Goal: Task Accomplishment & Management: Manage account settings

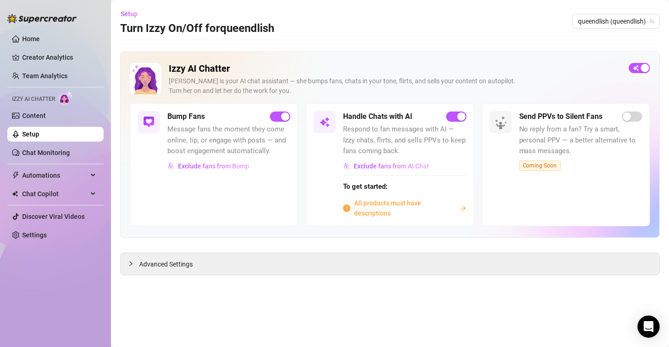
click at [371, 207] on span "All products must have descriptions" at bounding box center [405, 208] width 102 height 20
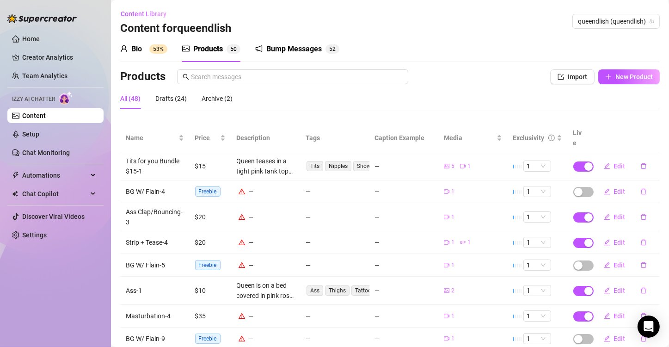
click at [359, 203] on td "—" at bounding box center [334, 217] width 69 height 28
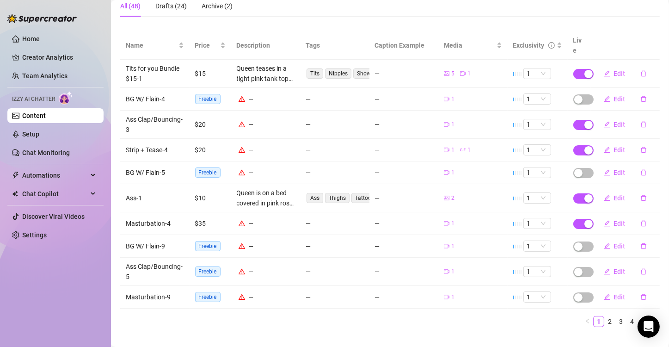
scroll to position [46, 0]
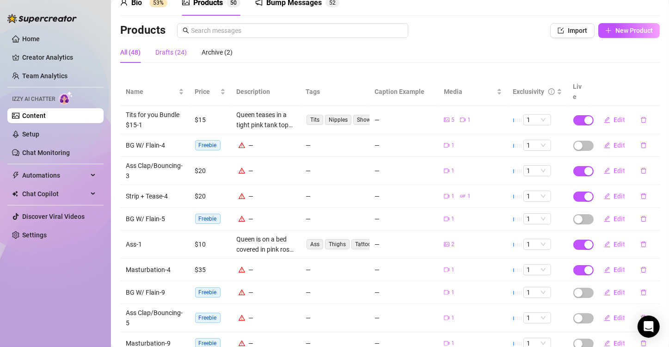
click at [173, 54] on div "Drafts (24)" at bounding box center [170, 52] width 31 height 10
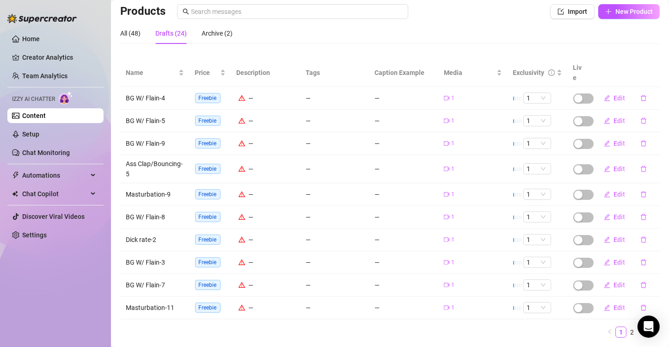
scroll to position [79, 0]
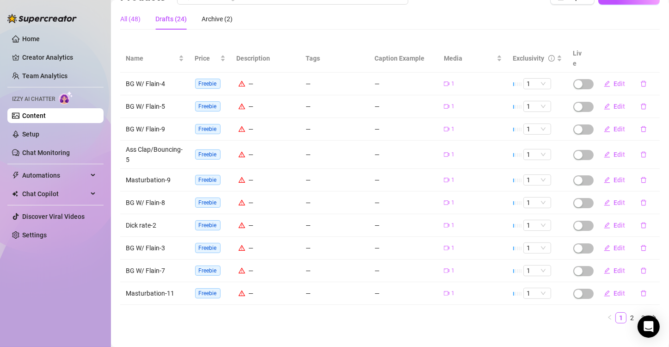
click at [131, 20] on div "All (48)" at bounding box center [130, 19] width 20 height 10
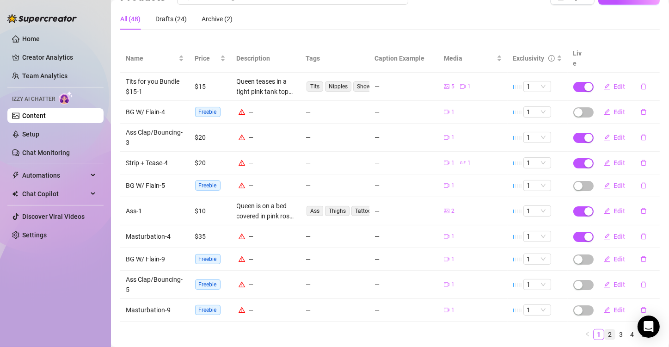
click at [604, 329] on link "2" at bounding box center [609, 334] width 10 height 10
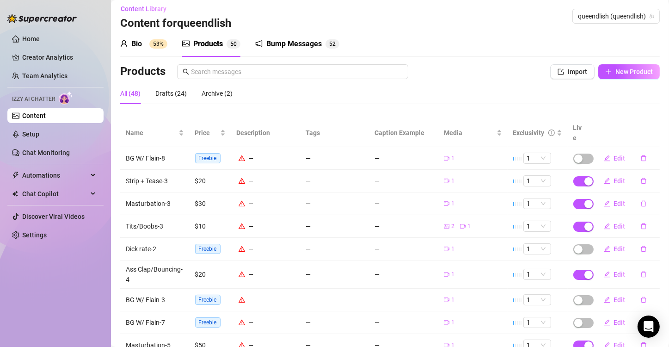
scroll to position [0, 0]
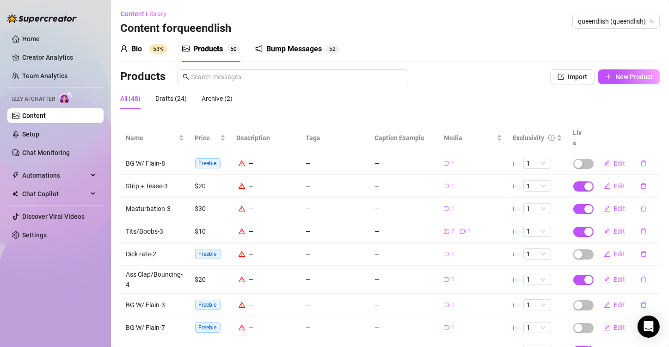
click at [88, 286] on div "Home Creator Analytics Team Analytics Izzy AI Chatter Content Setup Chat Monito…" at bounding box center [55, 169] width 96 height 338
click at [330, 152] on td "—" at bounding box center [334, 163] width 69 height 23
click at [605, 156] on button "Edit" at bounding box center [614, 163] width 36 height 15
click at [467, 79] on div "Account queendlish (@queendlish)" at bounding box center [334, 70] width 446 height 23
click at [609, 152] on div "Edit Bundle Account queendlish (@queendlish) Name Name is for your internal org…" at bounding box center [334, 173] width 669 height 347
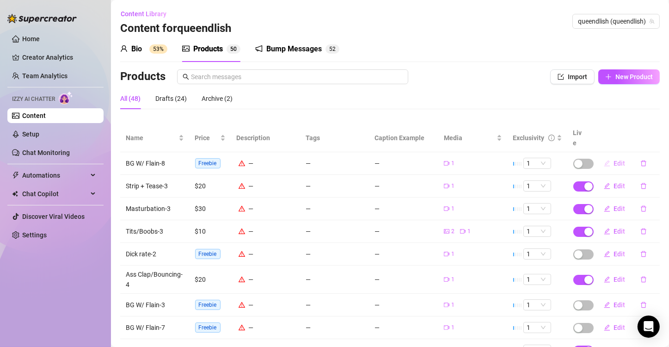
click at [614, 159] on span "Edit" at bounding box center [620, 162] width 12 height 7
type textarea "Type your message here..."
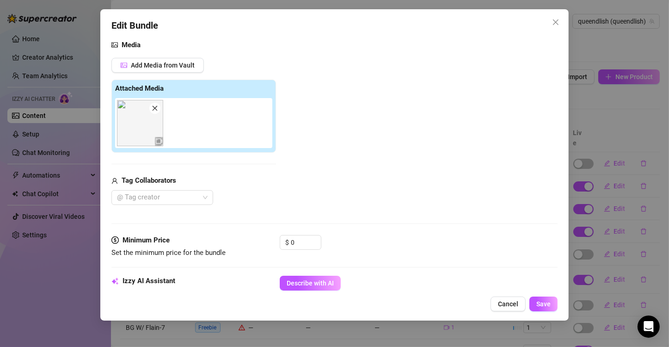
scroll to position [139, 0]
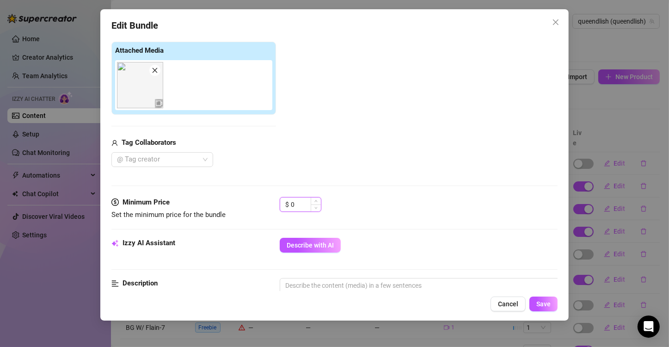
click at [303, 204] on input "0" at bounding box center [306, 204] width 30 height 14
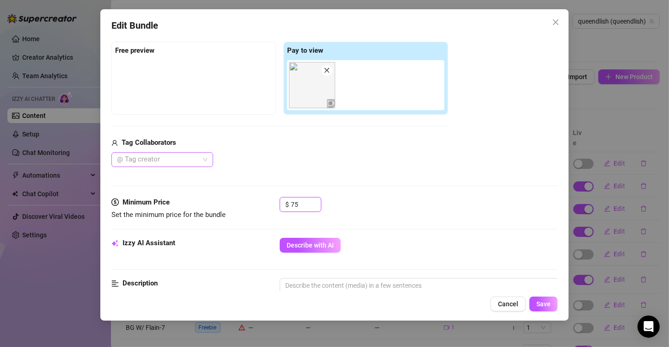
click at [179, 158] on div at bounding box center [157, 159] width 88 height 13
type input "75"
click at [164, 177] on div "Flain" at bounding box center [162, 177] width 87 height 10
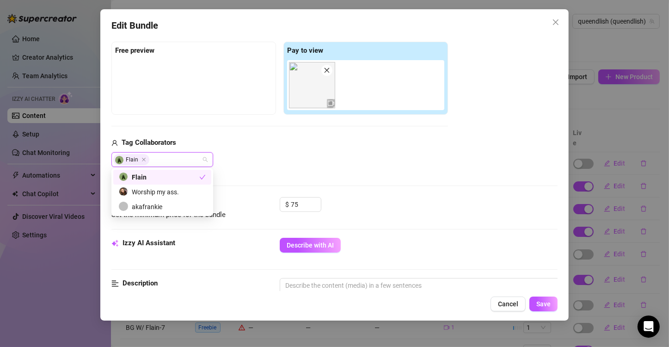
click at [341, 158] on div "Flain" at bounding box center [279, 159] width 336 height 15
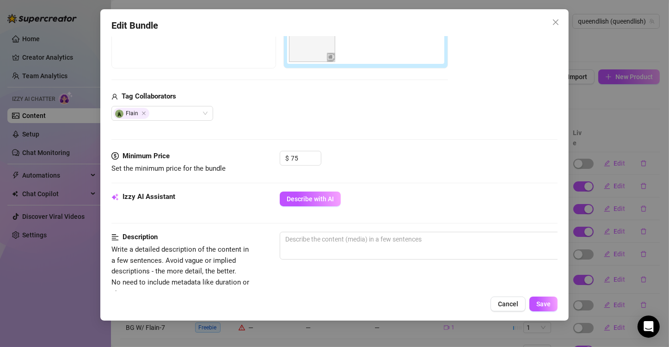
scroll to position [277, 0]
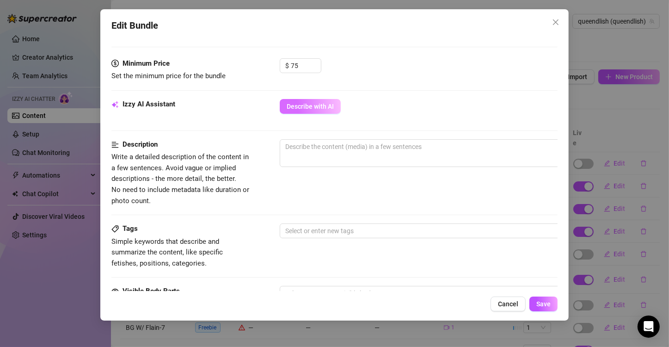
click at [299, 106] on span "Describe with AI" at bounding box center [309, 106] width 47 height 7
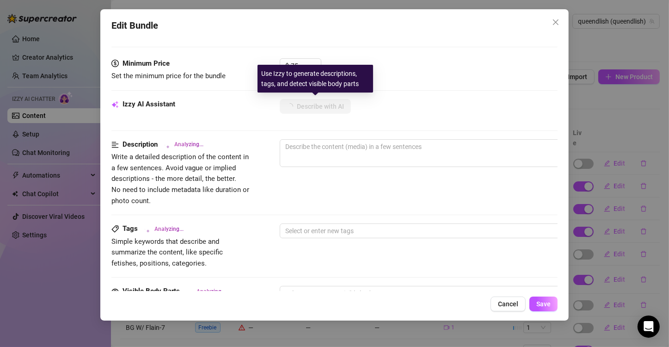
type textarea "Queen"
type textarea "Queen is"
type textarea "Queen is fully"
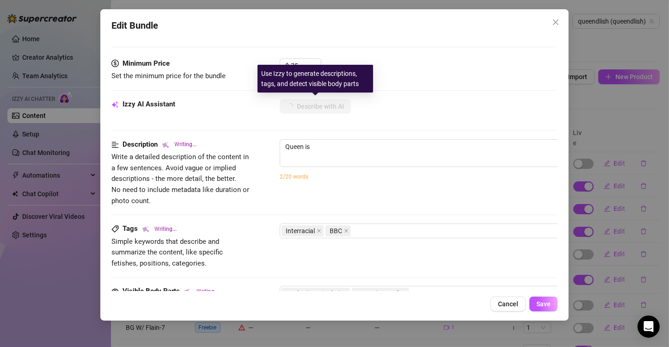
type textarea "Queen is fully"
type textarea "Queen is fully naked,"
type textarea "Queen is fully naked, lying"
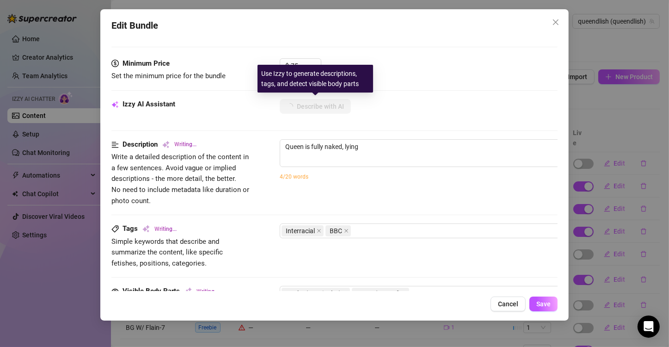
type textarea "Queen is fully naked, lying on"
type textarea "Queen is fully naked, lying on her"
type textarea "Queen is fully naked, lying on her back"
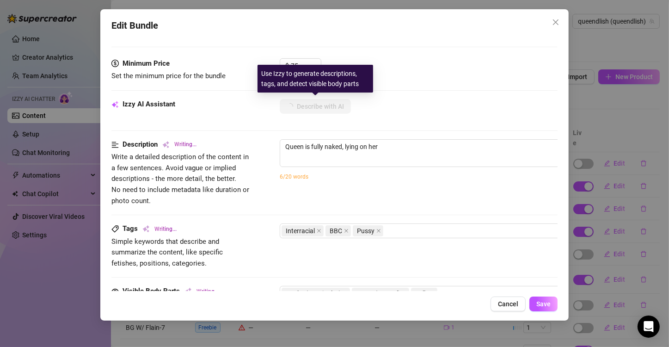
type textarea "Queen is fully naked, lying on her back"
type textarea "Queen is fully naked, lying on her back while"
type textarea "Queen is fully naked, lying on her back while a"
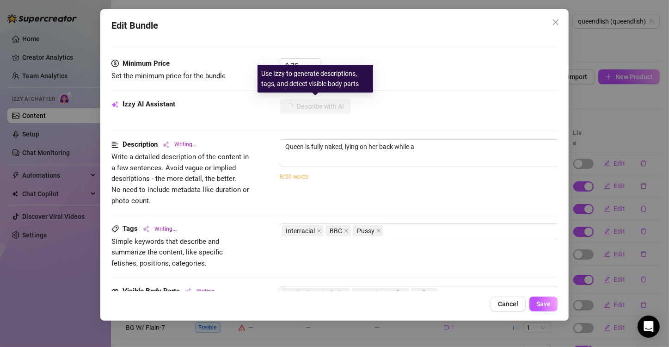
type textarea "Queen is fully naked, lying on her back while a Black"
type textarea "Queen is fully naked, lying on her back while a [DEMOGRAPHIC_DATA] [DEMOGRAPHIC…"
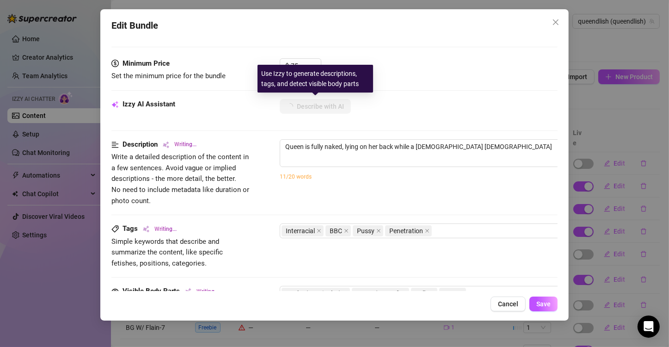
type textarea "Queen is fully naked, lying on her back while a [DEMOGRAPHIC_DATA] [DEMOGRAPHIC…"
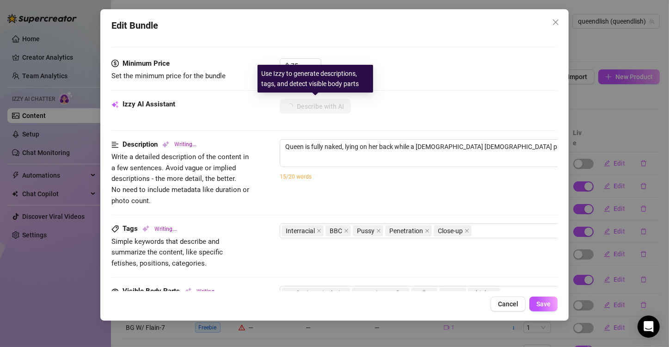
type textarea "Queen is fully naked, lying on her back while a [DEMOGRAPHIC_DATA] [DEMOGRAPHIC…"
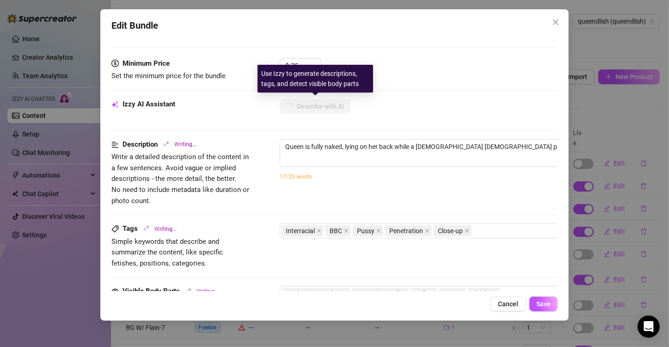
type textarea "Queen is fully naked, lying on her back while a [DEMOGRAPHIC_DATA] [DEMOGRAPHIC…"
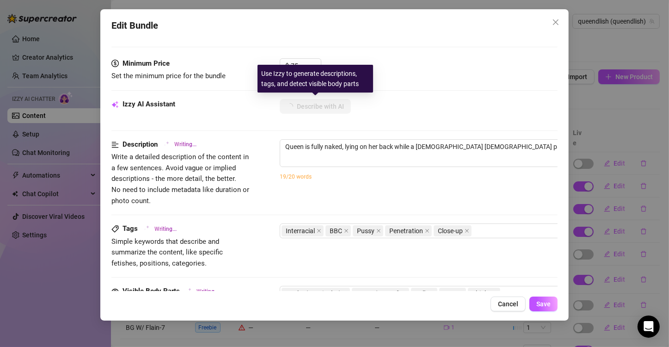
type textarea "Queen is fully naked, lying on her back while a [DEMOGRAPHIC_DATA] [DEMOGRAPHIC…"
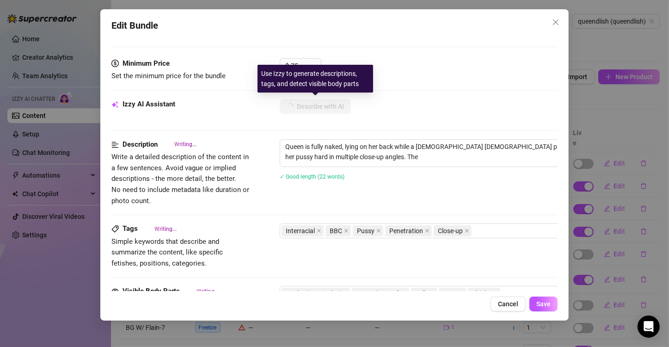
type textarea "Queen is fully naked, lying on her back while a [DEMOGRAPHIC_DATA] [DEMOGRAPHIC…"
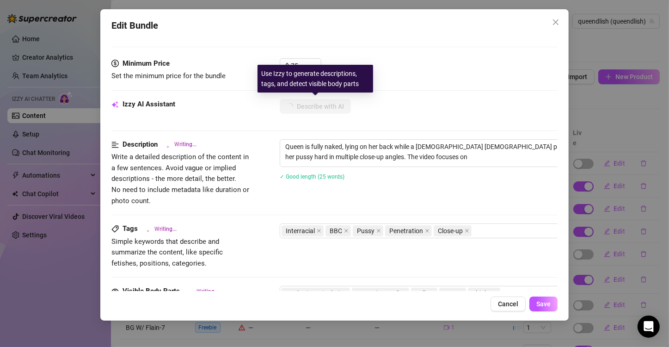
type textarea "Queen is fully naked, lying on her back while a [DEMOGRAPHIC_DATA] [DEMOGRAPHIC…"
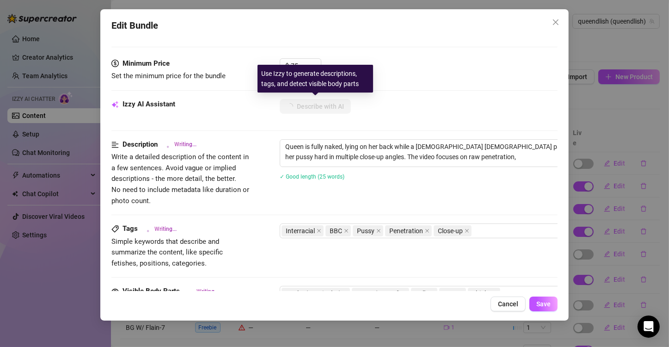
type textarea "Queen is fully naked, lying on her back while a [DEMOGRAPHIC_DATA] [DEMOGRAPHIC…"
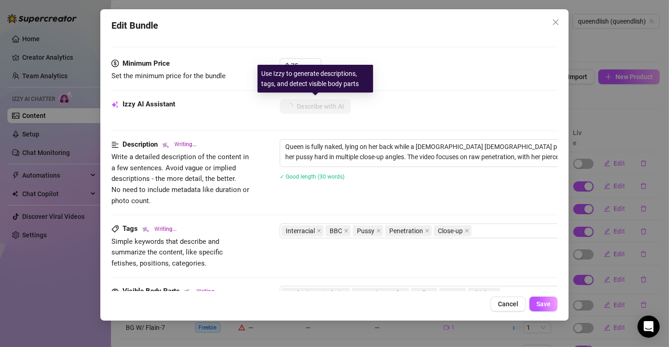
type textarea "Queen is fully naked, lying on her back while a [DEMOGRAPHIC_DATA] [DEMOGRAPHIC…"
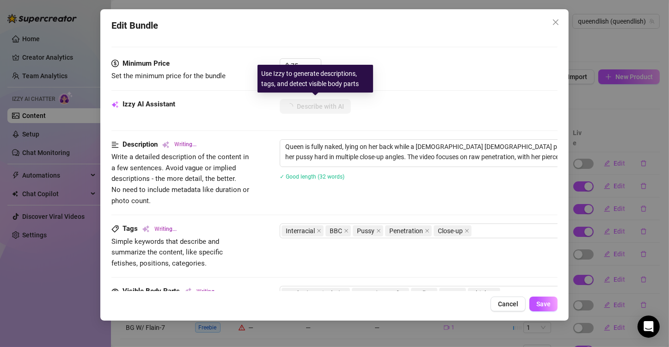
type textarea "Queen is fully naked, lying on her back while a [DEMOGRAPHIC_DATA] [DEMOGRAPHIC…"
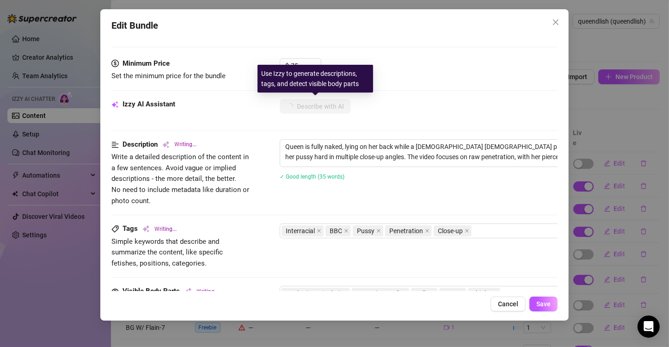
type textarea "Queen is fully naked, lying on her back while a [DEMOGRAPHIC_DATA] [DEMOGRAPHIC…"
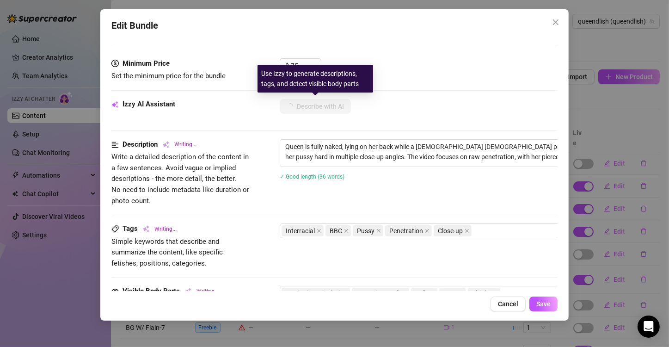
type textarea "Queen is fully naked, lying on her back while a [DEMOGRAPHIC_DATA] [DEMOGRAPHIC…"
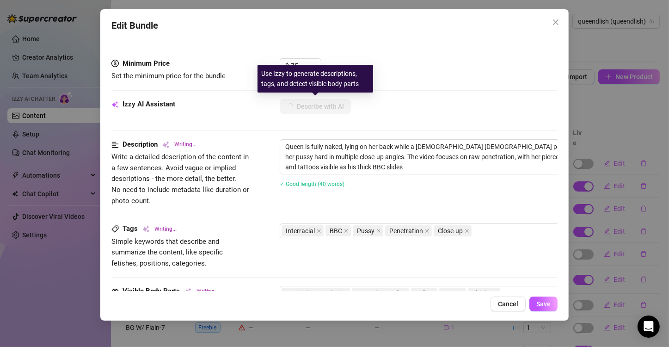
type textarea "Queen is fully naked, lying on her back while a [DEMOGRAPHIC_DATA] [DEMOGRAPHIC…"
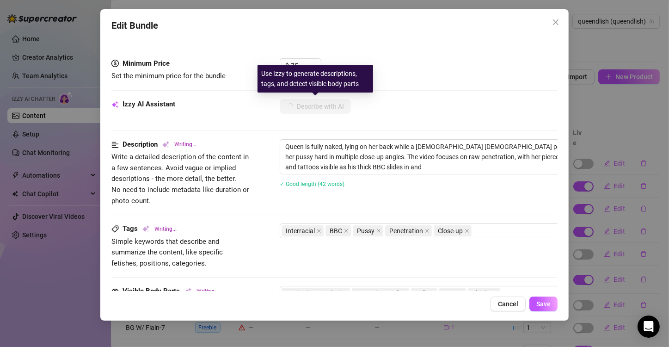
type textarea "Queen is fully naked, lying on her back while a [DEMOGRAPHIC_DATA] [DEMOGRAPHIC…"
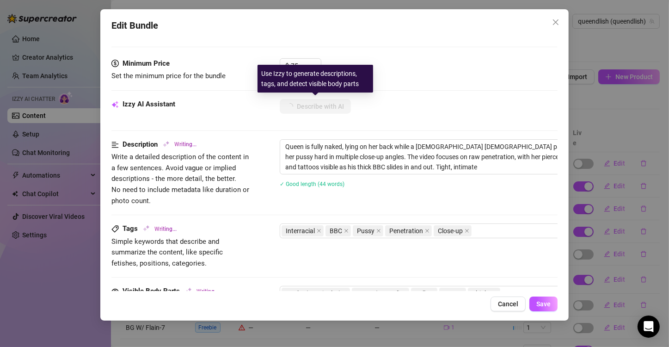
type textarea "Queen is fully naked, lying on her back while a [DEMOGRAPHIC_DATA] [DEMOGRAPHIC…"
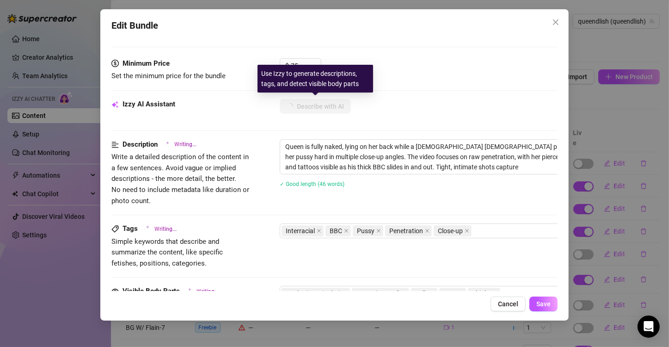
type textarea "Queen is fully naked, lying on her back while a [DEMOGRAPHIC_DATA] [DEMOGRAPHIC…"
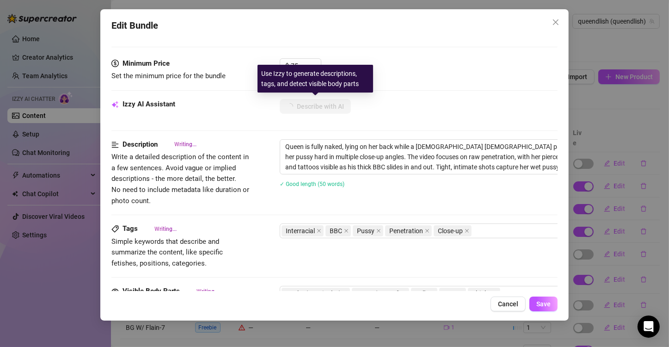
type textarea "Queen is fully naked, lying on her back while a [DEMOGRAPHIC_DATA] [DEMOGRAPHIC…"
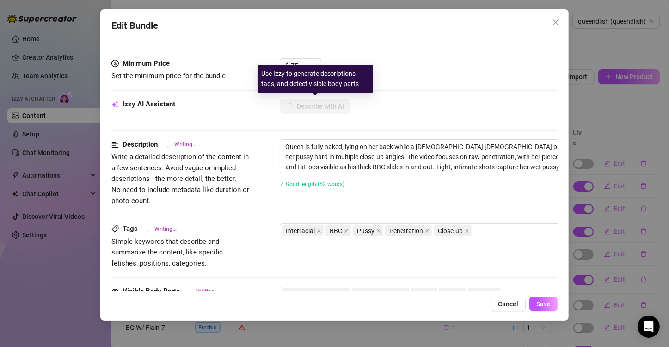
type textarea "Queen is fully naked, lying on her back while a [DEMOGRAPHIC_DATA] [DEMOGRAPHIC…"
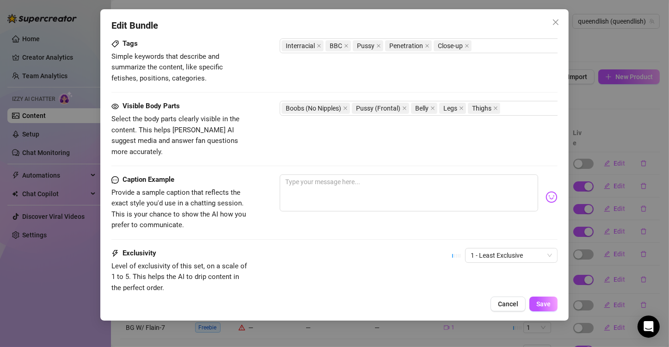
scroll to position [528, 0]
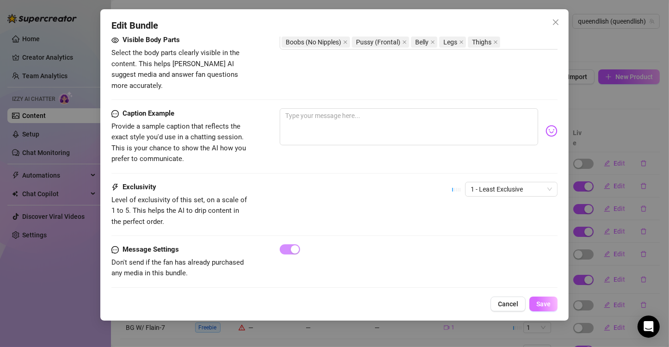
click at [543, 304] on span "Save" at bounding box center [543, 303] width 14 height 7
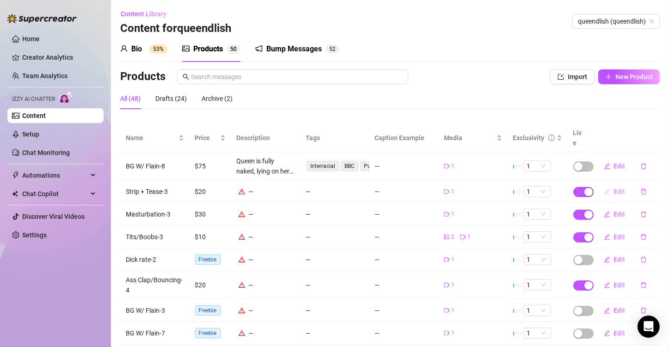
click at [614, 188] on span "Edit" at bounding box center [620, 191] width 12 height 7
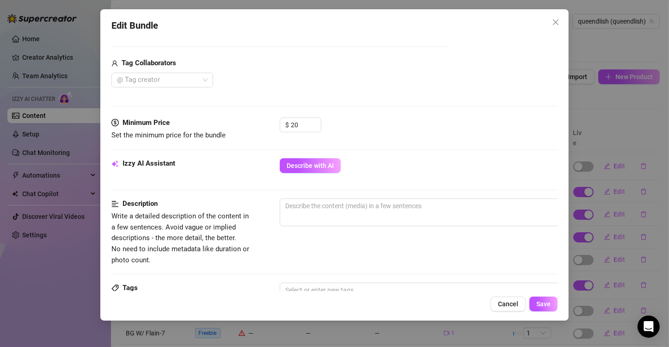
scroll to position [231, 0]
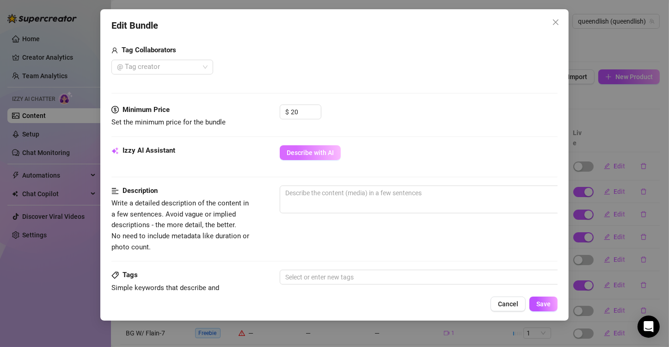
click at [322, 152] on span "Describe with AI" at bounding box center [309, 152] width 47 height 7
type textarea "Queen"
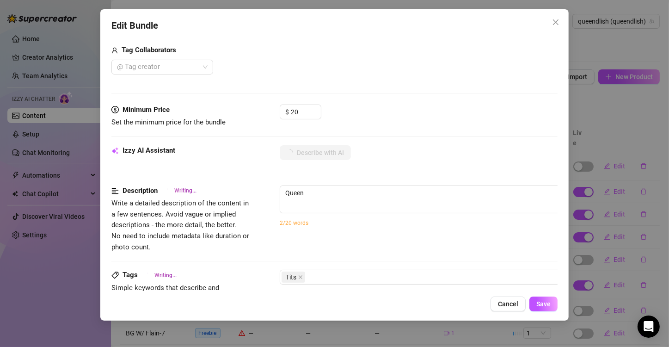
type textarea "Queen teases"
type textarea "Queen teases in"
type textarea "Queen teases in a"
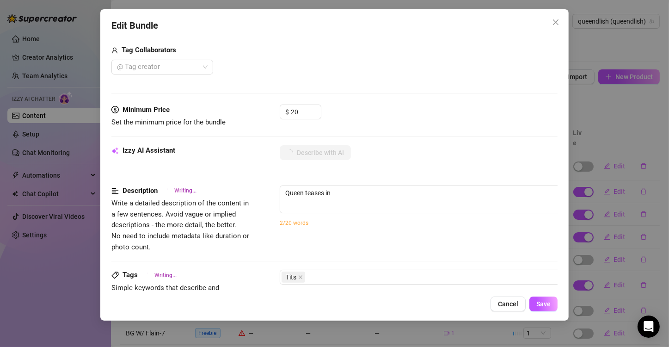
type textarea "Queen teases in a"
type textarea "Queen teases in a tight"
type textarea "Queen teases in a tight grey"
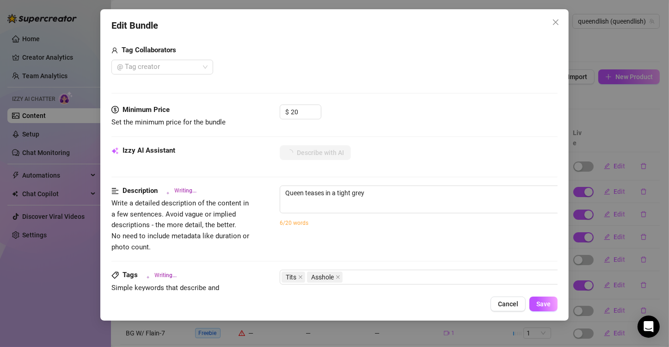
type textarea "Queen teases in a tight grey crop"
type textarea "Queen teases in a tight grey crop top"
type textarea "Queen teases in a tight grey crop top and"
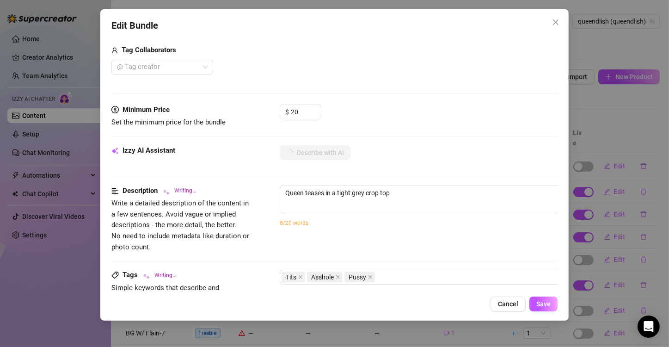
type textarea "Queen teases in a tight grey crop top and"
type textarea "Queen teases in a tight grey crop top and thong,"
type textarea "Queen teases in a tight grey crop top and thong, showing"
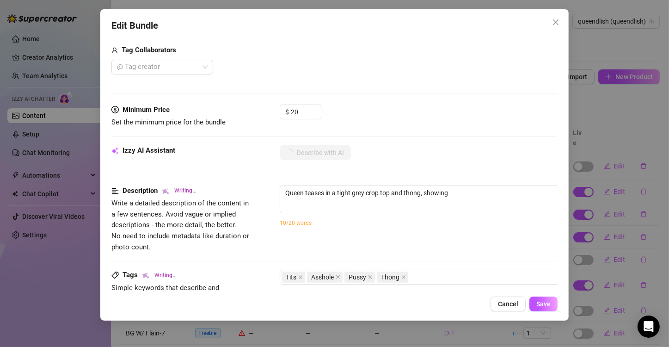
type textarea "Queen teases in a tight grey crop top and thong, showing off"
type textarea "Queen teases in a tight grey crop top and thong, showing off her"
type textarea "Queen teases in a tight grey crop top and thong, showing off her thick"
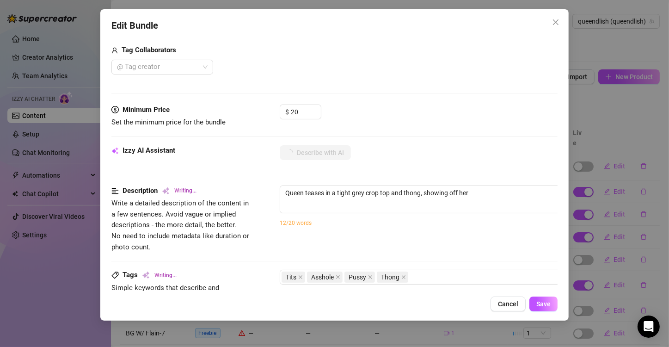
type textarea "Queen teases in a tight grey crop top and thong, showing off her thick"
type textarea "Queen teases in a tight grey crop top and thong, showing off her thick ass"
type textarea "Queen teases in a tight grey crop top and thong, showing off her thick ass and"
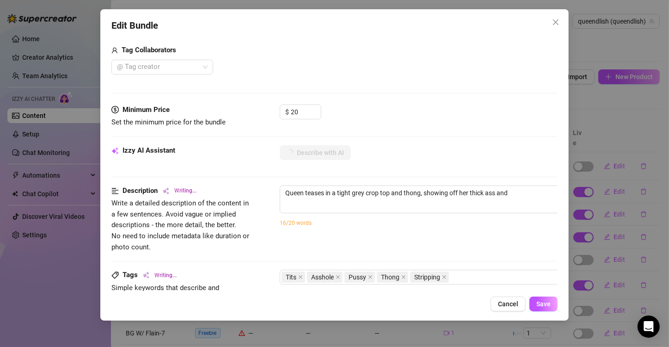
type textarea "Queen teases in a tight grey crop top and thong, showing off her thick ass and …"
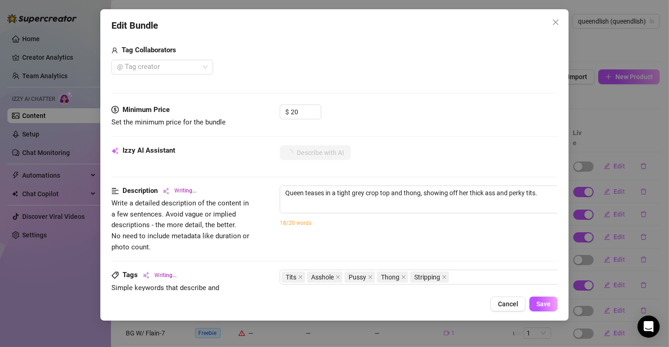
type textarea "Queen teases in a tight grey crop top and thong, showing off her thick ass and …"
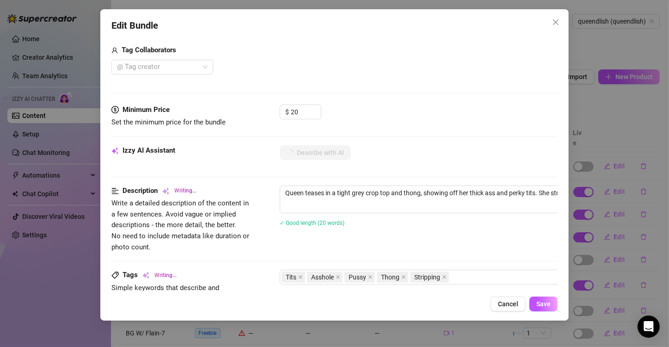
type textarea "Queen teases in a tight grey crop top and thong, showing off her thick ass and …"
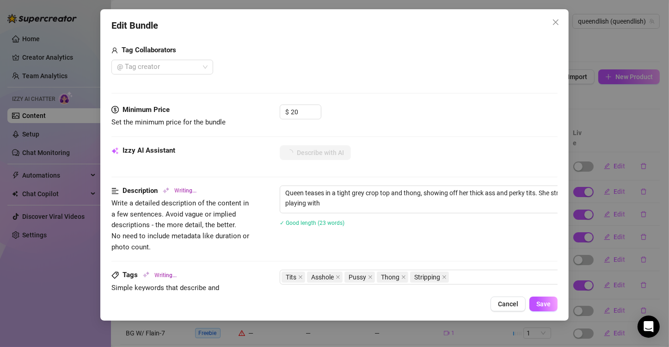
type textarea "Queen teases in a tight grey crop top and thong, showing off her thick ass and …"
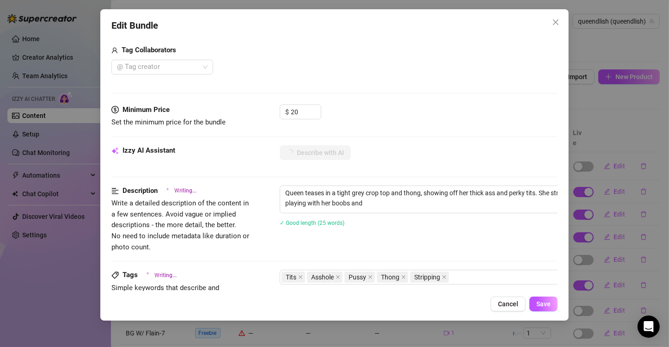
type textarea "Queen teases in a tight grey crop top and thong, showing off her thick ass and …"
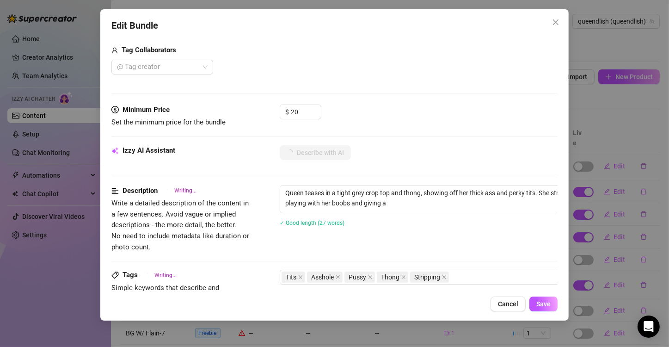
type textarea "Queen teases in a tight grey crop top and thong, showing off her thick ass and …"
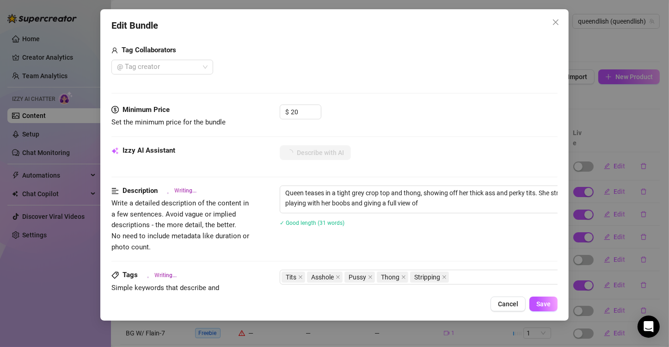
type textarea "Queen teases in a tight grey crop top and thong, showing off her thick ass and …"
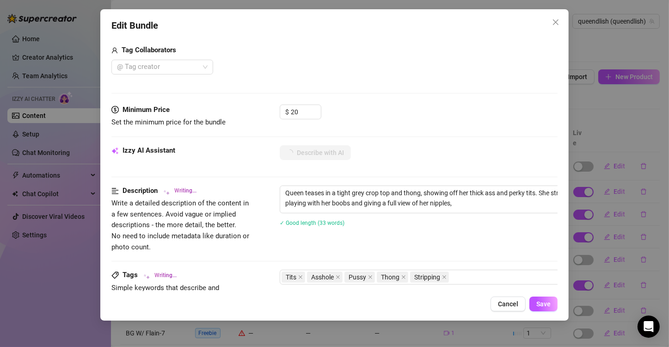
type textarea "Queen teases in a tight grey crop top and thong, showing off her thick ass and …"
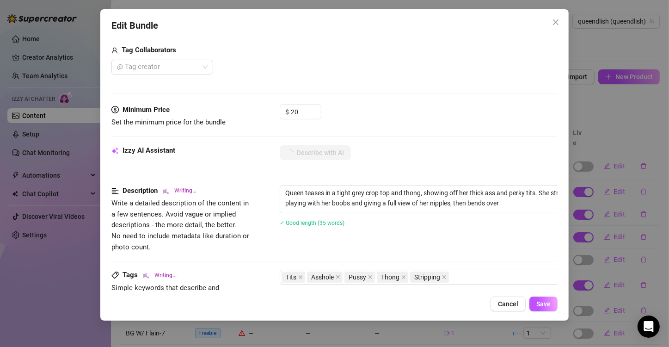
type textarea "Queen teases in a tight grey crop top and thong, showing off her thick ass and …"
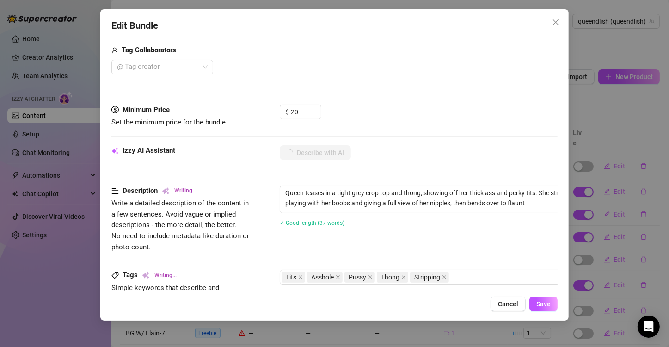
type textarea "Queen teases in a tight grey crop top and thong, showing off her thick ass and …"
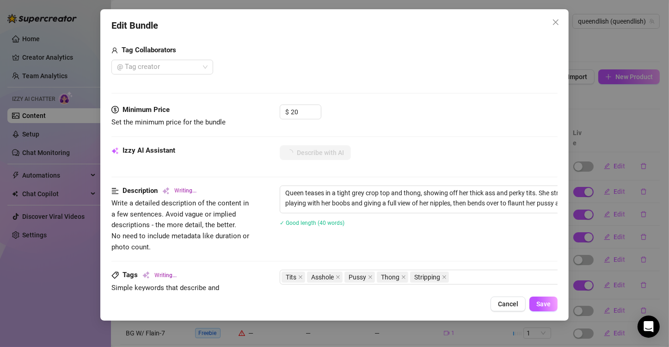
type textarea "Queen teases in a tight grey crop top and thong, showing off her thick ass and …"
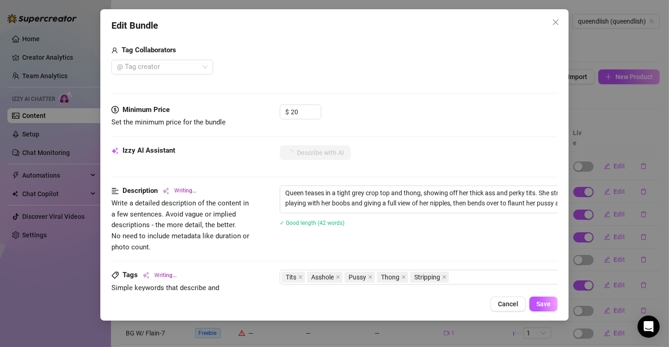
type textarea "Queen teases in a tight grey crop top and thong, showing off her thick ass and …"
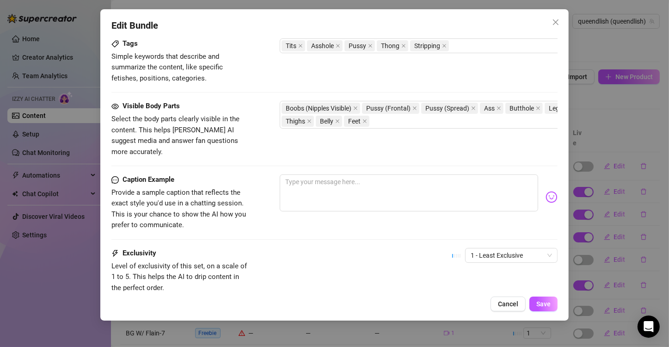
scroll to position [528, 0]
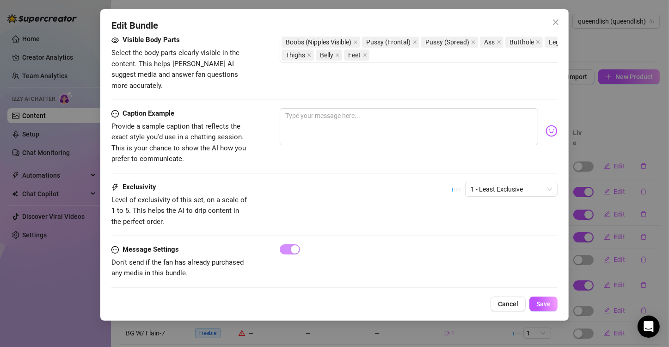
click at [511, 255] on div "Message Settings Don't send if the fan has already purchased any media in this …" at bounding box center [334, 261] width 446 height 35
click at [541, 302] on span "Save" at bounding box center [543, 303] width 14 height 7
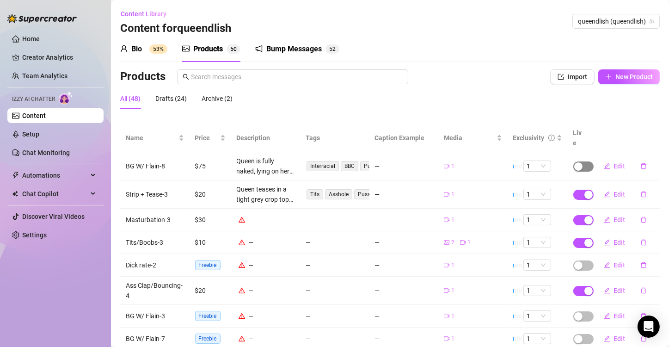
click at [578, 161] on span "button" at bounding box center [583, 166] width 20 height 10
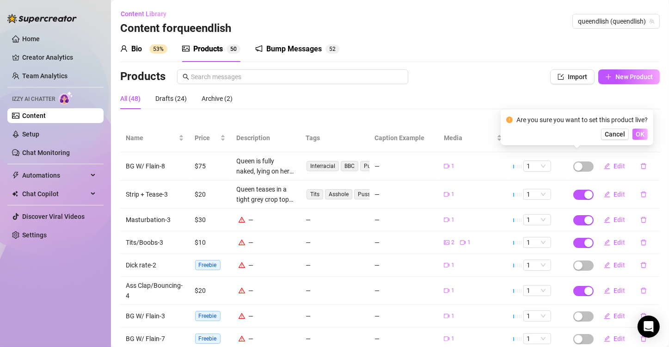
click at [638, 134] on span "OK" at bounding box center [639, 133] width 9 height 7
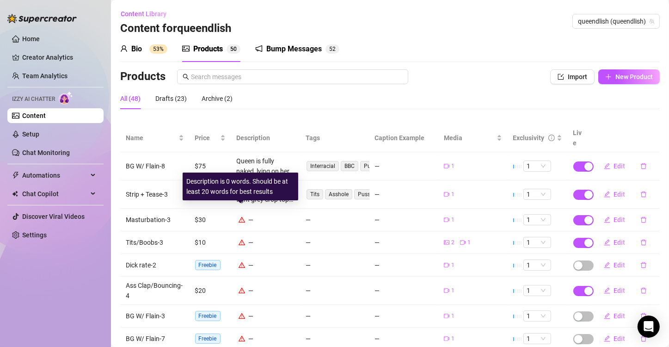
click at [243, 216] on icon "warning" at bounding box center [241, 219] width 6 height 6
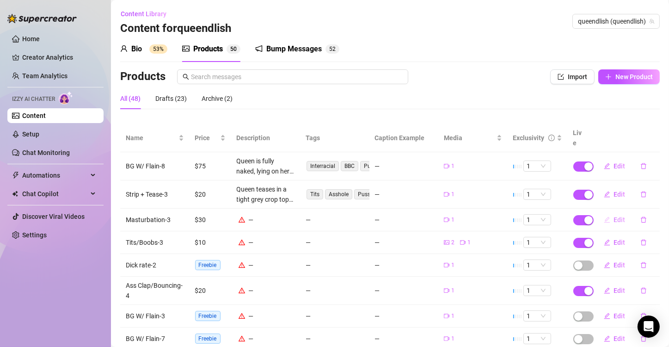
click at [614, 216] on span "Edit" at bounding box center [620, 219] width 12 height 7
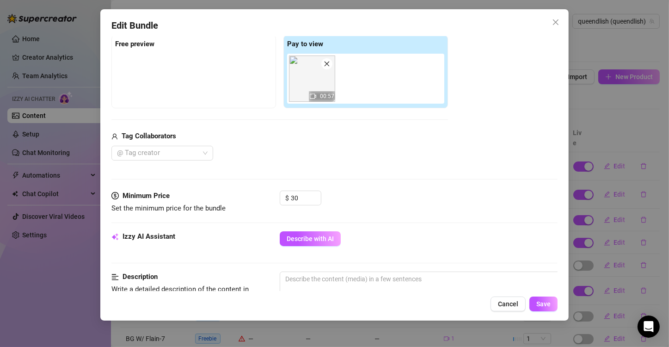
scroll to position [185, 0]
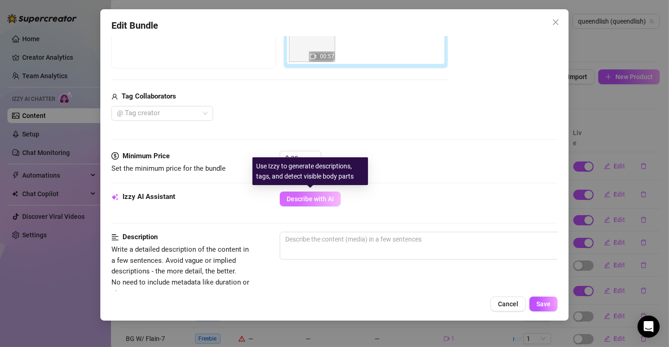
click at [298, 195] on span "Describe with AI" at bounding box center [309, 198] width 47 height 7
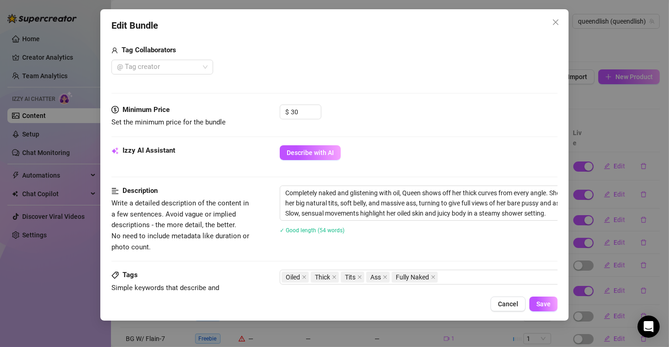
scroll to position [277, 0]
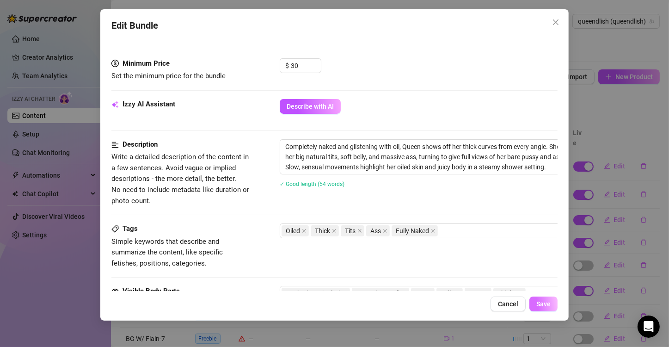
click at [537, 303] on span "Save" at bounding box center [543, 303] width 14 height 7
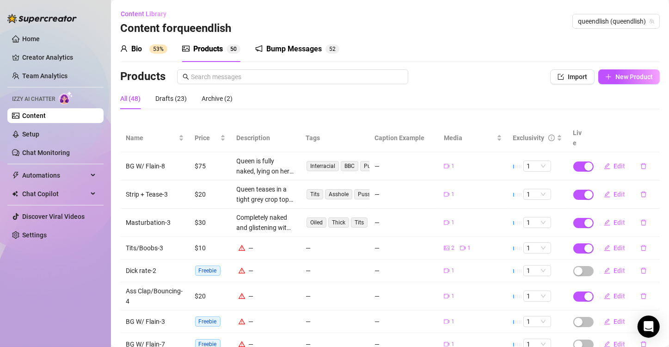
click at [272, 243] on div "—" at bounding box center [266, 248] width 58 height 10
click at [614, 244] on span "Edit" at bounding box center [620, 247] width 12 height 7
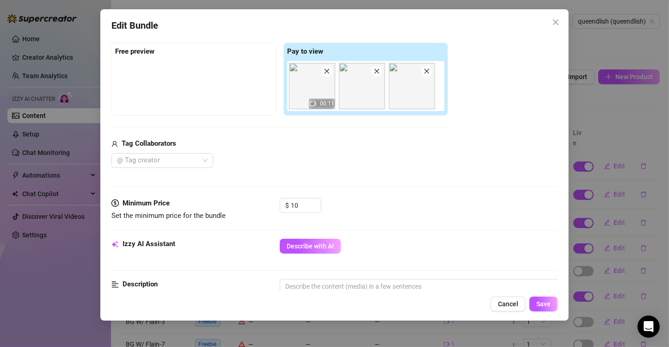
scroll to position [185, 0]
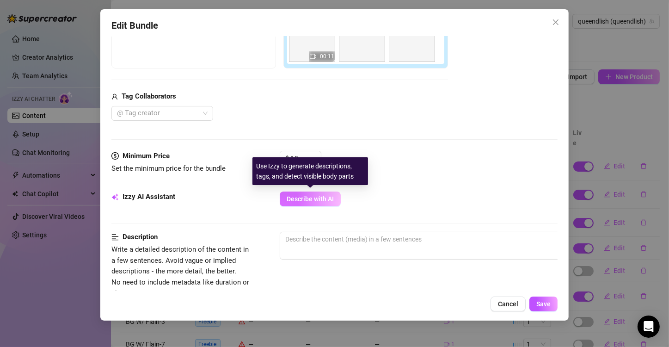
click at [290, 198] on span "Describe with AI" at bounding box center [309, 198] width 47 height 7
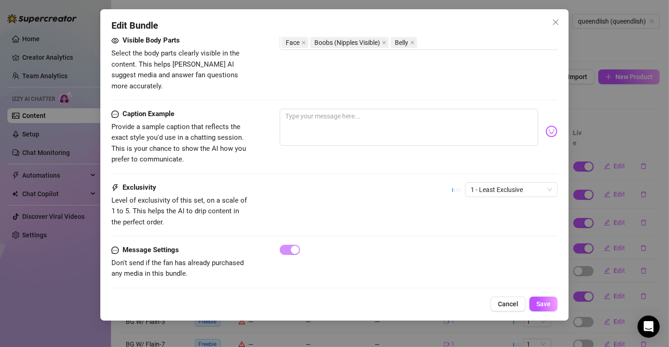
scroll to position [528, 0]
click at [538, 303] on span "Save" at bounding box center [543, 303] width 14 height 7
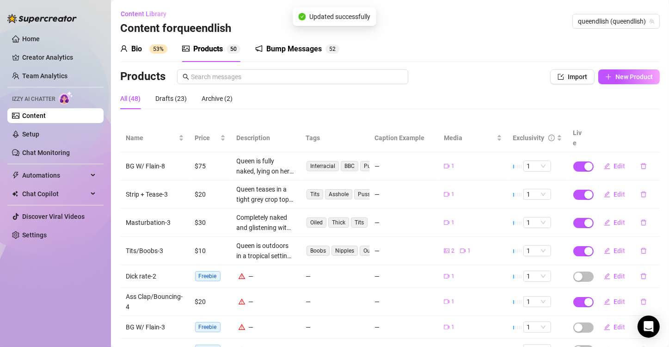
scroll to position [46, 0]
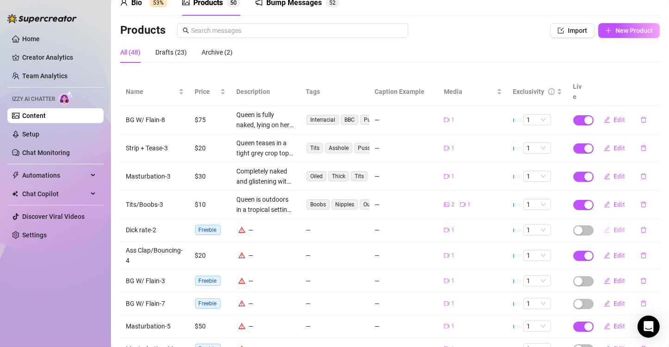
click at [614, 226] on span "Edit" at bounding box center [620, 229] width 12 height 7
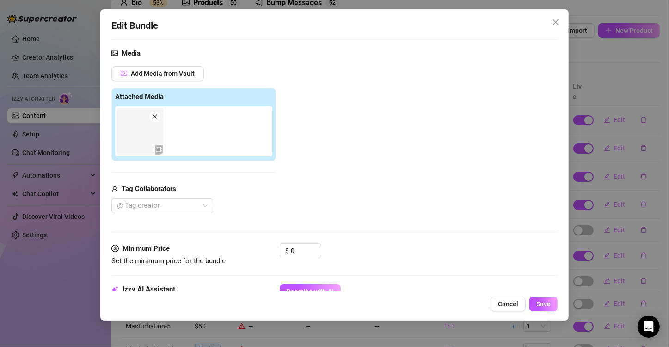
scroll to position [139, 0]
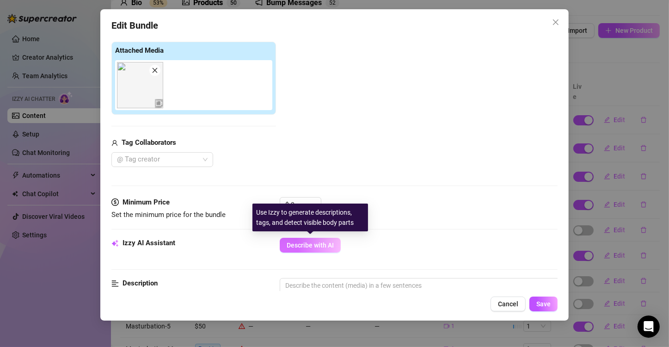
click at [309, 243] on span "Describe with AI" at bounding box center [309, 244] width 47 height 7
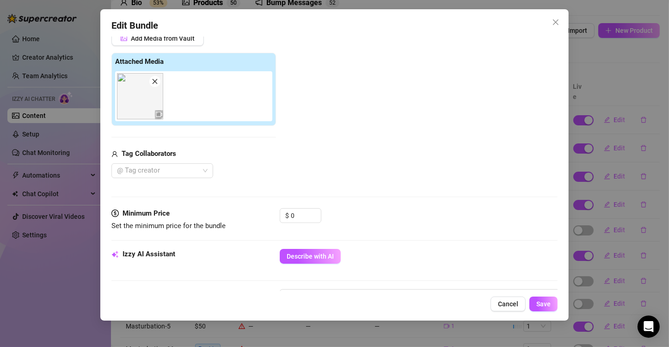
scroll to position [46, 0]
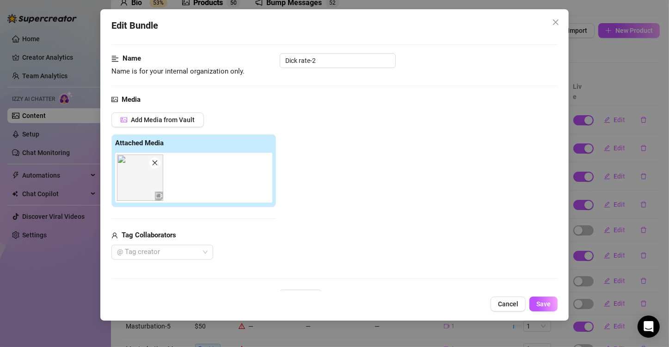
click at [141, 185] on img at bounding box center [140, 177] width 46 height 46
click at [159, 197] on icon "video-camera" at bounding box center [159, 195] width 6 height 5
click at [129, 173] on img at bounding box center [140, 177] width 46 height 46
click at [397, 128] on div "Add Media from Vault Attached Media Tag Collaborators @ Tag creator" at bounding box center [334, 185] width 446 height 147
click at [140, 176] on img at bounding box center [140, 177] width 46 height 46
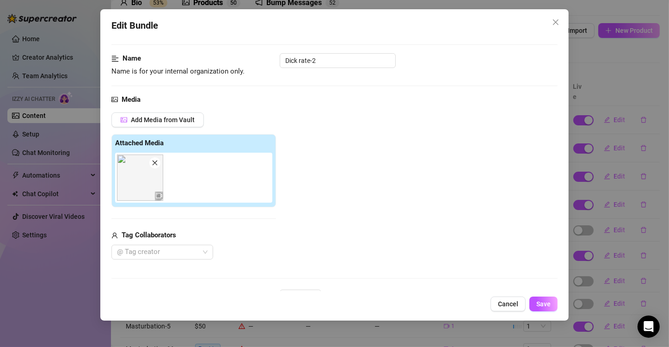
click at [140, 176] on img at bounding box center [140, 177] width 46 height 46
click at [500, 304] on span "Cancel" at bounding box center [508, 303] width 20 height 7
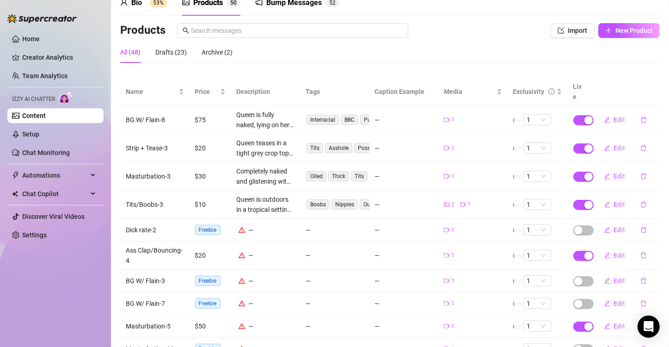
scroll to position [92, 0]
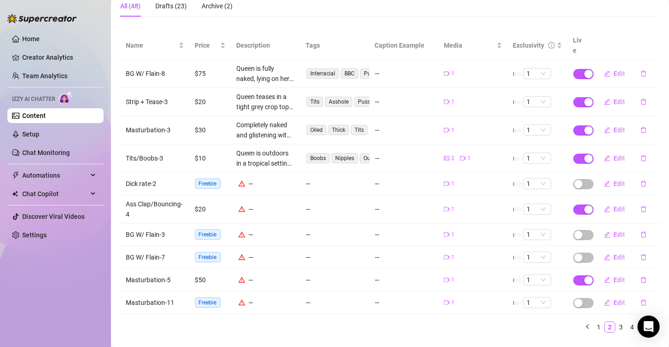
click at [238, 231] on icon "warning" at bounding box center [241, 234] width 6 height 6
click at [603, 231] on icon "edit" at bounding box center [606, 234] width 6 height 6
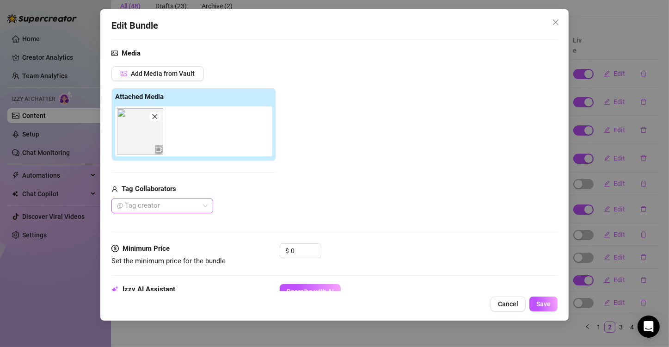
click at [157, 207] on div at bounding box center [157, 205] width 88 height 13
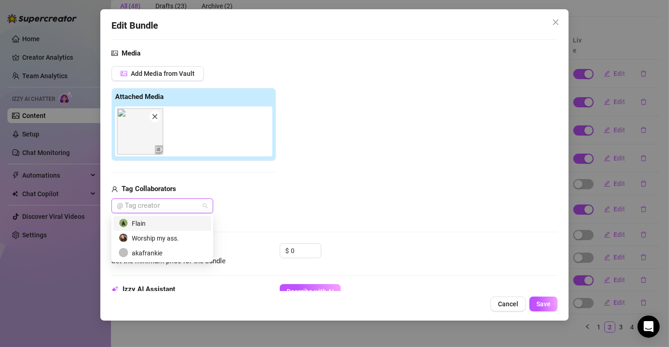
click at [146, 221] on div "Flain" at bounding box center [162, 223] width 87 height 10
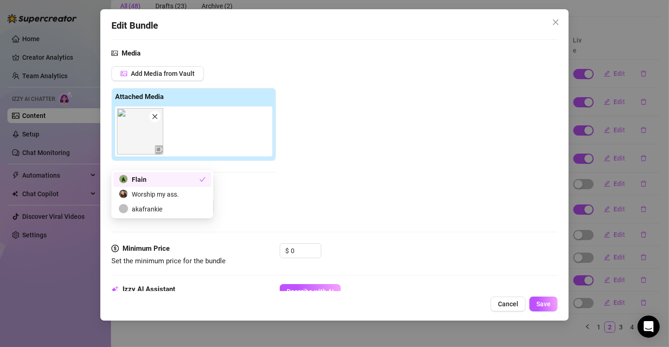
scroll to position [139, 0]
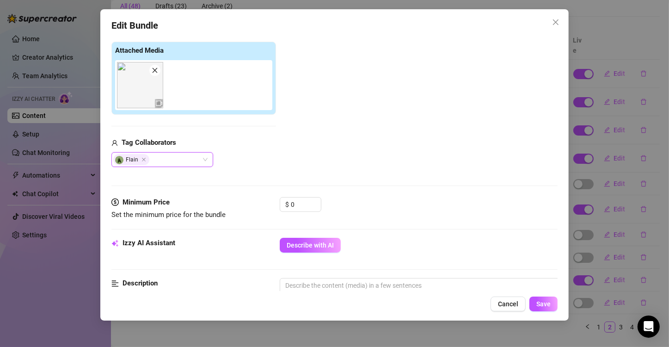
click at [356, 148] on div "Add Media from Vault Attached Media Tag Collaborators Flain Flain" at bounding box center [334, 93] width 446 height 147
click at [300, 200] on input "0" at bounding box center [306, 204] width 30 height 14
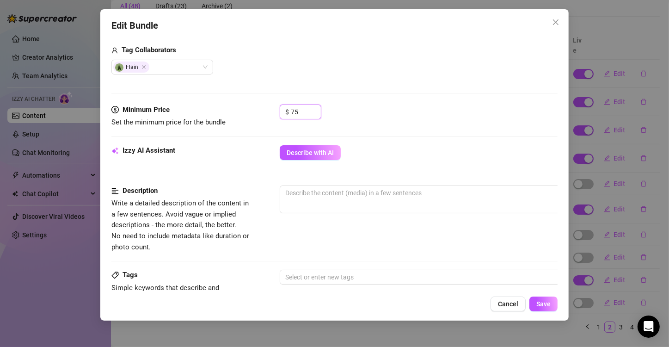
scroll to position [277, 0]
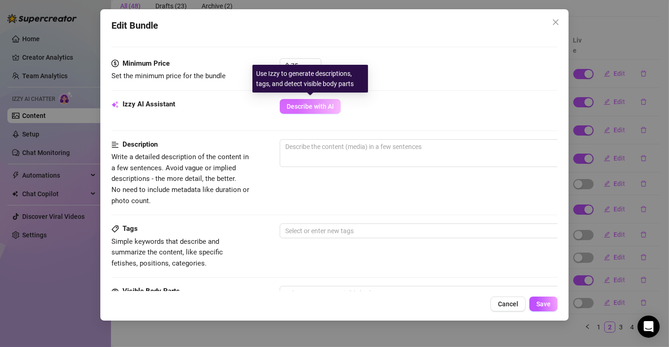
click at [317, 107] on span "Describe with AI" at bounding box center [309, 106] width 47 height 7
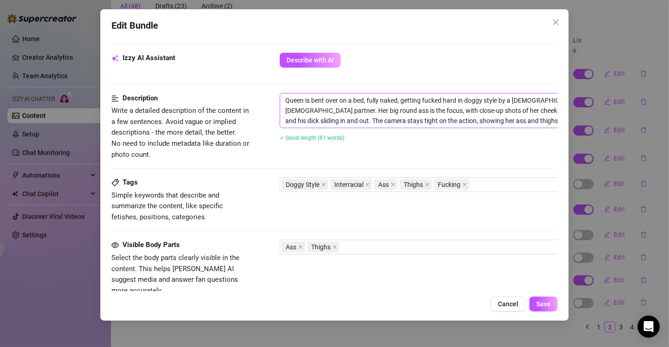
scroll to position [508, 0]
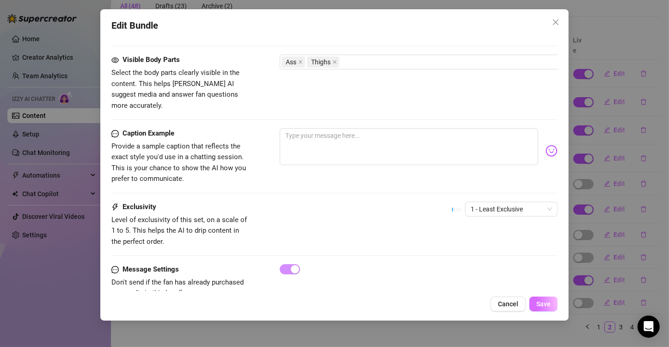
click at [540, 303] on span "Save" at bounding box center [543, 303] width 14 height 7
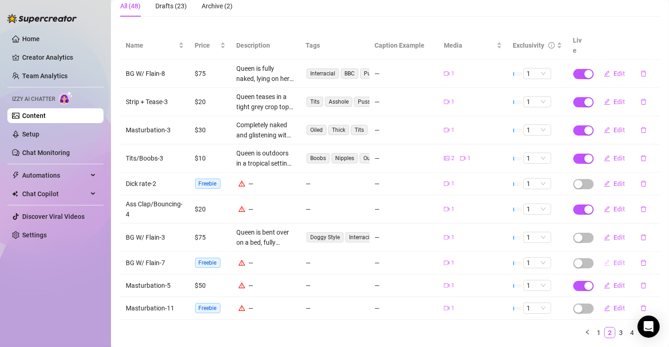
click at [614, 259] on span "Edit" at bounding box center [620, 262] width 12 height 7
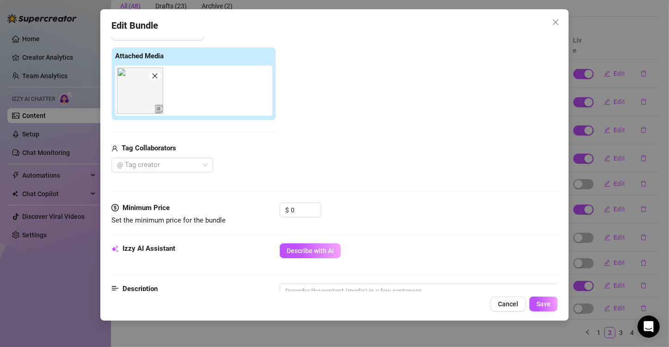
scroll to position [185, 0]
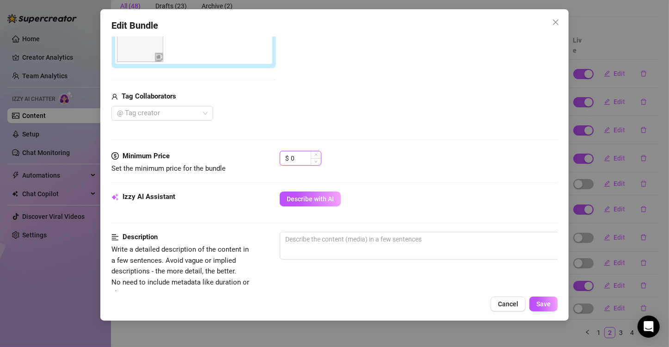
click at [301, 157] on input "0" at bounding box center [306, 158] width 30 height 14
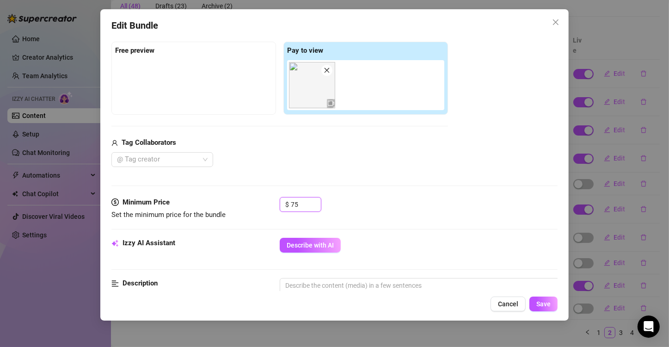
scroll to position [231, 0]
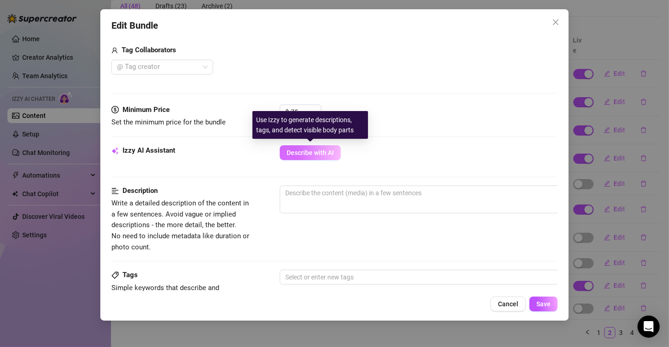
click at [321, 151] on span "Describe with AI" at bounding box center [309, 152] width 47 height 7
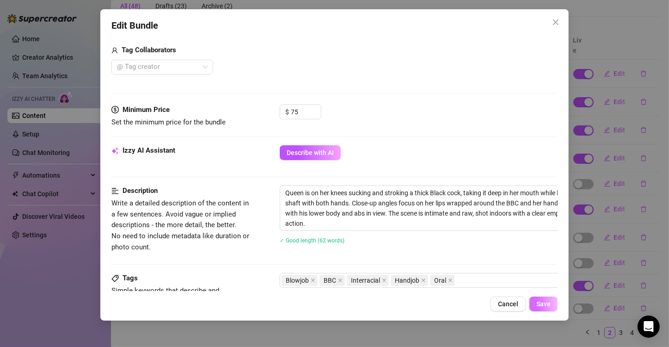
click at [539, 301] on span "Save" at bounding box center [543, 303] width 14 height 7
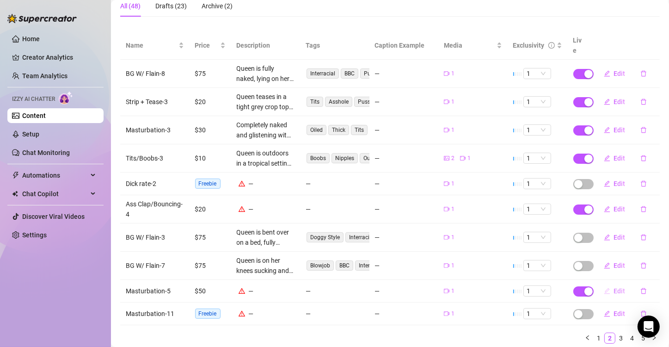
click at [605, 283] on button "Edit" at bounding box center [614, 290] width 36 height 15
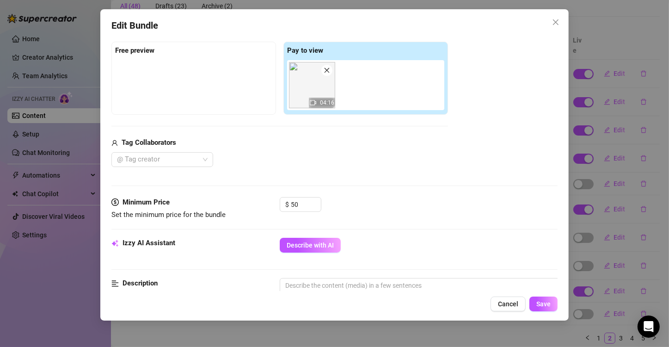
scroll to position [185, 0]
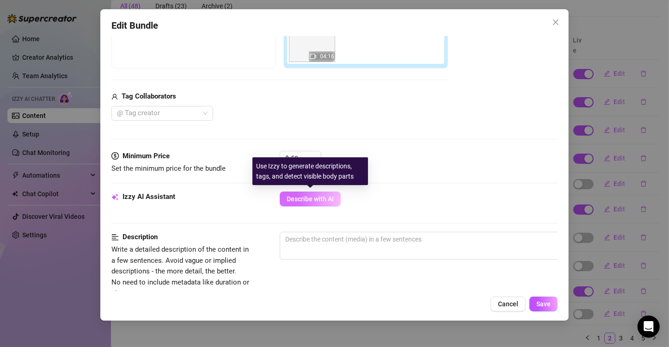
click at [308, 197] on span "Describe with AI" at bounding box center [309, 198] width 47 height 7
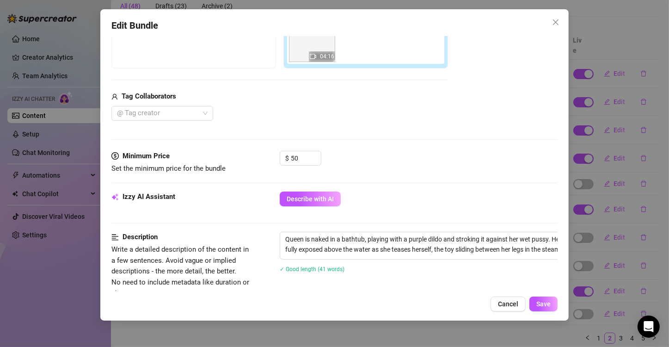
click at [317, 56] on div "04:16" at bounding box center [322, 56] width 26 height 11
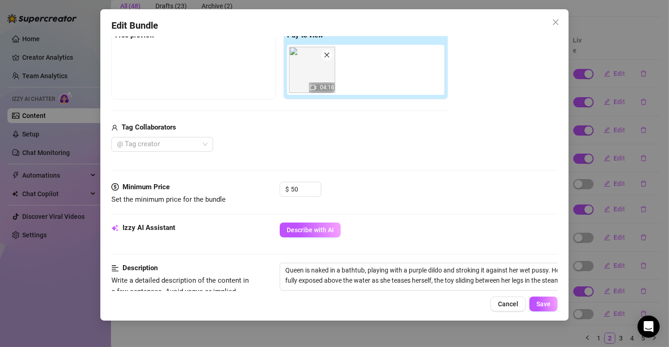
scroll to position [139, 0]
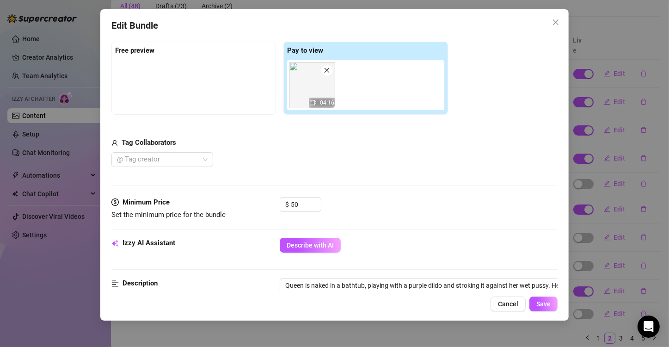
click at [304, 79] on img at bounding box center [312, 85] width 46 height 46
click at [316, 85] on img at bounding box center [312, 85] width 46 height 46
click at [312, 91] on img at bounding box center [312, 85] width 46 height 46
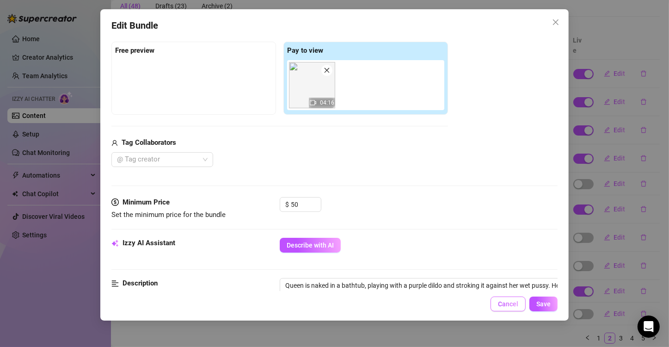
click at [508, 305] on span "Cancel" at bounding box center [508, 303] width 20 height 7
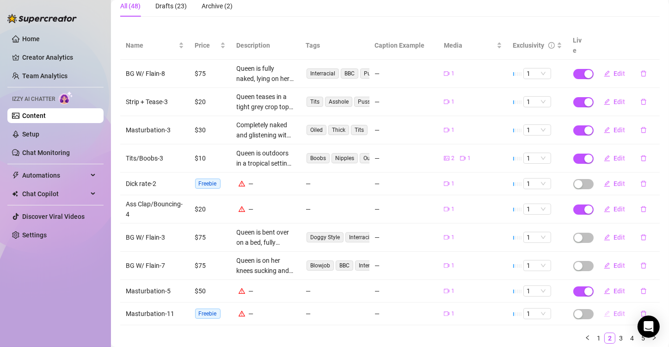
click at [614, 310] on span "Edit" at bounding box center [620, 313] width 12 height 7
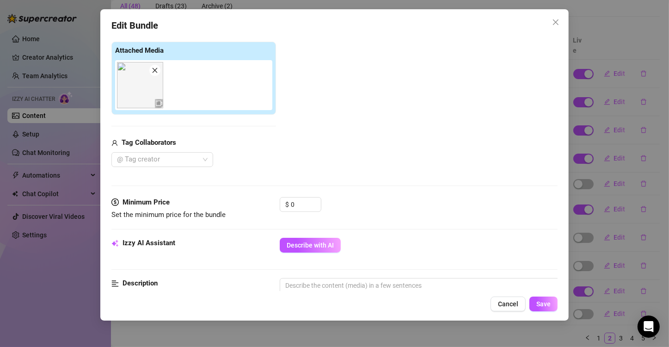
scroll to position [185, 0]
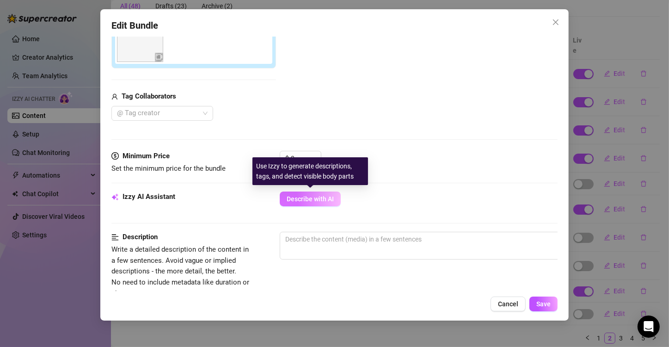
click at [304, 198] on span "Describe with AI" at bounding box center [309, 198] width 47 height 7
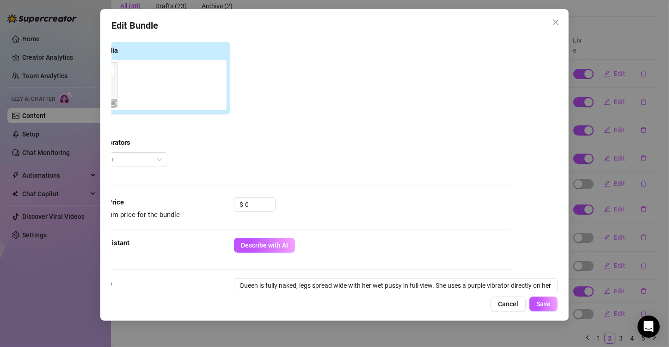
scroll to position [139, 0]
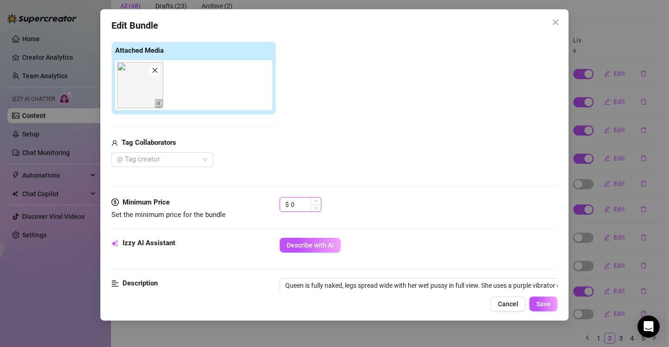
click at [297, 200] on input "0" at bounding box center [306, 204] width 30 height 14
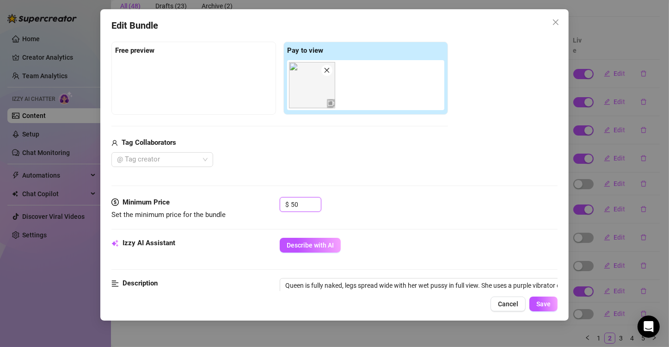
scroll to position [185, 0]
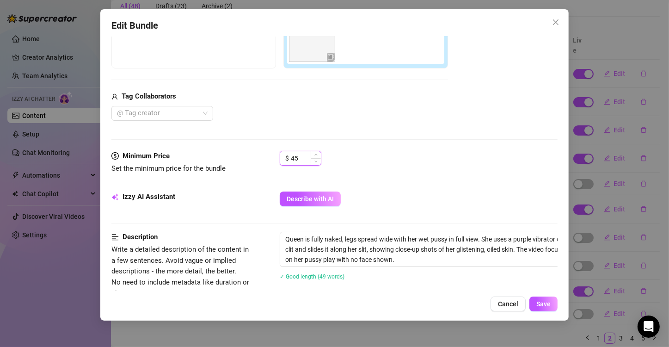
drag, startPoint x: 301, startPoint y: 156, endPoint x: 288, endPoint y: 156, distance: 13.4
click at [288, 156] on div "$ 45" at bounding box center [301, 158] width 42 height 15
click at [540, 300] on span "Save" at bounding box center [543, 303] width 14 height 7
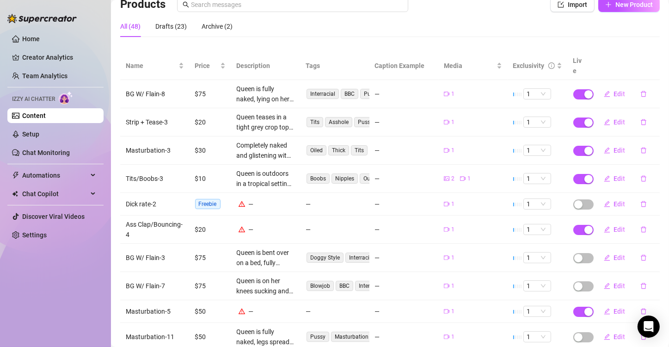
scroll to position [118, 0]
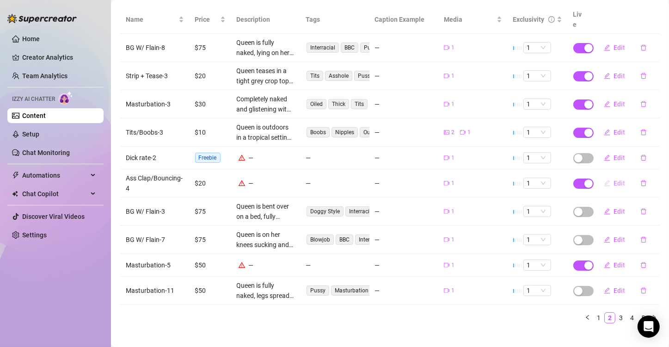
click at [605, 176] on button "Edit" at bounding box center [614, 183] width 36 height 15
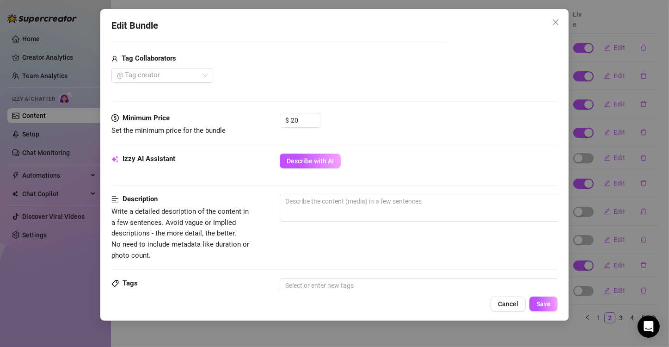
scroll to position [277, 0]
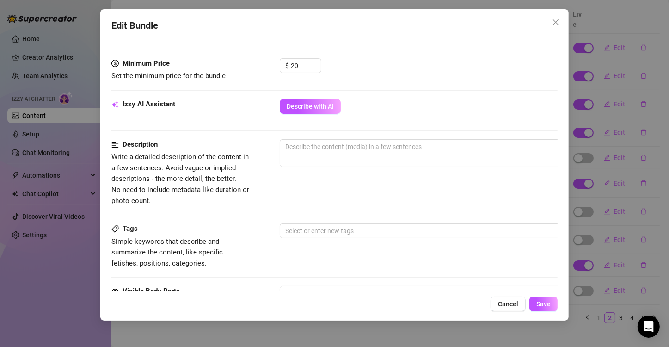
click at [325, 100] on button "Describe with AI" at bounding box center [310, 106] width 61 height 15
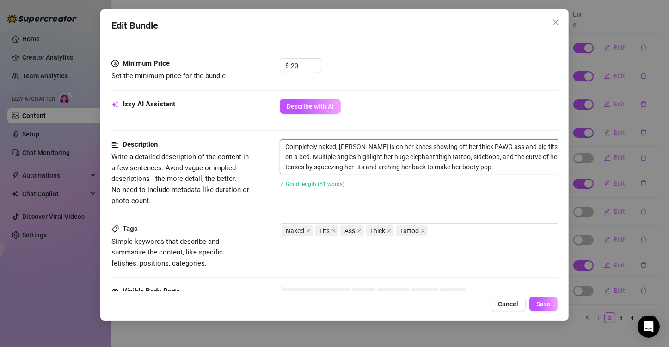
drag, startPoint x: 483, startPoint y: 145, endPoint x: 468, endPoint y: 148, distance: 15.6
click at [468, 148] on textarea "Completely naked, [PERSON_NAME] is on her knees showing off her thick PAWG ass …" at bounding box center [441, 157] width 322 height 34
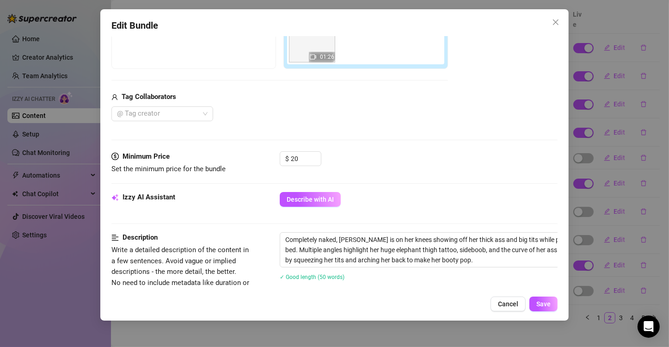
scroll to position [0, 0]
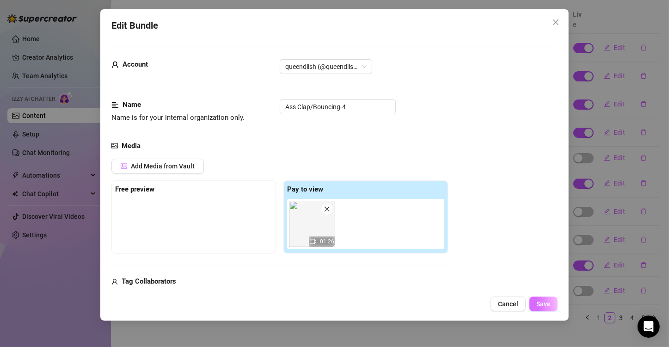
click at [537, 301] on span "Save" at bounding box center [543, 303] width 14 height 7
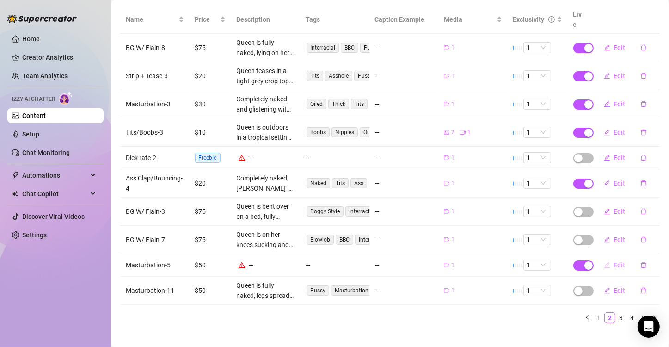
click at [614, 261] on span "Edit" at bounding box center [620, 264] width 12 height 7
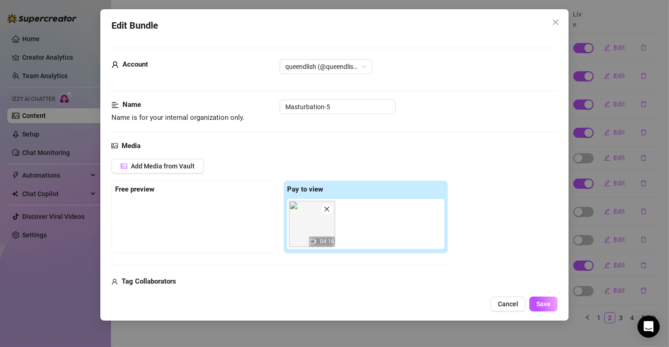
click at [317, 232] on img at bounding box center [312, 224] width 46 height 46
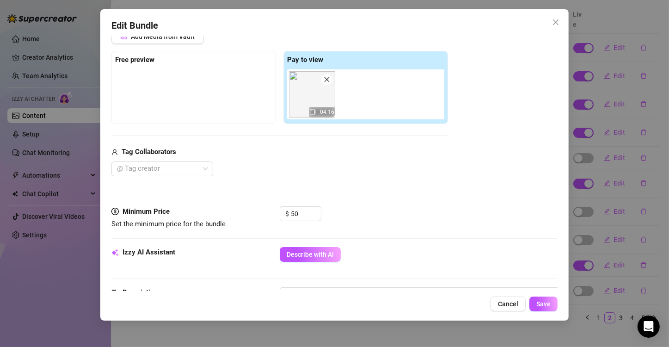
scroll to position [139, 0]
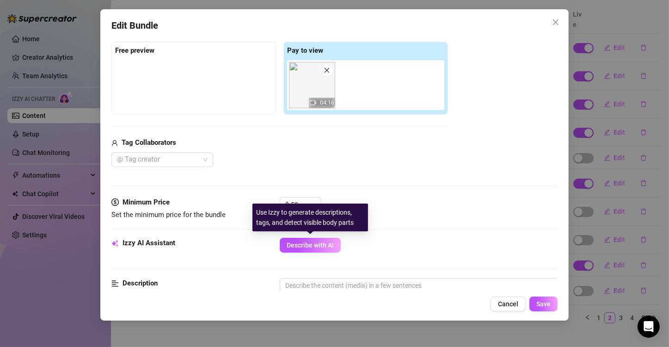
click at [315, 242] on span "Describe with AI" at bounding box center [309, 244] width 47 height 7
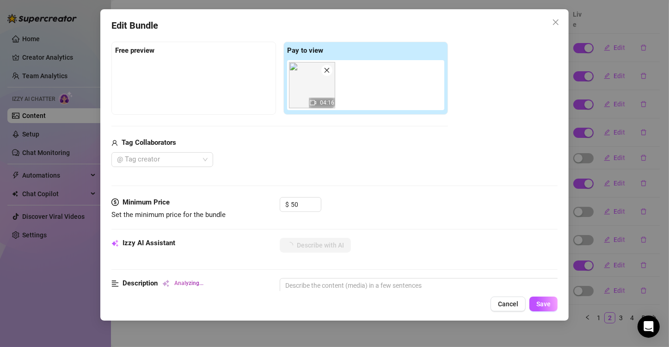
scroll to position [231, 0]
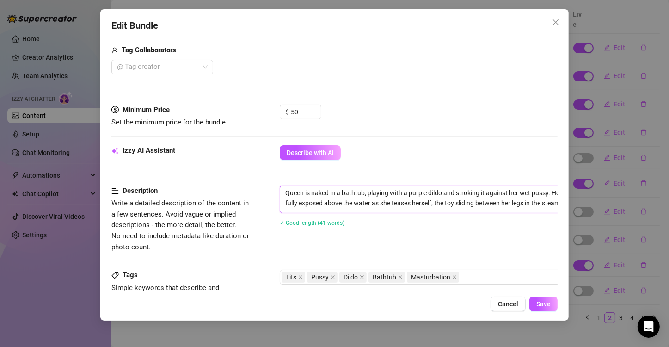
drag, startPoint x: 426, startPoint y: 192, endPoint x: 407, endPoint y: 194, distance: 18.5
click at [407, 194] on textarea "Queen is naked in a bathtub, playing with a purple dildo and stroking it agains…" at bounding box center [441, 198] width 322 height 24
click at [519, 194] on textarea "Queen is naked in a bathtub, playing with a dildo and stroking it against her w…" at bounding box center [441, 198] width 322 height 24
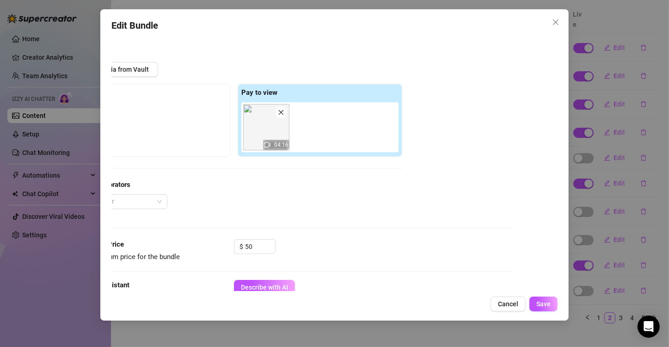
scroll to position [92, 53]
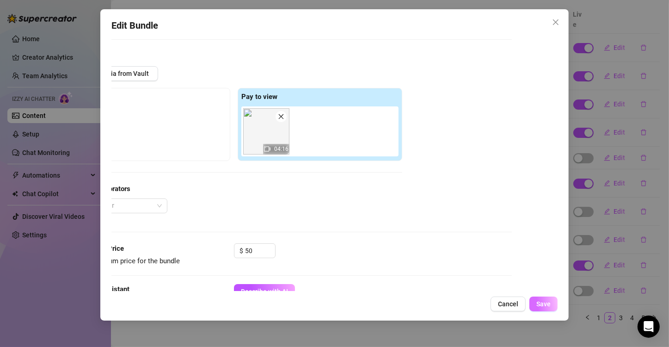
click at [535, 304] on button "Save" at bounding box center [543, 303] width 28 height 15
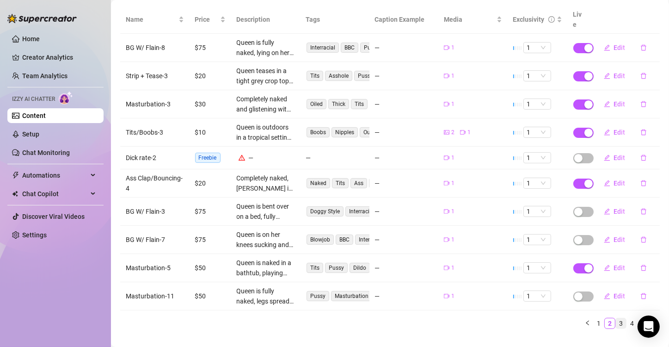
click at [615, 318] on link "3" at bounding box center [620, 323] width 10 height 10
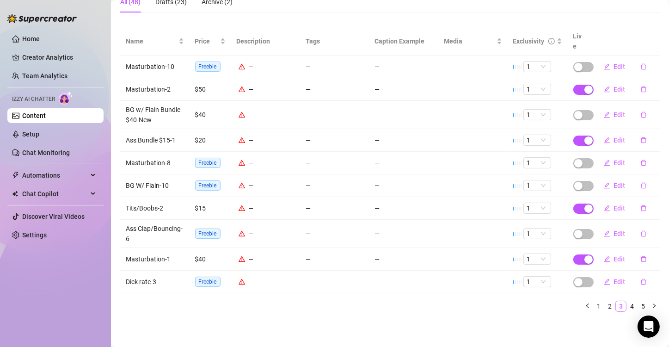
scroll to position [85, 0]
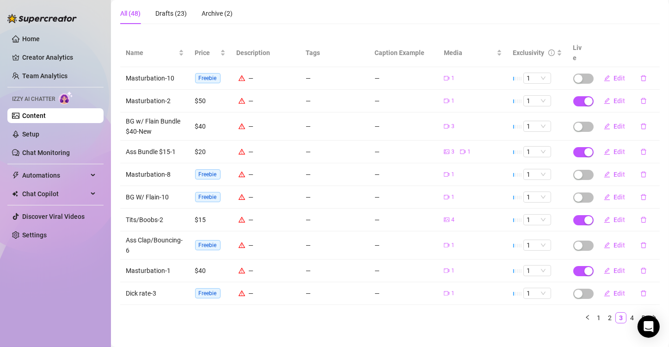
click at [259, 73] on div "—" at bounding box center [266, 78] width 58 height 10
click at [614, 74] on span "Edit" at bounding box center [620, 77] width 12 height 7
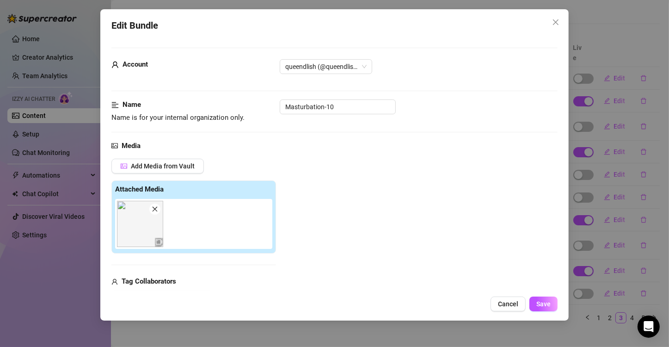
click at [146, 220] on img at bounding box center [140, 224] width 46 height 46
click at [397, 194] on div "Add Media from Vault Attached Media Tag Collaborators @ Tag creator" at bounding box center [334, 231] width 446 height 147
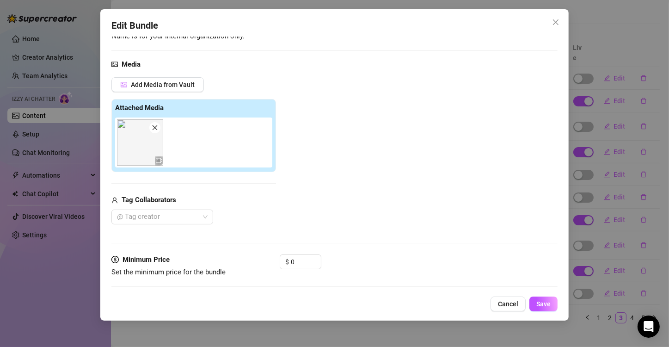
scroll to position [185, 0]
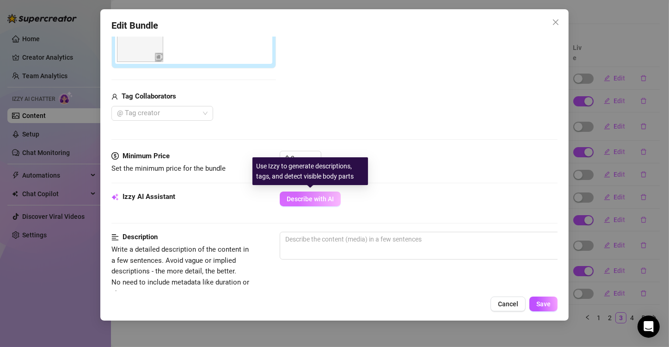
click at [312, 195] on span "Describe with AI" at bounding box center [309, 198] width 47 height 7
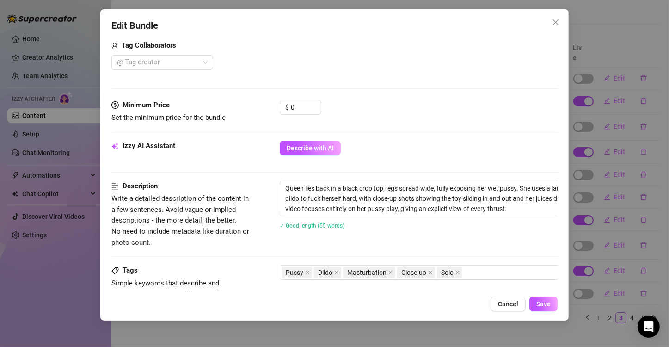
scroll to position [231, 0]
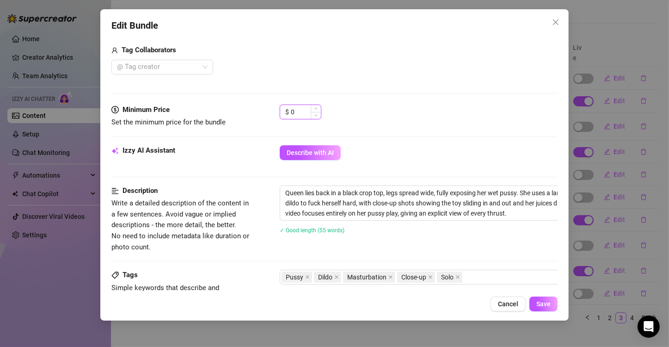
click at [304, 113] on input "0" at bounding box center [306, 112] width 30 height 14
click at [529, 303] on div "Cancel Save" at bounding box center [334, 303] width 446 height 15
click at [537, 303] on span "Save" at bounding box center [543, 303] width 14 height 7
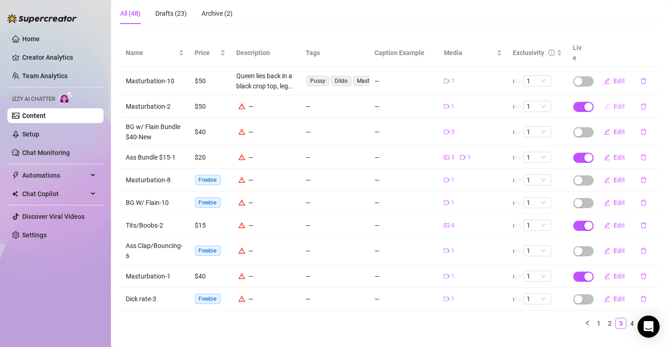
click at [614, 103] on span "Edit" at bounding box center [620, 106] width 12 height 7
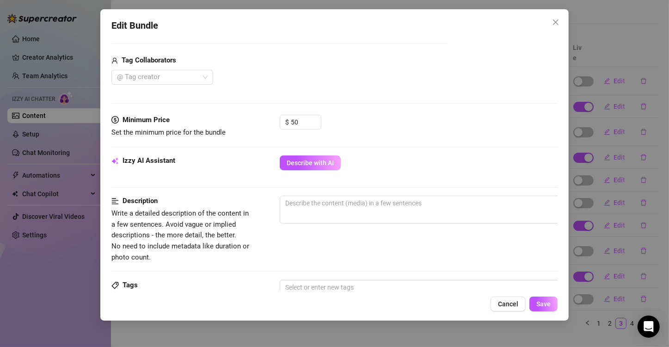
scroll to position [277, 0]
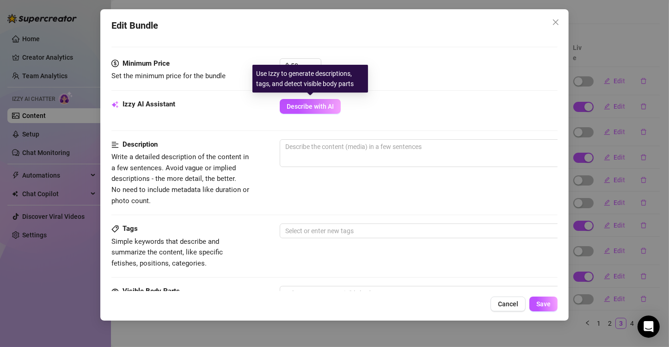
drag, startPoint x: 318, startPoint y: 107, endPoint x: 380, endPoint y: 110, distance: 61.5
click at [319, 107] on span "Describe with AI" at bounding box center [309, 106] width 47 height 7
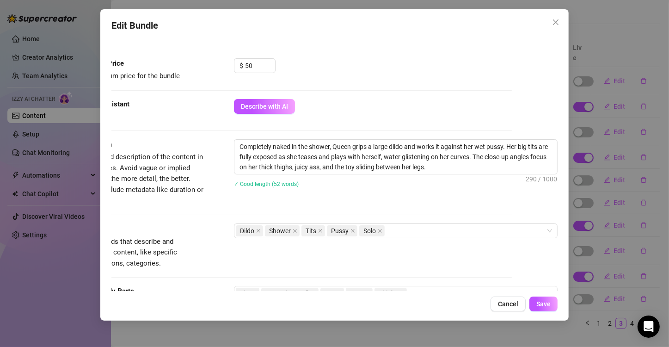
scroll to position [277, 53]
click at [542, 304] on span "Save" at bounding box center [543, 303] width 14 height 7
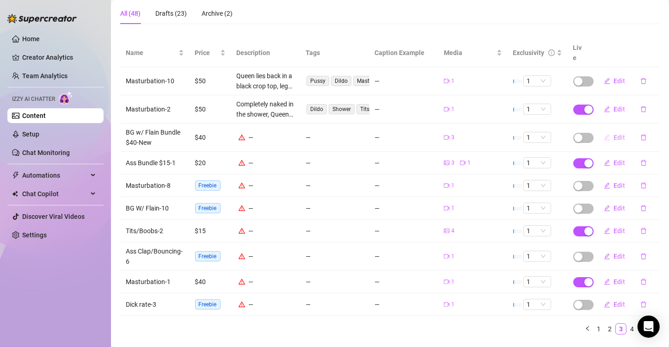
click at [614, 134] on span "Edit" at bounding box center [620, 137] width 12 height 7
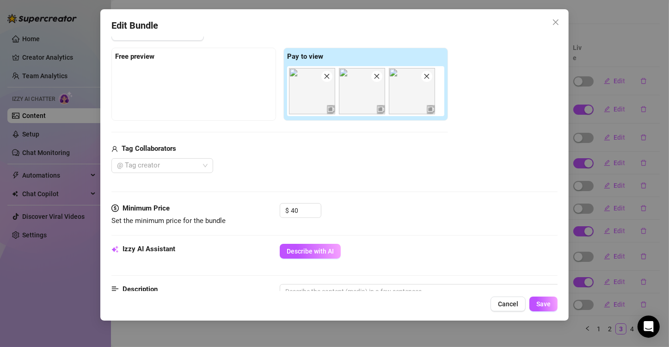
scroll to position [139, 0]
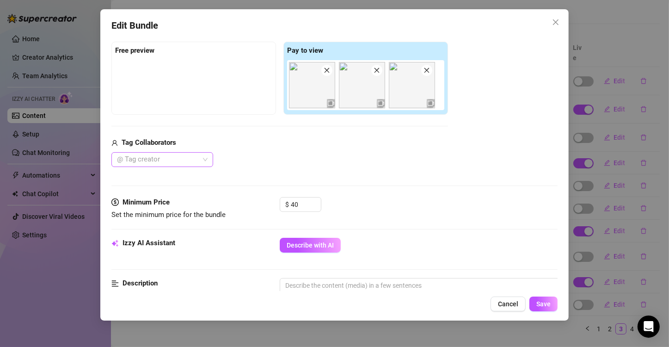
click at [192, 159] on div at bounding box center [157, 159] width 88 height 13
click at [136, 179] on div "Flain" at bounding box center [162, 177] width 87 height 10
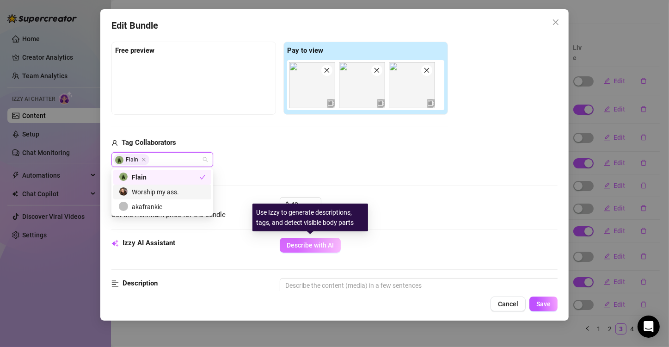
click at [307, 244] on span "Describe with AI" at bounding box center [309, 244] width 47 height 7
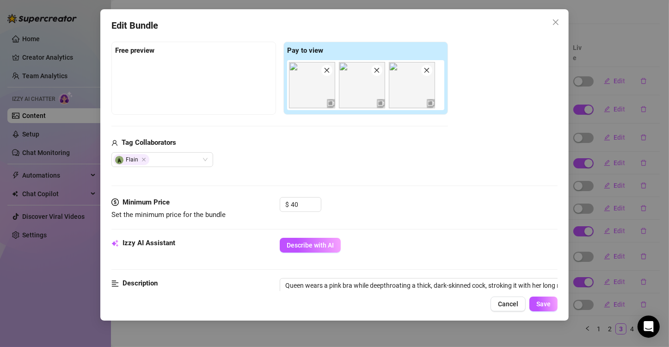
click at [376, 102] on img at bounding box center [362, 85] width 46 height 46
click at [382, 103] on icon "video-camera" at bounding box center [380, 103] width 6 height 6
click at [432, 103] on icon "video-camera" at bounding box center [430, 103] width 6 height 6
click at [511, 307] on div "Edit Bundle Account queendlish (@queendlish) Name Name is for your internal org…" at bounding box center [334, 164] width 468 height 311
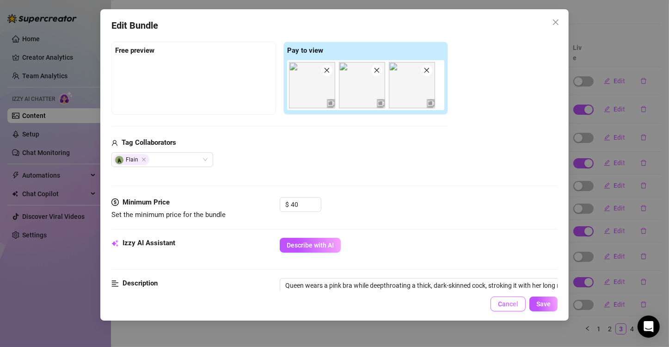
click at [510, 303] on span "Cancel" at bounding box center [508, 303] width 20 height 7
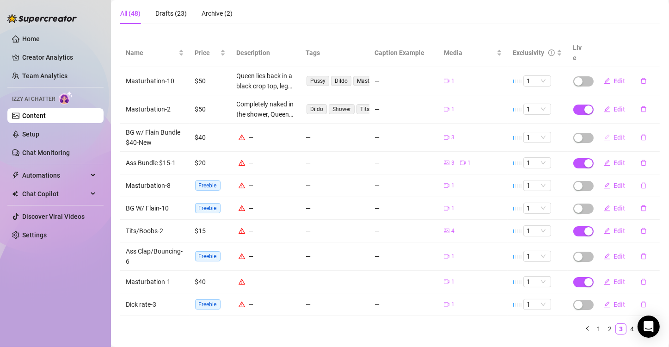
click at [614, 134] on span "Edit" at bounding box center [620, 137] width 12 height 7
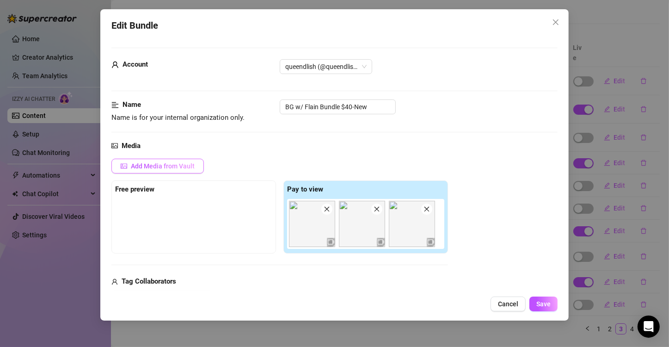
click at [171, 165] on span "Add Media from Vault" at bounding box center [163, 165] width 64 height 7
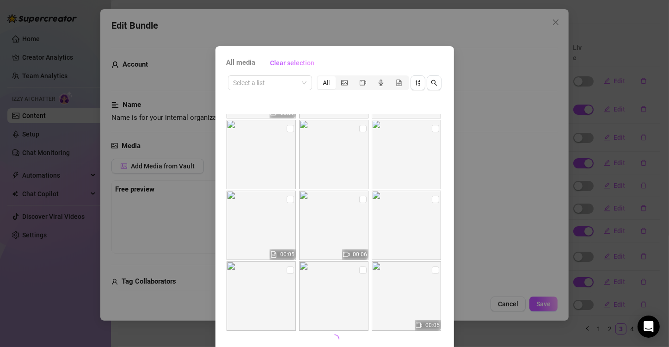
scroll to position [39, 0]
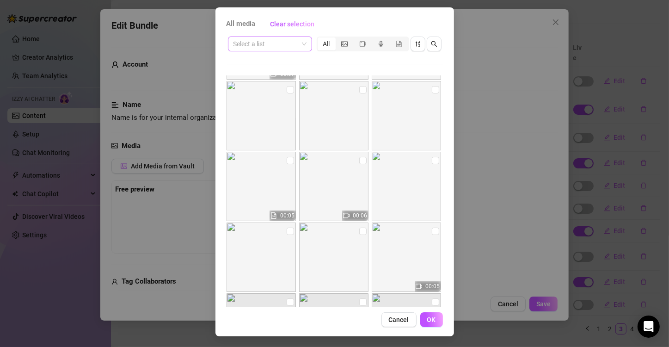
click at [301, 41] on span at bounding box center [269, 44] width 73 height 14
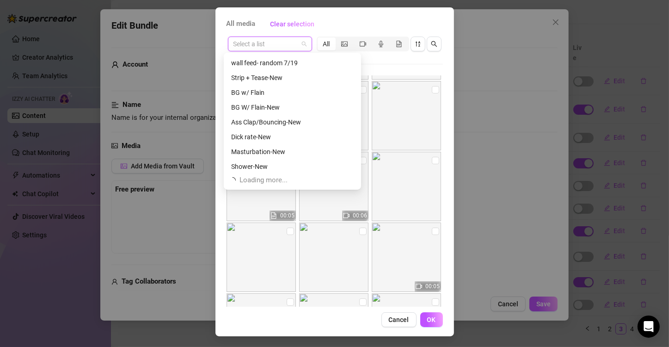
scroll to position [325, 0]
click at [254, 40] on input "search" at bounding box center [265, 44] width 65 height 14
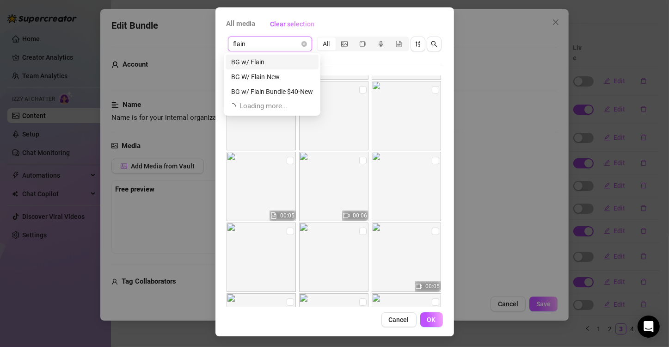
scroll to position [0, 0]
click at [280, 90] on div "BG w/ Flain Bundle $40-New" at bounding box center [272, 91] width 82 height 10
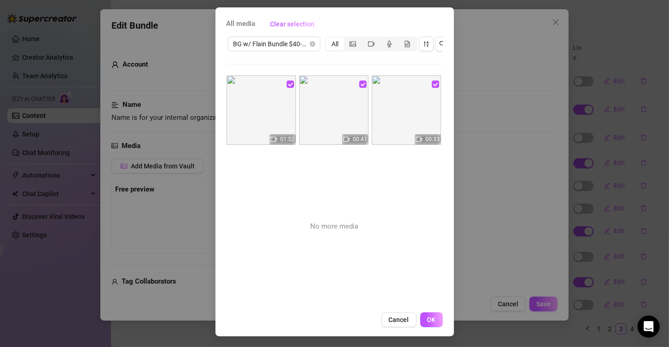
click at [273, 137] on icon "video-camera" at bounding box center [273, 139] width 6 height 6
click at [262, 118] on img at bounding box center [260, 109] width 69 height 69
click at [249, 110] on img at bounding box center [260, 109] width 69 height 69
click at [371, 134] on img at bounding box center [405, 109] width 69 height 69
click at [343, 122] on img at bounding box center [333, 109] width 69 height 69
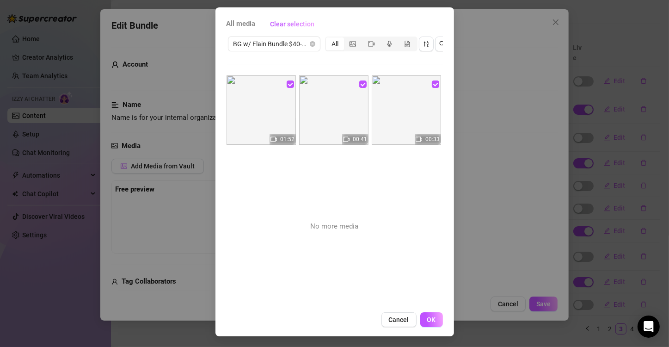
click at [419, 124] on img at bounding box center [405, 109] width 69 height 69
click at [394, 323] on span "Cancel" at bounding box center [399, 319] width 20 height 7
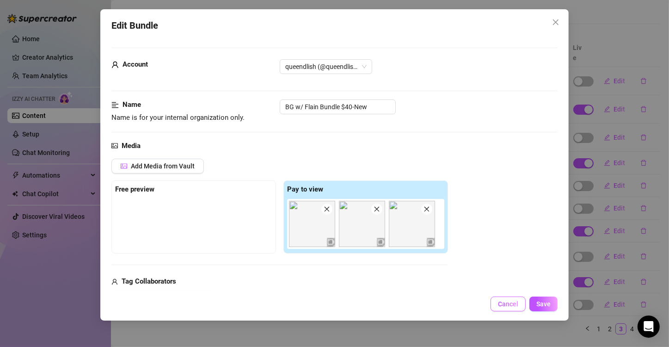
click at [506, 304] on span "Cancel" at bounding box center [508, 303] width 20 height 7
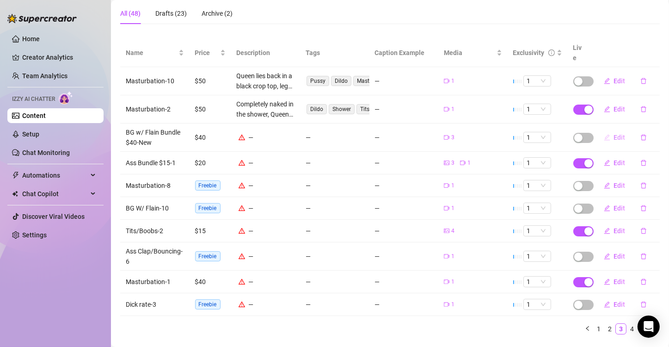
click at [603, 134] on icon "edit" at bounding box center [606, 137] width 6 height 6
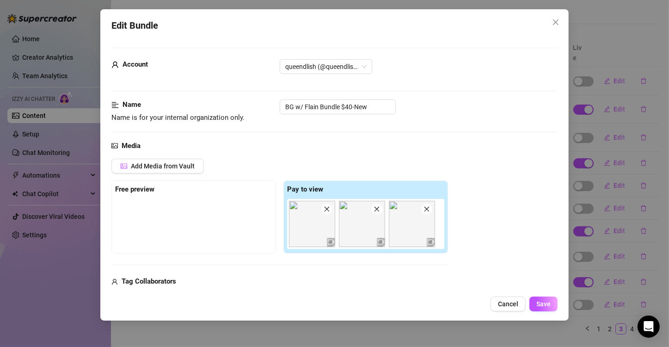
scroll to position [231, 0]
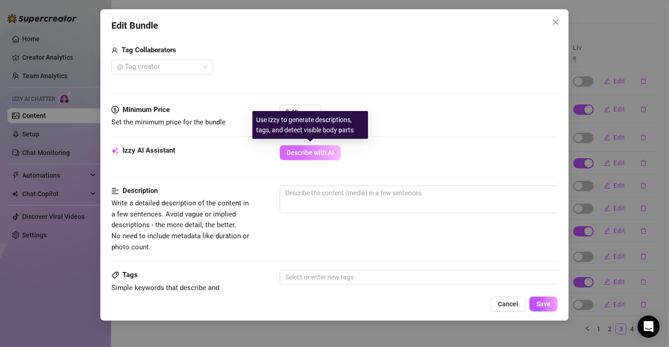
click at [321, 149] on span "Describe with AI" at bounding box center [309, 152] width 47 height 7
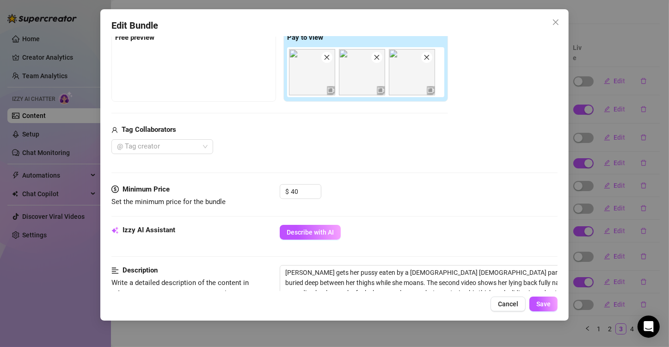
scroll to position [139, 0]
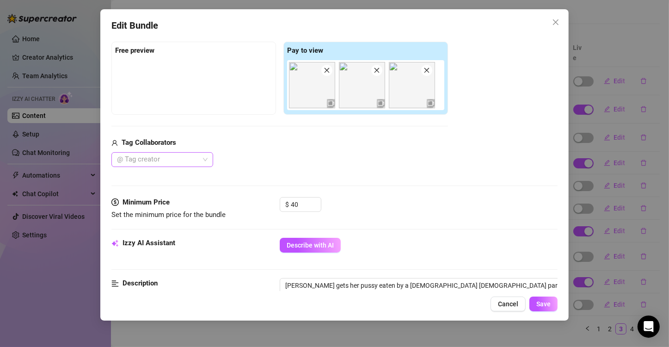
click at [168, 163] on div at bounding box center [157, 159] width 88 height 13
click at [149, 178] on div "Flain" at bounding box center [162, 177] width 87 height 10
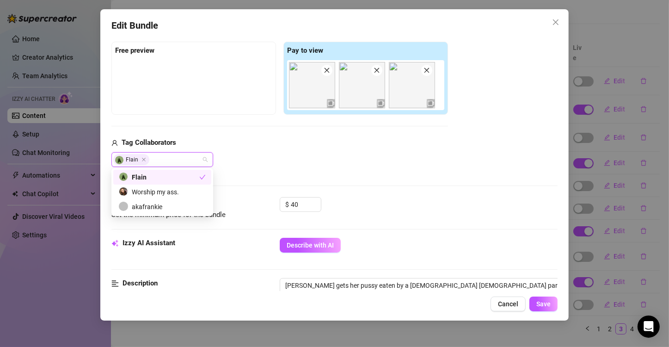
click at [377, 163] on div "Flain" at bounding box center [279, 159] width 336 height 15
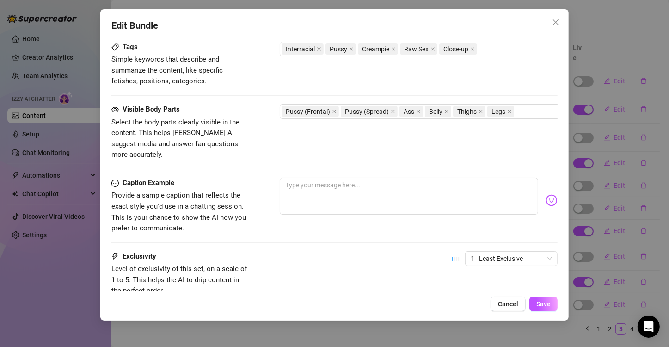
scroll to position [508, 0]
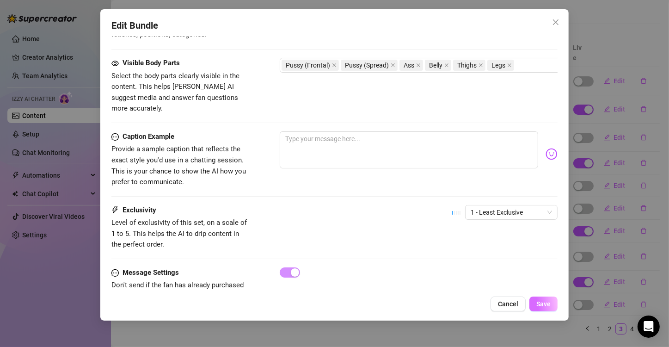
click at [538, 308] on button "Save" at bounding box center [543, 303] width 28 height 15
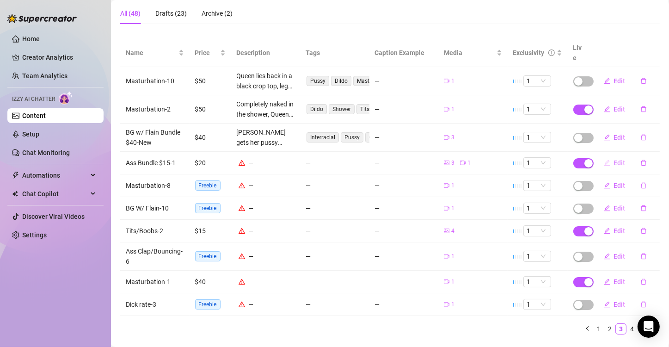
click at [614, 159] on span "Edit" at bounding box center [620, 162] width 12 height 7
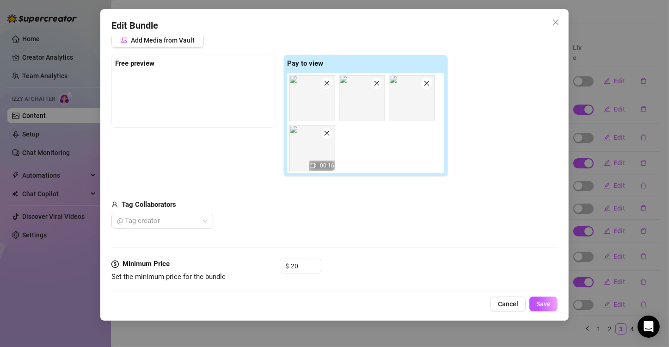
scroll to position [185, 0]
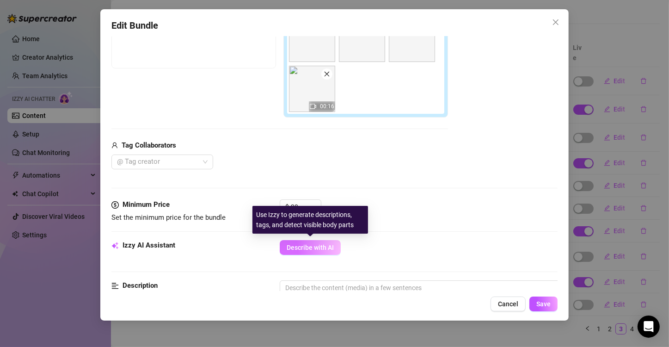
click at [292, 246] on span "Describe with AI" at bounding box center [309, 246] width 47 height 7
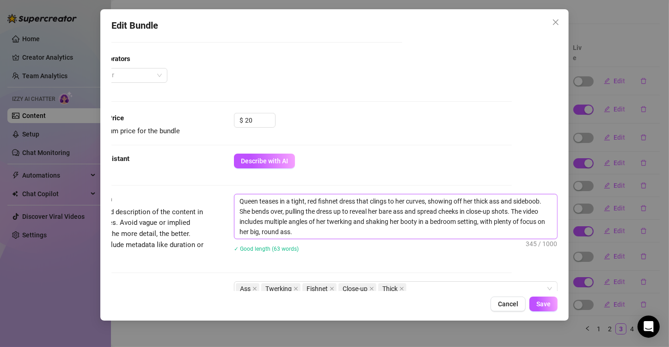
scroll to position [277, 53]
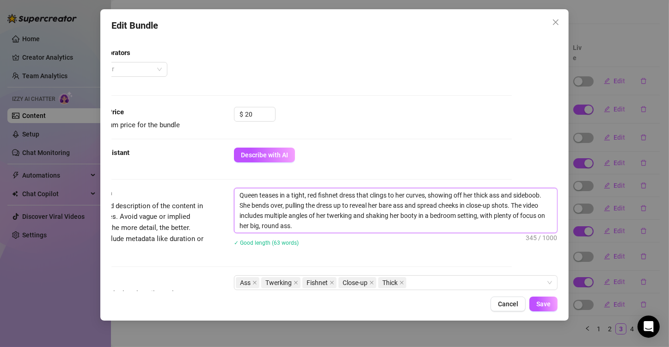
drag, startPoint x: 493, startPoint y: 194, endPoint x: 541, endPoint y: 194, distance: 47.6
click at [541, 194] on textarea "Queen teases in a tight, red fishnet dress that clings to her curves, showing o…" at bounding box center [395, 210] width 322 height 44
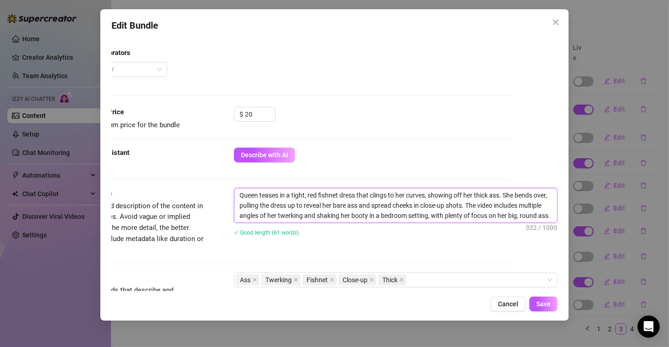
drag, startPoint x: 295, startPoint y: 205, endPoint x: 229, endPoint y: 205, distance: 66.5
click at [234, 205] on textarea "Queen teases in a tight, red fishnet dress that clings to her curves, showing o…" at bounding box center [395, 205] width 322 height 34
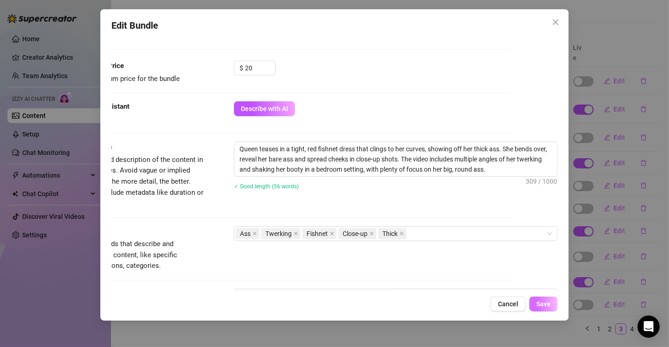
click at [535, 305] on button "Save" at bounding box center [543, 303] width 28 height 15
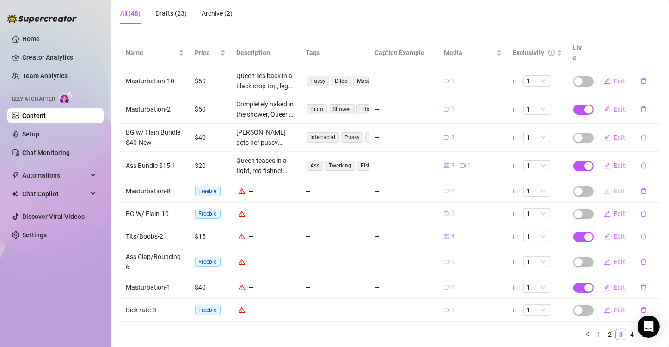
click at [603, 188] on icon "edit" at bounding box center [606, 191] width 6 height 6
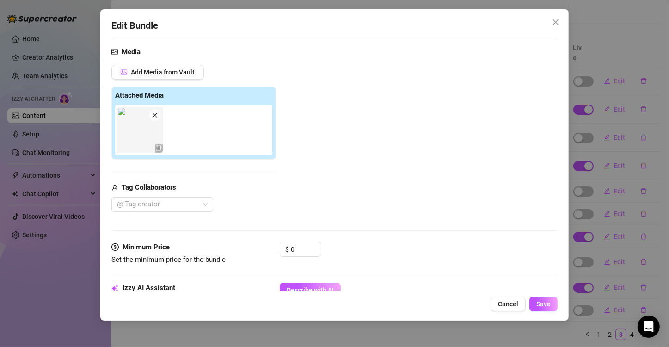
scroll to position [139, 0]
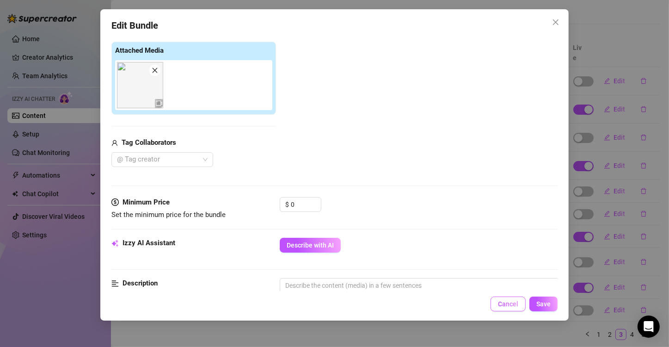
click at [504, 304] on span "Cancel" at bounding box center [508, 303] width 20 height 7
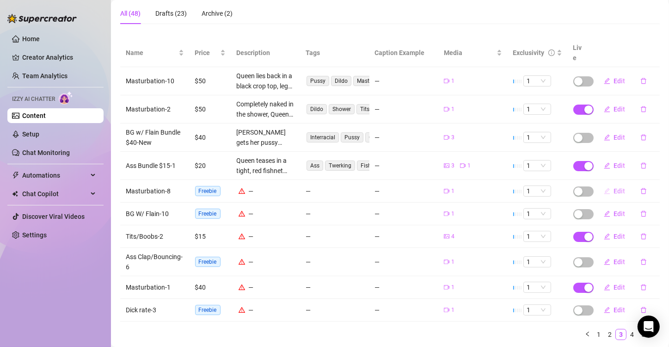
click at [614, 187] on span "Edit" at bounding box center [620, 190] width 12 height 7
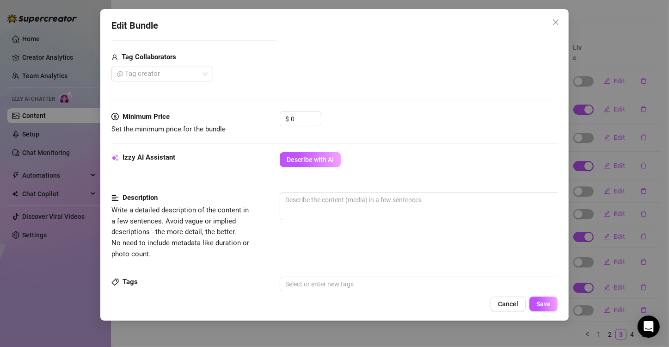
scroll to position [231, 0]
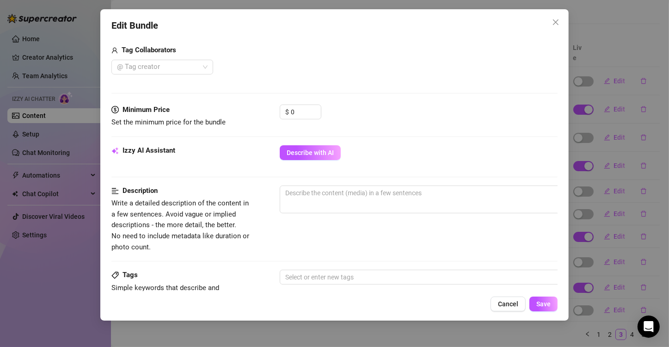
click at [292, 139] on div "Minimum Price Set the minimum price for the bundle $ 0" at bounding box center [334, 124] width 446 height 41
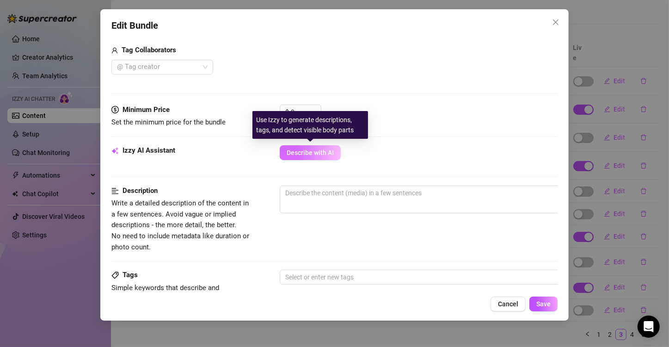
click at [295, 151] on span "Describe with AI" at bounding box center [309, 152] width 47 height 7
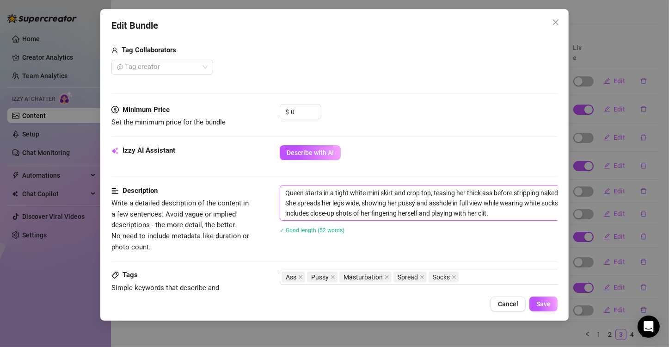
drag, startPoint x: 366, startPoint y: 191, endPoint x: 352, endPoint y: 193, distance: 14.4
click at [352, 193] on textarea "Queen starts in a tight white mini skirt and crop top, teasing her thick ass be…" at bounding box center [441, 203] width 322 height 34
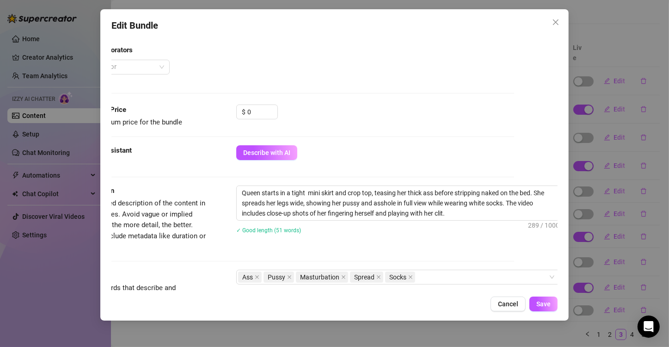
scroll to position [231, 50]
drag, startPoint x: 258, startPoint y: 109, endPoint x: 228, endPoint y: 105, distance: 30.2
click at [228, 105] on div "Minimum Price Set the minimum price for the bundle $ 0" at bounding box center [289, 116] width 446 height 24
click at [554, 306] on button "Save" at bounding box center [543, 303] width 28 height 15
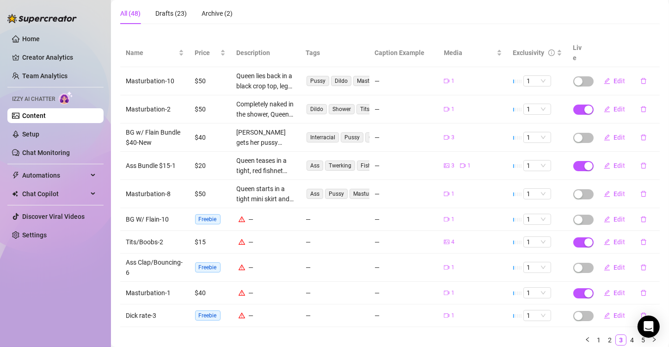
click at [129, 209] on td "BG W/ Flain-10" at bounding box center [154, 219] width 69 height 23
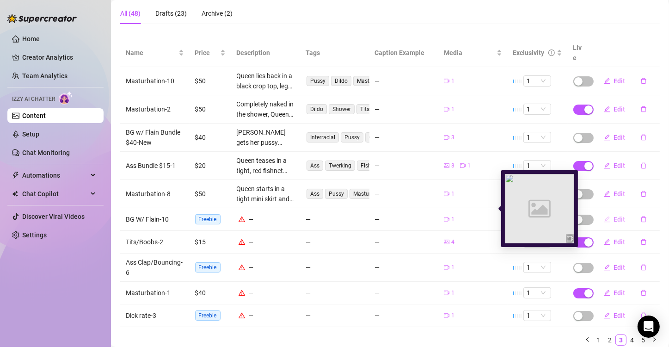
click at [616, 215] on span "Edit" at bounding box center [620, 218] width 12 height 7
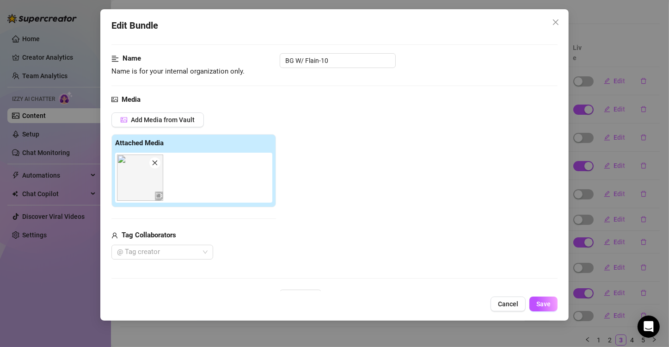
scroll to position [92, 0]
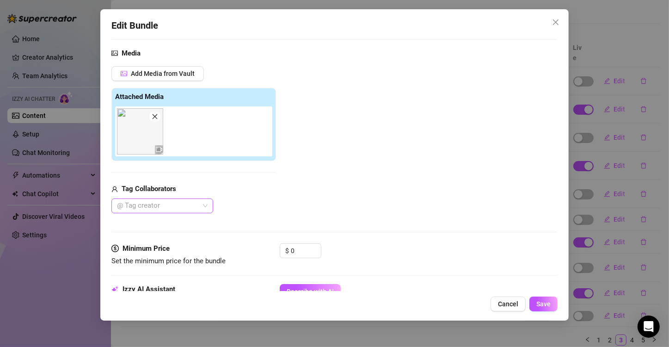
click at [179, 207] on div at bounding box center [157, 205] width 88 height 13
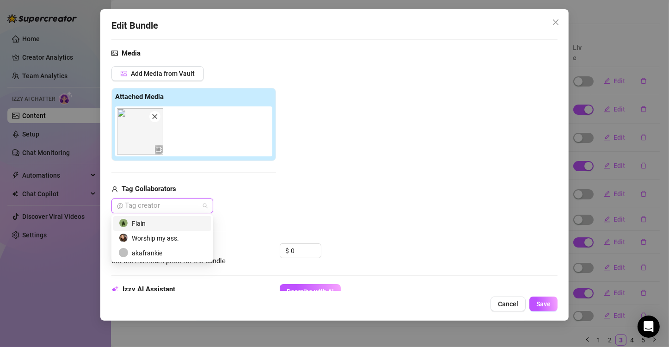
click at [124, 207] on div at bounding box center [157, 205] width 88 height 13
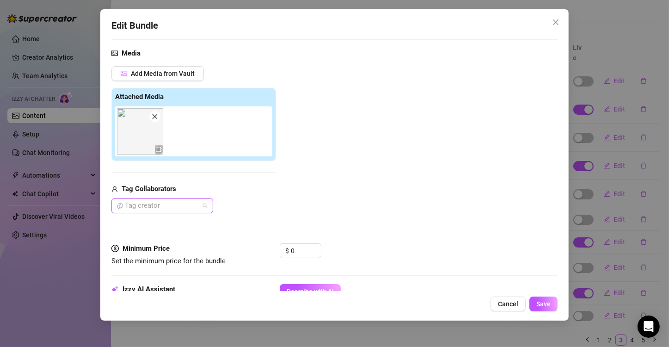
click at [146, 205] on div at bounding box center [157, 205] width 88 height 13
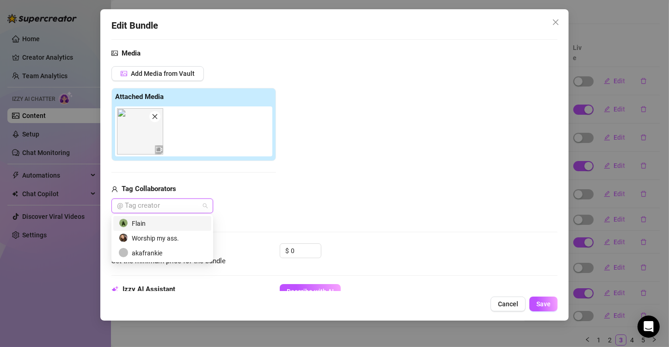
click at [131, 224] on div "Flain" at bounding box center [162, 223] width 87 height 10
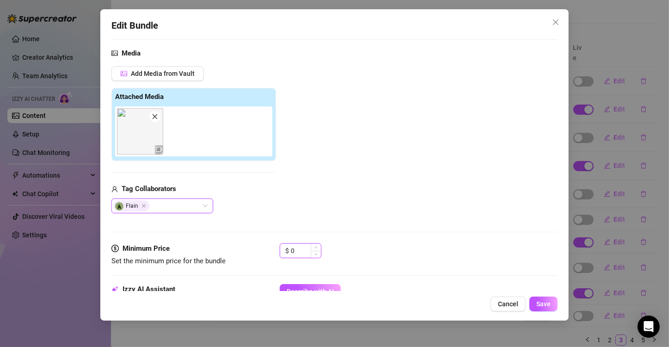
click at [305, 249] on input "0" at bounding box center [306, 250] width 30 height 14
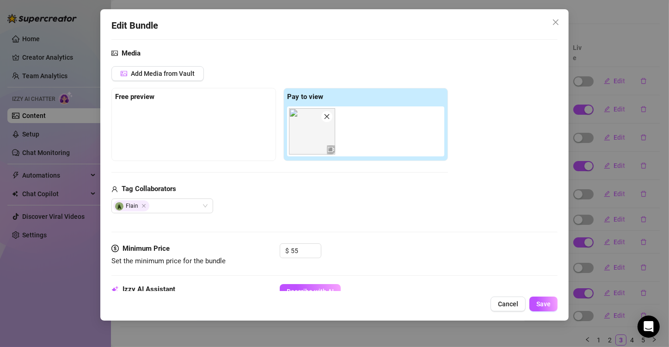
click at [359, 213] on div "Media Add Media from Vault Free preview Pay to view Tag Collaborators Flain" at bounding box center [334, 145] width 446 height 195
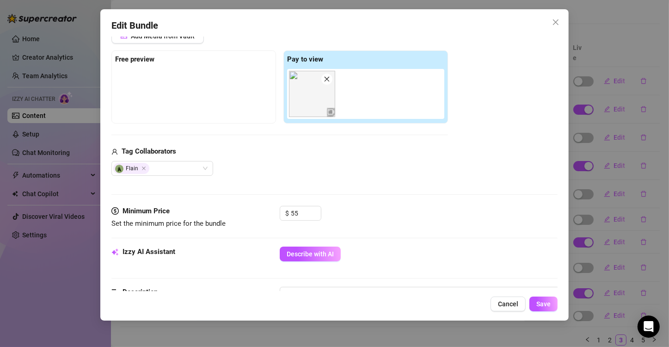
scroll to position [185, 0]
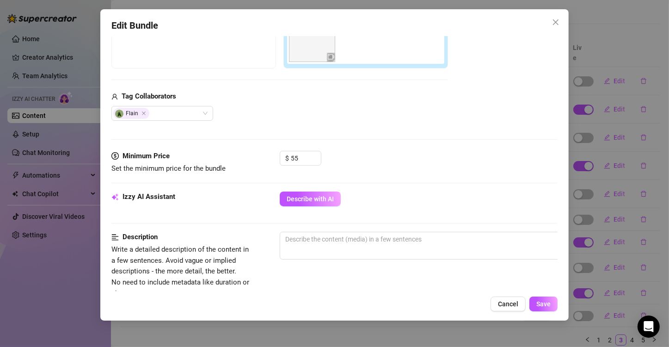
drag, startPoint x: 323, startPoint y: 200, endPoint x: 382, endPoint y: 155, distance: 73.6
click at [324, 200] on span "Describe with AI" at bounding box center [309, 198] width 47 height 7
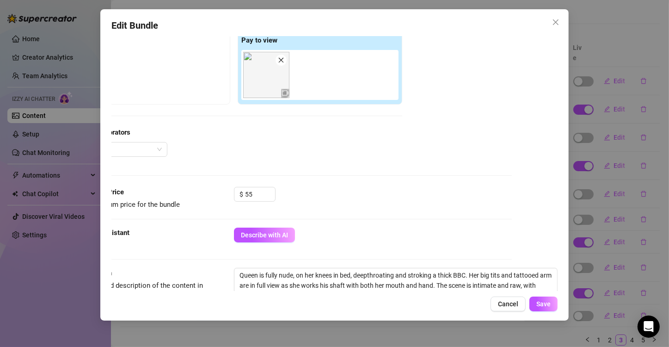
scroll to position [231, 53]
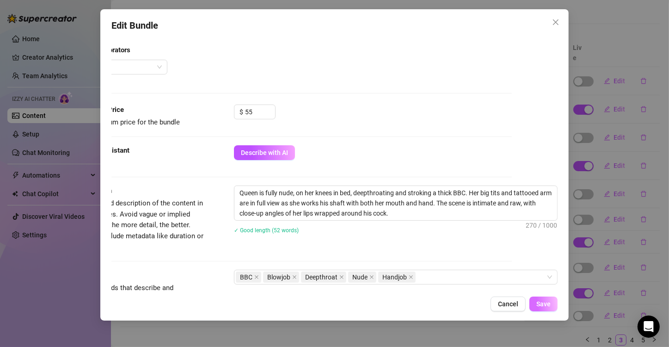
click at [534, 301] on button "Save" at bounding box center [543, 303] width 28 height 15
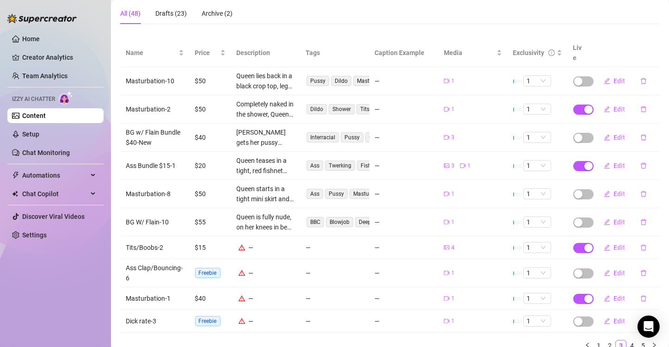
scroll to position [113, 0]
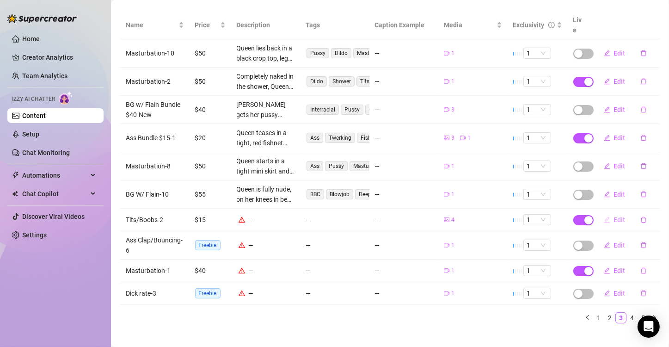
click at [614, 216] on span "Edit" at bounding box center [620, 219] width 12 height 7
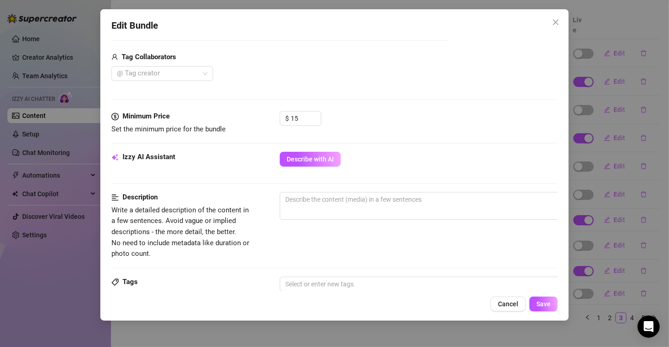
scroll to position [277, 0]
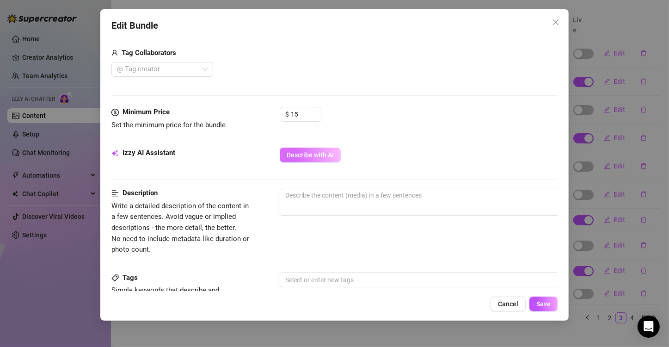
click at [310, 152] on span "Describe with AI" at bounding box center [309, 154] width 47 height 7
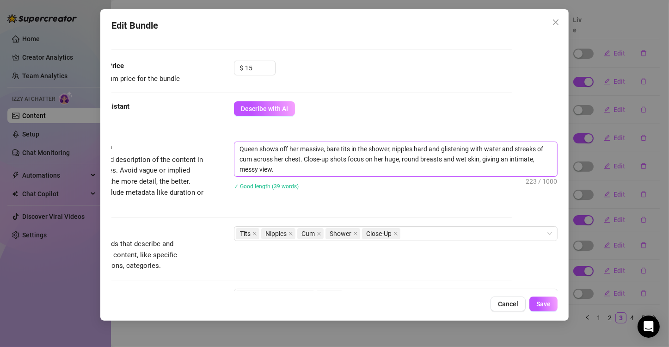
scroll to position [370, 53]
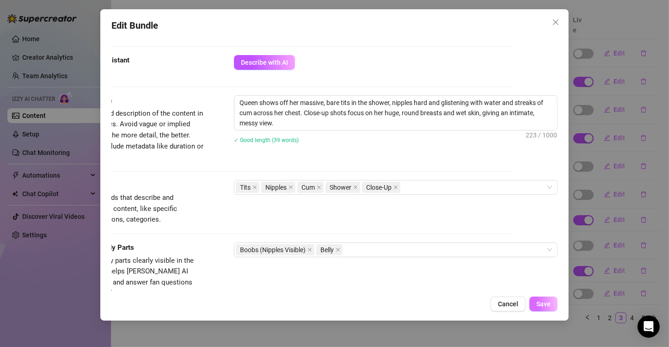
click at [541, 301] on span "Save" at bounding box center [543, 303] width 14 height 7
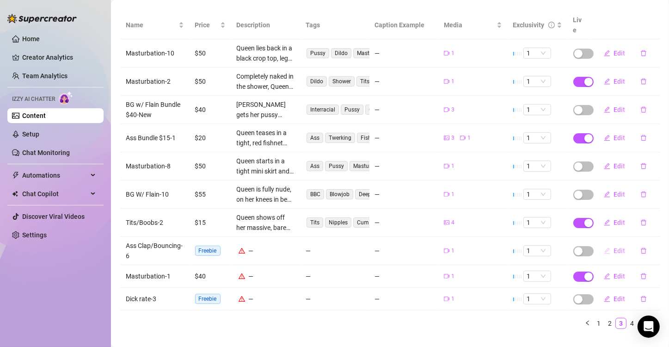
click at [614, 247] on span "Edit" at bounding box center [620, 250] width 12 height 7
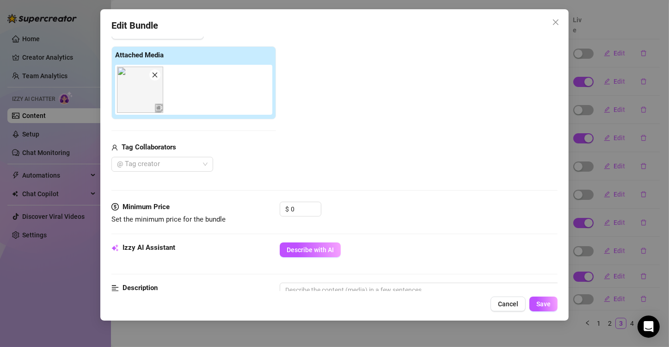
scroll to position [139, 0]
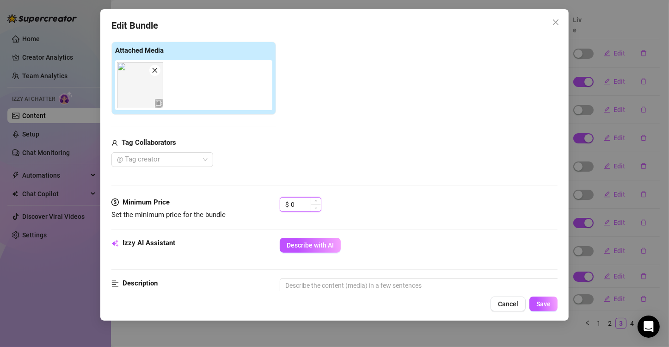
click at [299, 205] on input "0" at bounding box center [306, 204] width 30 height 14
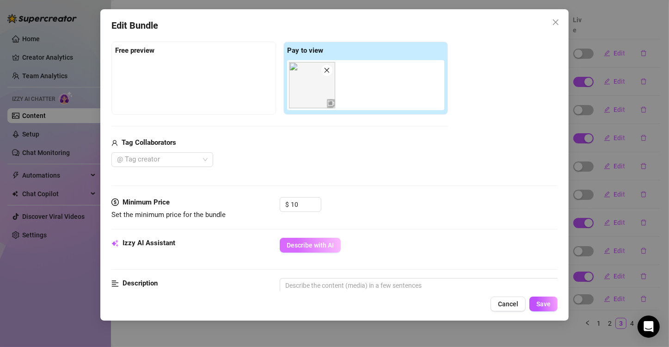
click at [323, 247] on span "Describe with AI" at bounding box center [309, 244] width 47 height 7
drag, startPoint x: 306, startPoint y: 207, endPoint x: 273, endPoint y: 207, distance: 33.3
click at [273, 207] on div "Minimum Price Set the minimum price for the bundle $ 10" at bounding box center [334, 209] width 446 height 24
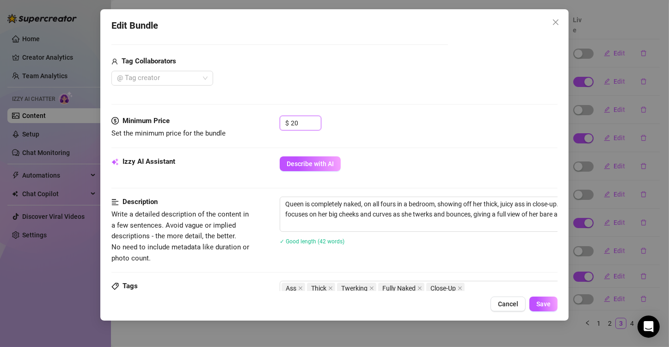
scroll to position [231, 0]
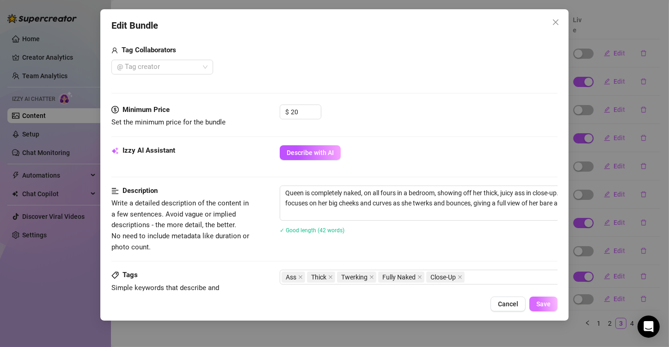
click at [537, 300] on span "Save" at bounding box center [543, 303] width 14 height 7
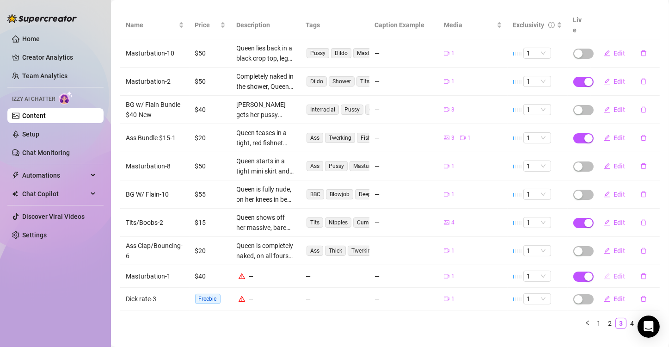
click at [614, 272] on span "Edit" at bounding box center [620, 275] width 12 height 7
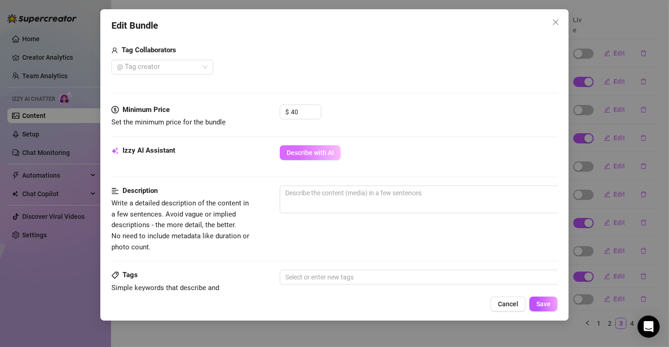
click at [304, 152] on span "Describe with AI" at bounding box center [309, 152] width 47 height 7
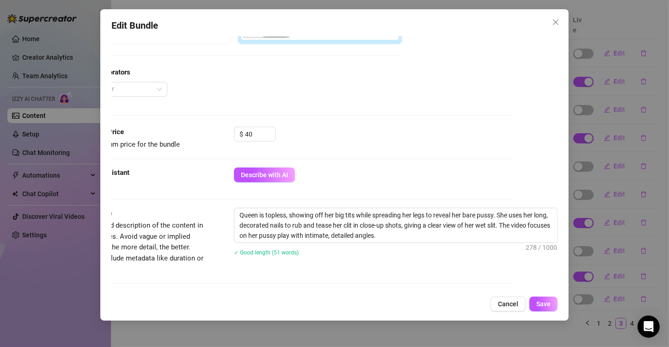
scroll to position [231, 53]
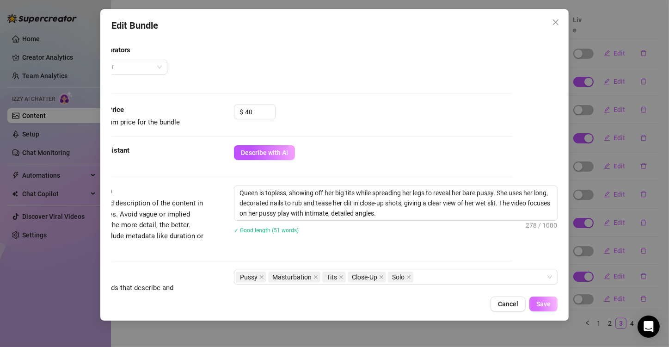
click at [543, 305] on span "Save" at bounding box center [543, 303] width 14 height 7
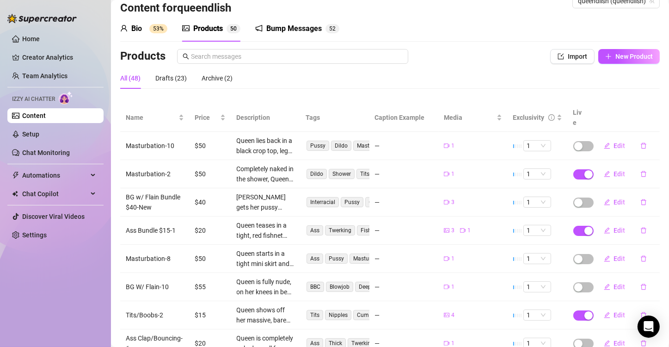
scroll to position [124, 0]
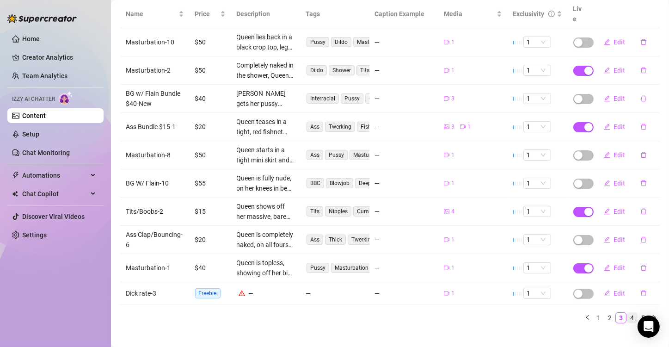
click at [626, 312] on link "4" at bounding box center [631, 317] width 10 height 10
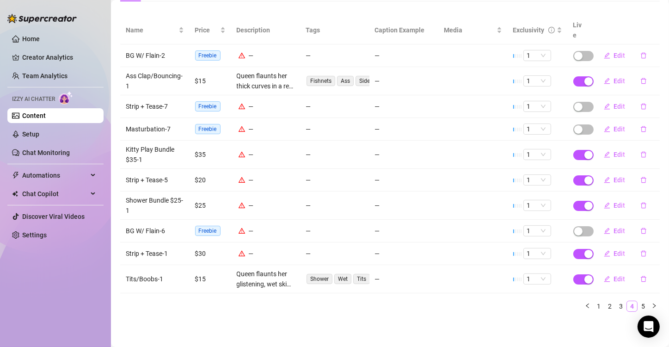
scroll to position [96, 0]
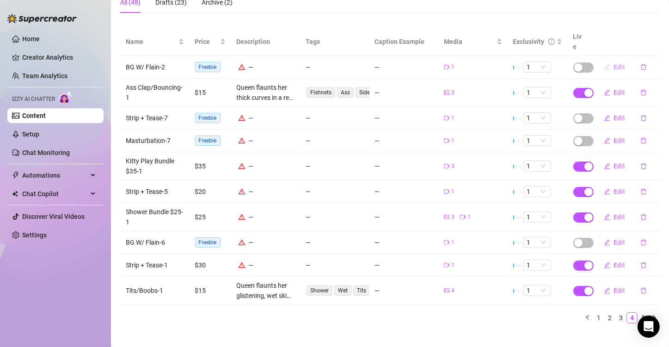
click at [614, 63] on span "Edit" at bounding box center [620, 66] width 12 height 7
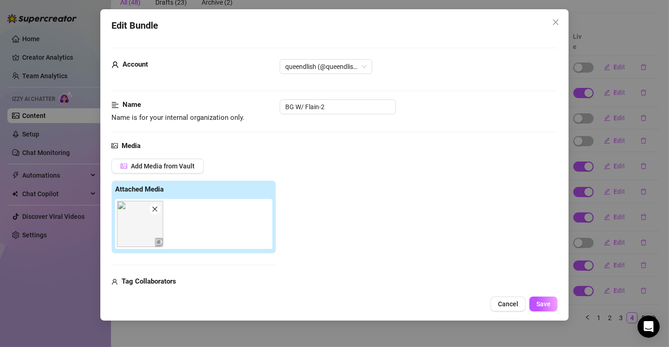
scroll to position [92, 0]
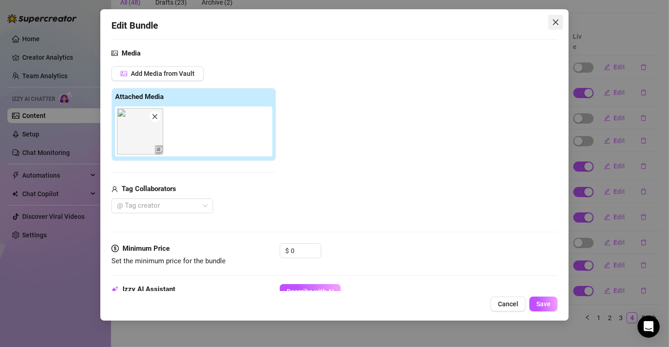
click at [556, 17] on button "Close" at bounding box center [555, 22] width 15 height 15
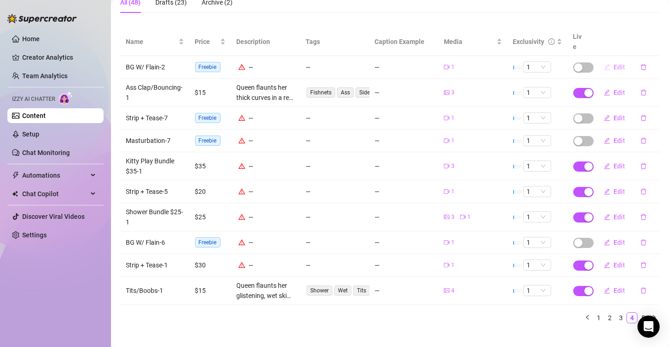
click at [614, 63] on span "Edit" at bounding box center [620, 66] width 12 height 7
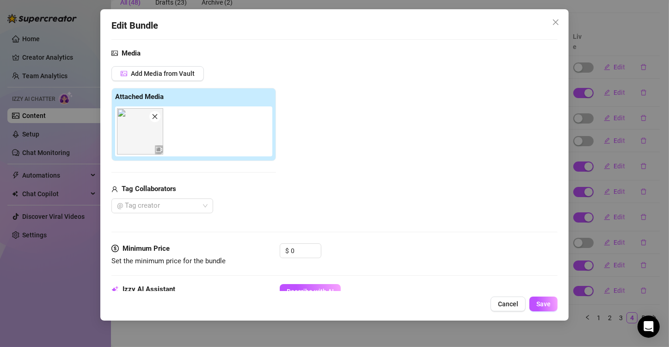
scroll to position [139, 0]
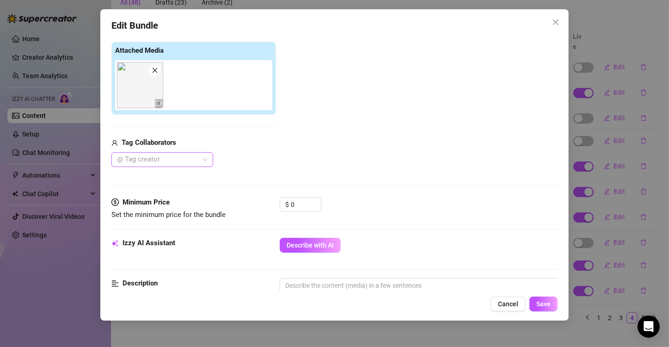
click at [177, 157] on div at bounding box center [157, 159] width 88 height 13
click at [140, 175] on div "Flain" at bounding box center [162, 177] width 87 height 10
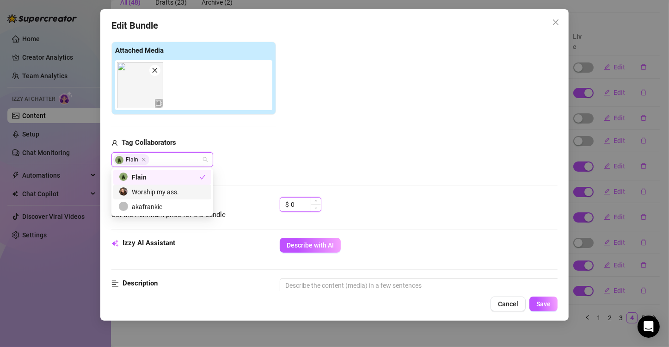
click at [309, 203] on input "0" at bounding box center [306, 204] width 30 height 14
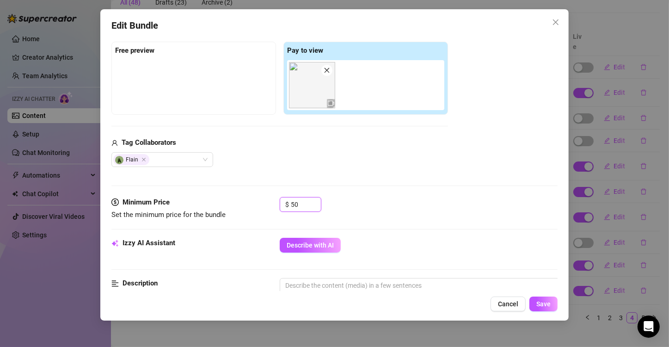
drag, startPoint x: 304, startPoint y: 204, endPoint x: 262, endPoint y: 189, distance: 44.4
click at [263, 201] on div "Minimum Price Set the minimum price for the bundle $ 50" at bounding box center [334, 209] width 446 height 24
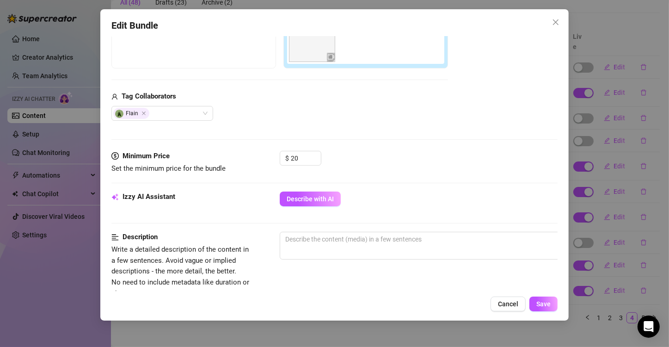
click at [316, 187] on div "Minimum Price Set the minimum price for the bundle $ 20" at bounding box center [334, 171] width 446 height 41
click at [316, 193] on button "Describe with AI" at bounding box center [310, 198] width 61 height 15
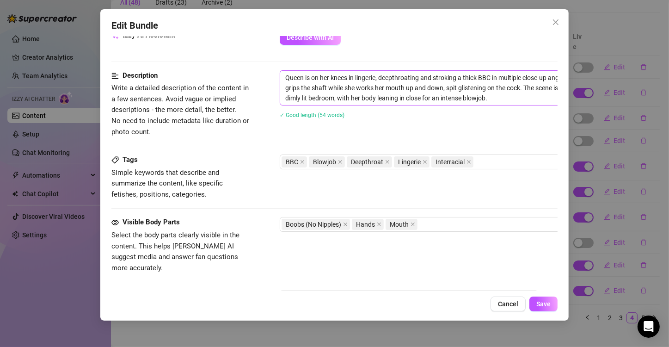
scroll to position [528, 0]
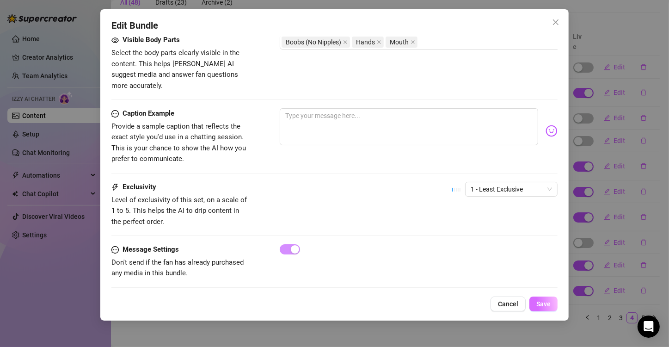
click at [545, 301] on span "Save" at bounding box center [543, 303] width 14 height 7
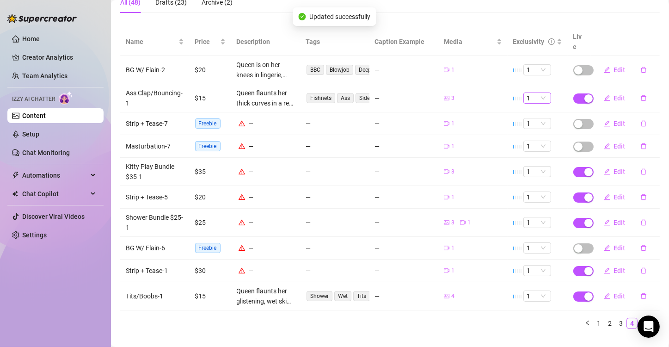
click at [534, 93] on span "1" at bounding box center [537, 98] width 20 height 10
click at [614, 120] on span "Edit" at bounding box center [620, 123] width 12 height 7
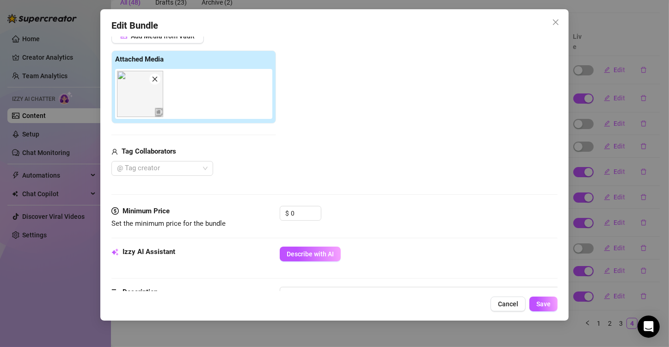
scroll to position [139, 0]
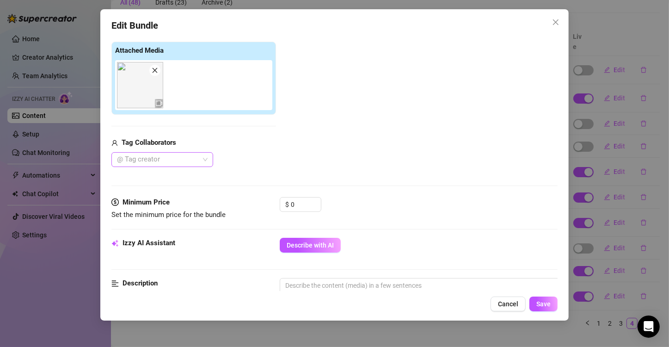
click at [205, 159] on div "@ Tag creator" at bounding box center [162, 159] width 102 height 15
click at [130, 180] on div "Flain" at bounding box center [162, 177] width 87 height 10
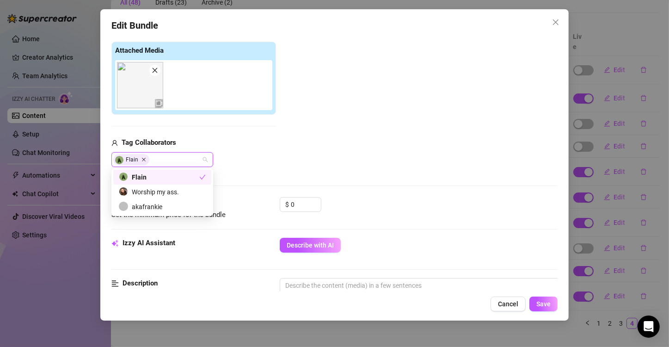
click at [143, 158] on icon "Close" at bounding box center [143, 159] width 5 height 5
click at [337, 139] on div "Add Media from Vault Attached Media Tag Collaborators @ Tag creator" at bounding box center [334, 93] width 446 height 147
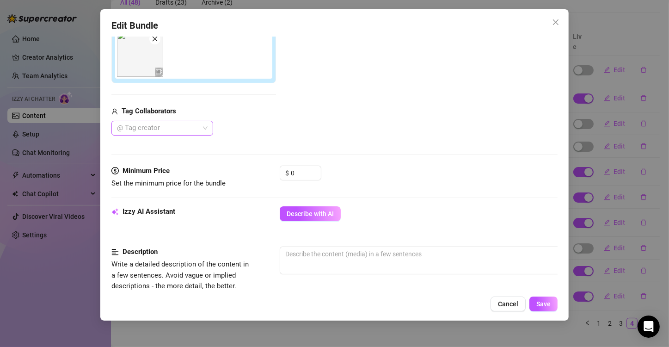
scroll to position [231, 0]
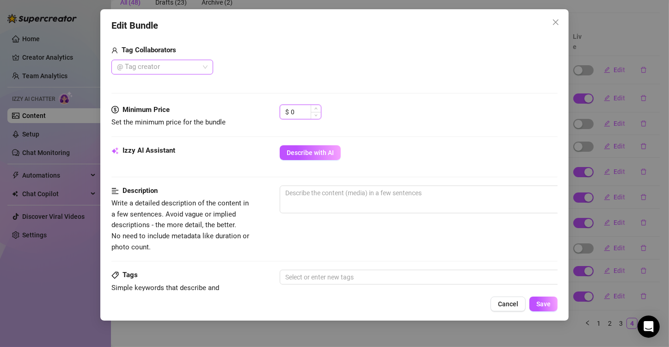
drag, startPoint x: 302, startPoint y: 108, endPoint x: 284, endPoint y: 104, distance: 18.0
click at [284, 104] on div "$ 0" at bounding box center [301, 111] width 42 height 15
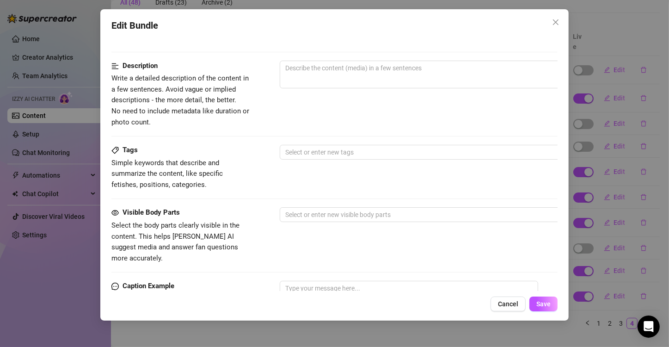
scroll to position [297, 0]
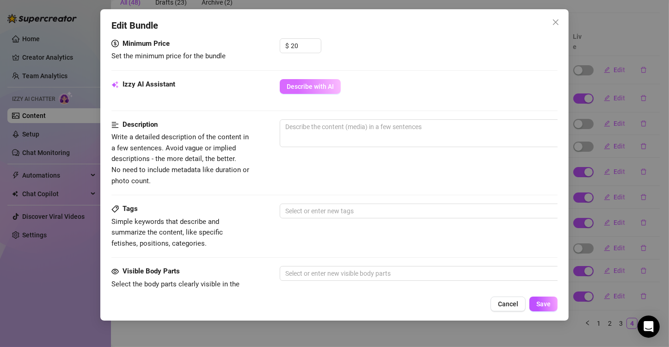
click at [311, 89] on span "Describe with AI" at bounding box center [309, 86] width 47 height 7
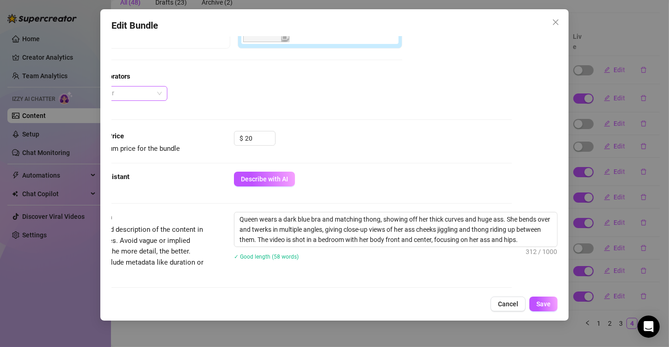
scroll to position [251, 53]
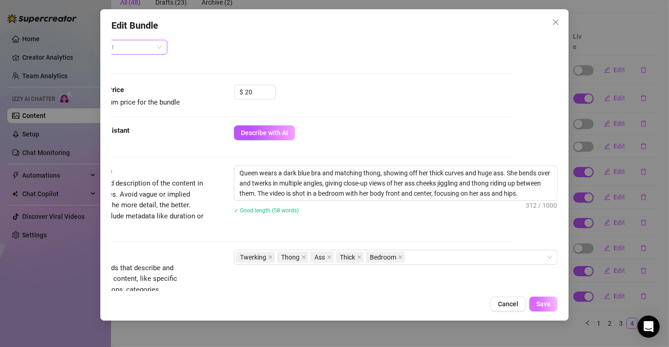
click at [542, 304] on span "Save" at bounding box center [543, 303] width 14 height 7
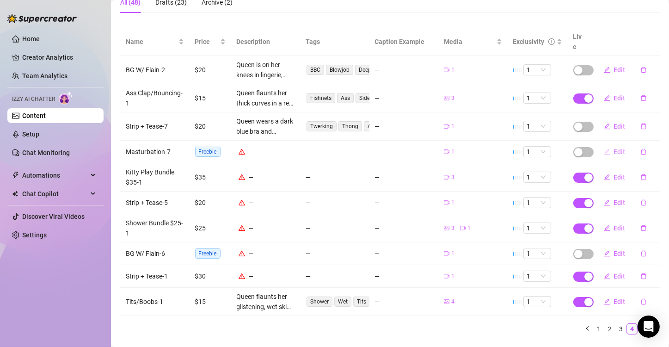
click at [614, 148] on span "Edit" at bounding box center [620, 151] width 12 height 7
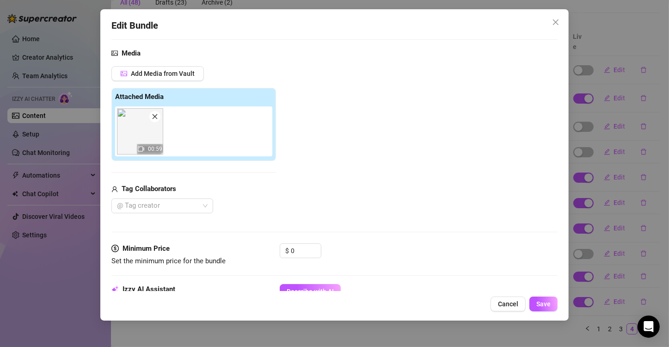
scroll to position [185, 0]
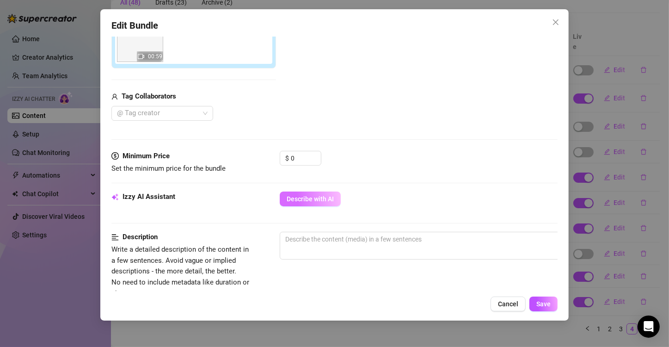
click at [310, 199] on span "Describe with AI" at bounding box center [309, 198] width 47 height 7
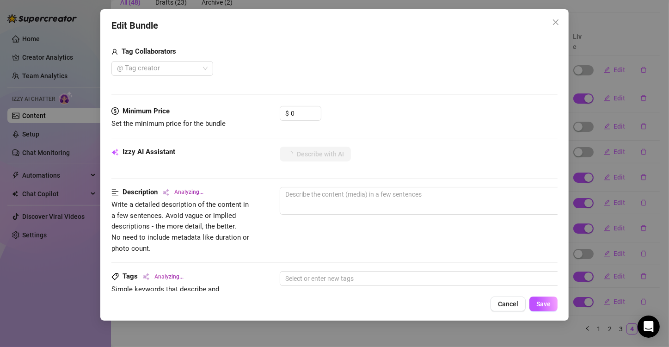
scroll to position [231, 0]
click at [304, 112] on input "0" at bounding box center [306, 112] width 30 height 14
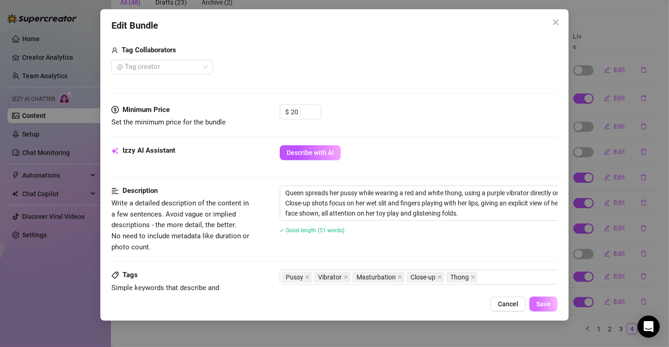
click at [541, 306] on span "Save" at bounding box center [543, 303] width 14 height 7
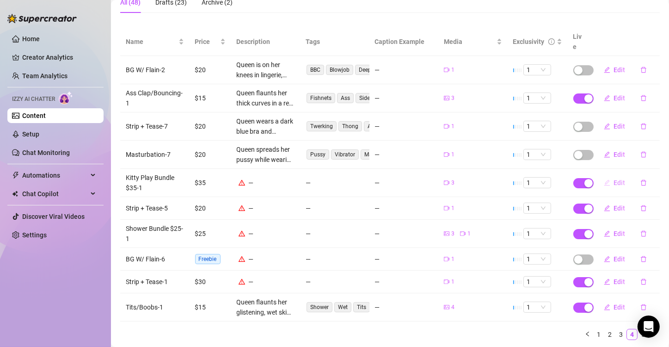
click at [603, 179] on icon "edit" at bounding box center [606, 182] width 6 height 6
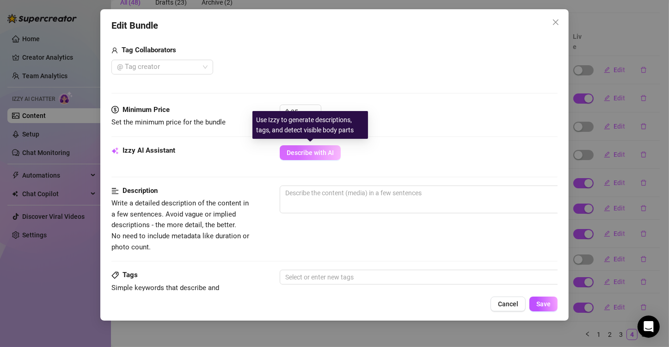
click at [317, 153] on span "Describe with AI" at bounding box center [309, 152] width 47 height 7
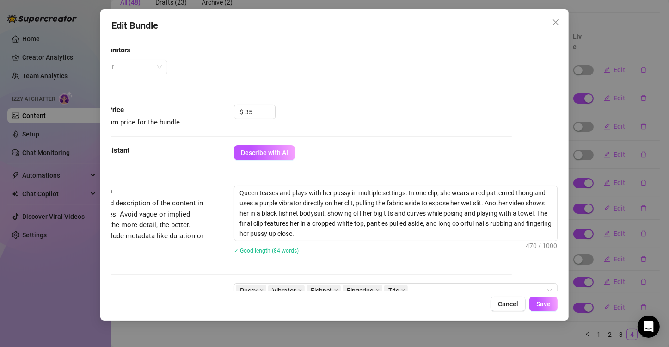
scroll to position [231, 53]
click at [544, 298] on button "Save" at bounding box center [543, 303] width 28 height 15
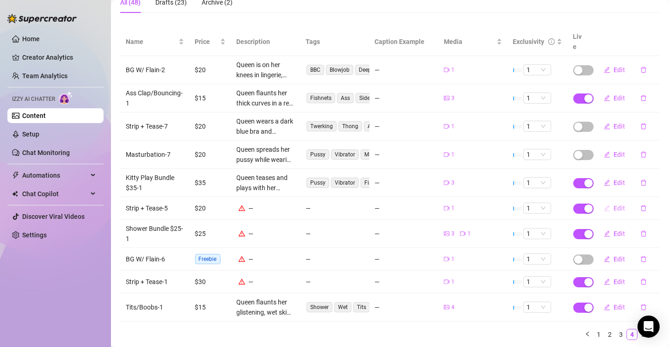
click at [615, 204] on span "Edit" at bounding box center [620, 207] width 12 height 7
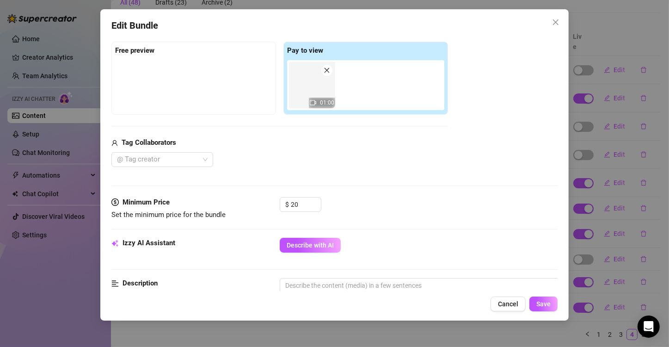
scroll to position [277, 0]
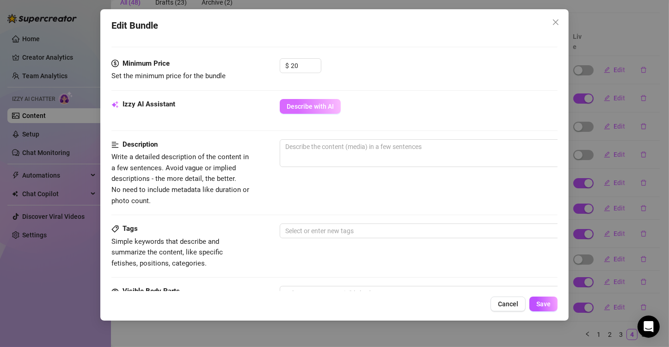
click at [310, 109] on button "Describe with AI" at bounding box center [310, 106] width 61 height 15
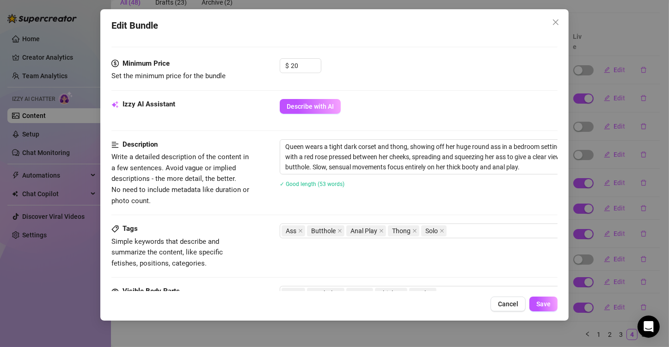
scroll to position [277, 53]
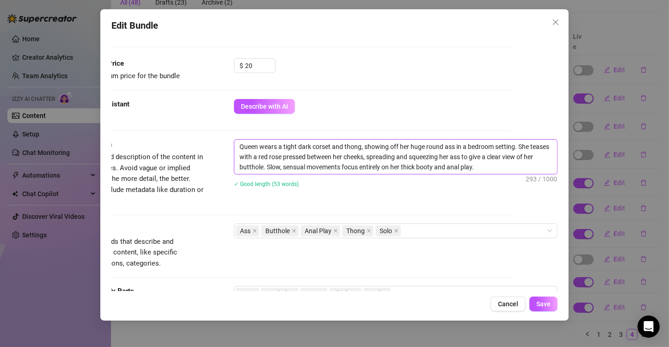
click at [369, 164] on textarea "Queen wears a tight dark corset and thong, showing off her huge round ass in a …" at bounding box center [395, 157] width 322 height 34
click at [543, 305] on span "Save" at bounding box center [543, 303] width 14 height 7
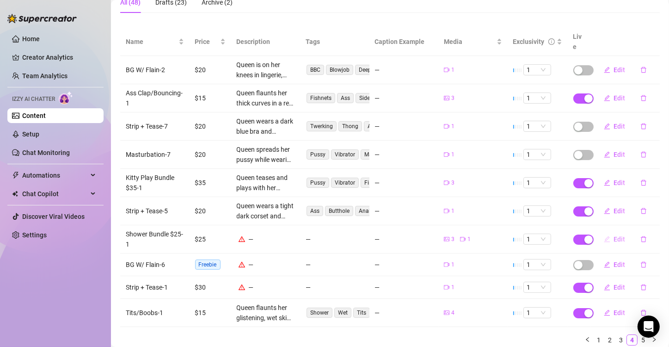
click at [614, 235] on span "Edit" at bounding box center [620, 238] width 12 height 7
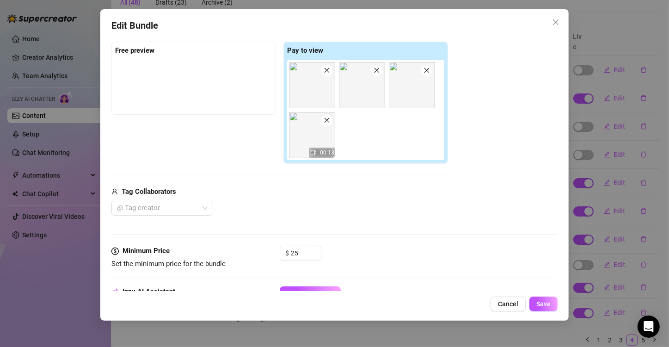
scroll to position [370, 0]
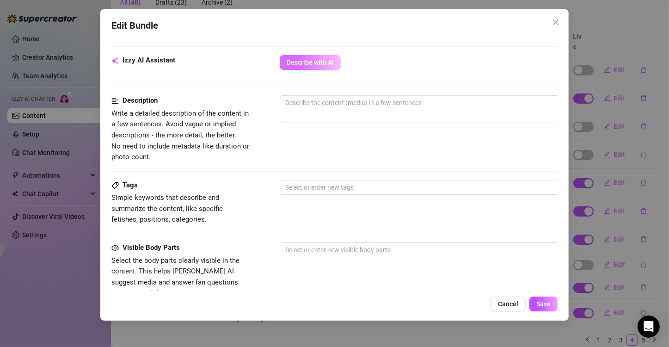
click at [313, 60] on span "Describe with AI" at bounding box center [309, 62] width 47 height 7
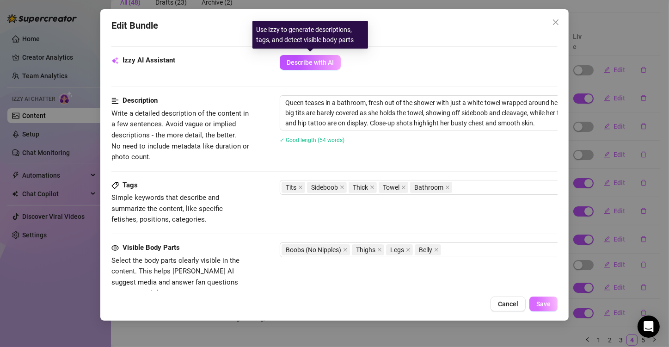
click at [539, 299] on button "Save" at bounding box center [543, 303] width 28 height 15
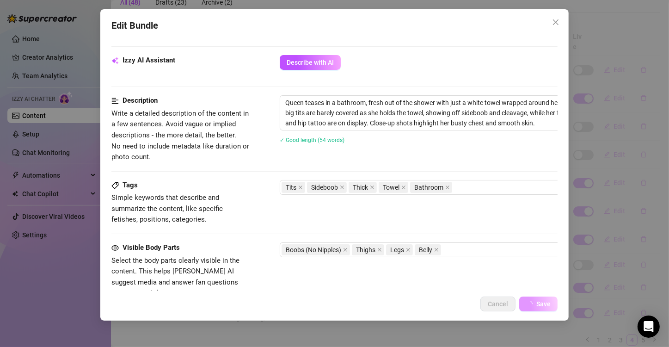
click at [545, 305] on span "Save" at bounding box center [543, 303] width 14 height 7
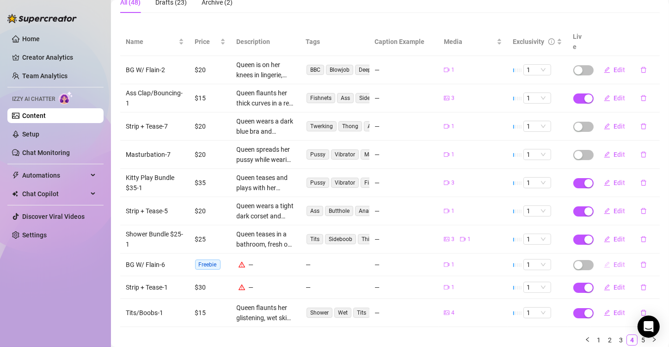
click at [603, 261] on icon "edit" at bounding box center [606, 264] width 6 height 6
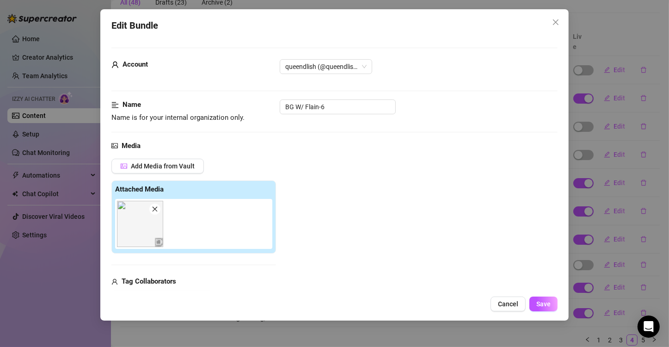
scroll to position [92, 0]
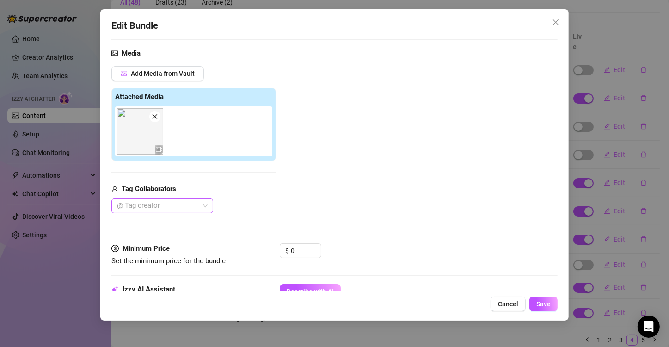
click at [190, 201] on div at bounding box center [157, 205] width 88 height 13
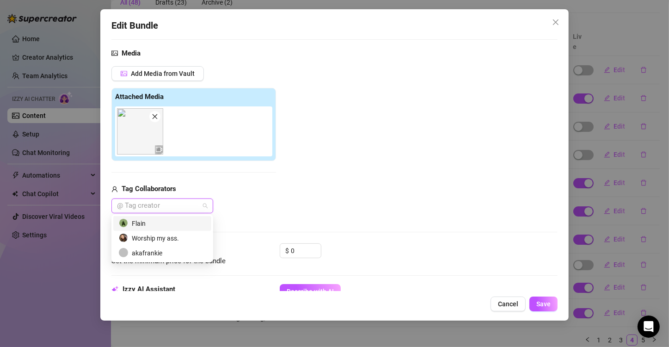
click at [131, 225] on div "Flain" at bounding box center [162, 223] width 87 height 10
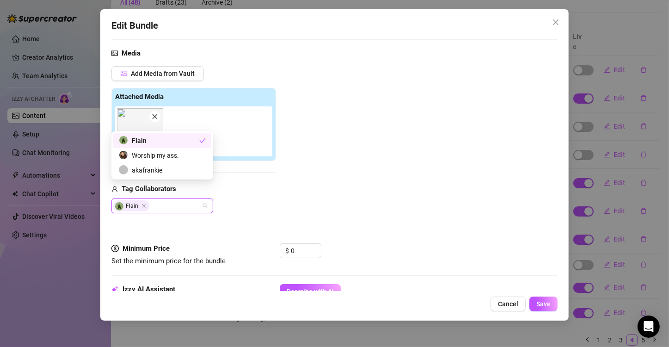
scroll to position [185, 0]
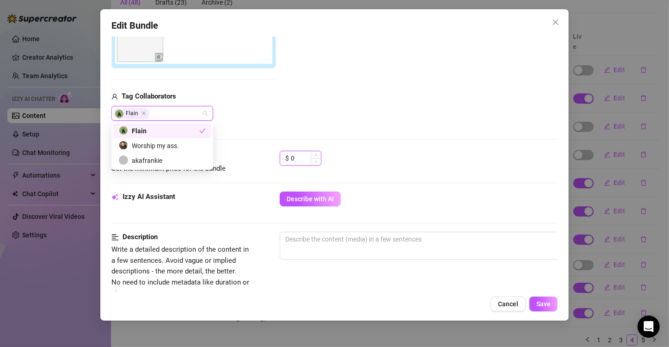
click at [299, 157] on input "0" at bounding box center [306, 158] width 30 height 14
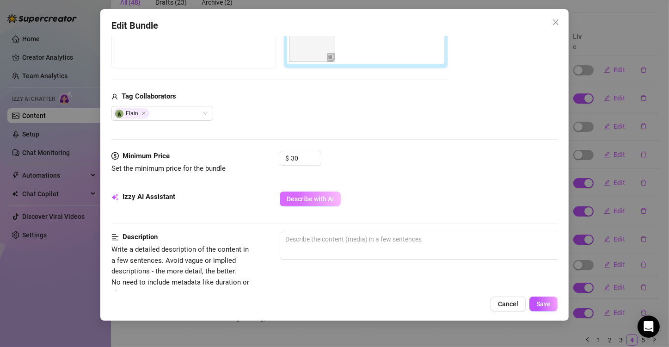
click at [317, 202] on button "Describe with AI" at bounding box center [310, 198] width 61 height 15
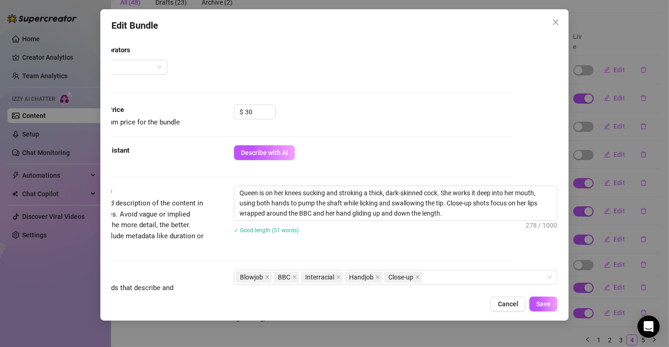
scroll to position [231, 53]
click at [538, 305] on span "Save" at bounding box center [543, 303] width 14 height 7
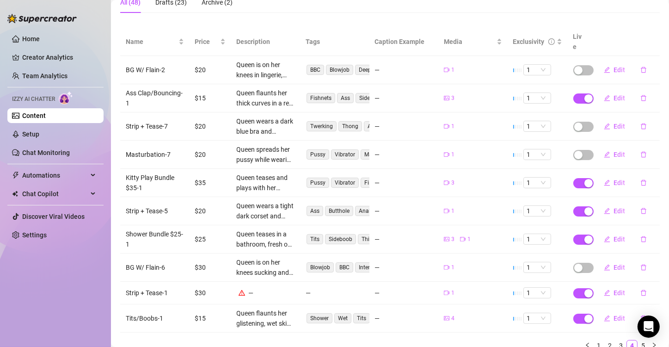
scroll to position [124, 0]
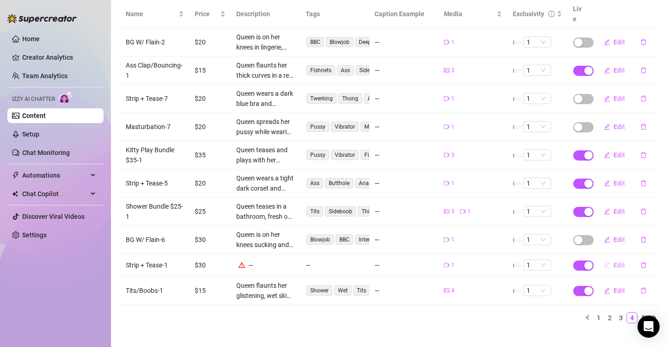
click at [614, 261] on span "Edit" at bounding box center [620, 264] width 12 height 7
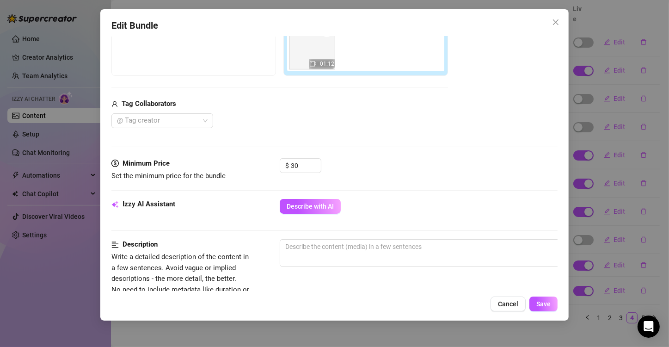
scroll to position [231, 0]
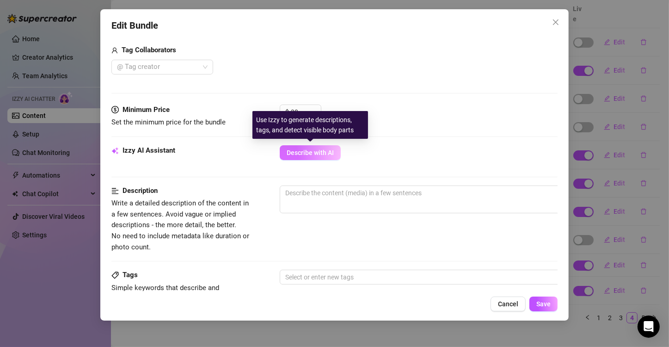
click at [297, 149] on span "Describe with AI" at bounding box center [309, 152] width 47 height 7
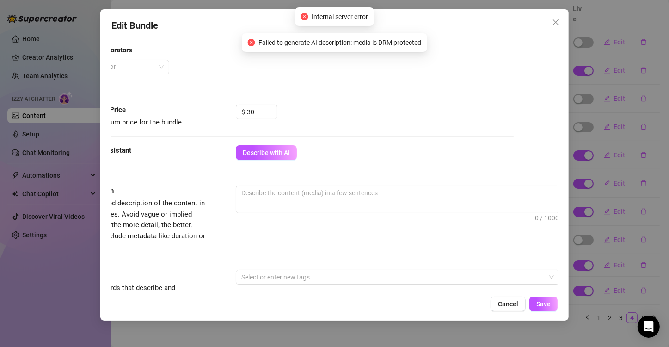
scroll to position [231, 53]
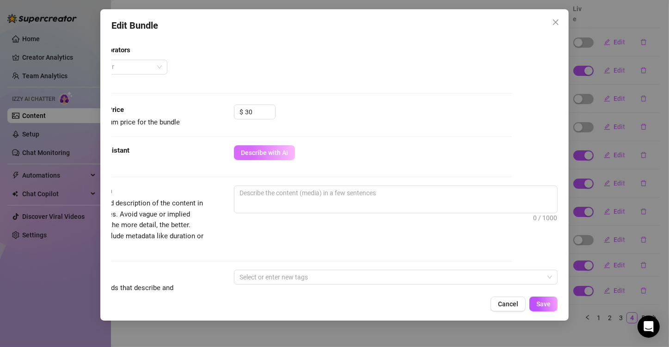
click at [278, 155] on button "Describe with AI" at bounding box center [264, 152] width 61 height 15
click at [257, 146] on button "Describe with AI" at bounding box center [264, 152] width 61 height 15
click at [272, 152] on span "Describe with AI" at bounding box center [264, 152] width 47 height 7
click at [131, 170] on div "Izzy AI Assistant Describe with AI" at bounding box center [289, 165] width 446 height 40
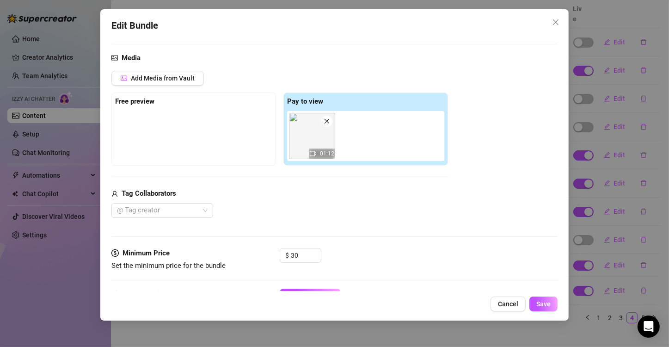
scroll to position [46, 0]
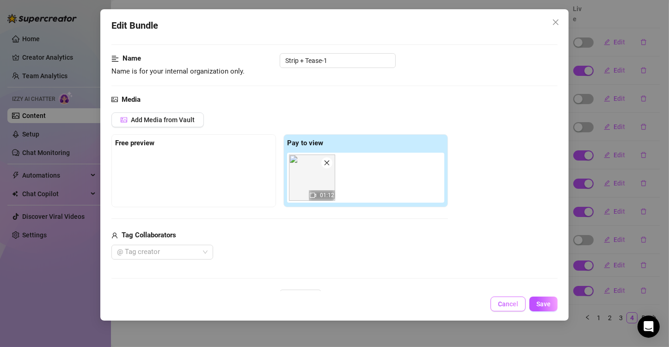
click at [508, 303] on span "Cancel" at bounding box center [508, 303] width 20 height 7
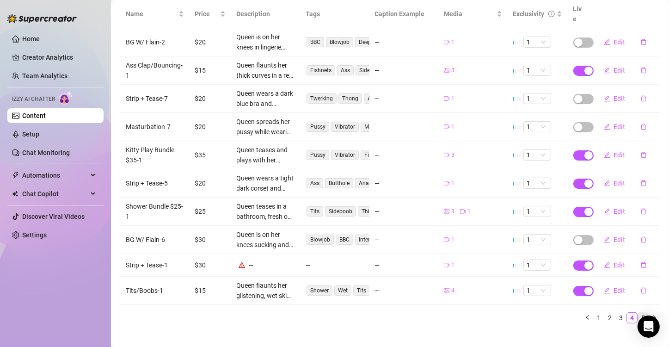
click at [638, 312] on link "5" at bounding box center [643, 317] width 10 height 10
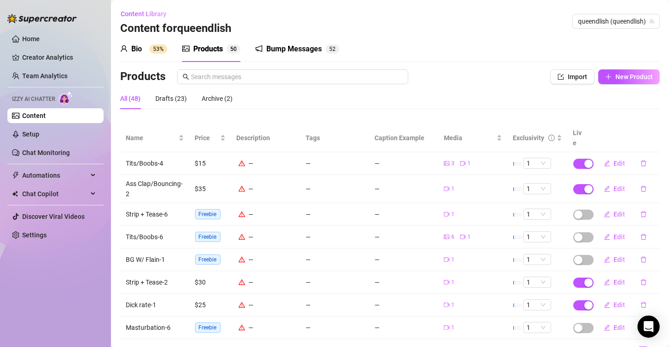
scroll to position [34, 0]
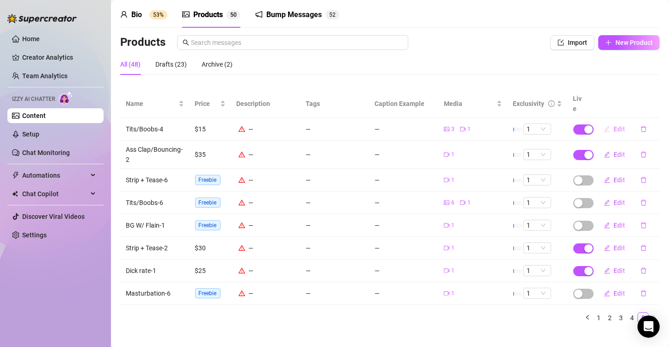
click at [604, 122] on button "Edit" at bounding box center [614, 129] width 36 height 15
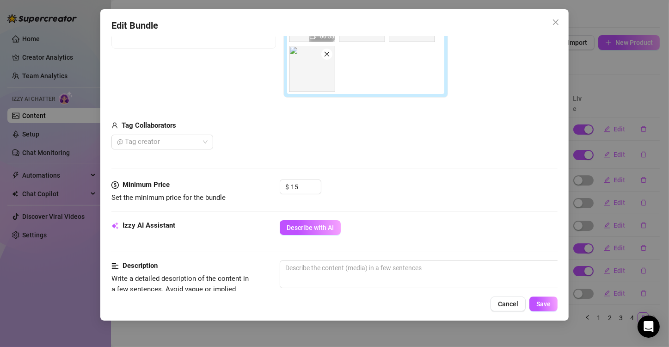
scroll to position [231, 0]
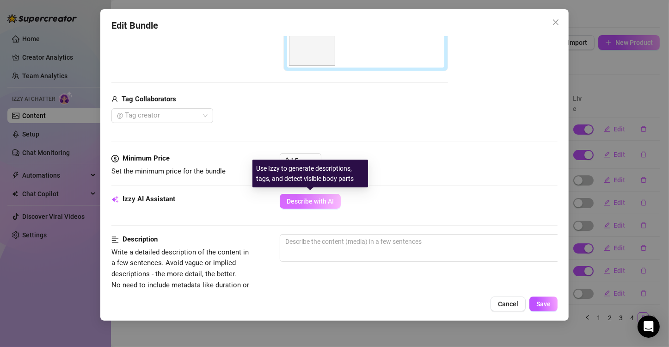
click at [328, 198] on span "Describe with AI" at bounding box center [309, 200] width 47 height 7
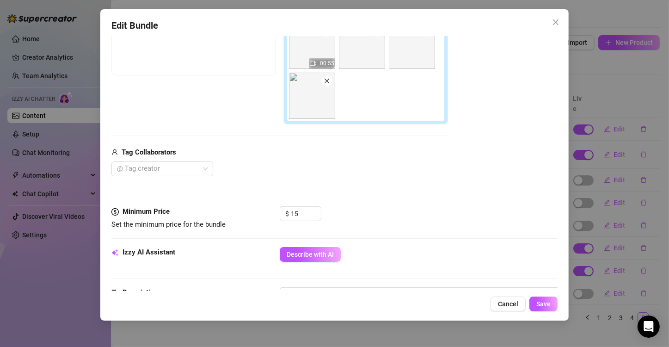
scroll to position [277, 0]
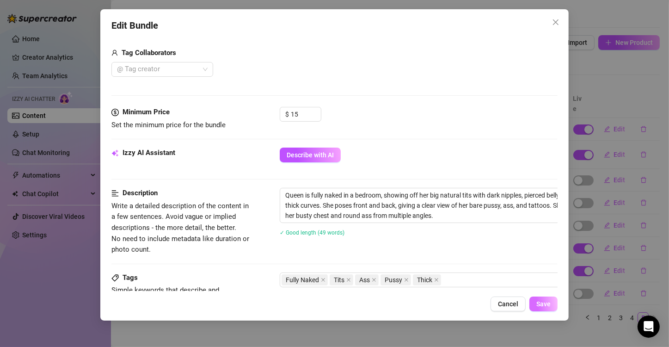
click at [545, 304] on span "Save" at bounding box center [543, 303] width 14 height 7
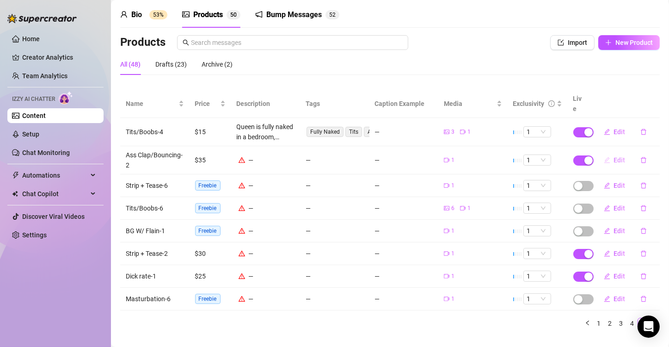
click at [614, 156] on span "Edit" at bounding box center [620, 159] width 12 height 7
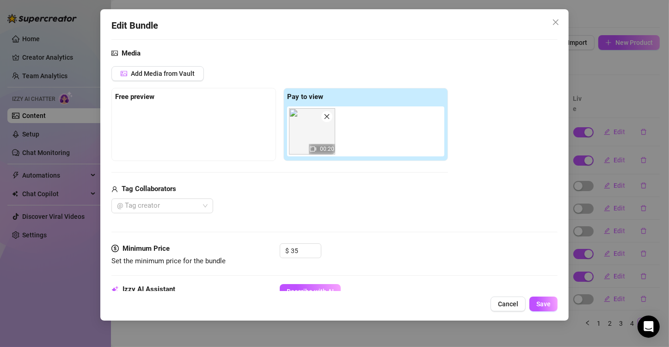
scroll to position [139, 0]
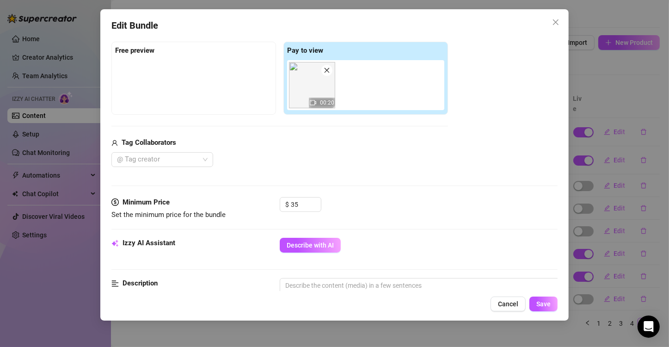
click at [298, 243] on span "Describe with AI" at bounding box center [309, 244] width 47 height 7
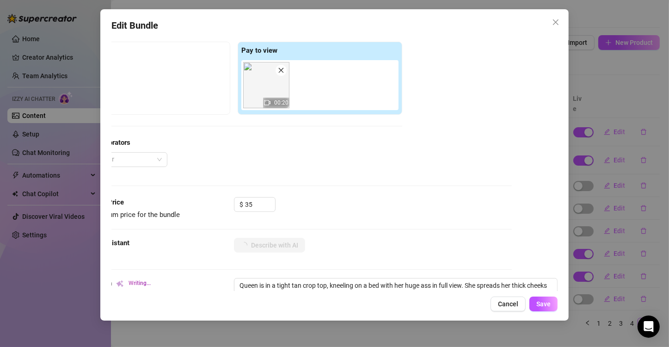
scroll to position [370, 53]
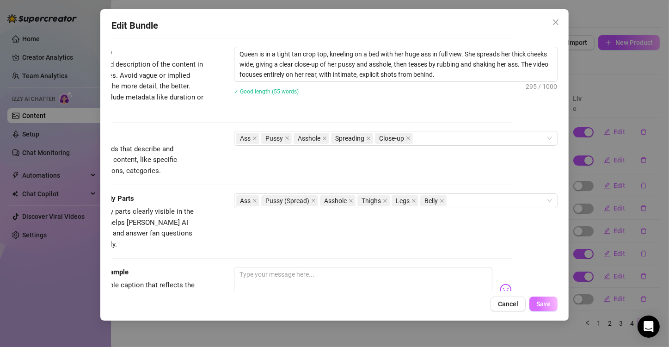
click at [545, 304] on span "Save" at bounding box center [543, 303] width 14 height 7
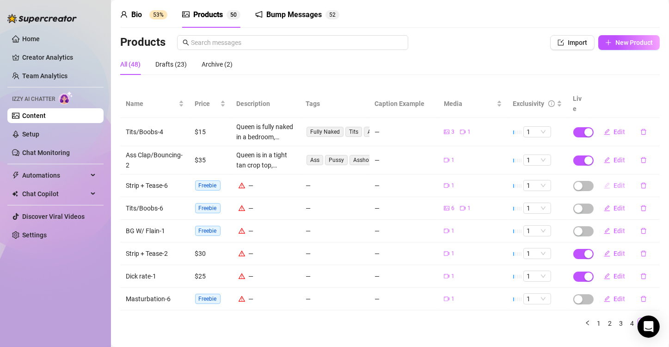
click at [606, 178] on button "Edit" at bounding box center [614, 185] width 36 height 15
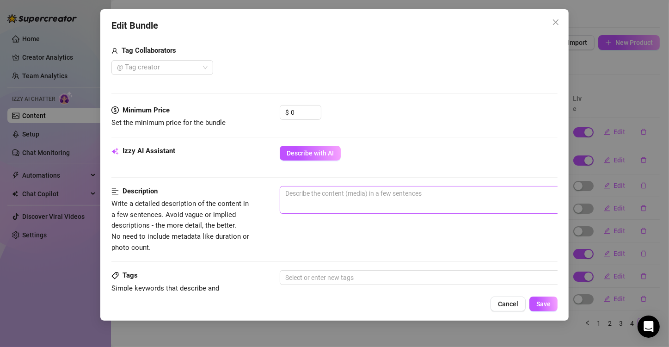
scroll to position [231, 0]
click at [319, 157] on button "Describe with AI" at bounding box center [310, 152] width 61 height 15
drag, startPoint x: 304, startPoint y: 110, endPoint x: 282, endPoint y: 111, distance: 22.2
click at [282, 111] on div "$ 0" at bounding box center [301, 111] width 42 height 15
click at [417, 115] on div "$ 25" at bounding box center [419, 115] width 278 height 23
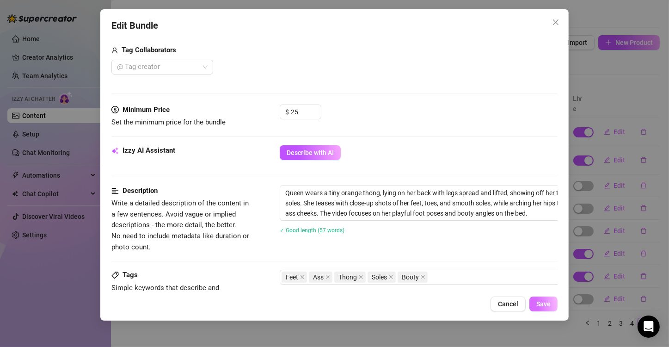
click at [541, 302] on span "Save" at bounding box center [543, 303] width 14 height 7
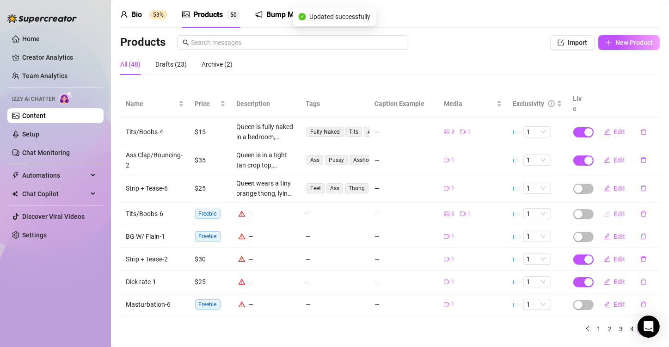
click at [614, 210] on span "Edit" at bounding box center [620, 213] width 12 height 7
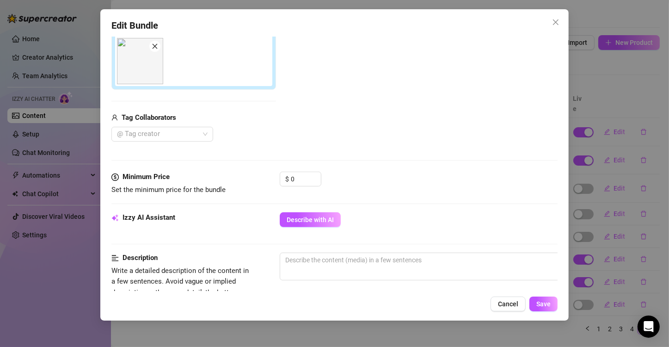
scroll to position [323, 0]
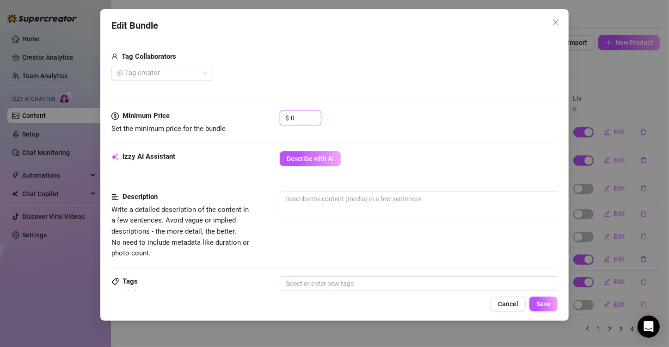
click at [271, 114] on div "Minimum Price Set the minimum price for the bundle $ 0" at bounding box center [334, 122] width 446 height 24
click at [322, 157] on span "Describe with AI" at bounding box center [309, 158] width 47 height 7
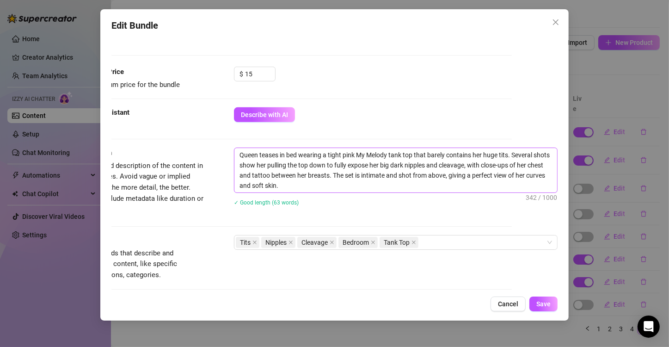
scroll to position [370, 53]
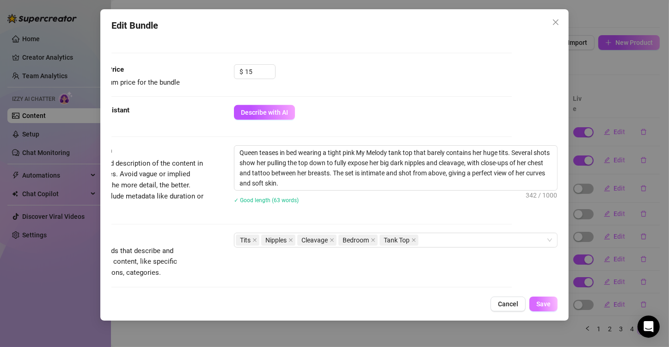
click at [546, 304] on span "Save" at bounding box center [543, 303] width 14 height 7
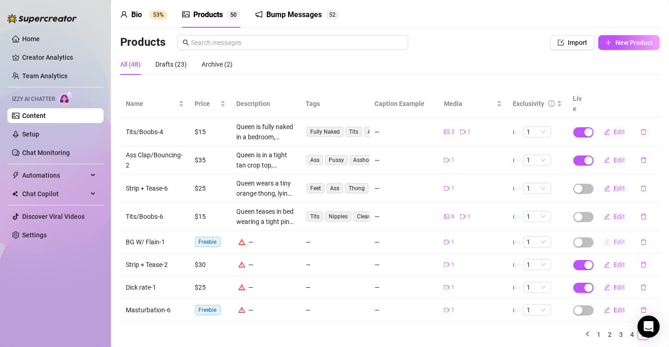
click at [614, 238] on span "Edit" at bounding box center [620, 241] width 12 height 7
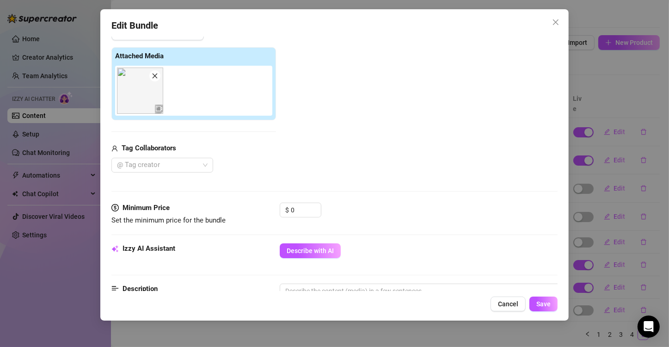
scroll to position [139, 0]
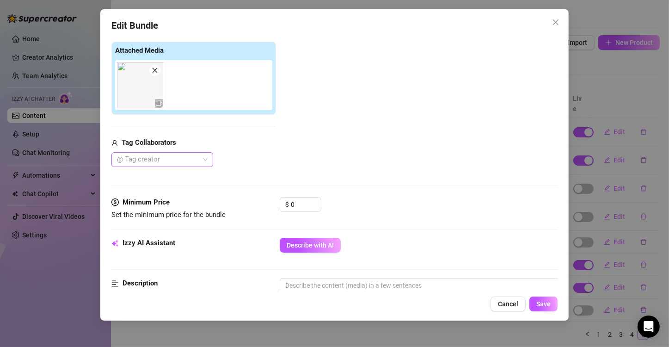
click at [166, 161] on div at bounding box center [157, 159] width 88 height 13
click at [148, 174] on div "Flain" at bounding box center [162, 177] width 87 height 10
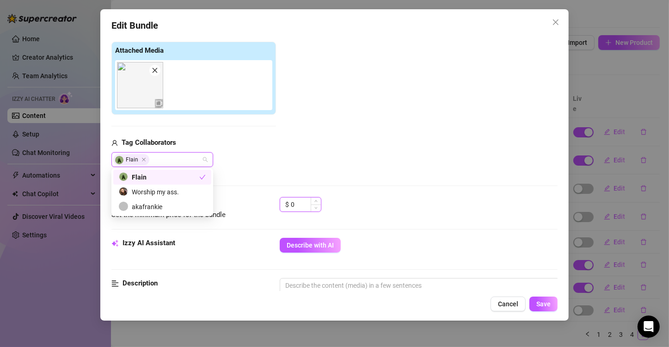
click at [300, 205] on input "0" at bounding box center [306, 204] width 30 height 14
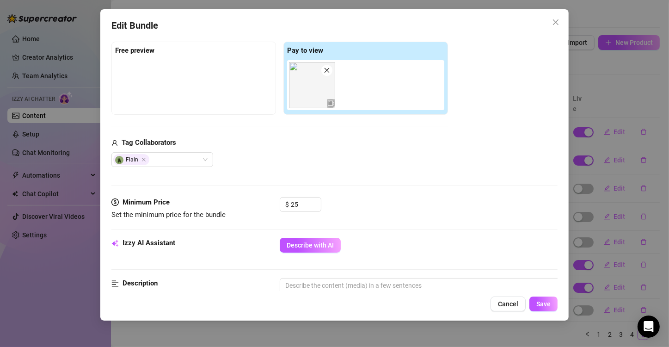
click at [312, 238] on button "Describe with AI" at bounding box center [310, 244] width 61 height 15
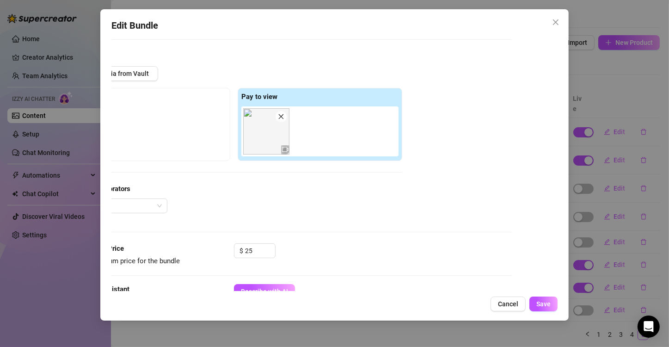
scroll to position [231, 53]
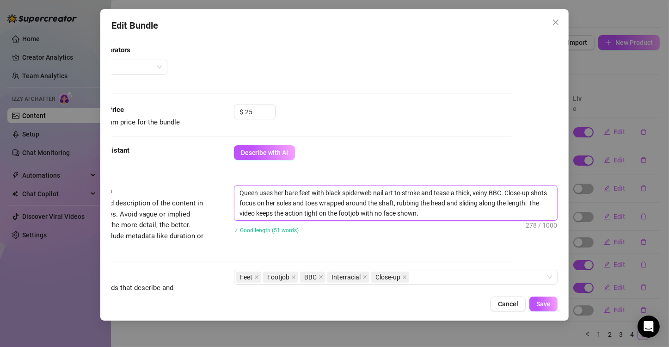
drag, startPoint x: 304, startPoint y: 192, endPoint x: 387, endPoint y: 191, distance: 82.7
click at [387, 191] on textarea "Queen uses her bare feet with black spiderweb nail art to stroke and tease a th…" at bounding box center [395, 203] width 322 height 34
click at [537, 304] on span "Save" at bounding box center [543, 303] width 14 height 7
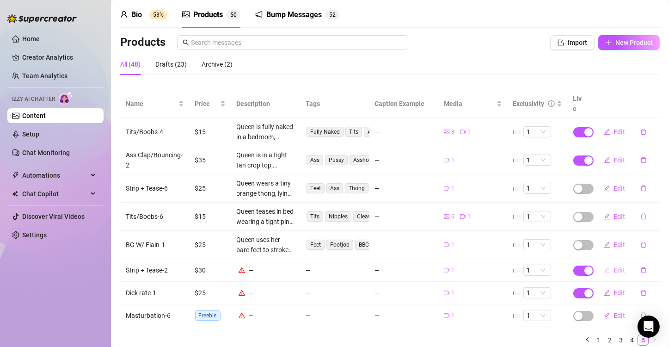
click at [614, 266] on span "Edit" at bounding box center [620, 269] width 12 height 7
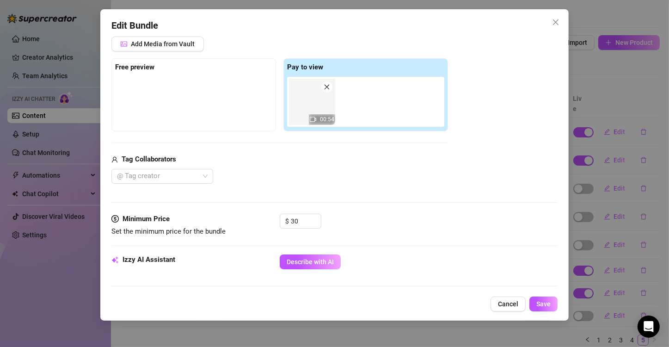
scroll to position [139, 0]
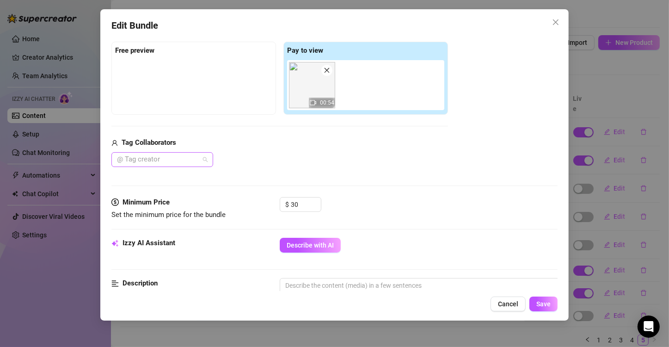
click at [139, 159] on div at bounding box center [157, 159] width 88 height 13
click at [286, 156] on div "@ Tag creator" at bounding box center [279, 159] width 336 height 15
click at [310, 244] on span "Describe with AI" at bounding box center [309, 244] width 47 height 7
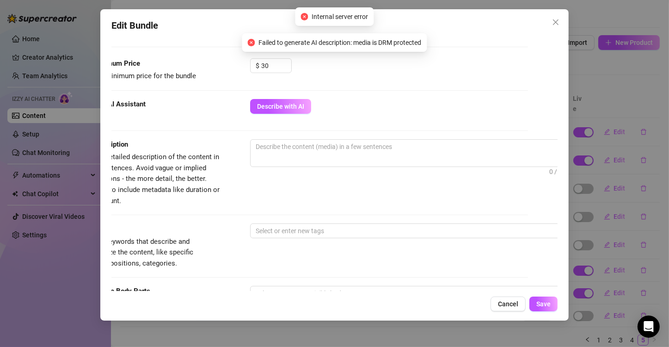
scroll to position [277, 31]
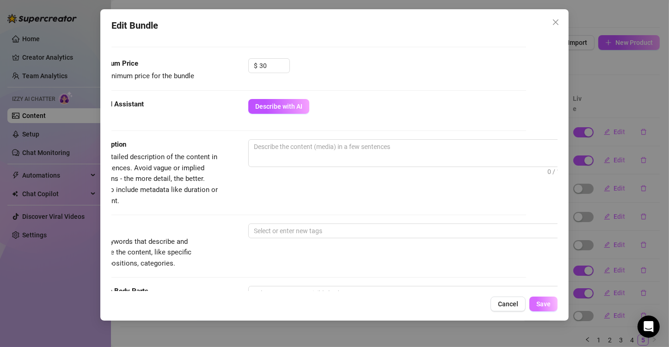
click at [537, 303] on span "Save" at bounding box center [543, 303] width 14 height 7
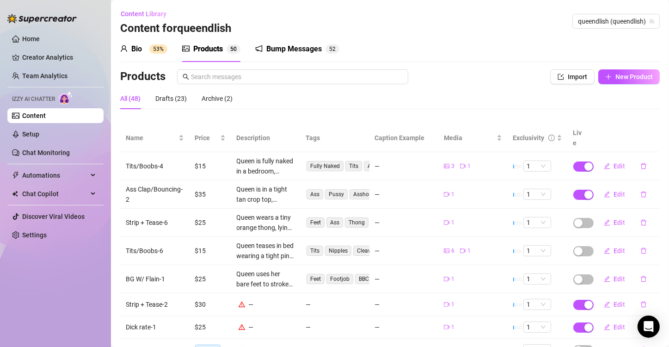
scroll to position [34, 0]
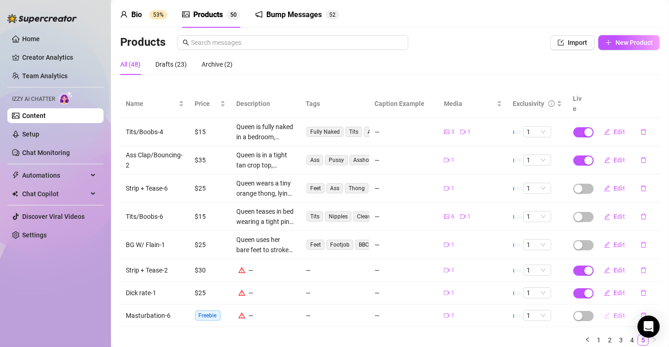
click at [614, 311] on span "Edit" at bounding box center [620, 314] width 12 height 7
type textarea "Type your message here..."
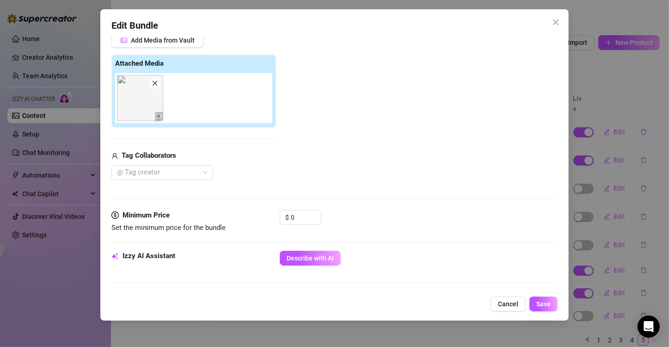
scroll to position [139, 0]
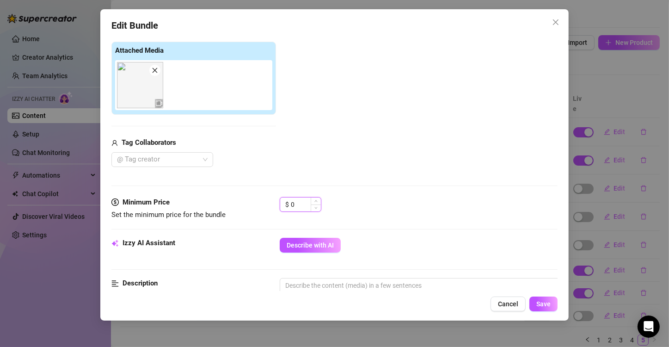
drag, startPoint x: 303, startPoint y: 203, endPoint x: 286, endPoint y: 202, distance: 17.1
click at [286, 202] on div "$ 0" at bounding box center [301, 204] width 42 height 15
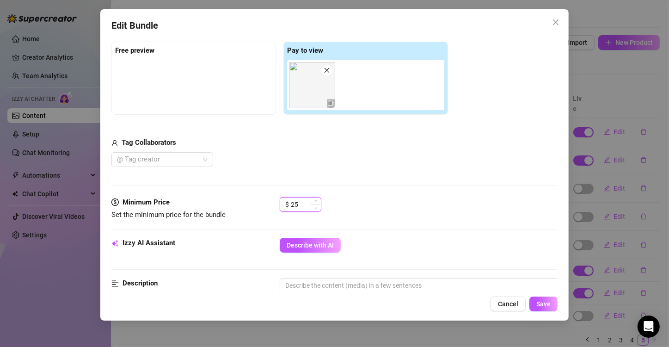
type input "25"
click at [325, 244] on span "Describe with AI" at bounding box center [309, 244] width 47 height 7
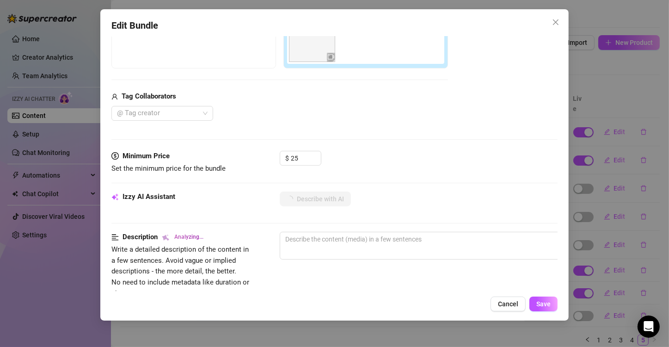
scroll to position [231, 0]
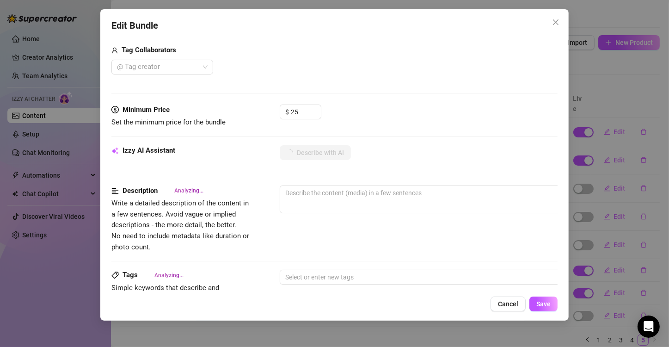
type textarea "Queen"
type textarea "Queen wears"
type textarea "Queen wears a"
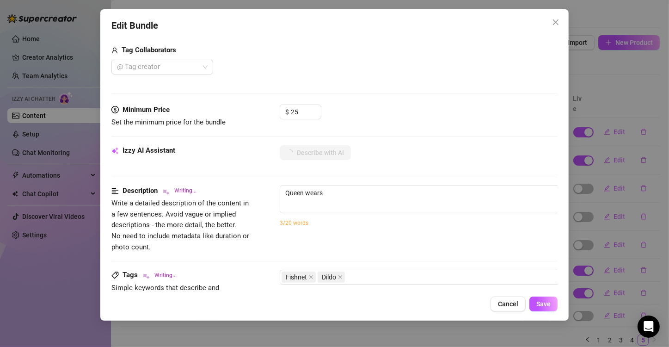
type textarea "Queen wears a"
type textarea "Queen wears a black"
type textarea "Queen wears a black fishnet"
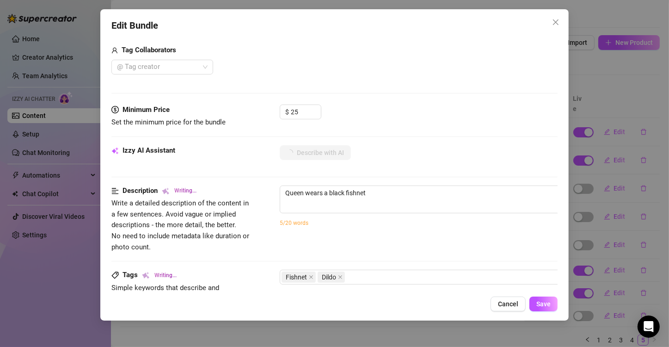
type textarea "Queen wears a black fishnet bodysuit"
type textarea "Queen wears a black fishnet bodysuit with"
type textarea "Queen wears a black fishnet bodysuit with large"
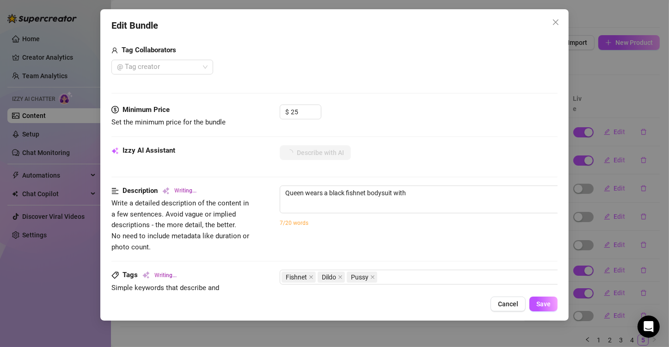
type textarea "Queen wears a black fishnet bodysuit with large"
type textarea "Queen wears a black fishnet bodysuit with large cutouts,"
type textarea "Queen wears a black fishnet bodysuit with large cutouts, showing"
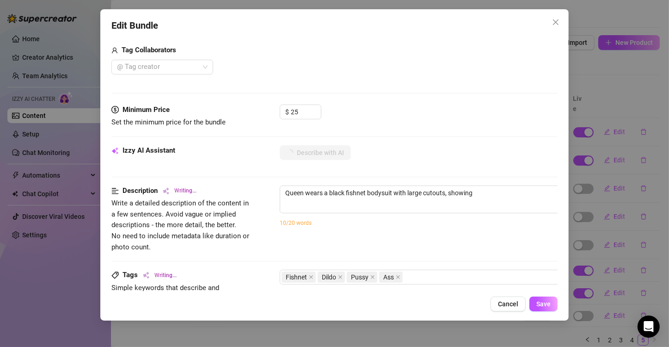
type textarea "Queen wears a black fishnet bodysuit with large cutouts, showing off"
type textarea "Queen wears a black fishnet bodysuit with large cutouts, showing off her"
type textarea "Queen wears a black fishnet bodysuit with large cutouts, showing off her thick"
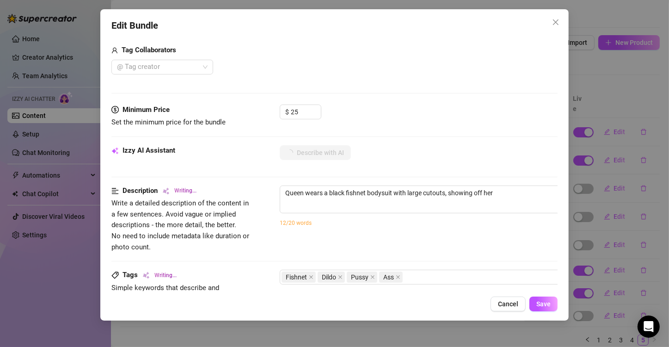
type textarea "Queen wears a black fishnet bodysuit with large cutouts, showing off her thick"
type textarea "Queen wears a black fishnet bodysuit with large cutouts, showing off her thick …"
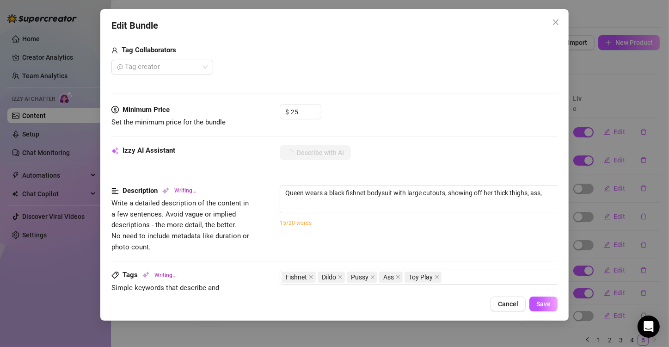
type textarea "Queen wears a black fishnet bodysuit with large cutouts, showing off her thick …"
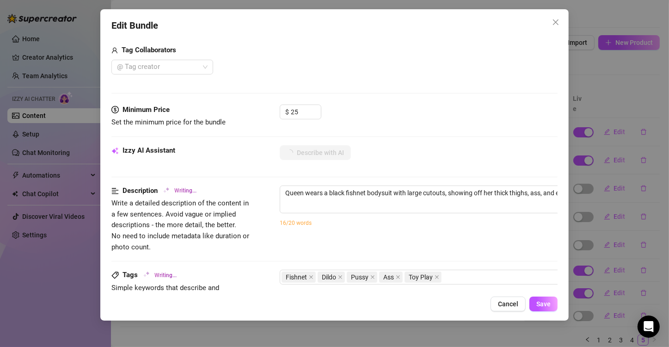
type textarea "Queen wears a black fishnet bodysuit with large cutouts, showing off her thick …"
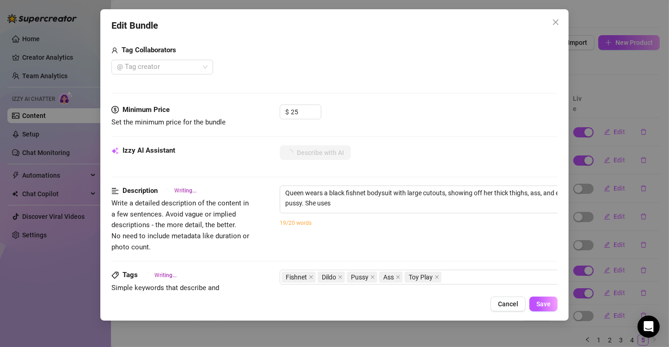
type textarea "Queen wears a black fishnet bodysuit with large cutouts, showing off her thick …"
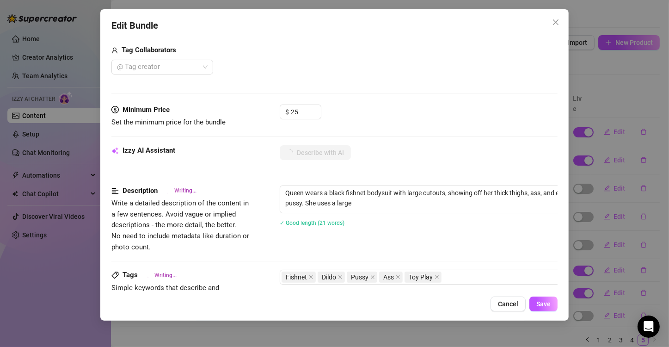
type textarea "Queen wears a black fishnet bodysuit with large cutouts, showing off her thick …"
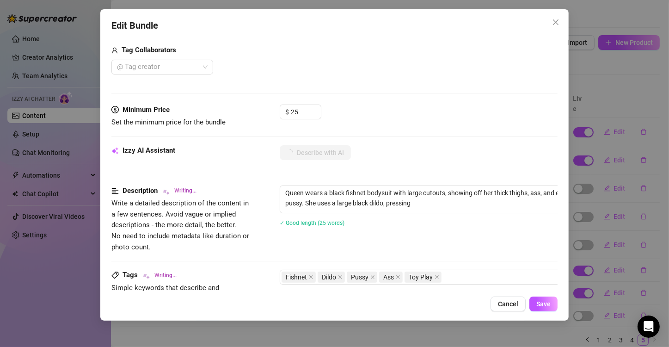
type textarea "Queen wears a black fishnet bodysuit with large cutouts, showing off her thick …"
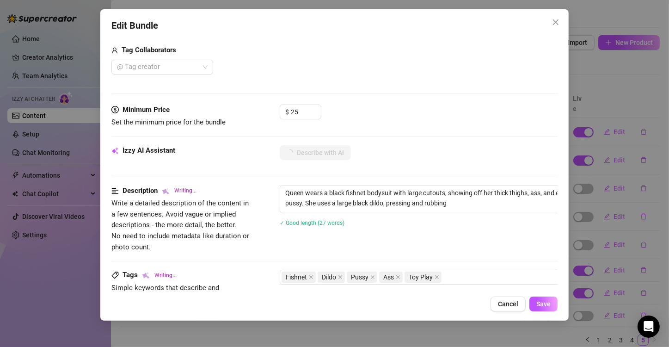
type textarea "Queen wears a black fishnet bodysuit with large cutouts, showing off her thick …"
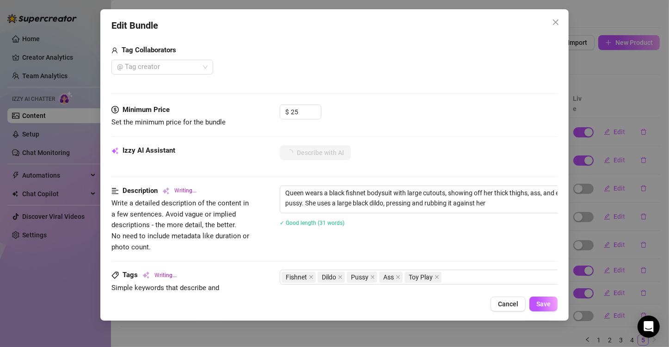
type textarea "Queen wears a black fishnet bodysuit with large cutouts, showing off her thick …"
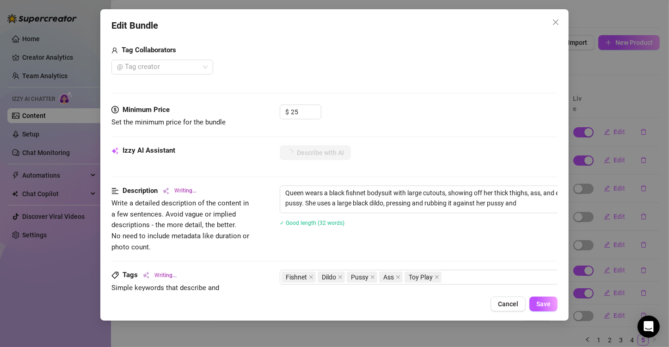
type textarea "Queen wears a black fishnet bodysuit with large cutouts, showing off her thick …"
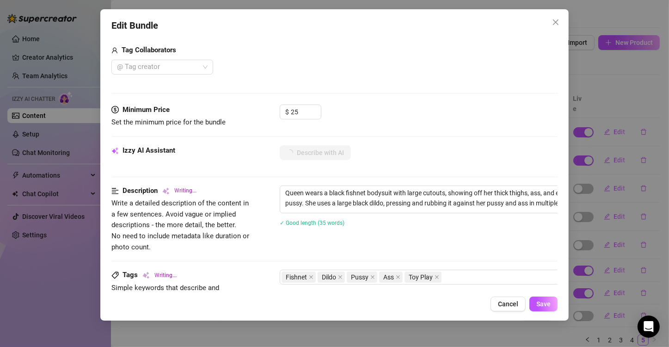
type textarea "Queen wears a black fishnet bodysuit with large cutouts, showing off her thick …"
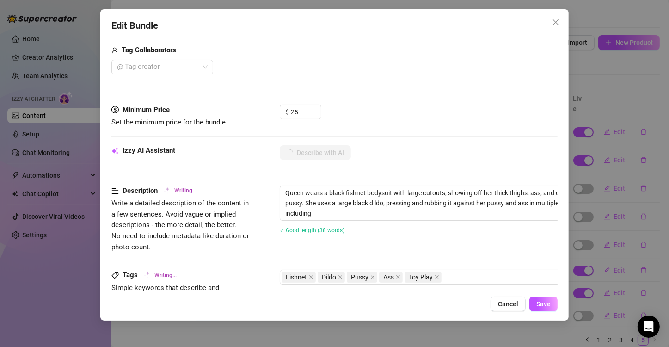
type textarea "Queen wears a black fishnet bodysuit with large cutouts, showing off her thick …"
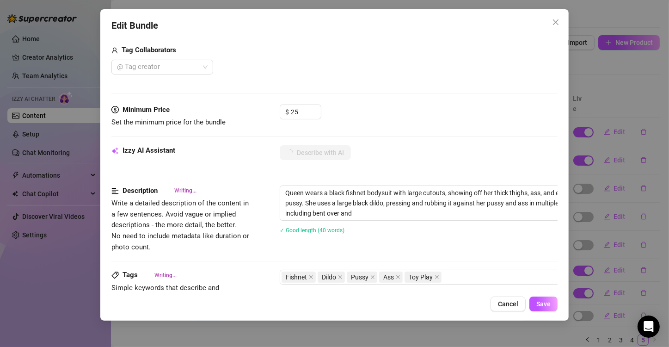
type textarea "Queen wears a black fishnet bodysuit with large cutouts, showing off her thick …"
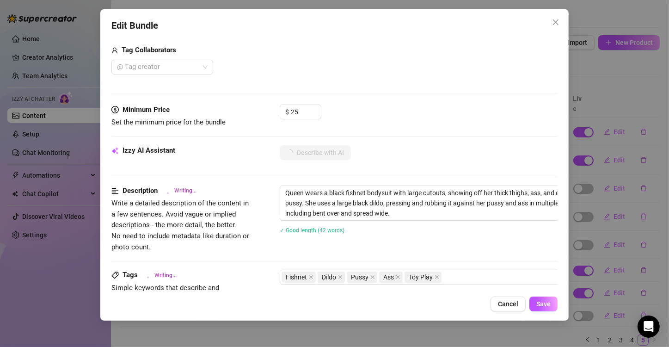
type textarea "Queen wears a black fishnet bodysuit with large cutouts, showing off her thick …"
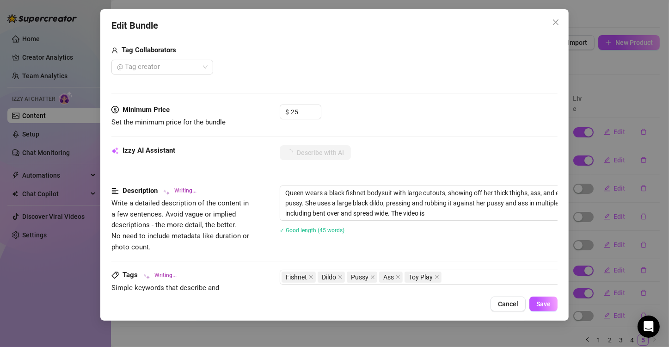
type textarea "Queen wears a black fishnet bodysuit with large cutouts, showing off her thick …"
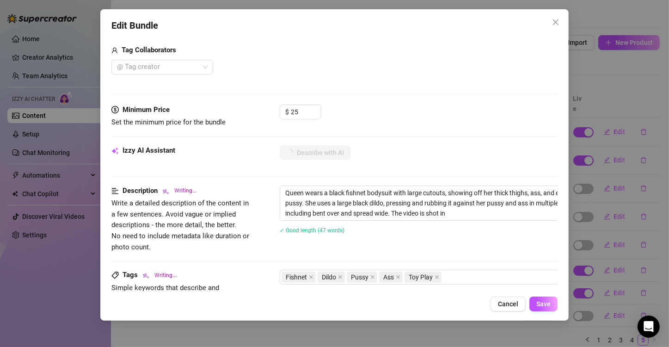
type textarea "Queen wears a black fishnet bodysuit with large cutouts, showing off her thick …"
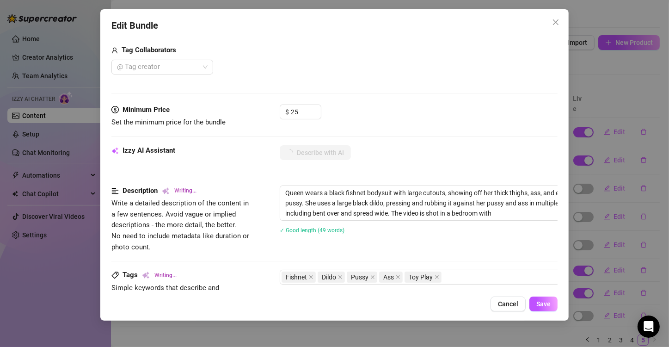
type textarea "Queen wears a black fishnet bodysuit with large cutouts, showing off her thick …"
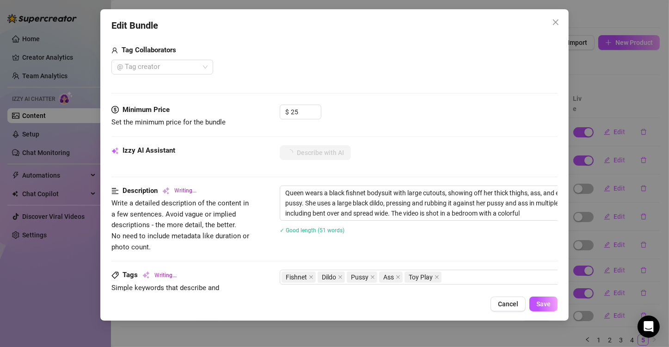
type textarea "Queen wears a black fishnet bodysuit with large cutouts, showing off her thick …"
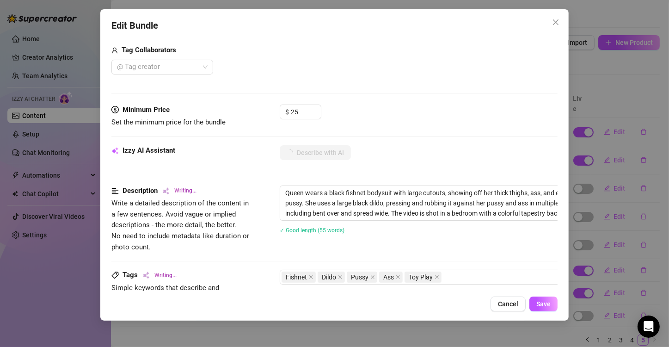
type textarea "Queen wears a black fishnet bodysuit with large cutouts, showing off her thick …"
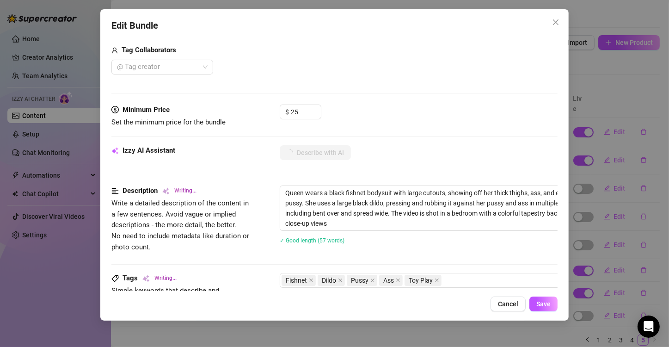
type textarea "Queen wears a black fishnet bodysuit with large cutouts, showing off her thick …"
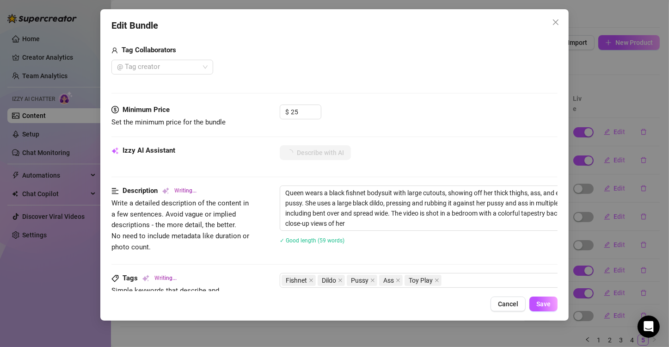
type textarea "Queen wears a black fishnet bodysuit with large cutouts, showing off her thick …"
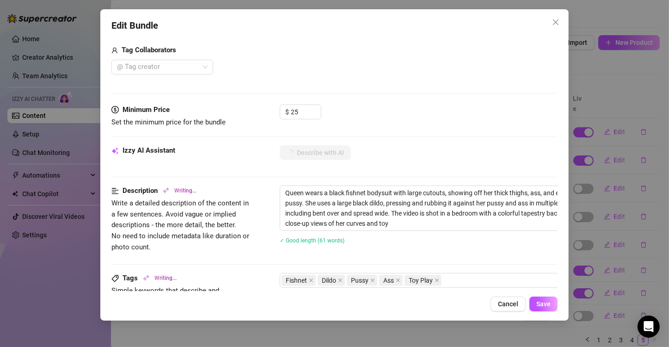
type textarea "Queen wears a black fishnet bodysuit with large cutouts, showing off her thick …"
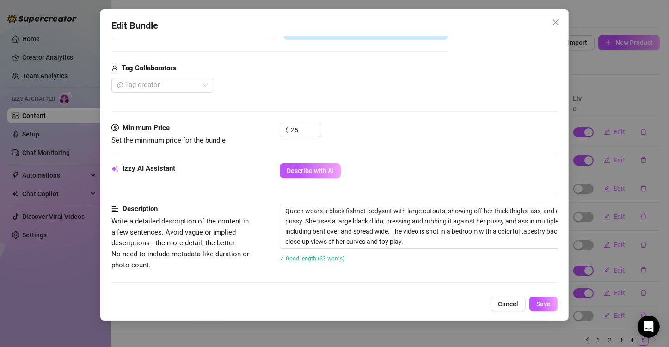
scroll to position [323, 0]
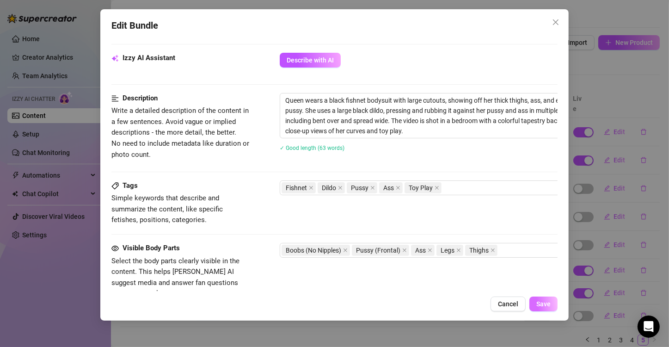
click at [546, 307] on span "Save" at bounding box center [543, 303] width 14 height 7
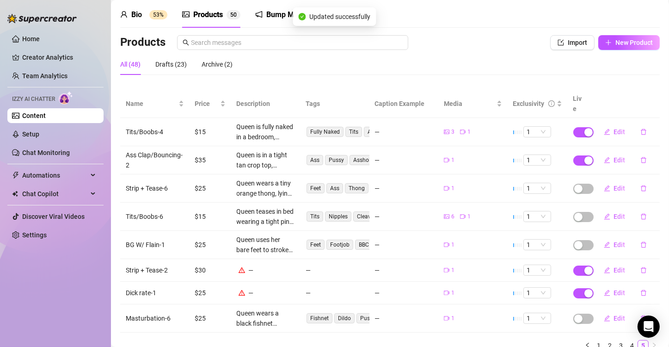
scroll to position [62, 0]
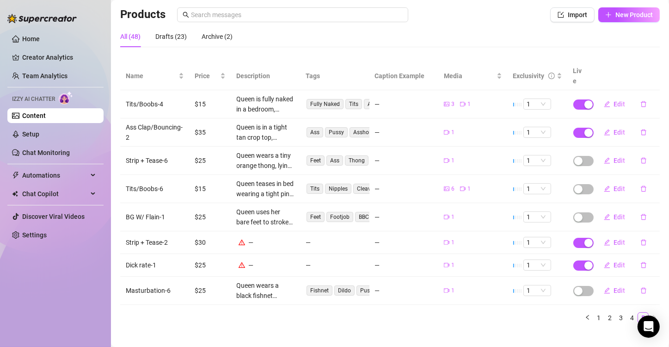
click at [39, 114] on link "Content" at bounding box center [34, 115] width 24 height 7
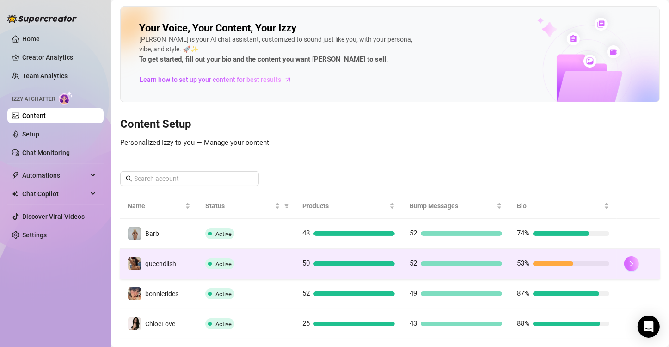
click at [629, 261] on icon "right" at bounding box center [630, 264] width 3 height 6
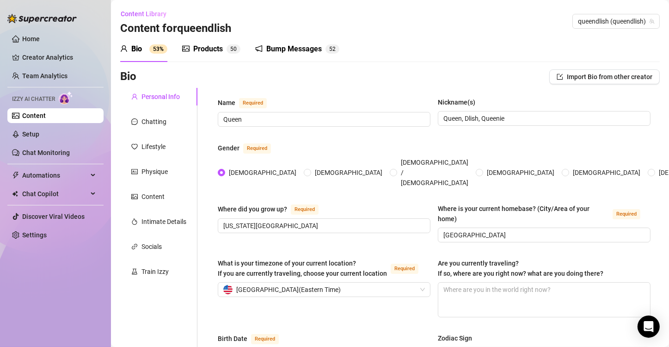
click at [202, 49] on div "Products" at bounding box center [208, 48] width 30 height 11
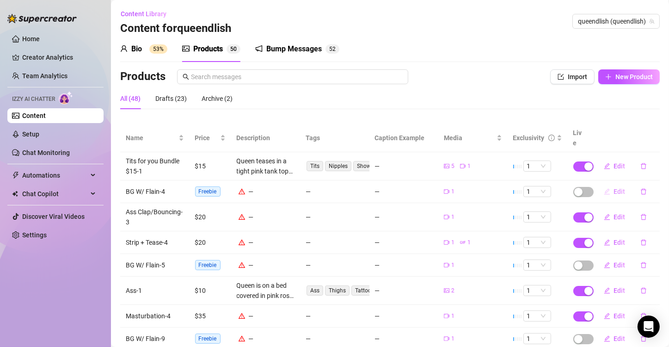
click at [605, 184] on button "Edit" at bounding box center [614, 191] width 36 height 15
type textarea "Type your message here..."
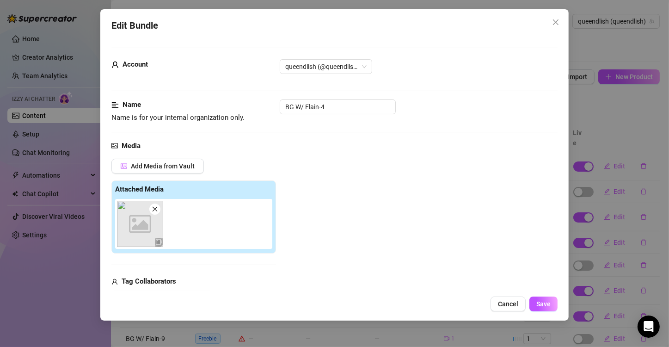
scroll to position [92, 0]
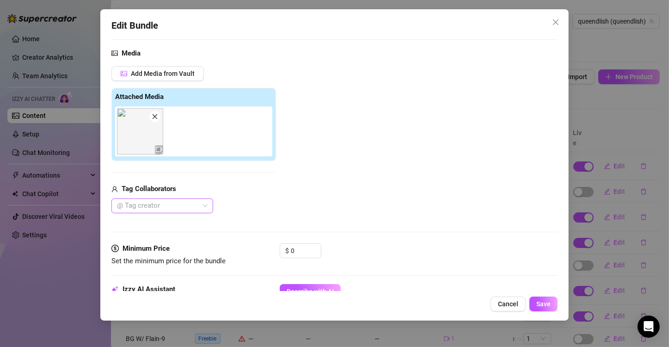
click at [187, 199] on div at bounding box center [157, 205] width 88 height 13
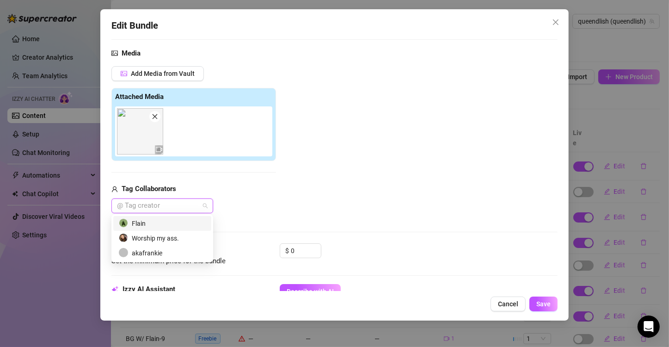
click at [134, 223] on div "Flain" at bounding box center [162, 223] width 87 height 10
click at [299, 255] on input "0" at bounding box center [306, 250] width 30 height 14
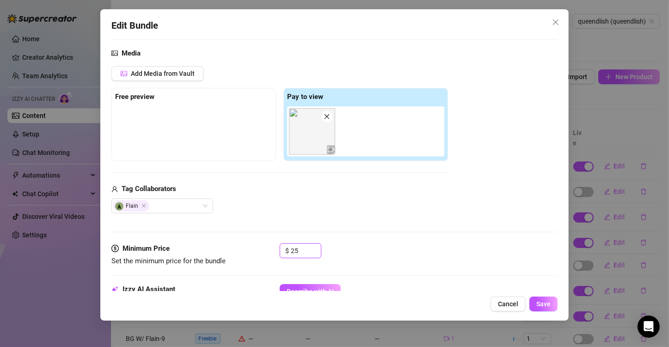
type input "25"
click at [372, 210] on div "Flain" at bounding box center [279, 205] width 336 height 15
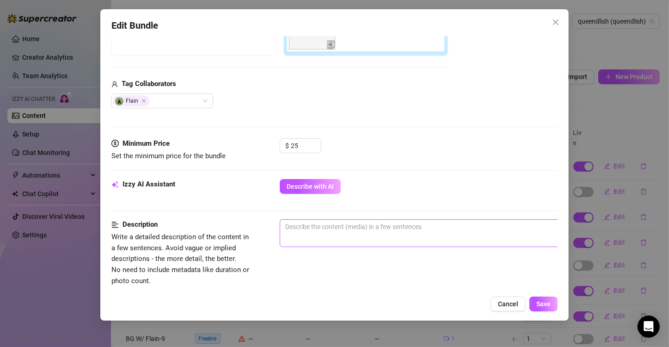
scroll to position [231, 0]
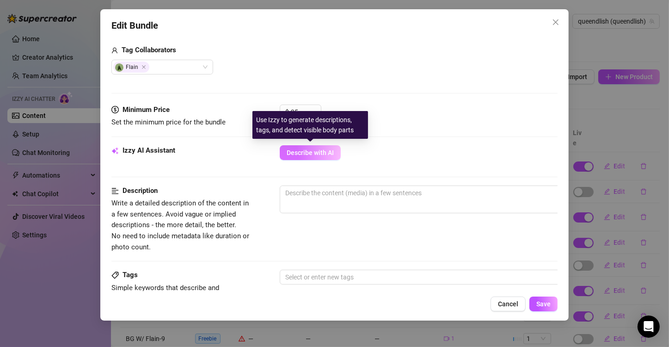
click at [322, 152] on span "Describe with AI" at bounding box center [309, 152] width 47 height 7
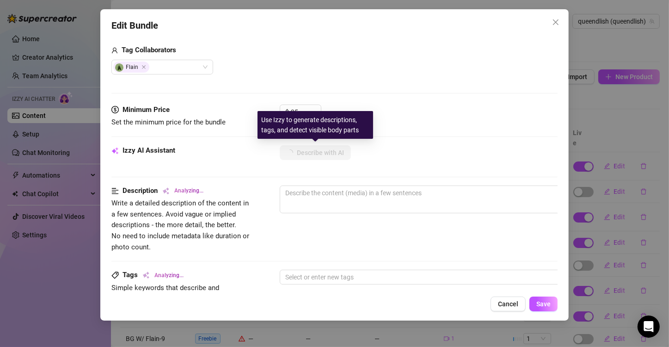
type textarea "Queen"
type textarea "Queen rides"
type textarea "Queen rides a"
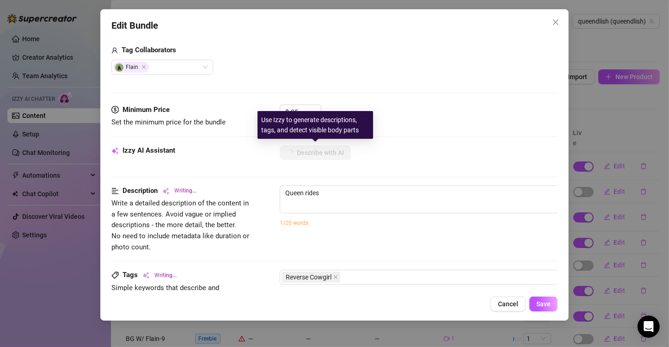
type textarea "Queen rides a"
type textarea "Queen rides a thick"
type textarea "Queen rides a thick cock"
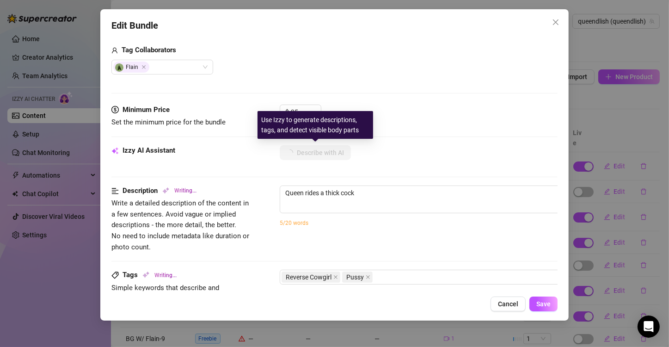
type textarea "Queen rides a thick cock in"
type textarea "Queen rides a thick cock in reverse"
type textarea "Queen rides a thick cock in reverse cowgirl,"
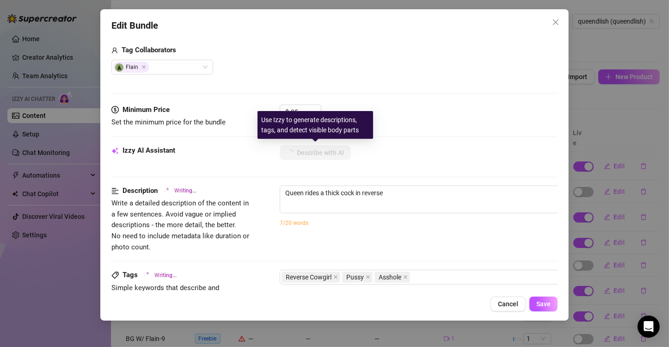
type textarea "Queen rides a thick cock in reverse cowgirl,"
type textarea "Queen rides a thick cock in reverse cowgirl, bouncing"
type textarea "Queen rides a thick cock in reverse cowgirl, bouncing her"
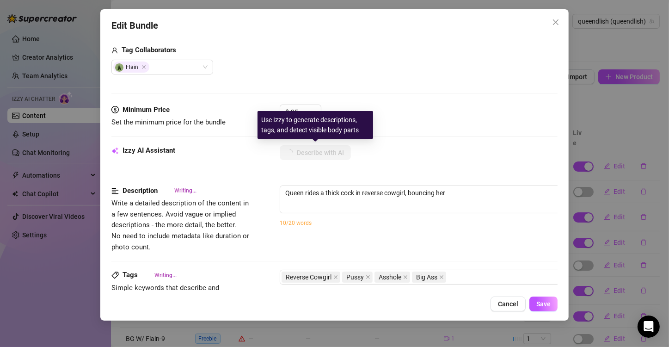
type textarea "Queen rides a thick cock in reverse cowgirl, bouncing her big,"
type textarea "Queen rides a thick cock in reverse cowgirl, bouncing her big, round"
type textarea "Queen rides a thick cock in reverse cowgirl, bouncing her big, round ass"
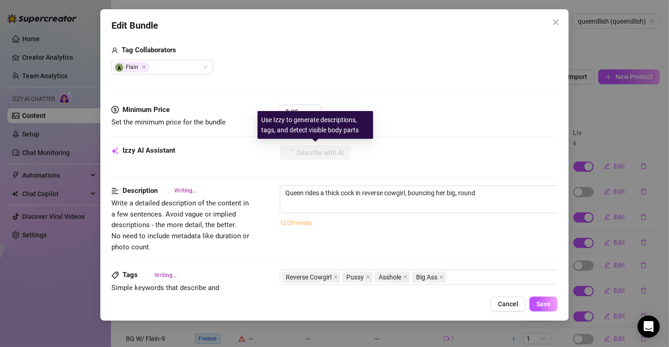
type textarea "Queen rides a thick cock in reverse cowgirl, bouncing her big, round ass"
type textarea "Queen rides a thick cock in reverse cowgirl, bouncing her big, round ass up"
type textarea "Queen rides a thick cock in reverse cowgirl, bouncing her big, round ass up and"
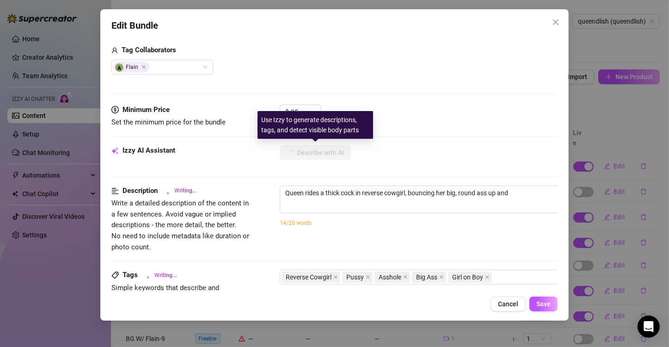
type textarea "Queen rides a thick cock in reverse cowgirl, bouncing her big, round ass up and…"
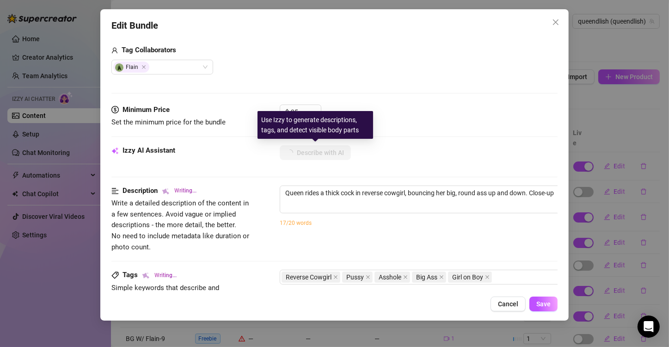
type textarea "Queen rides a thick cock in reverse cowgirl, bouncing her big, round ass up and…"
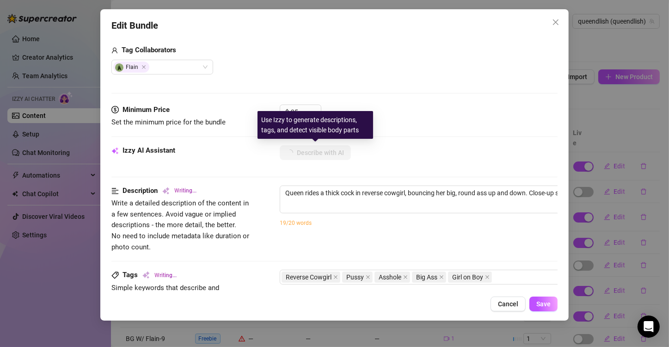
type textarea "Queen rides a thick cock in reverse cowgirl, bouncing her big, round ass up and…"
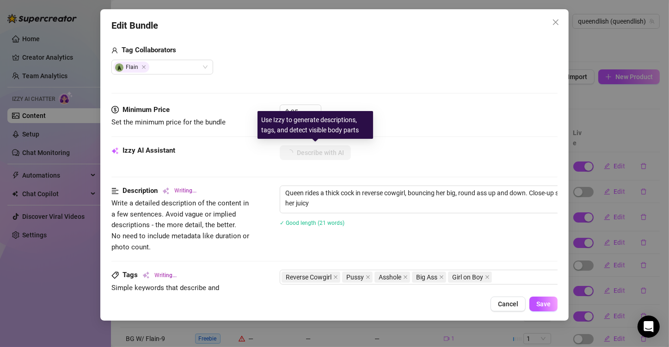
type textarea "Queen rides a thick cock in reverse cowgirl, bouncing her big, round ass up and…"
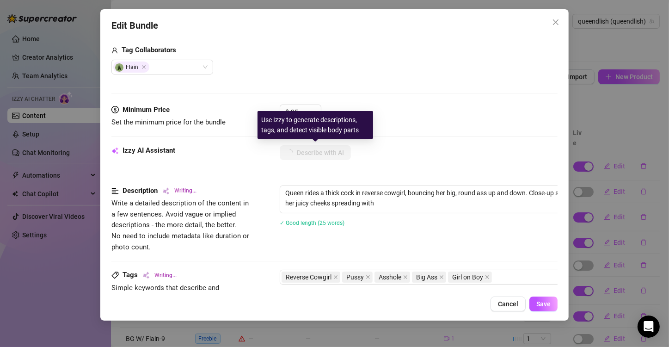
type textarea "Queen rides a thick cock in reverse cowgirl, bouncing her big, round ass up and…"
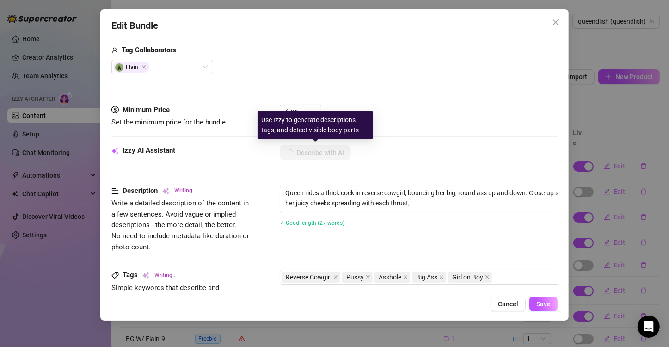
type textarea "Queen rides a thick cock in reverse cowgirl, bouncing her big, round ass up and…"
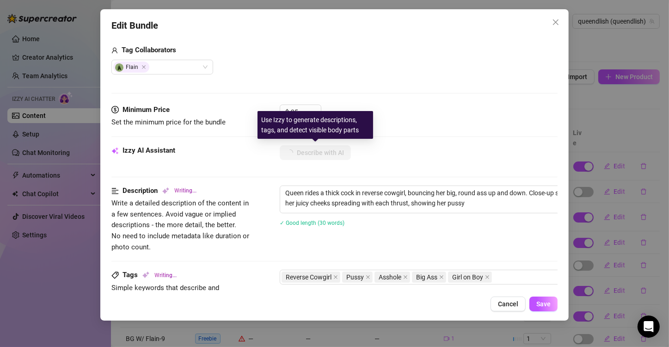
type textarea "Queen rides a thick cock in reverse cowgirl, bouncing her big, round ass up and…"
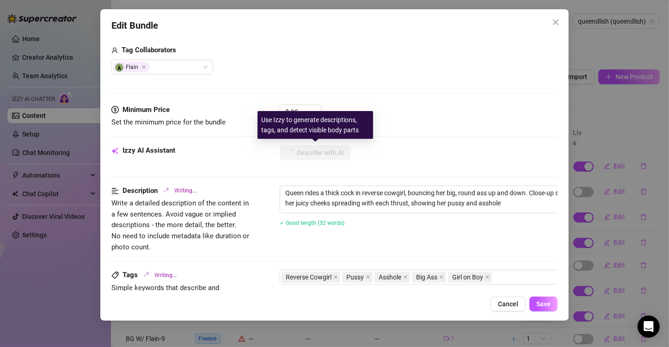
type textarea "Queen rides a thick cock in reverse cowgirl, bouncing her big, round ass up and…"
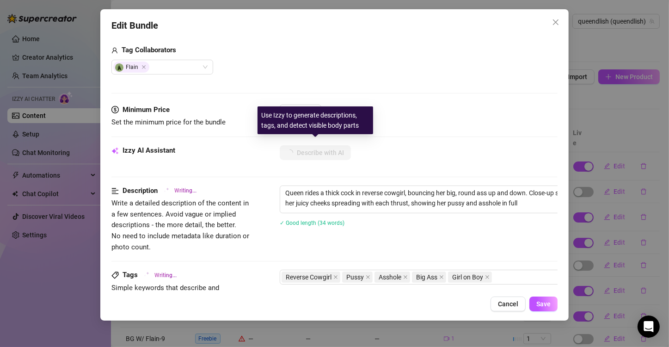
type textarea "Queen rides a thick cock in reverse cowgirl, bouncing her big, round ass up and…"
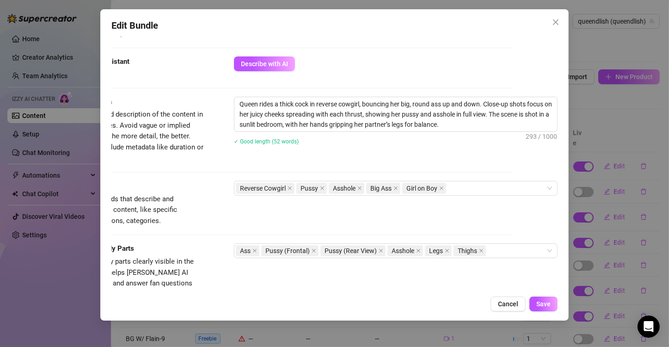
scroll to position [323, 53]
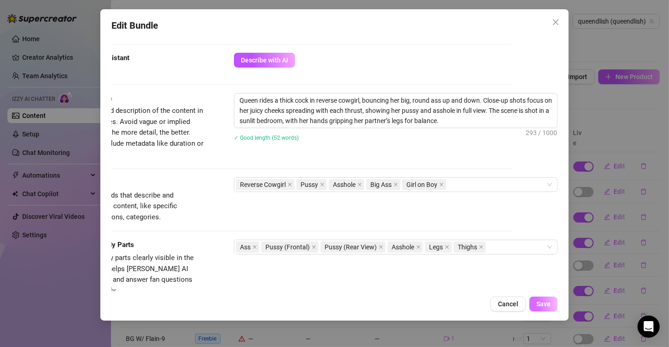
click at [543, 306] on span "Save" at bounding box center [543, 303] width 14 height 7
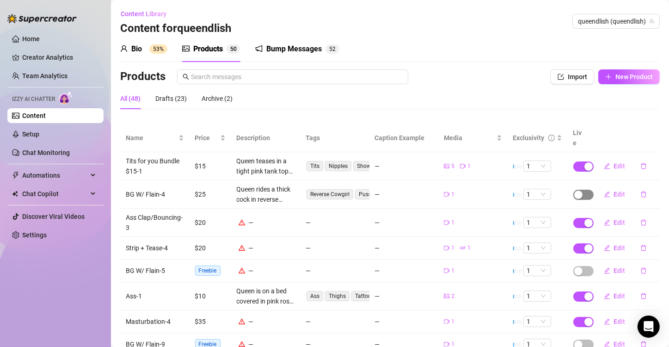
click at [574, 190] on div "button" at bounding box center [578, 194] width 8 height 8
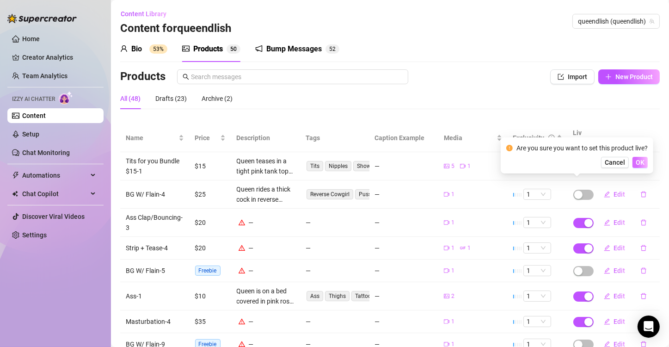
click at [637, 159] on span "OK" at bounding box center [639, 161] width 9 height 7
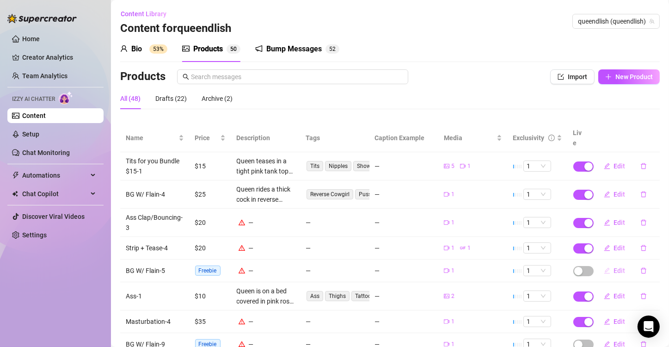
click at [614, 267] on span "Edit" at bounding box center [620, 270] width 12 height 7
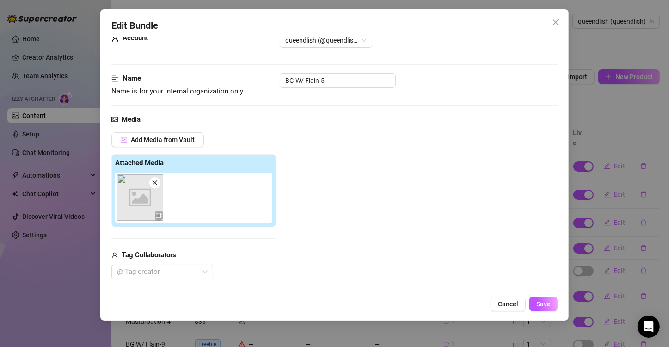
scroll to position [92, 0]
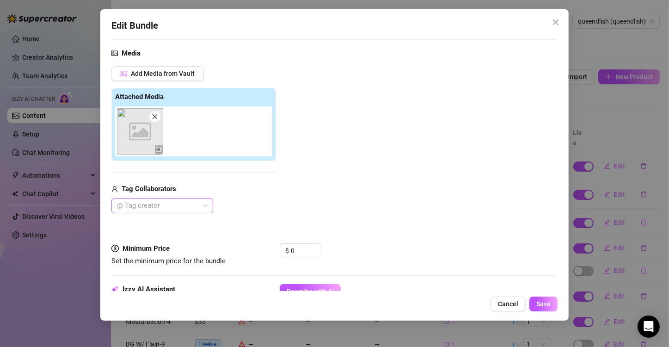
click at [160, 208] on div at bounding box center [157, 205] width 88 height 13
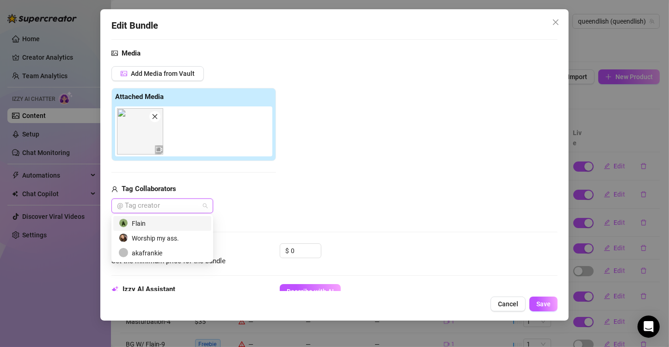
click at [135, 224] on div "Flain" at bounding box center [162, 223] width 87 height 10
click at [302, 249] on input "0" at bounding box center [306, 250] width 30 height 14
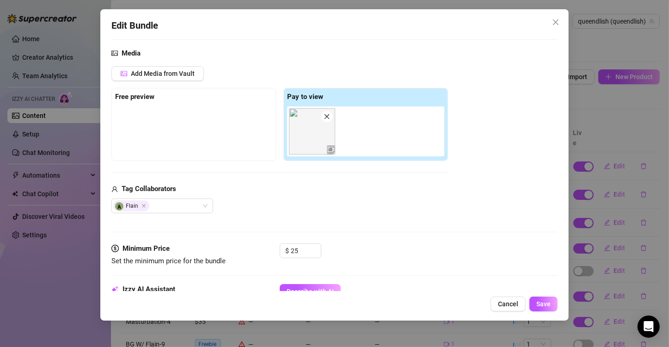
click at [396, 194] on div "Tag Collaborators Flain" at bounding box center [279, 198] width 336 height 30
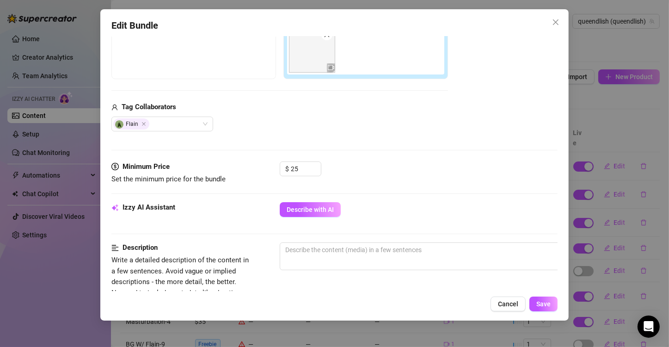
scroll to position [231, 0]
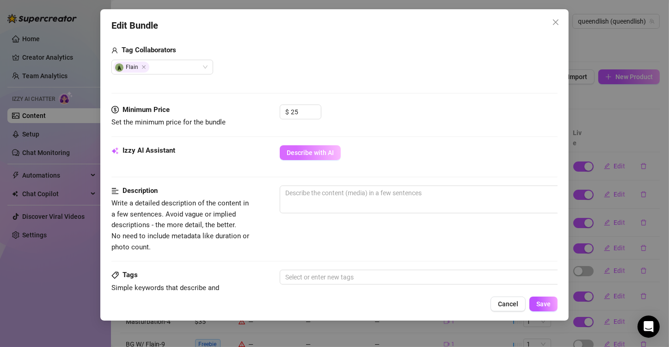
click at [308, 145] on button "Describe with AI" at bounding box center [310, 152] width 61 height 15
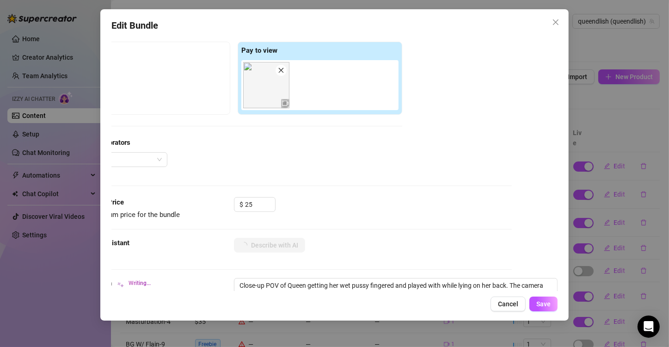
scroll to position [277, 53]
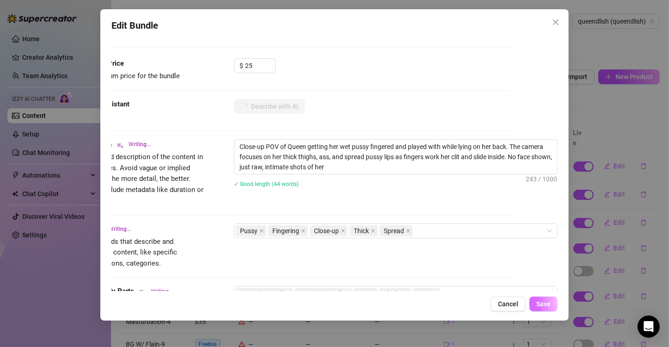
click at [535, 302] on button "Save" at bounding box center [543, 303] width 28 height 15
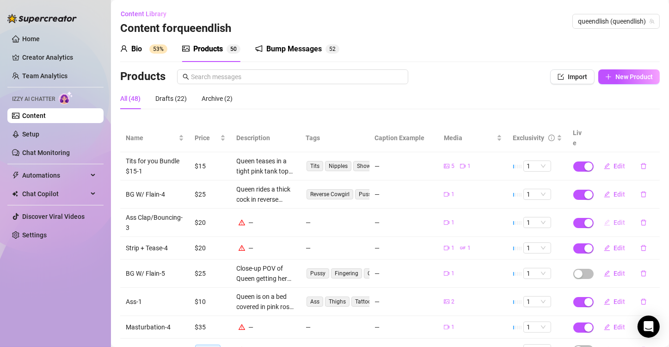
click at [614, 219] on span "Edit" at bounding box center [620, 222] width 12 height 7
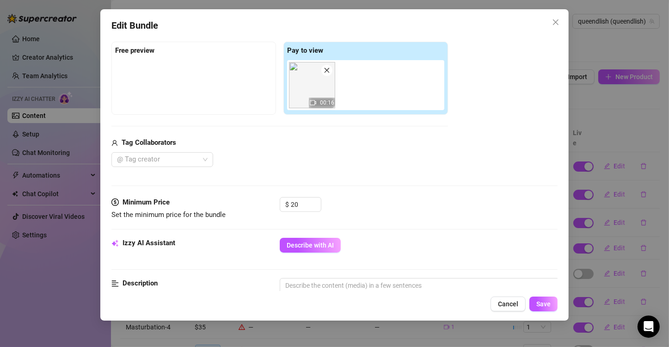
scroll to position [185, 0]
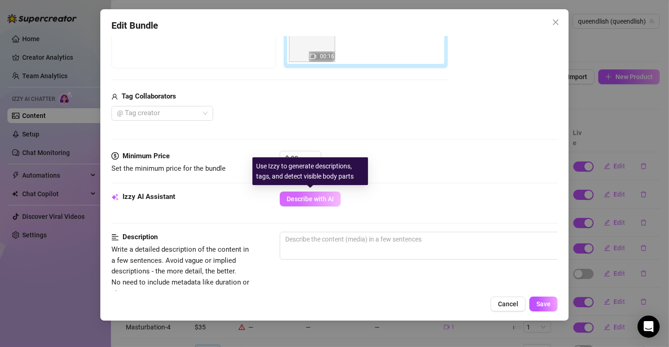
click at [306, 200] on span "Describe with AI" at bounding box center [309, 198] width 47 height 7
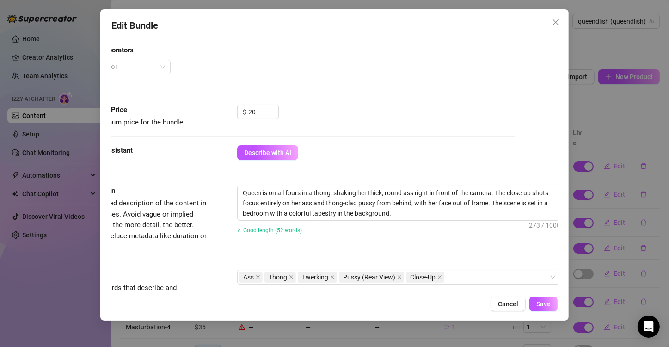
scroll to position [231, 53]
click at [547, 301] on span "Save" at bounding box center [543, 303] width 14 height 7
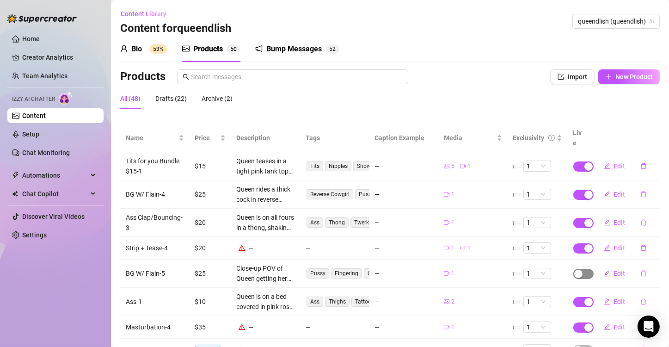
click at [576, 268] on span "button" at bounding box center [583, 273] width 20 height 10
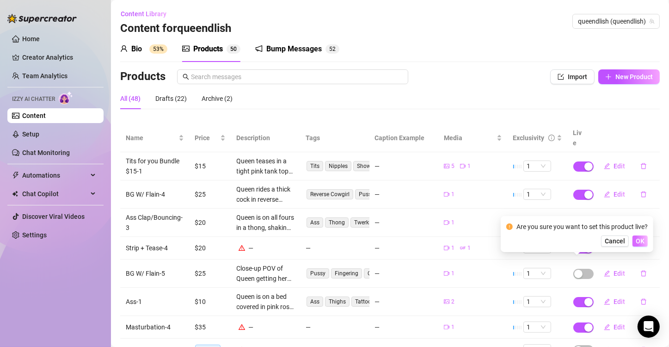
click at [638, 242] on span "OK" at bounding box center [639, 240] width 9 height 7
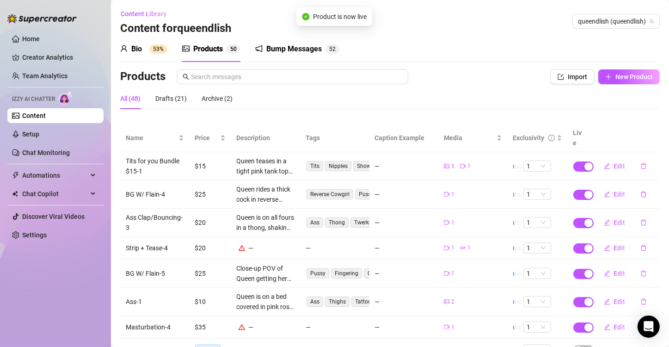
scroll to position [92, 0]
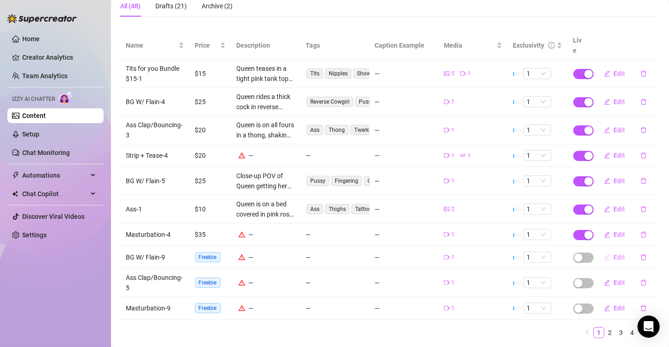
click at [614, 253] on span "Edit" at bounding box center [620, 256] width 12 height 7
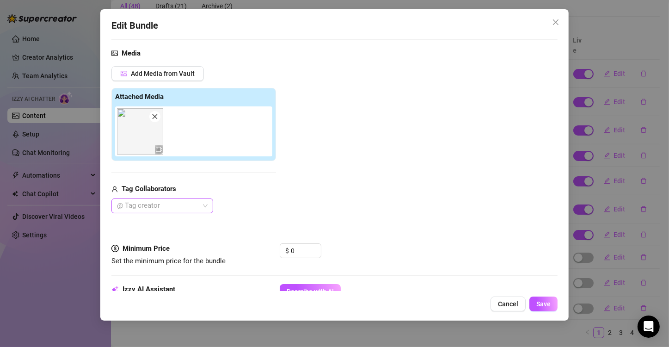
click at [183, 205] on div at bounding box center [157, 205] width 88 height 13
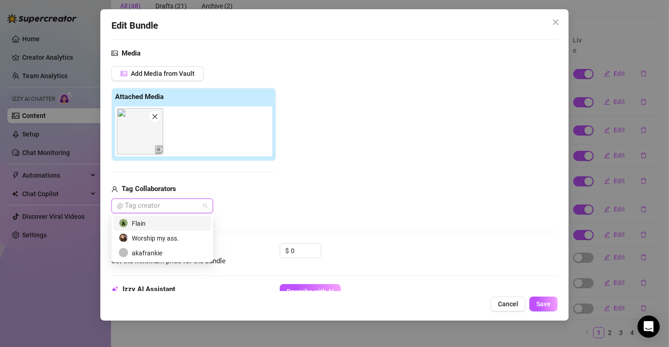
click at [135, 222] on div "Flain" at bounding box center [162, 223] width 87 height 10
drag, startPoint x: 306, startPoint y: 250, endPoint x: 272, endPoint y: 255, distance: 34.5
click at [272, 255] on div "Minimum Price Set the minimum price for the bundle $ 0" at bounding box center [334, 255] width 446 height 24
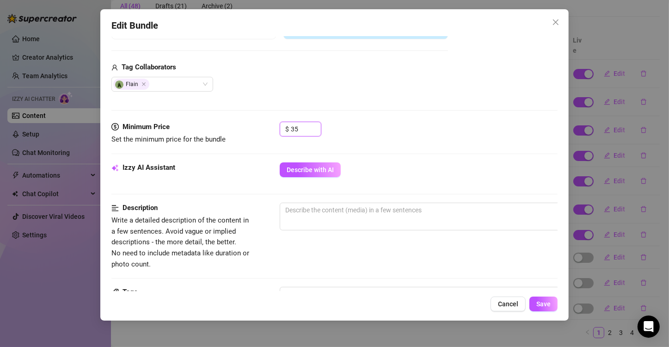
scroll to position [231, 0]
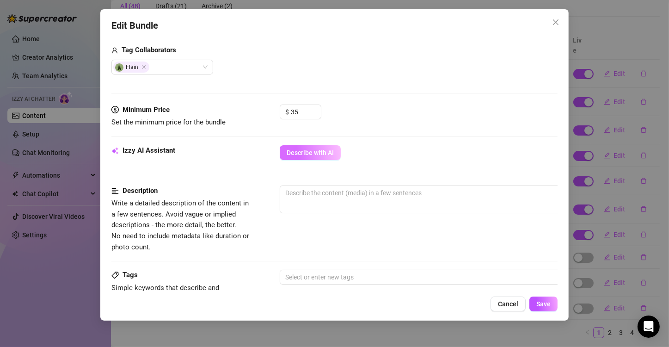
click at [319, 149] on span "Describe with AI" at bounding box center [309, 152] width 47 height 7
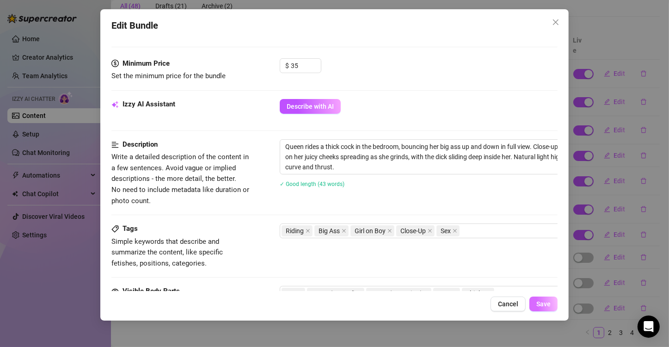
click at [540, 305] on span "Save" at bounding box center [543, 303] width 14 height 7
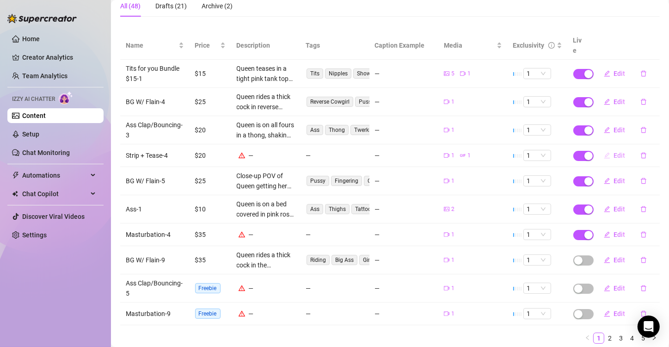
scroll to position [113, 0]
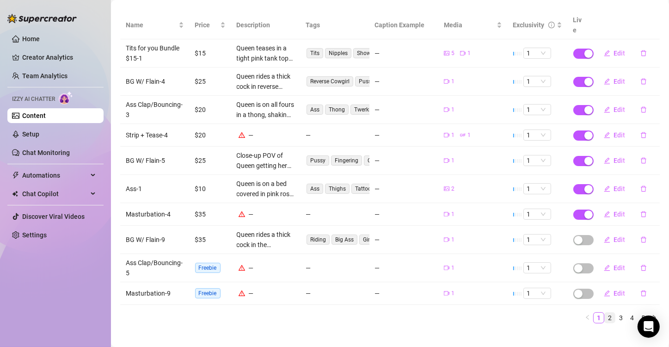
click at [604, 312] on link "2" at bounding box center [609, 317] width 10 height 10
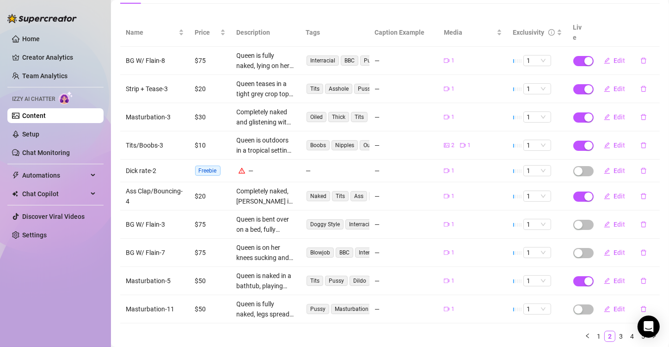
scroll to position [124, 0]
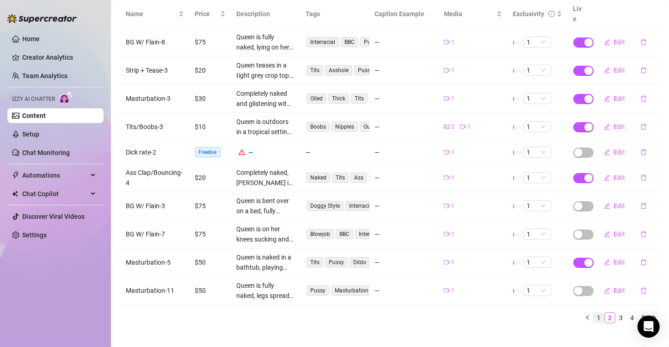
click at [593, 312] on link "1" at bounding box center [598, 317] width 10 height 10
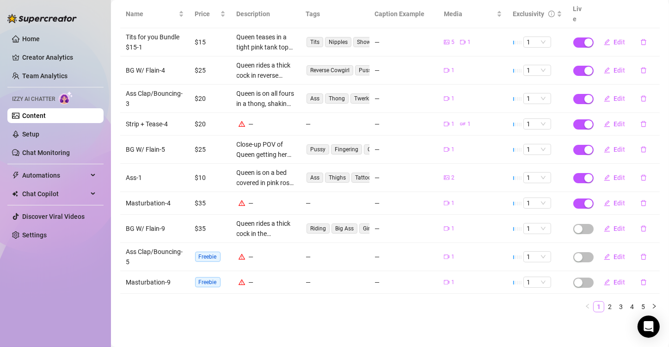
scroll to position [113, 0]
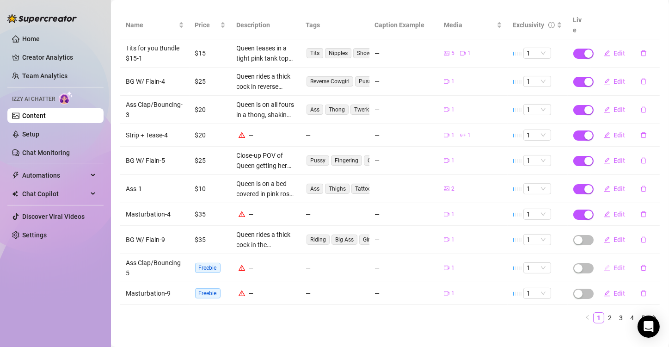
click at [614, 264] on span "Edit" at bounding box center [620, 267] width 12 height 7
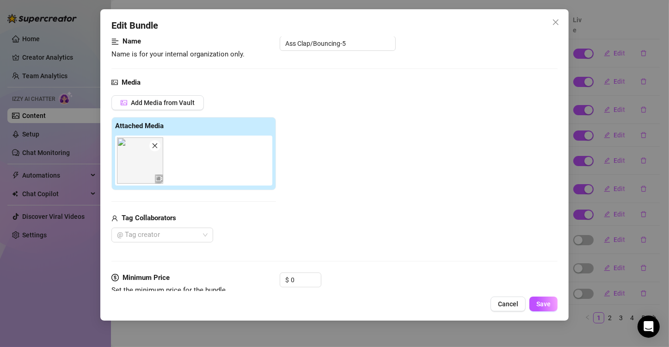
scroll to position [139, 0]
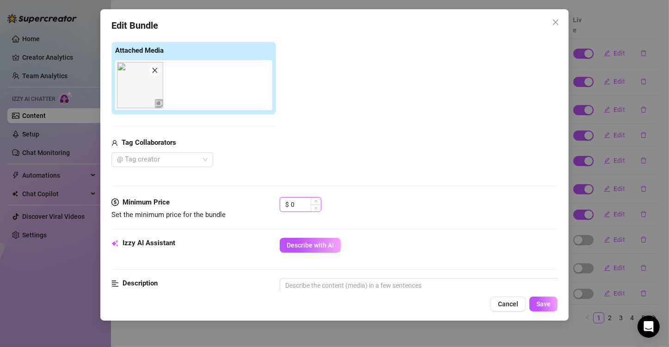
click at [306, 209] on input "0" at bounding box center [306, 204] width 30 height 14
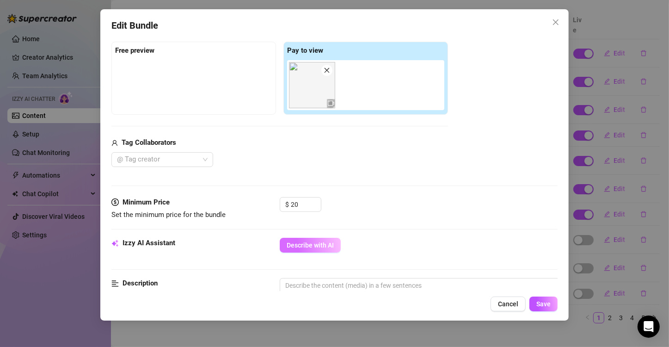
click at [313, 241] on span "Describe with AI" at bounding box center [309, 244] width 47 height 7
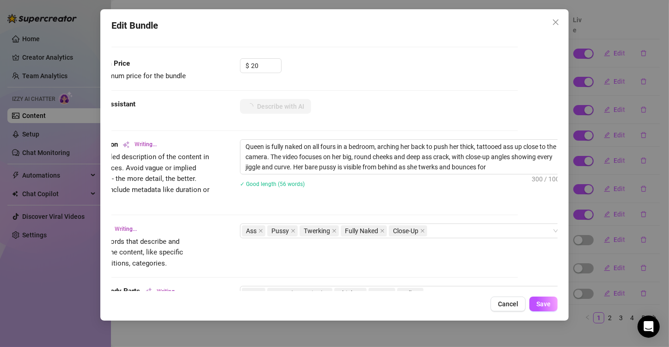
scroll to position [277, 53]
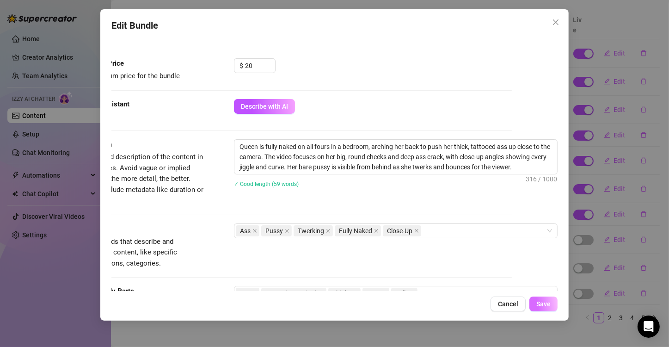
click at [539, 303] on span "Save" at bounding box center [543, 303] width 14 height 7
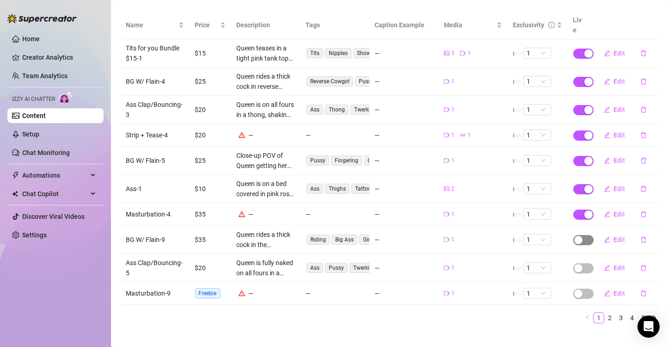
click at [580, 235] on span "button" at bounding box center [583, 240] width 20 height 10
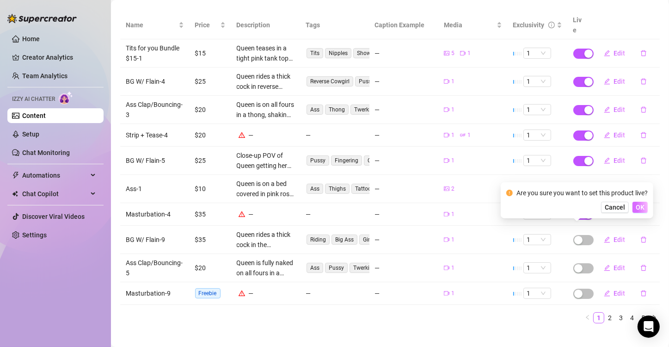
click at [639, 209] on span "OK" at bounding box center [639, 206] width 9 height 7
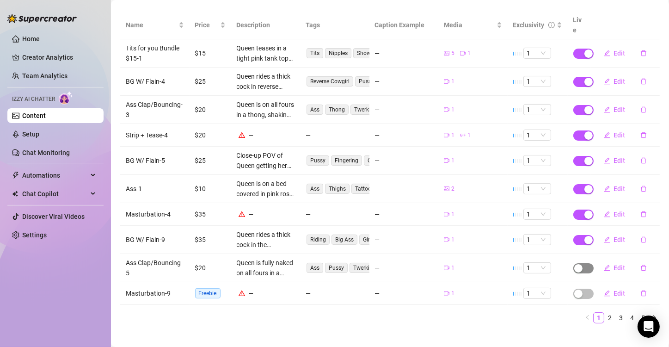
click at [574, 264] on div "button" at bounding box center [578, 268] width 8 height 8
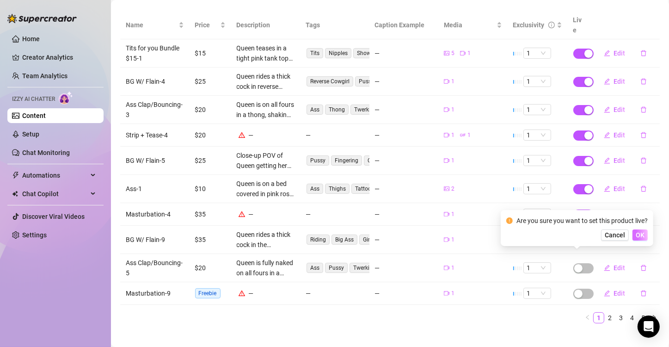
click at [644, 235] on span "OK" at bounding box center [639, 234] width 9 height 7
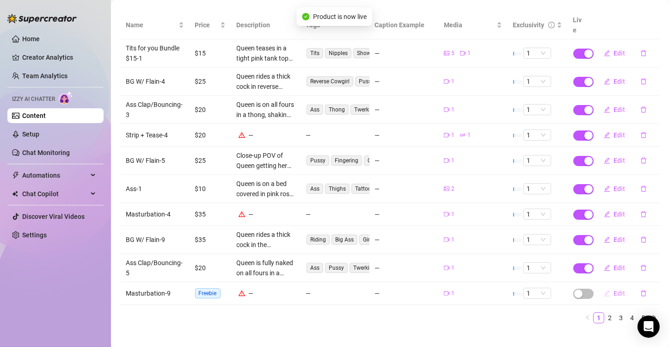
click at [605, 286] on button "Edit" at bounding box center [614, 293] width 36 height 15
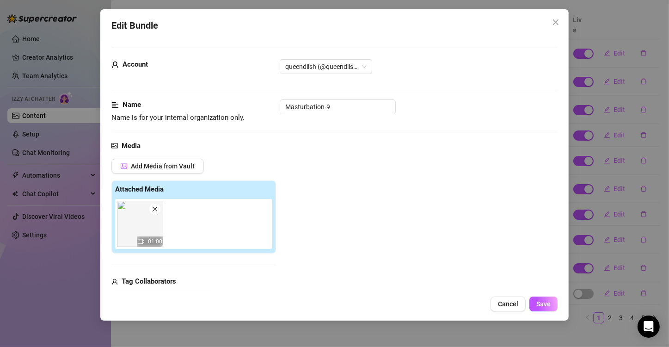
scroll to position [185, 0]
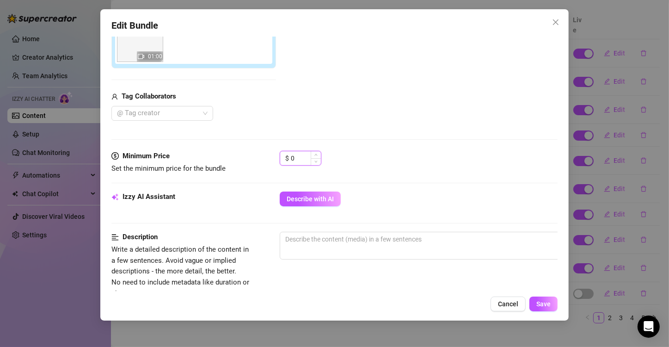
click at [301, 154] on input "0" at bounding box center [306, 158] width 30 height 14
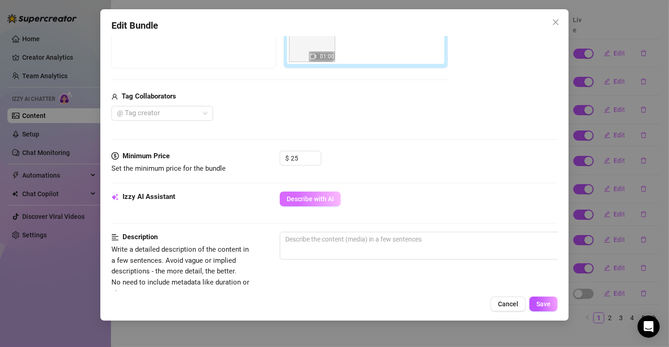
click at [314, 195] on span "Describe with AI" at bounding box center [309, 198] width 47 height 7
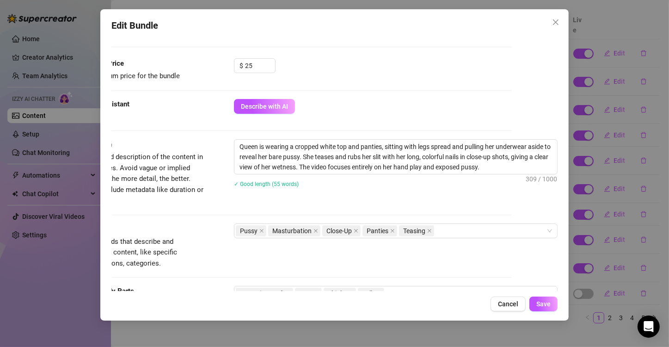
scroll to position [323, 53]
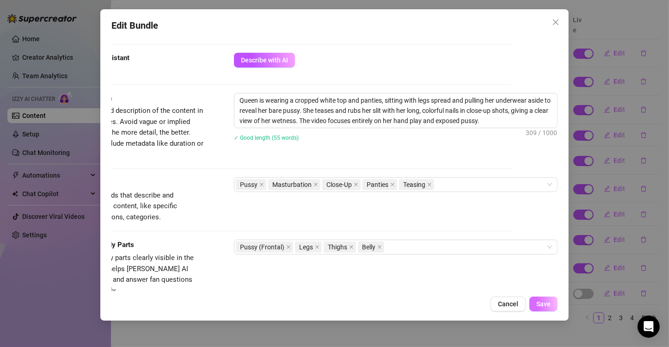
click at [545, 304] on span "Save" at bounding box center [543, 303] width 14 height 7
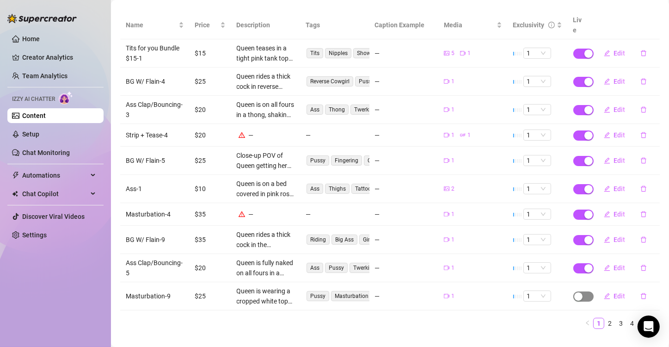
click at [574, 292] on div "button" at bounding box center [578, 296] width 8 height 8
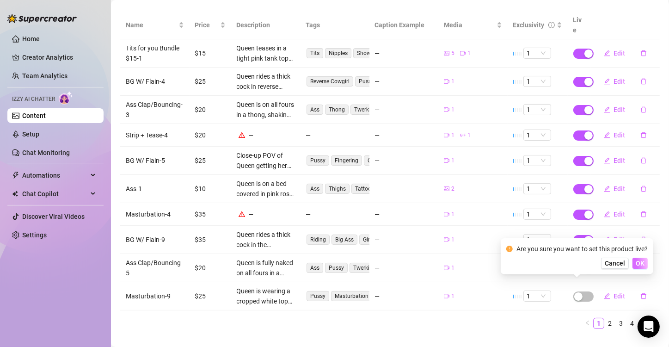
click at [640, 262] on span "OK" at bounding box center [639, 262] width 9 height 7
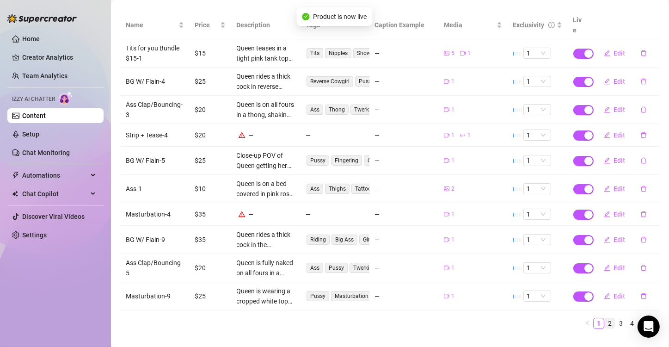
click at [604, 318] on link "2" at bounding box center [609, 323] width 10 height 10
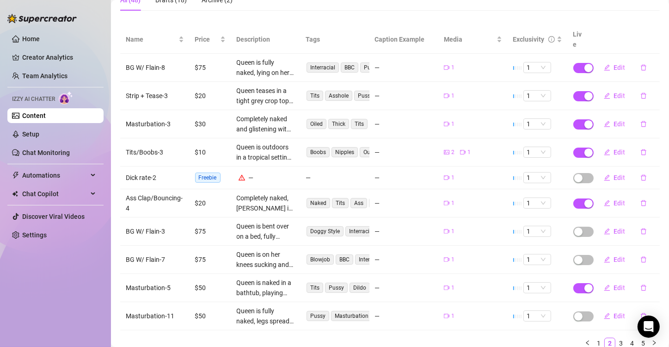
scroll to position [124, 0]
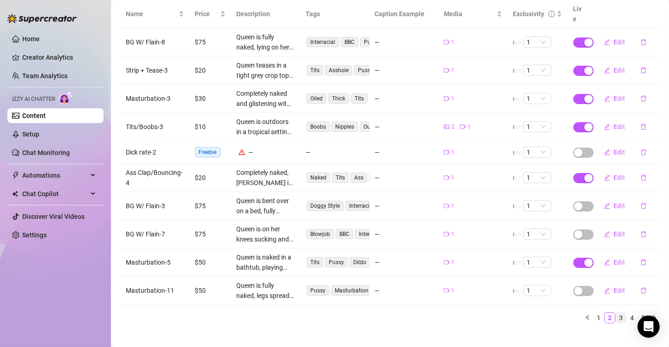
click at [615, 312] on link "3" at bounding box center [620, 317] width 10 height 10
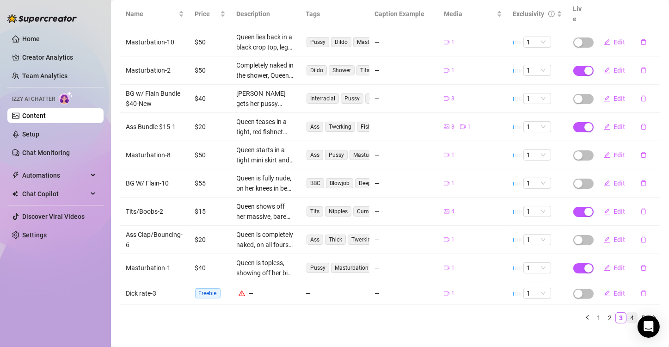
click at [626, 312] on link "4" at bounding box center [631, 317] width 10 height 10
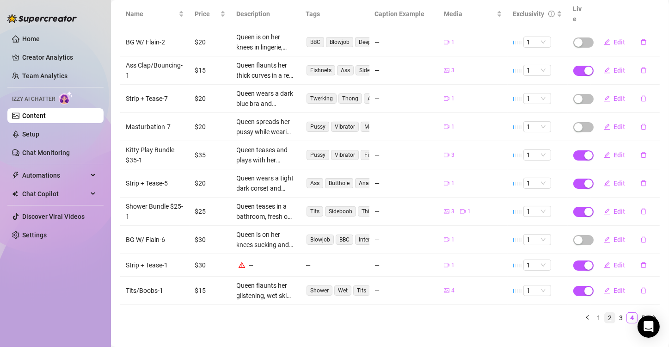
click at [604, 312] on link "2" at bounding box center [609, 317] width 10 height 10
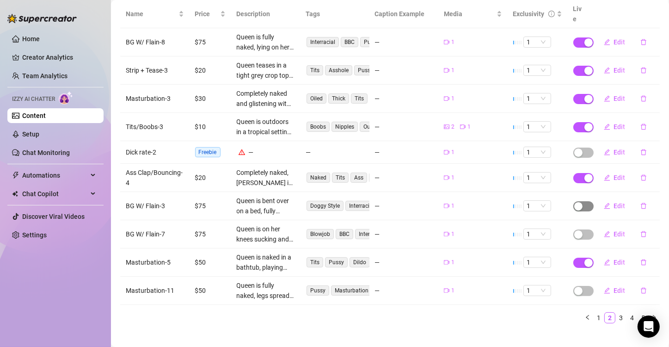
click at [574, 202] on div "button" at bounding box center [578, 206] width 8 height 8
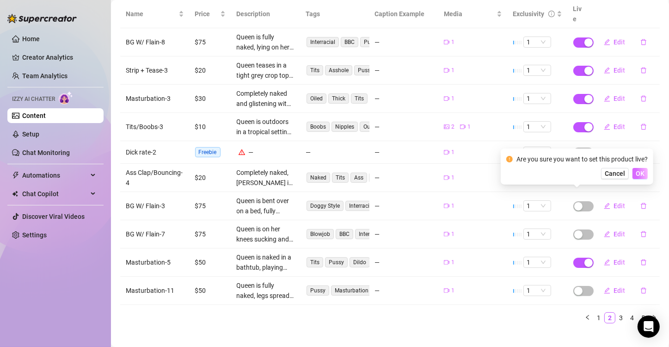
click at [638, 172] on span "OK" at bounding box center [639, 173] width 9 height 7
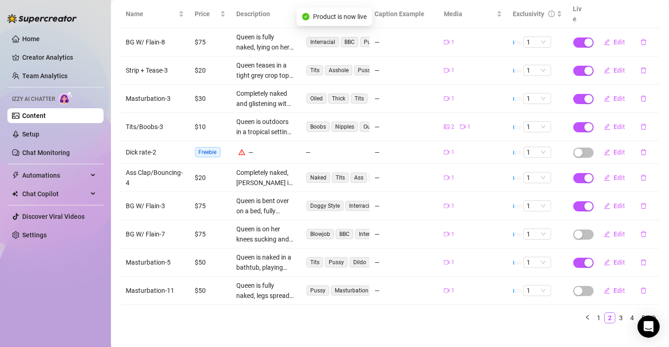
click at [575, 230] on div "button" at bounding box center [578, 234] width 8 height 8
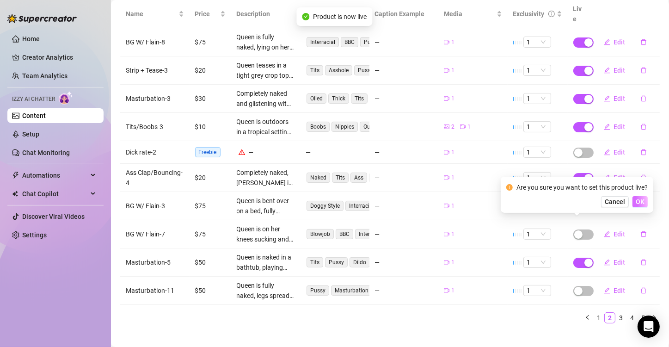
click at [642, 201] on span "OK" at bounding box center [639, 201] width 9 height 7
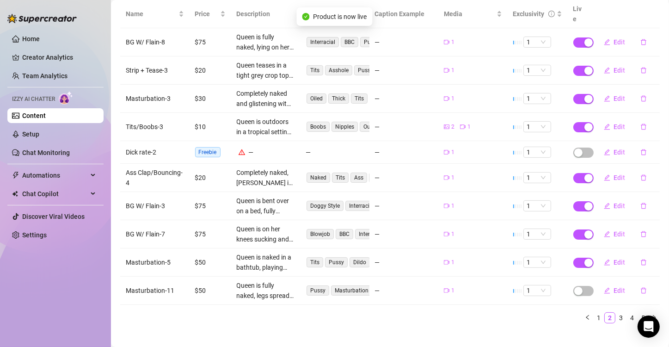
click at [576, 286] on span "button" at bounding box center [583, 291] width 20 height 10
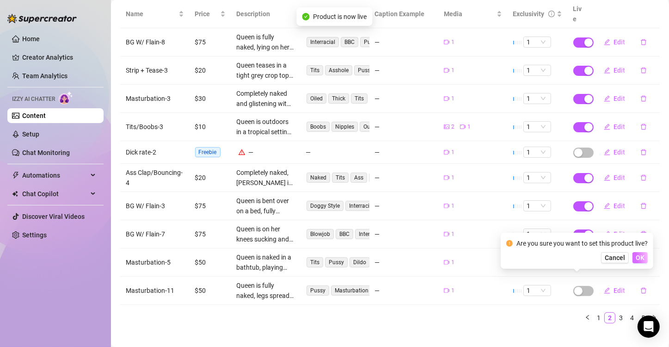
click at [637, 256] on span "OK" at bounding box center [639, 257] width 9 height 7
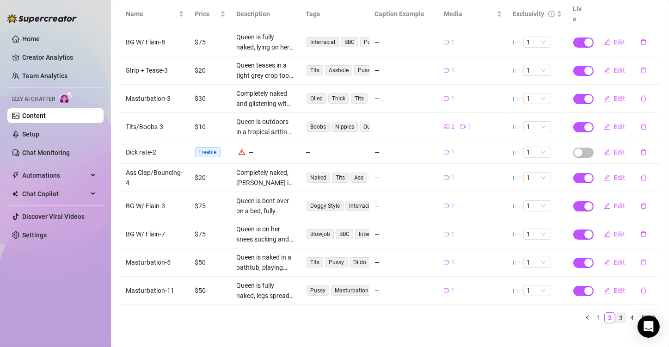
click at [615, 312] on link "3" at bounding box center [620, 317] width 10 height 10
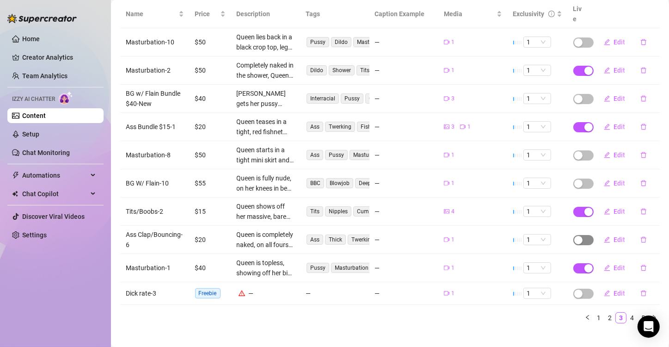
click at [574, 236] on div "button" at bounding box center [578, 240] width 8 height 8
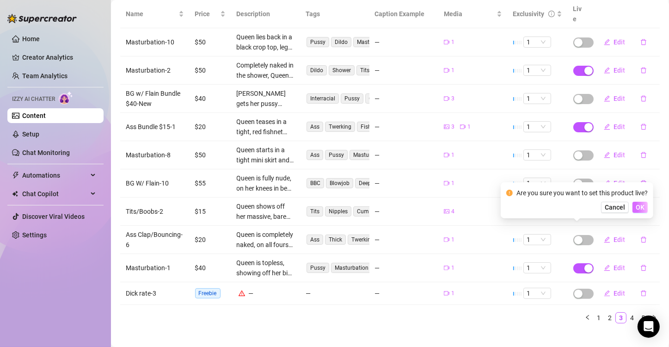
click at [637, 207] on span "OK" at bounding box center [639, 206] width 9 height 7
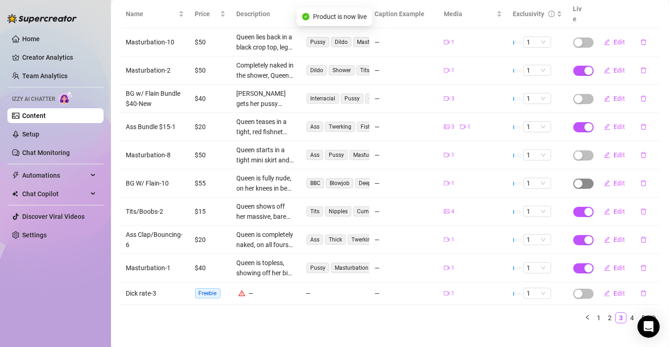
click at [575, 179] on div "button" at bounding box center [578, 183] width 8 height 8
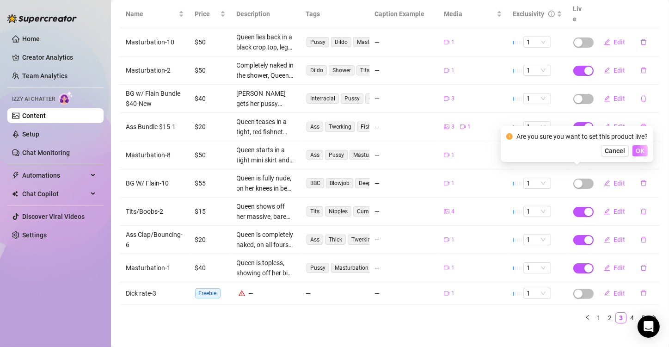
click at [636, 152] on span "OK" at bounding box center [639, 150] width 9 height 7
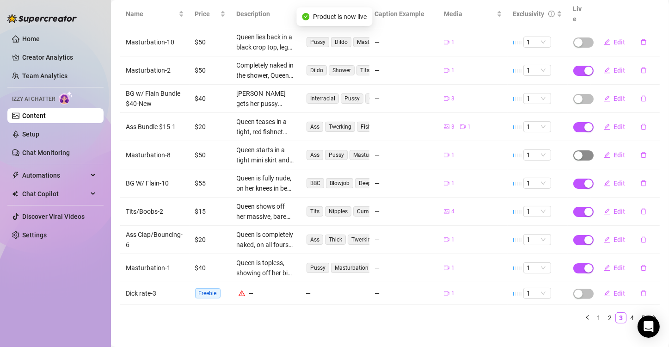
click at [574, 151] on div "button" at bounding box center [578, 155] width 8 height 8
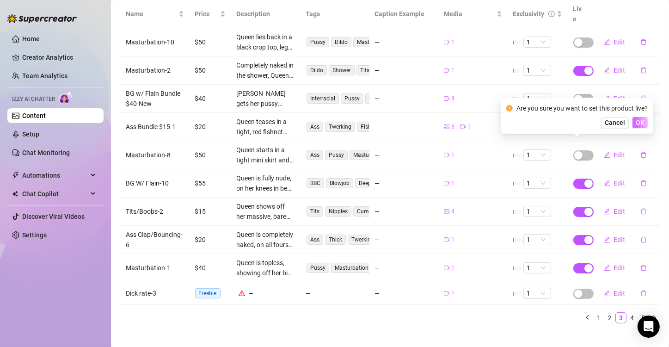
click at [639, 123] on span "OK" at bounding box center [639, 122] width 9 height 7
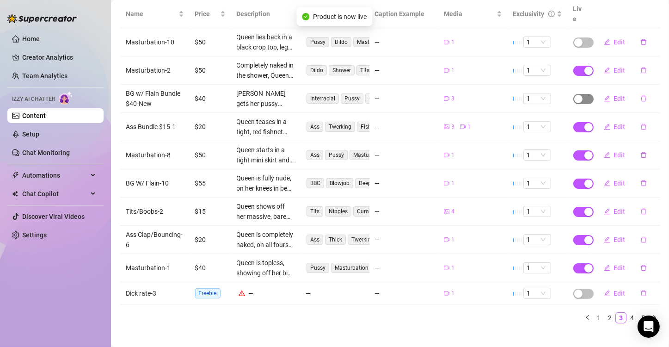
click at [574, 95] on div "button" at bounding box center [578, 99] width 8 height 8
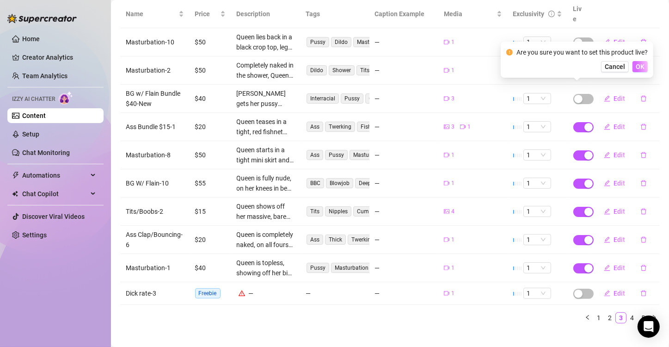
click at [641, 65] on span "OK" at bounding box center [639, 66] width 9 height 7
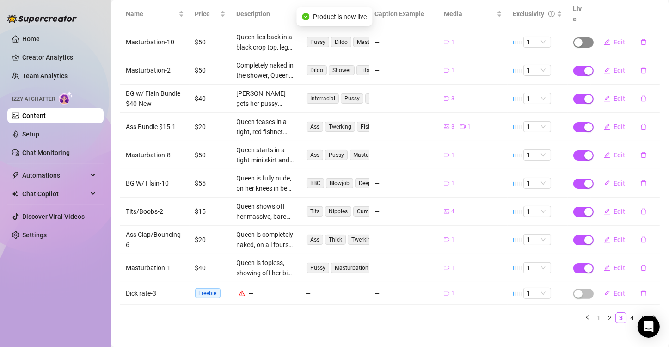
click at [574, 38] on div "button" at bounding box center [578, 42] width 8 height 8
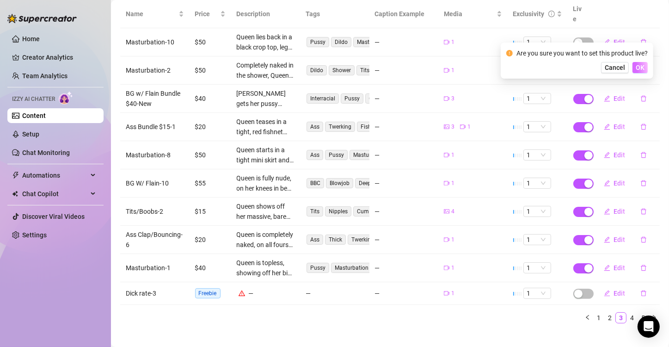
click at [637, 66] on span "OK" at bounding box center [639, 67] width 9 height 7
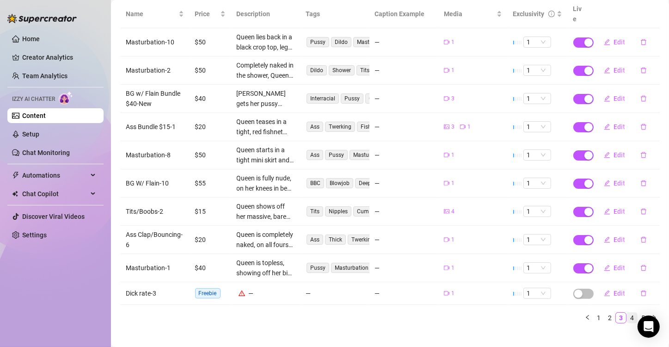
click at [626, 312] on link "4" at bounding box center [631, 317] width 10 height 10
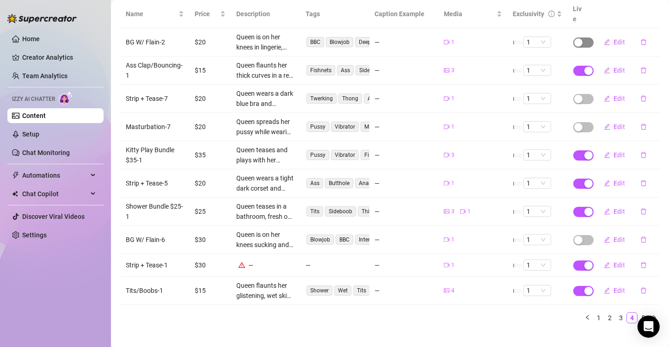
click at [578, 37] on span "button" at bounding box center [583, 42] width 20 height 10
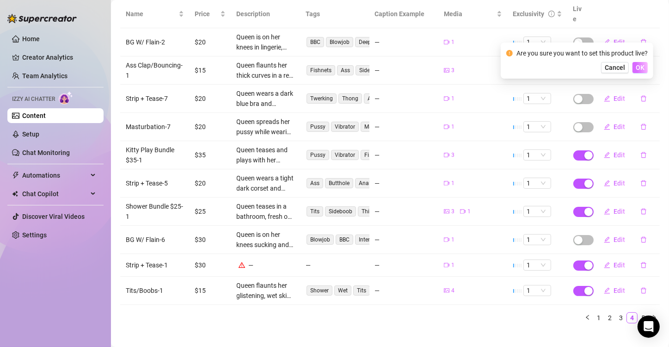
click at [646, 67] on button "OK" at bounding box center [639, 67] width 15 height 11
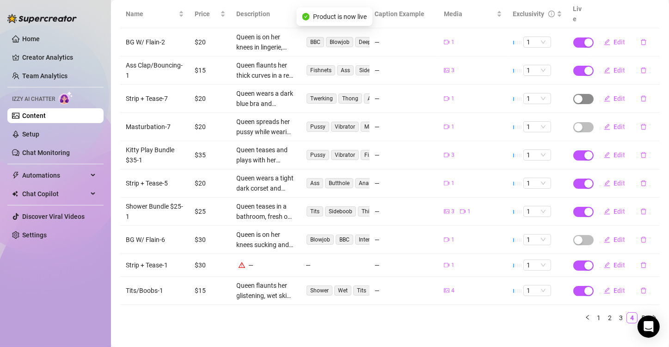
click at [574, 95] on div "button" at bounding box center [578, 99] width 8 height 8
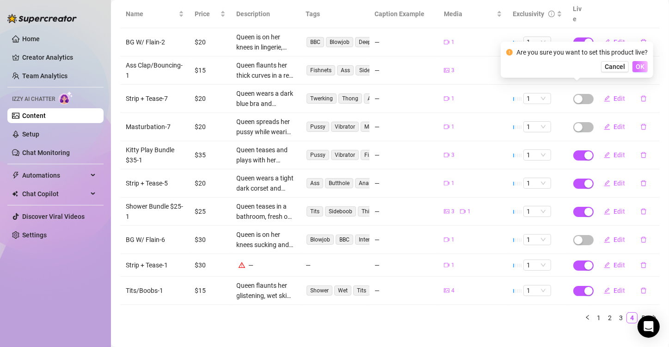
click at [637, 63] on span "OK" at bounding box center [639, 66] width 9 height 7
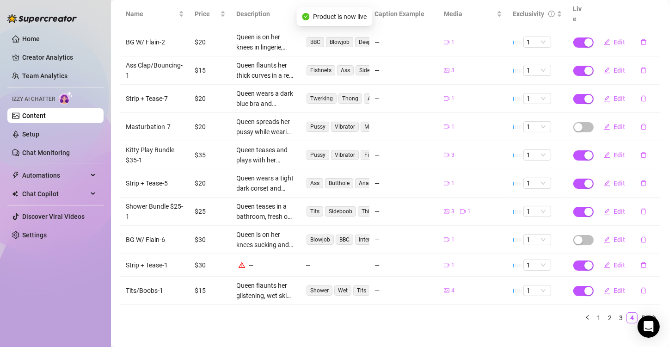
click at [574, 123] on div "button" at bounding box center [578, 127] width 8 height 8
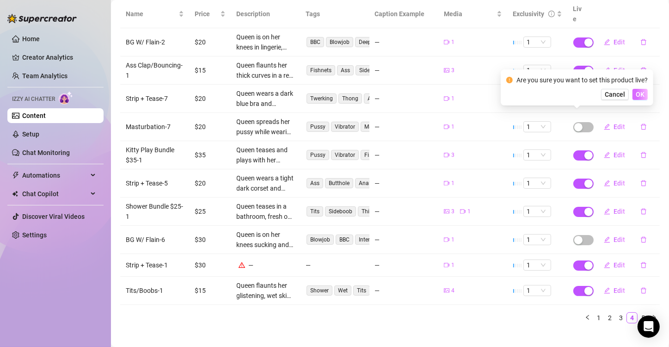
click at [644, 97] on span "OK" at bounding box center [639, 94] width 9 height 7
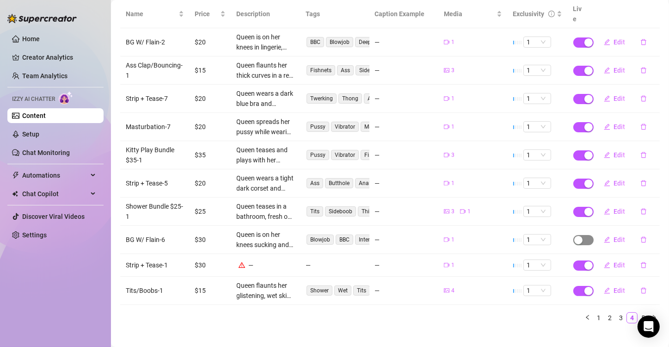
click at [574, 236] on div "button" at bounding box center [578, 240] width 8 height 8
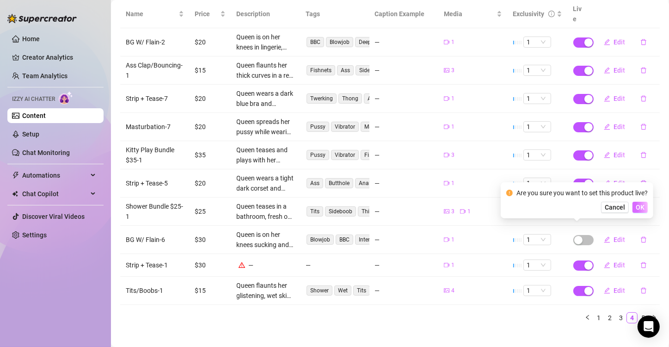
click at [642, 208] on span "OK" at bounding box center [639, 206] width 9 height 7
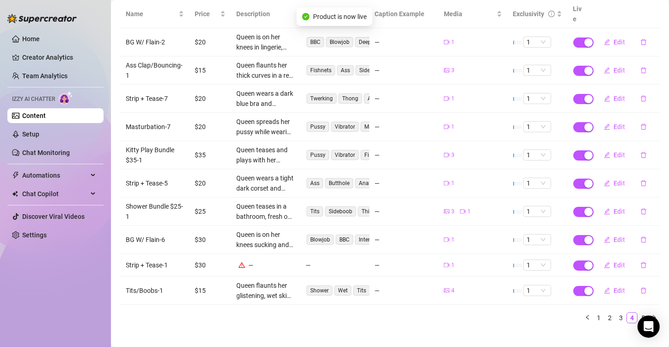
click at [517, 312] on ul "1 2 3 4 5" at bounding box center [389, 317] width 539 height 11
click at [638, 312] on link "5" at bounding box center [643, 317] width 10 height 10
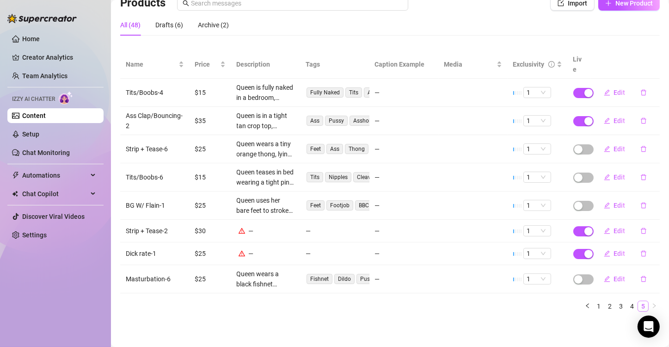
scroll to position [62, 0]
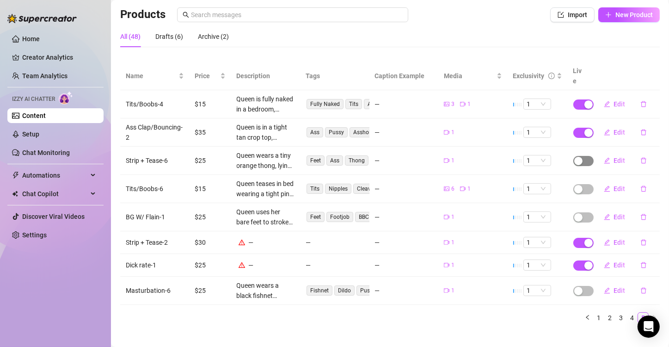
click at [581, 156] on span "button" at bounding box center [583, 161] width 20 height 10
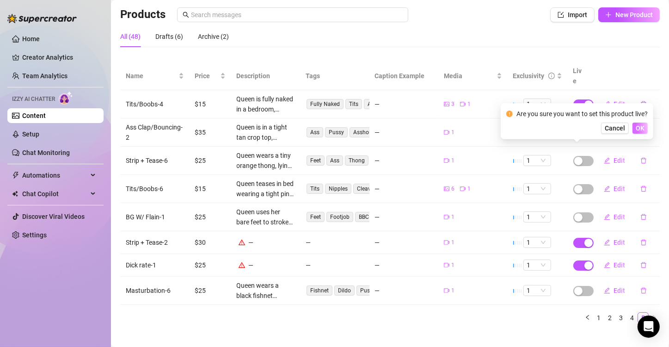
click at [638, 126] on span "OK" at bounding box center [639, 127] width 9 height 7
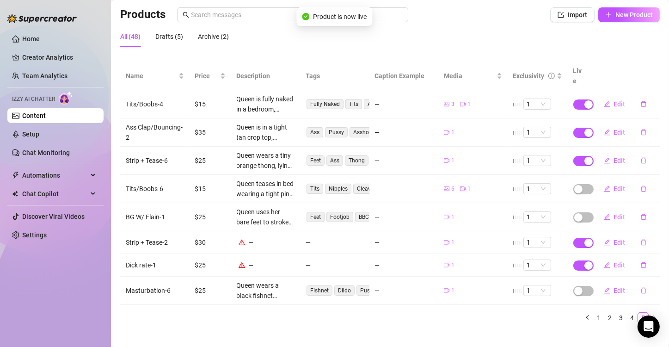
click at [576, 184] on span "button" at bounding box center [583, 189] width 20 height 10
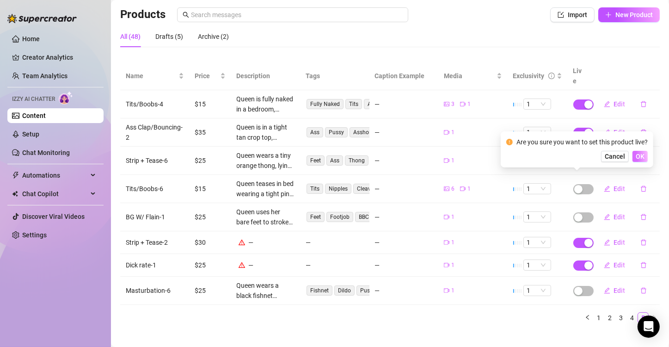
click at [641, 153] on span "OK" at bounding box center [639, 155] width 9 height 7
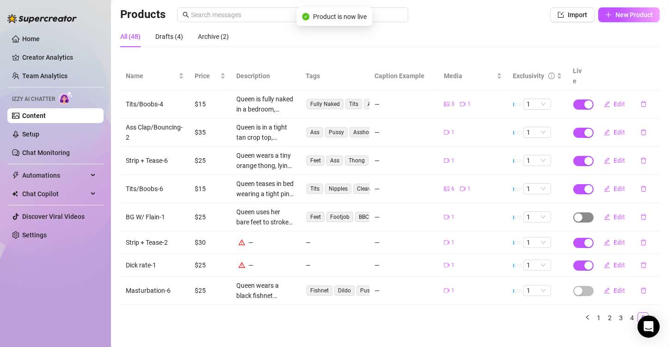
click at [575, 213] on div "button" at bounding box center [578, 217] width 8 height 8
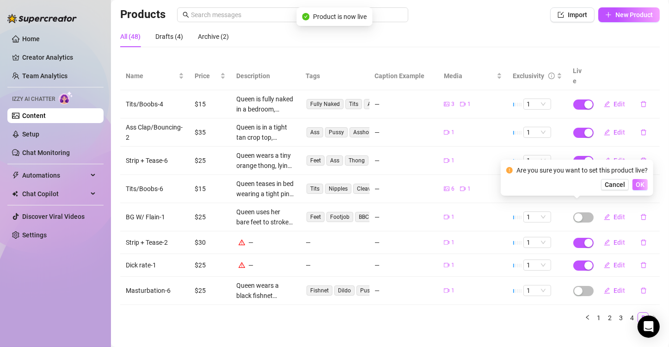
click at [638, 184] on span "OK" at bounding box center [639, 184] width 9 height 7
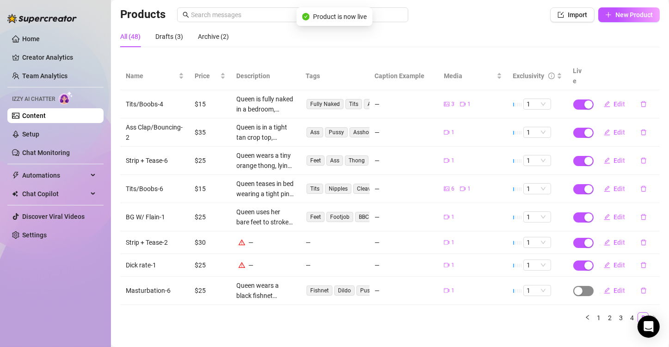
click at [574, 286] on div "button" at bounding box center [578, 290] width 8 height 8
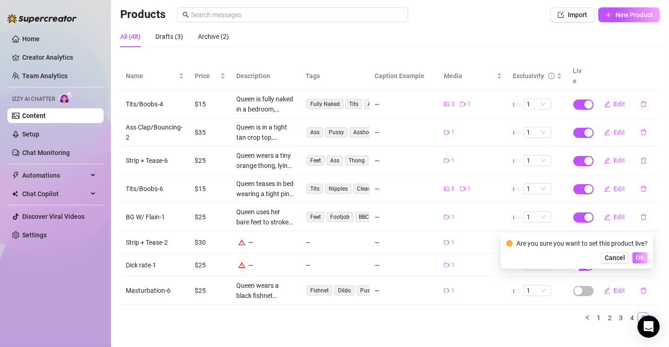
click at [641, 258] on span "OK" at bounding box center [639, 257] width 9 height 7
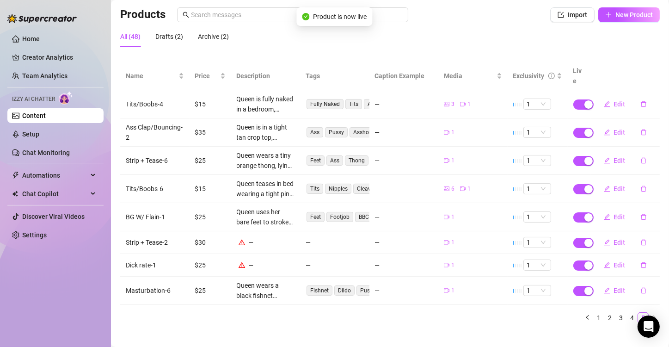
click at [475, 293] on div "Name Price Description Tags Caption Example Media Exclusivity Live Tits/Boobs-4…" at bounding box center [389, 192] width 539 height 261
click at [46, 115] on link "Content" at bounding box center [34, 115] width 24 height 7
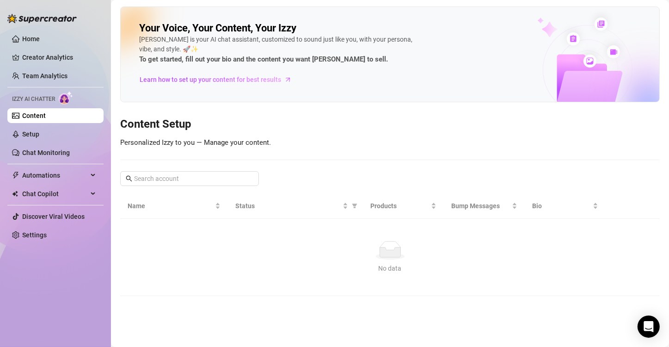
click at [46, 115] on link "Content" at bounding box center [34, 115] width 24 height 7
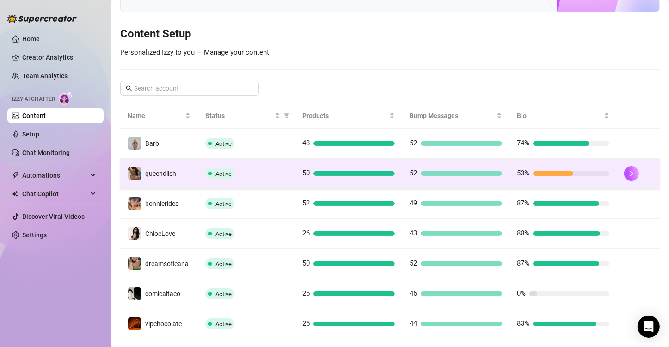
scroll to position [92, 0]
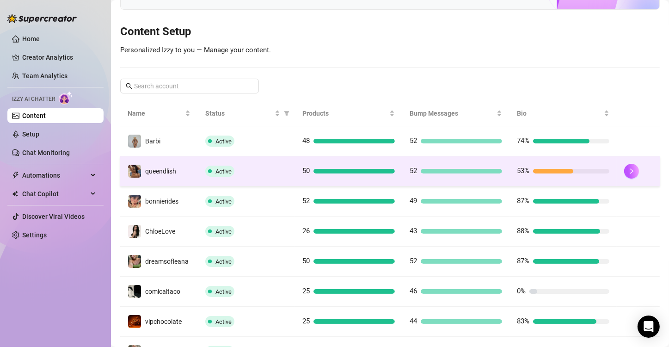
click at [578, 170] on div at bounding box center [571, 171] width 76 height 5
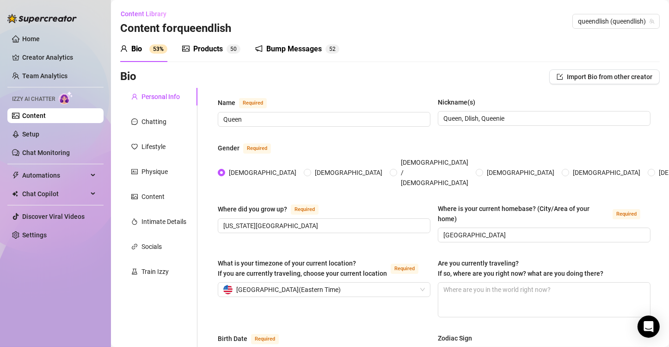
click at [432, 39] on div "Bio 53% Products 5 0 Bump Messages 5 2" at bounding box center [389, 49] width 539 height 26
click at [46, 116] on link "Content" at bounding box center [34, 115] width 24 height 7
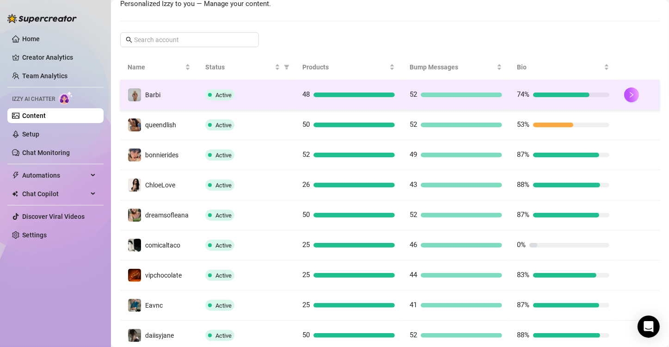
scroll to position [230, 0]
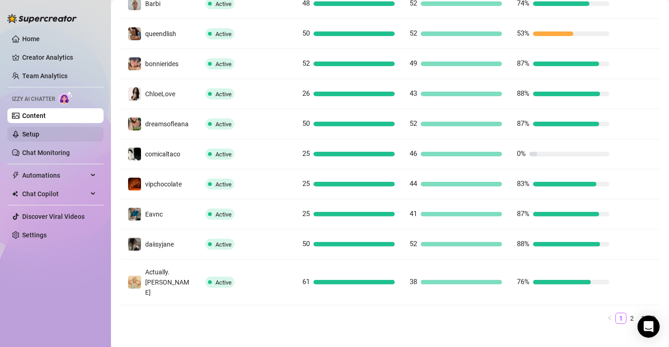
click at [39, 133] on link "Setup" at bounding box center [30, 133] width 17 height 7
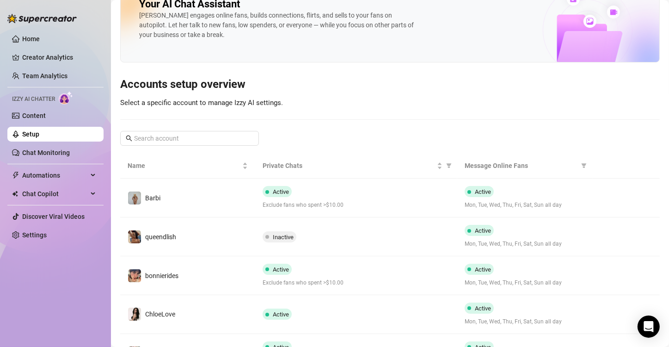
scroll to position [46, 0]
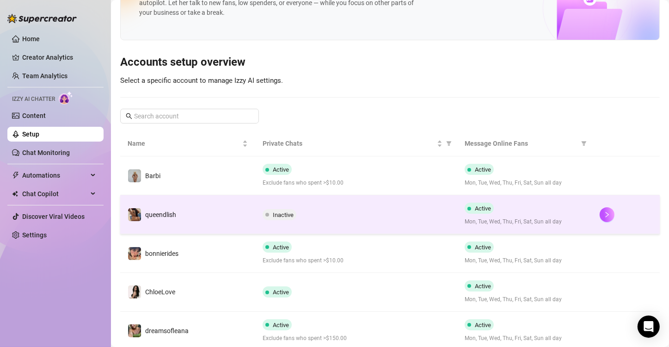
click at [270, 214] on span "Inactive" at bounding box center [279, 214] width 34 height 11
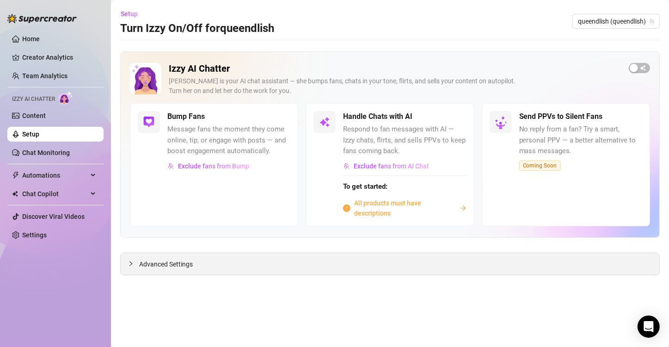
click at [155, 263] on span "Advanced Settings" at bounding box center [166, 264] width 54 height 10
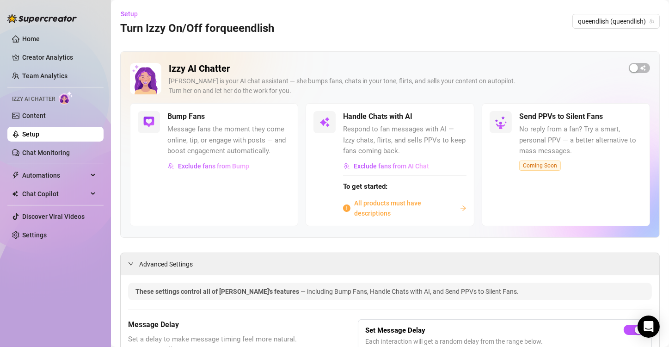
click at [39, 133] on link "Setup" at bounding box center [30, 133] width 17 height 7
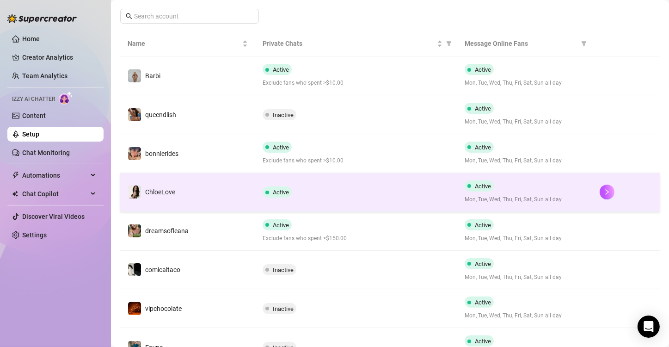
scroll to position [139, 0]
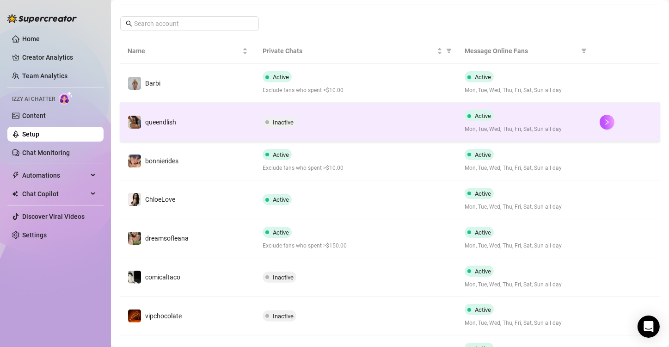
click at [335, 124] on div "Inactive" at bounding box center [356, 121] width 188 height 11
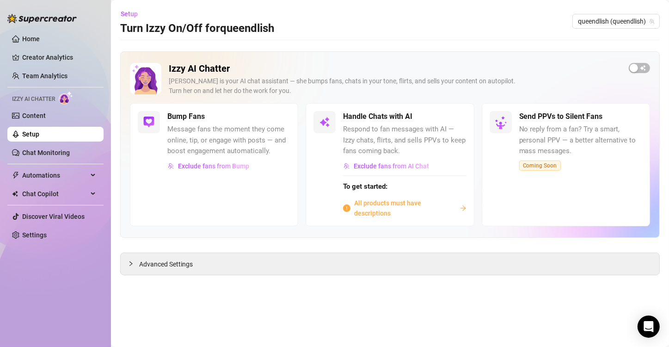
click at [367, 210] on span "All products must have descriptions" at bounding box center [405, 208] width 102 height 20
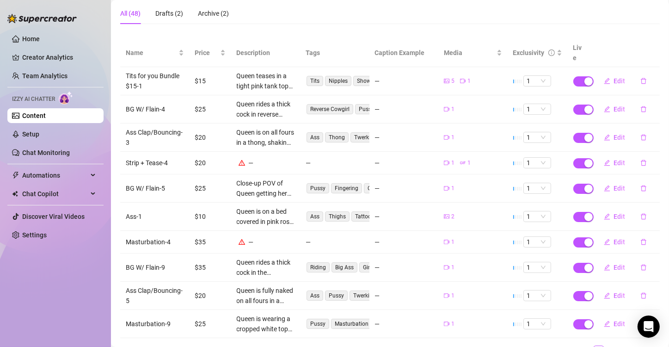
scroll to position [92, 0]
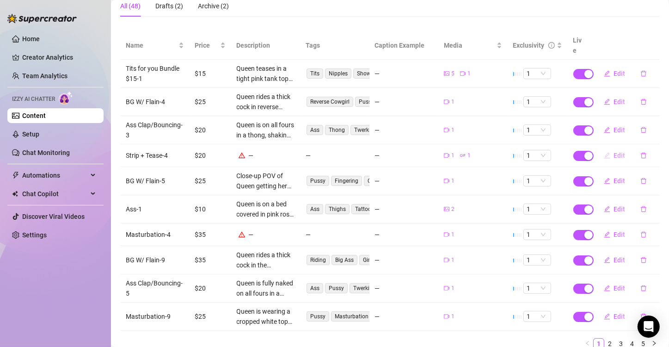
click at [616, 152] on span "Edit" at bounding box center [620, 155] width 12 height 7
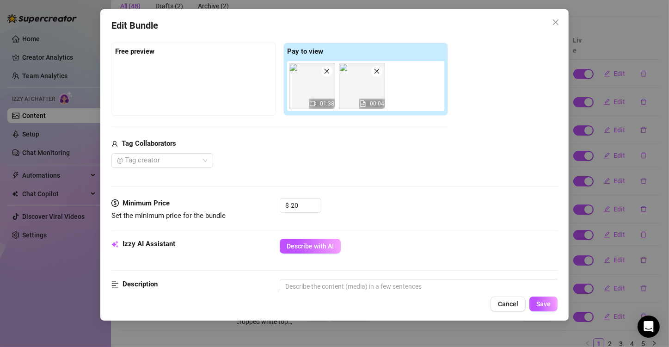
scroll to position [139, 0]
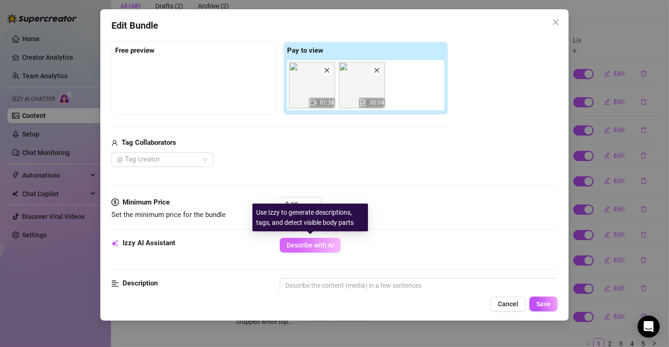
click at [323, 245] on span "Describe with AI" at bounding box center [309, 244] width 47 height 7
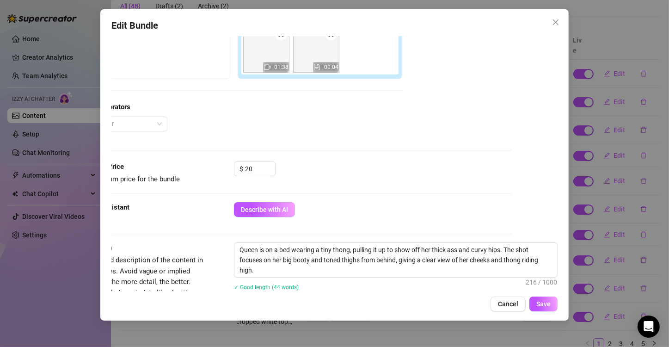
scroll to position [277, 53]
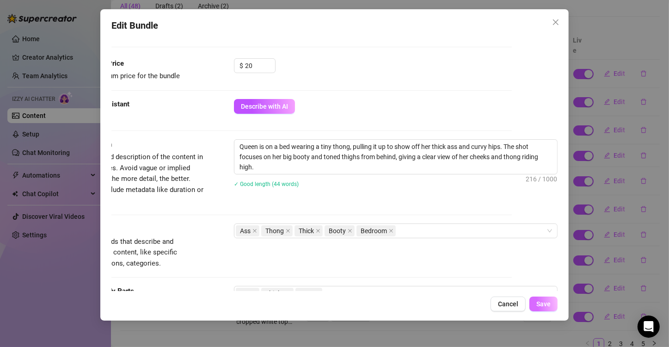
click at [538, 306] on span "Save" at bounding box center [543, 303] width 14 height 7
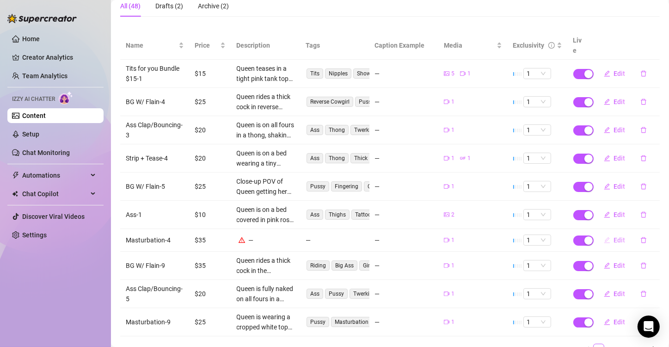
click at [614, 236] on span "Edit" at bounding box center [620, 239] width 12 height 7
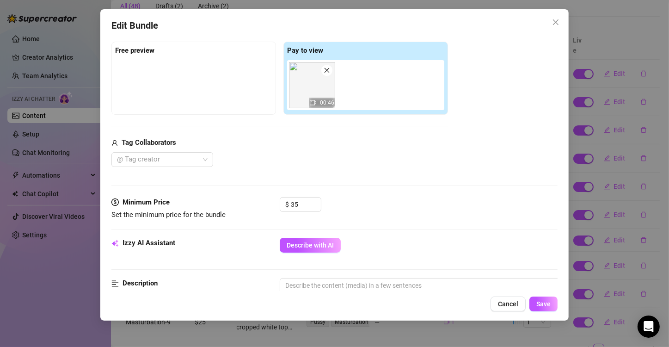
scroll to position [185, 0]
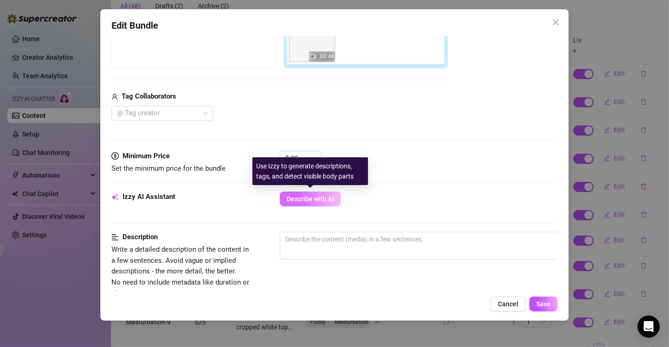
click at [318, 200] on span "Describe with AI" at bounding box center [309, 198] width 47 height 7
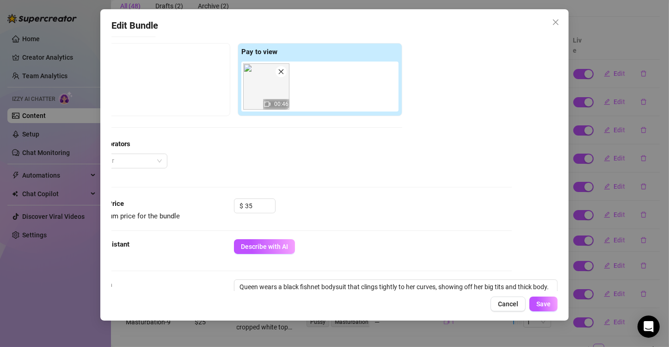
scroll to position [139, 53]
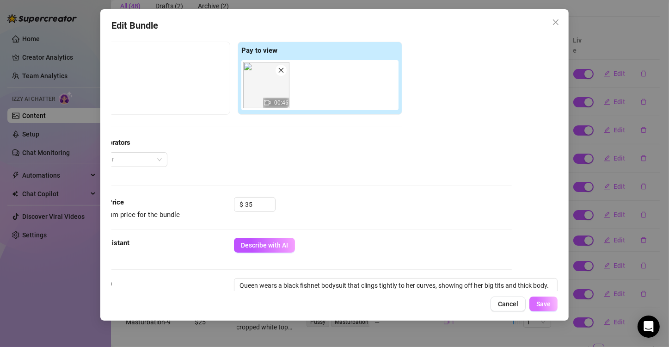
click at [542, 303] on span "Save" at bounding box center [543, 303] width 14 height 7
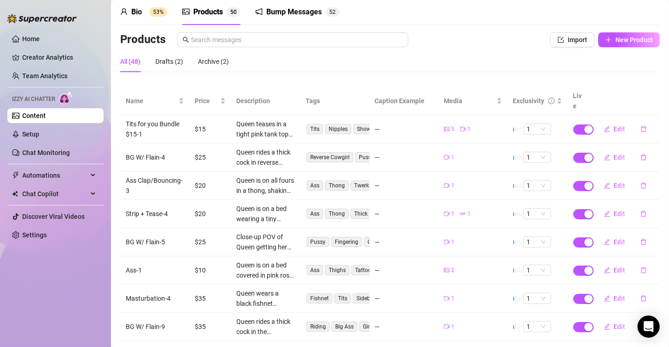
scroll to position [129, 0]
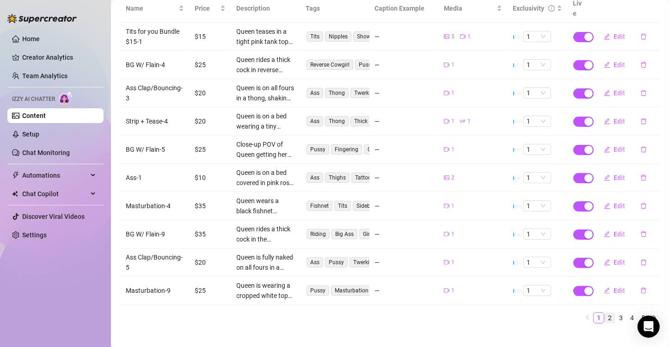
click at [604, 312] on link "2" at bounding box center [609, 317] width 10 height 10
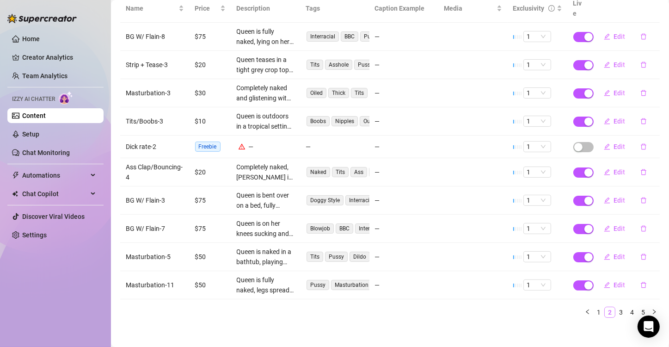
scroll to position [124, 0]
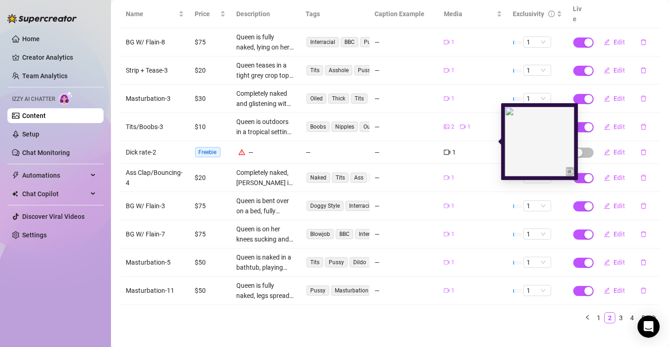
click at [444, 149] on icon "video-camera" at bounding box center [447, 152] width 6 height 6
click at [563, 173] on img at bounding box center [539, 141] width 69 height 69
click at [536, 149] on img at bounding box center [539, 141] width 69 height 69
click at [534, 138] on img at bounding box center [539, 141] width 69 height 69
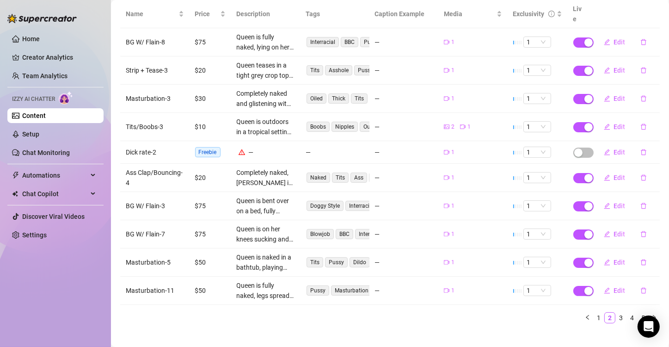
click at [438, 143] on td "1" at bounding box center [472, 152] width 69 height 23
click at [614, 148] on span "Edit" at bounding box center [620, 151] width 12 height 7
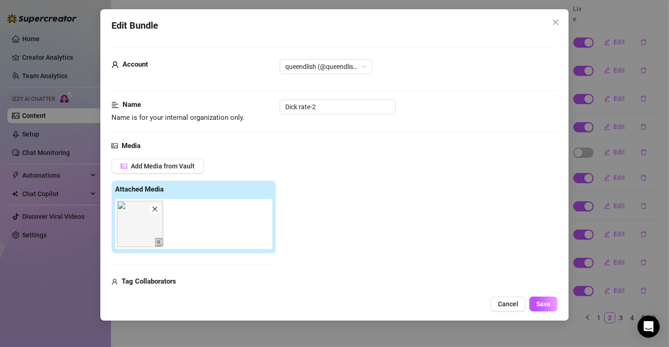
scroll to position [185, 0]
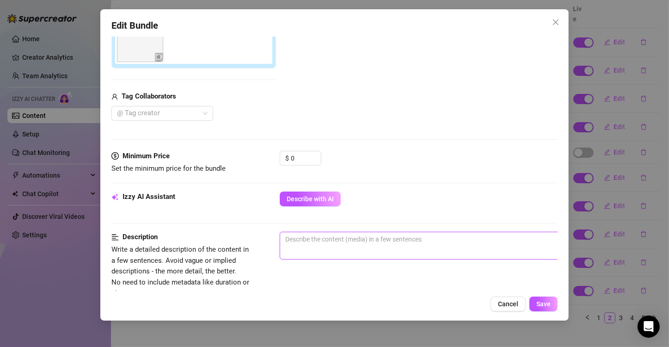
click at [322, 241] on textarea at bounding box center [441, 239] width 322 height 14
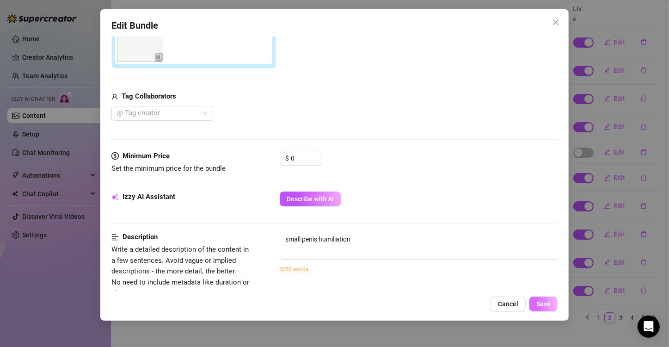
click at [548, 300] on span "Save" at bounding box center [543, 303] width 14 height 7
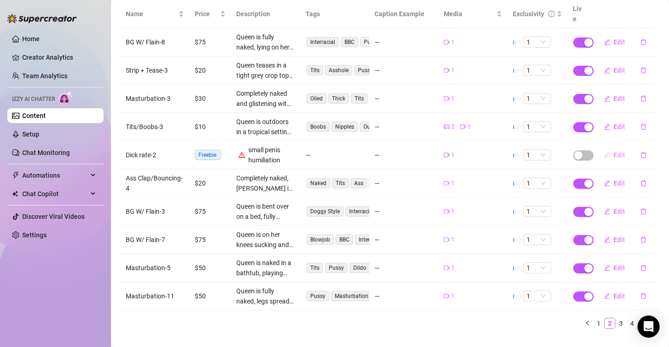
click at [614, 151] on span "Edit" at bounding box center [620, 154] width 12 height 7
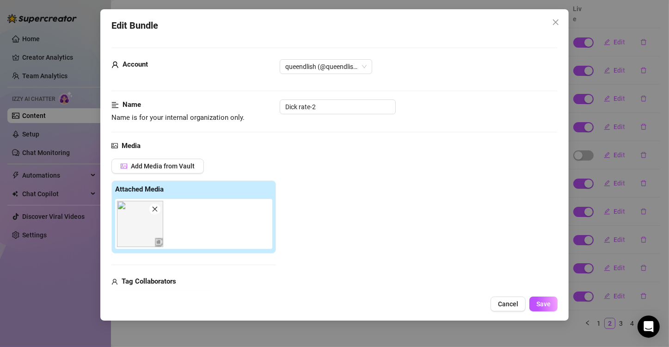
scroll to position [92, 0]
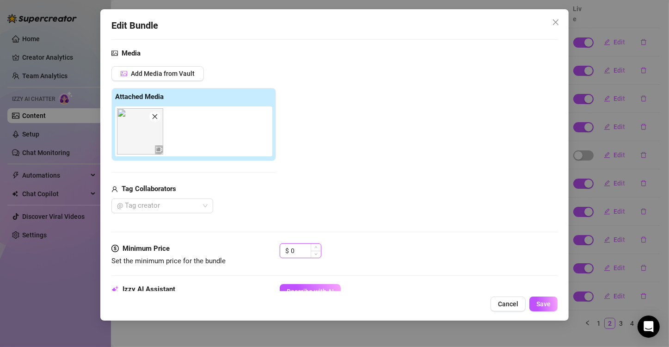
click at [303, 253] on input "0" at bounding box center [306, 250] width 30 height 14
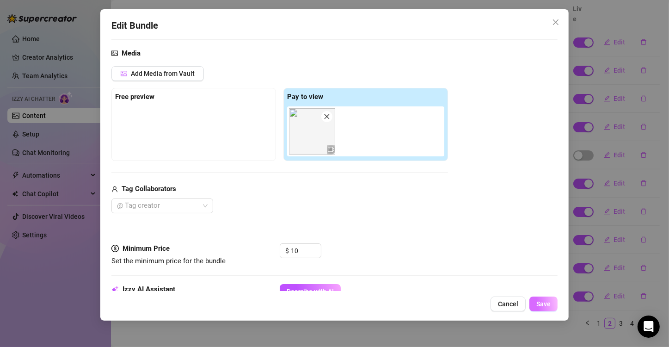
click at [542, 305] on span "Save" at bounding box center [543, 303] width 14 height 7
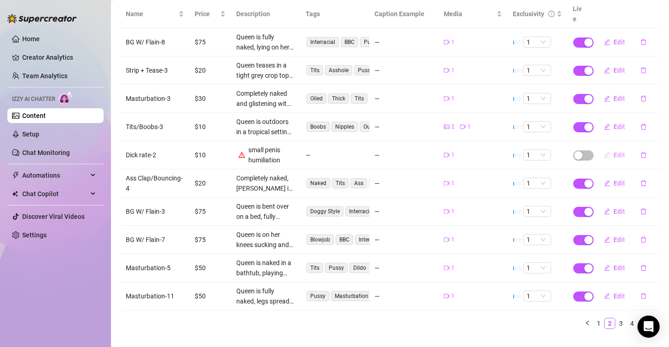
click at [603, 147] on button "Edit" at bounding box center [614, 154] width 36 height 15
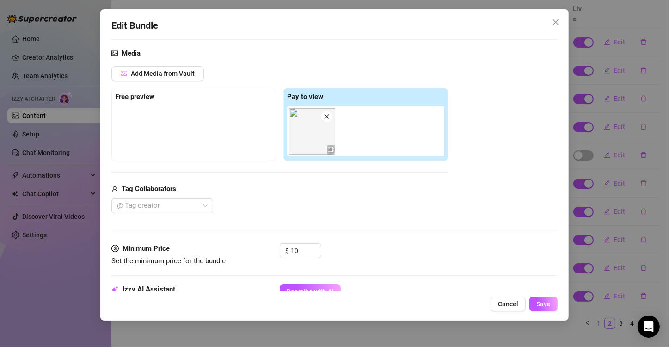
scroll to position [231, 0]
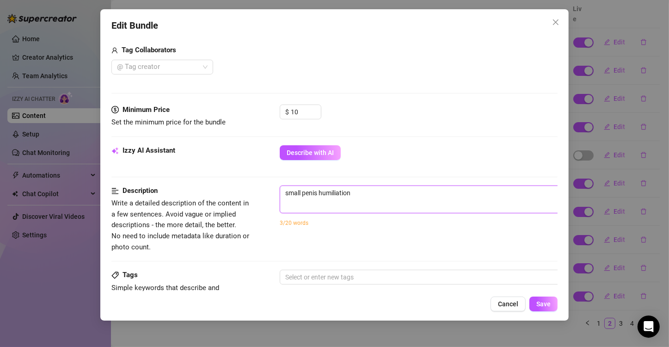
click at [281, 194] on textarea "small penis humiliation" at bounding box center [441, 193] width 322 height 14
click at [465, 193] on textarea "Queen is doing a dick rating for small penis humiliation" at bounding box center [441, 193] width 322 height 14
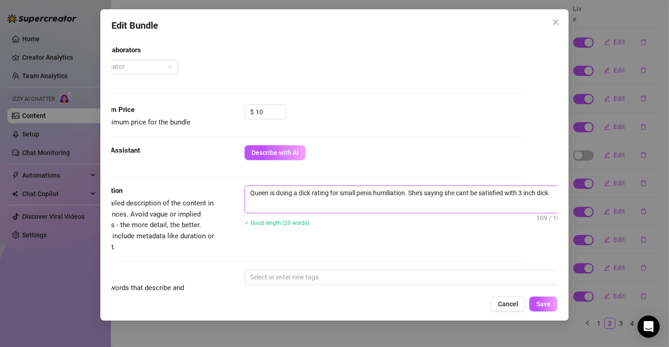
scroll to position [231, 38]
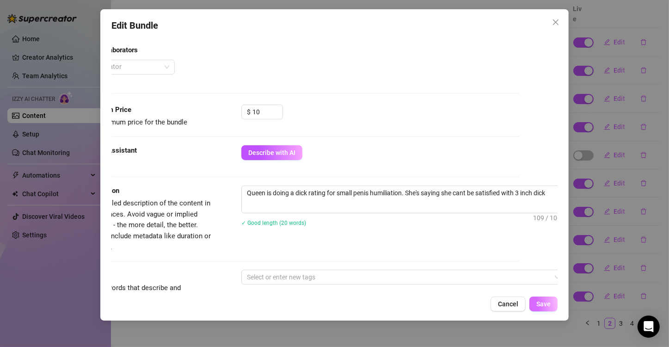
click at [543, 305] on span "Save" at bounding box center [543, 303] width 14 height 7
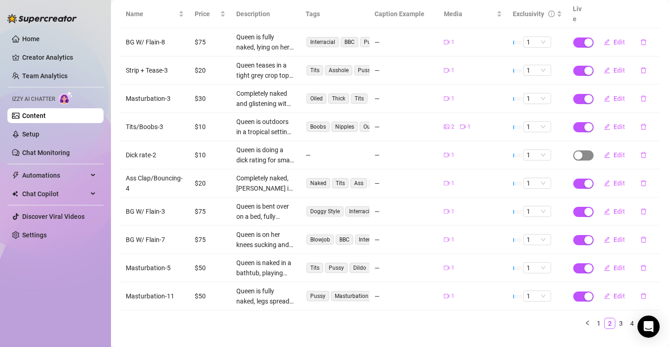
click at [581, 150] on span "button" at bounding box center [583, 155] width 20 height 10
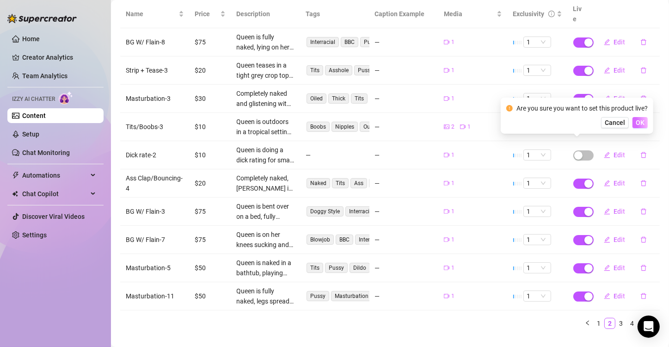
click at [643, 120] on span "OK" at bounding box center [639, 122] width 9 height 7
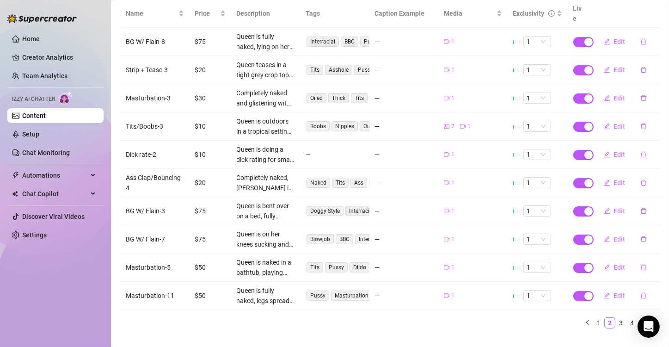
scroll to position [129, 0]
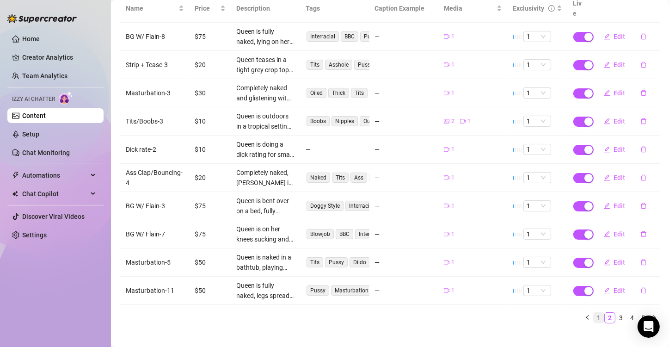
click at [593, 312] on link "1" at bounding box center [598, 317] width 10 height 10
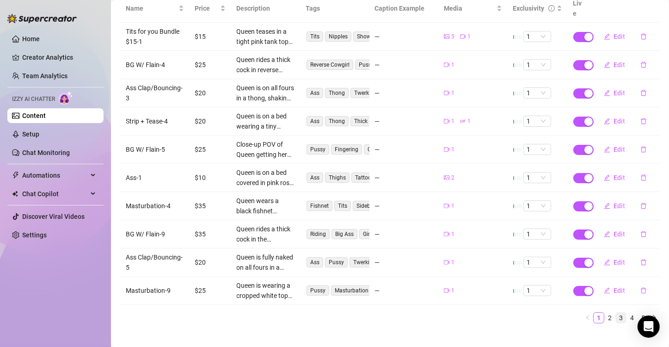
click at [615, 312] on link "3" at bounding box center [620, 317] width 10 height 10
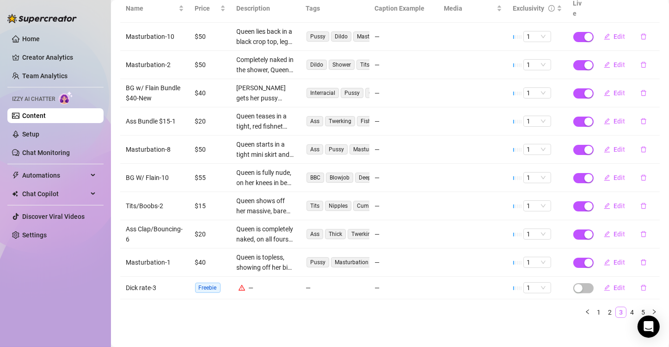
scroll to position [124, 0]
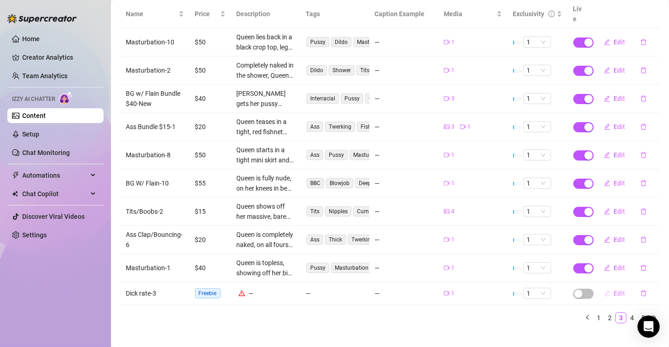
click at [617, 289] on span "Edit" at bounding box center [620, 292] width 12 height 7
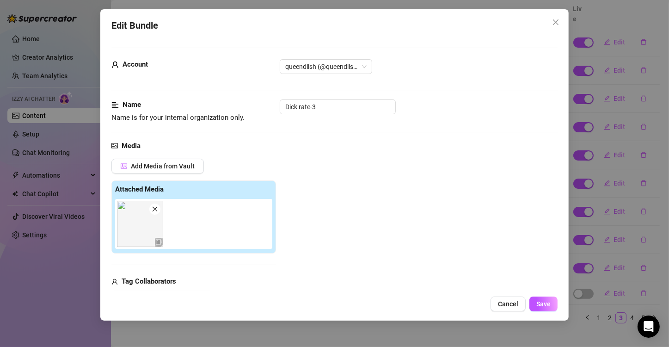
scroll to position [92, 0]
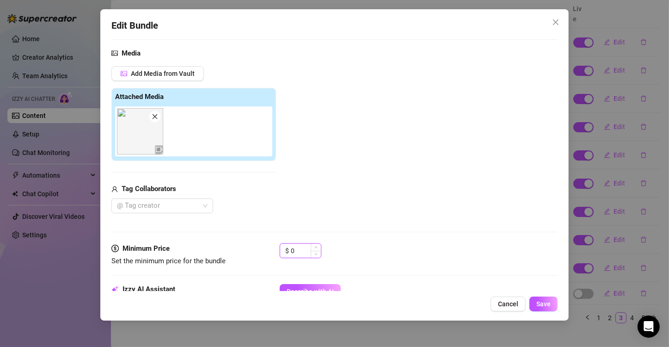
click at [301, 249] on input "0" at bounding box center [306, 250] width 30 height 14
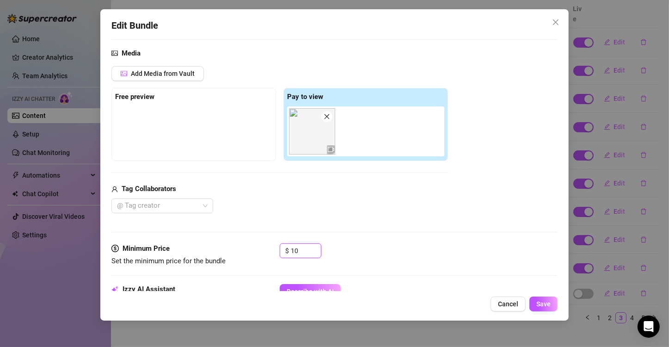
scroll to position [323, 0]
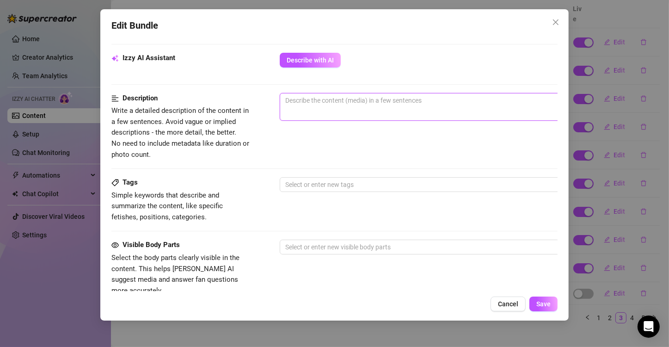
click at [329, 103] on textarea at bounding box center [441, 100] width 322 height 14
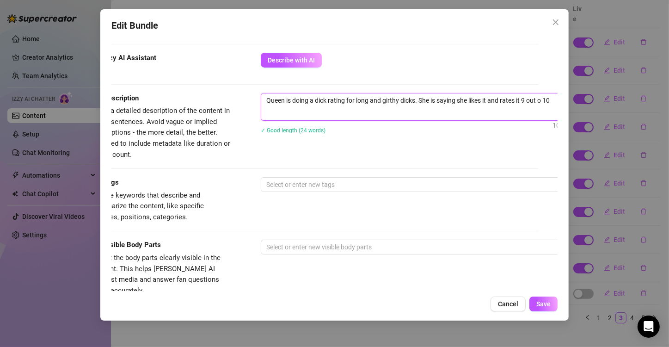
scroll to position [323, 23]
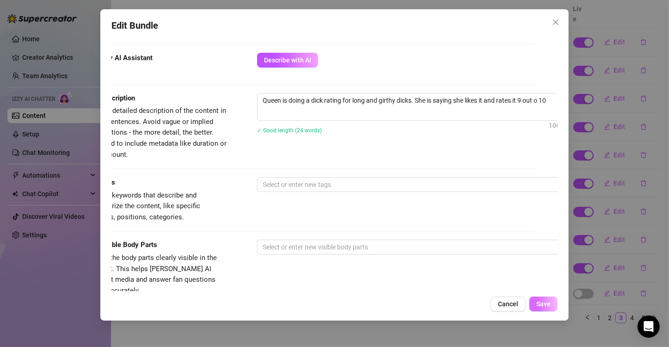
click at [540, 309] on button "Save" at bounding box center [543, 303] width 28 height 15
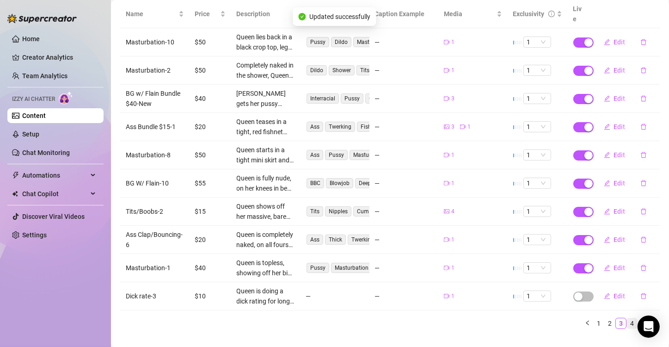
click at [626, 318] on link "4" at bounding box center [631, 323] width 10 height 10
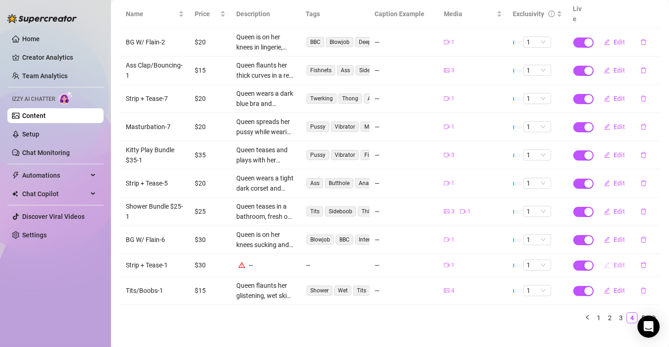
click at [614, 261] on span "Edit" at bounding box center [620, 264] width 12 height 7
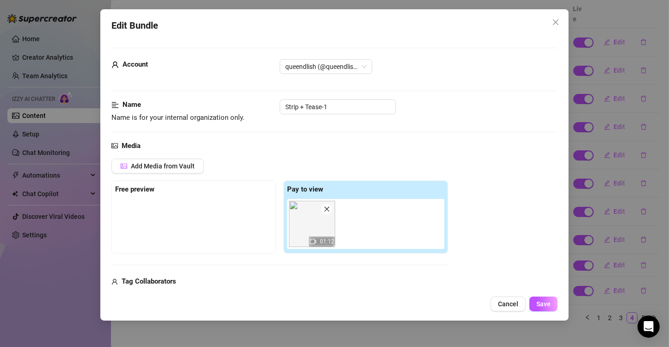
click at [321, 234] on img at bounding box center [312, 224] width 46 height 46
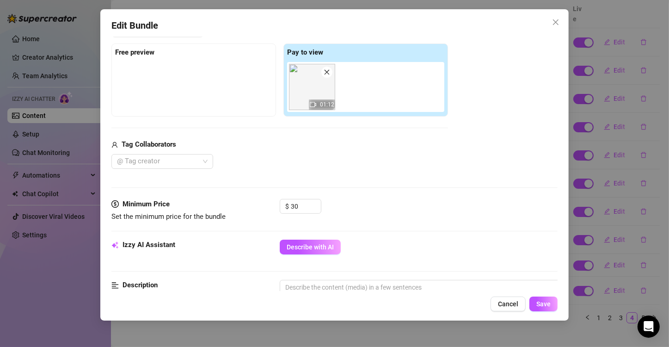
scroll to position [139, 0]
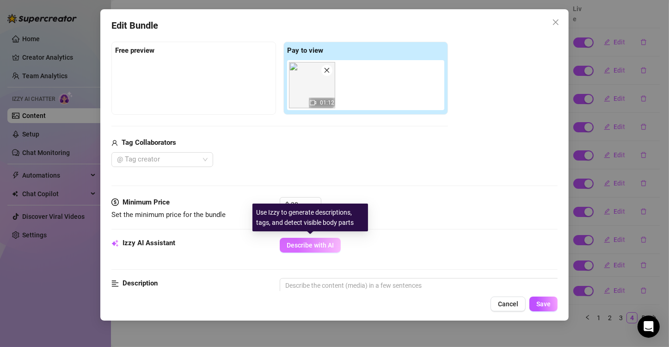
click at [304, 247] on span "Describe with AI" at bounding box center [309, 244] width 47 height 7
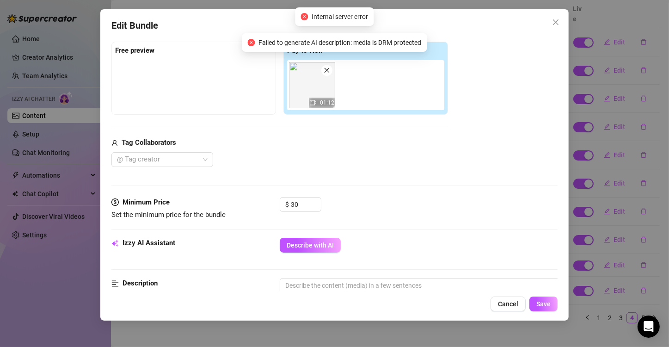
scroll to position [185, 0]
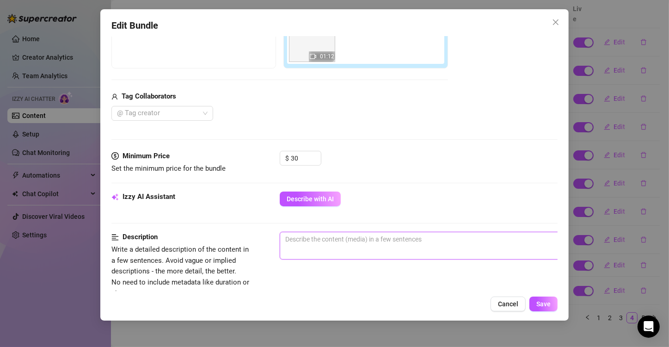
click at [331, 238] on textarea at bounding box center [441, 239] width 322 height 14
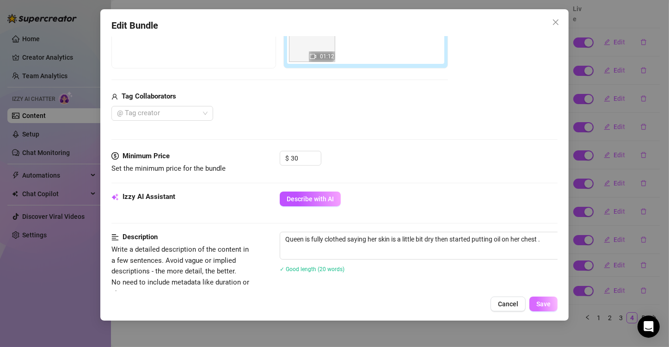
click at [546, 304] on span "Save" at bounding box center [543, 303] width 14 height 7
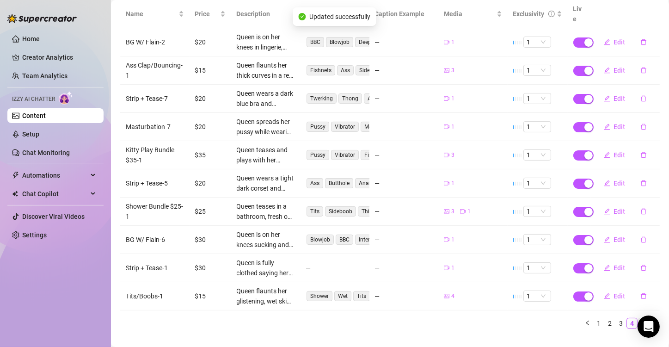
scroll to position [129, 0]
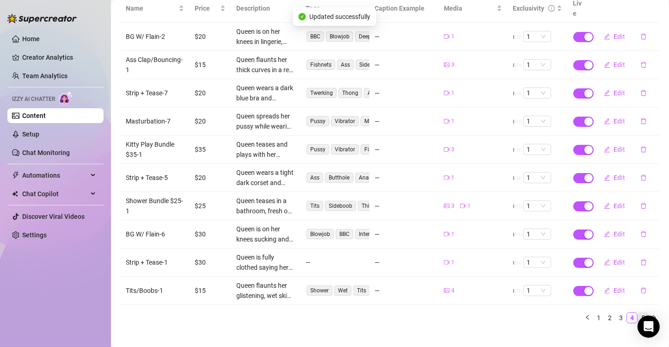
click at [638, 312] on link "5" at bounding box center [643, 317] width 10 height 10
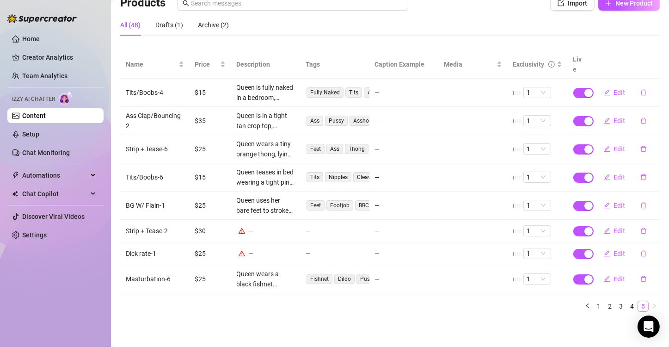
scroll to position [62, 0]
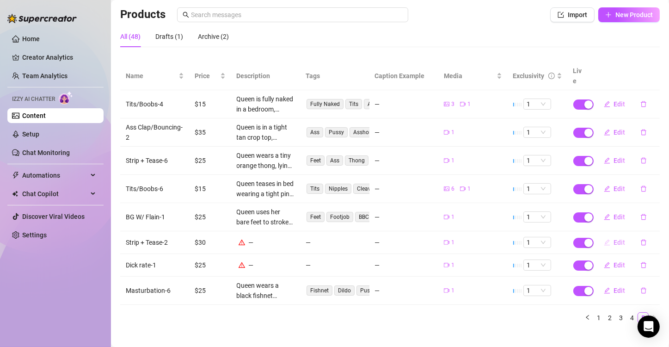
click at [614, 238] on span "Edit" at bounding box center [620, 241] width 12 height 7
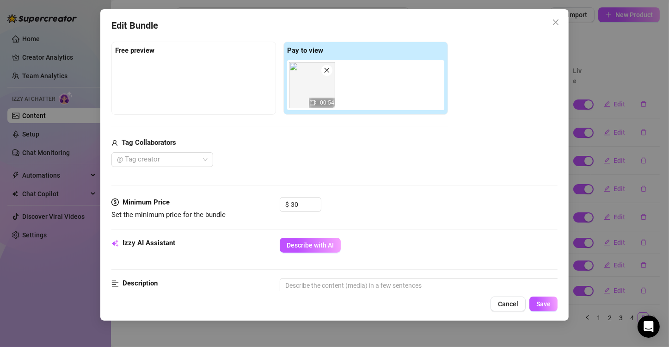
scroll to position [277, 0]
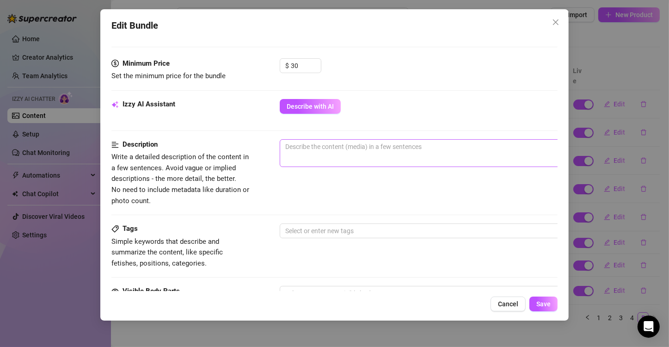
click at [320, 159] on span "0 / 1000" at bounding box center [441, 153] width 323 height 28
click at [330, 147] on textarea at bounding box center [441, 147] width 322 height 14
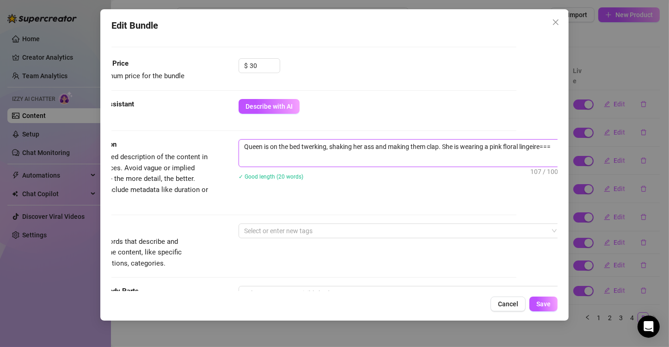
scroll to position [277, 45]
click at [541, 305] on span "Save" at bounding box center [543, 303] width 14 height 7
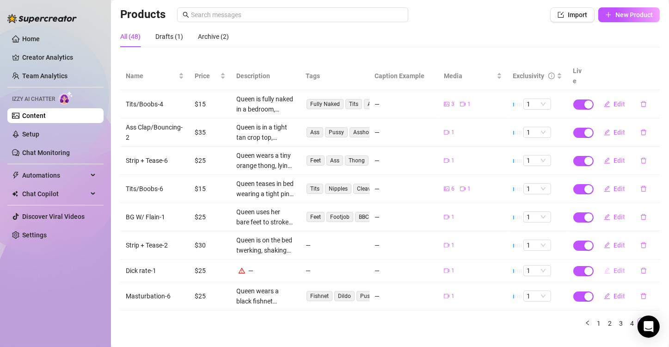
click at [606, 263] on button "Edit" at bounding box center [614, 270] width 36 height 15
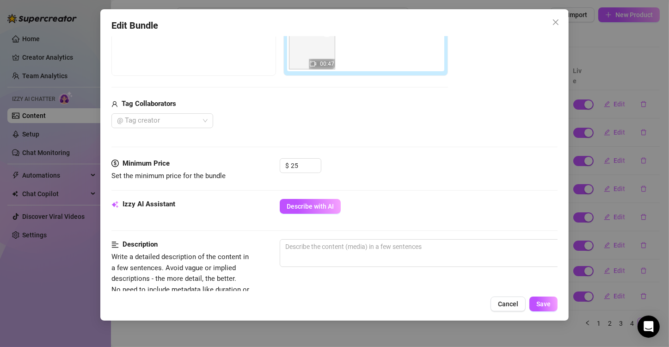
scroll to position [185, 0]
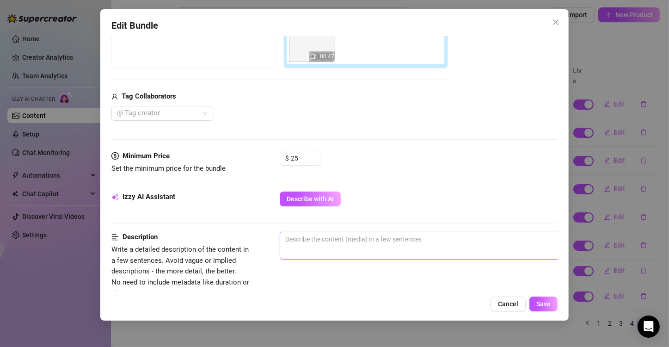
click at [340, 246] on span "0 / 1000" at bounding box center [441, 245] width 323 height 28
click at [340, 243] on textarea at bounding box center [441, 239] width 322 height 14
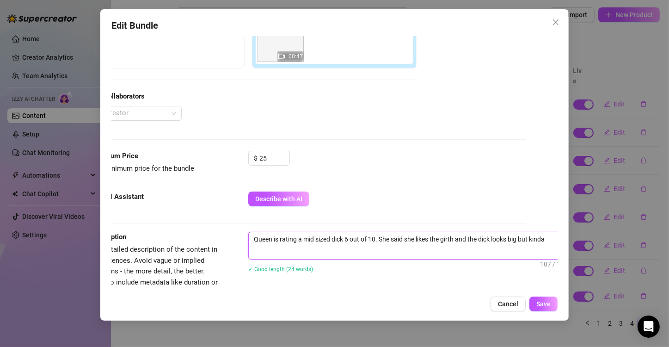
scroll to position [185, 33]
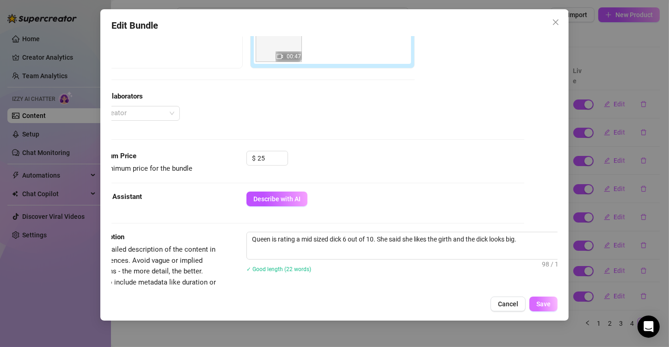
click at [534, 305] on button "Save" at bounding box center [543, 303] width 28 height 15
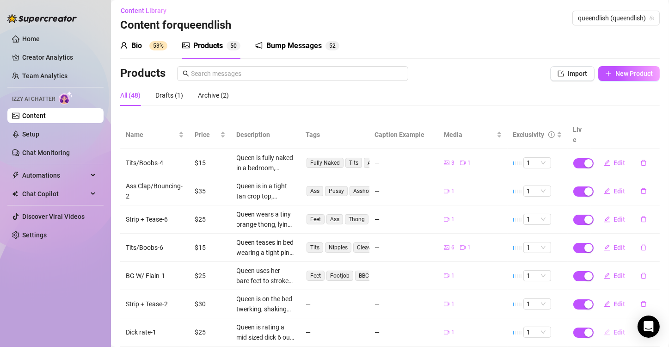
scroll to position [0, 0]
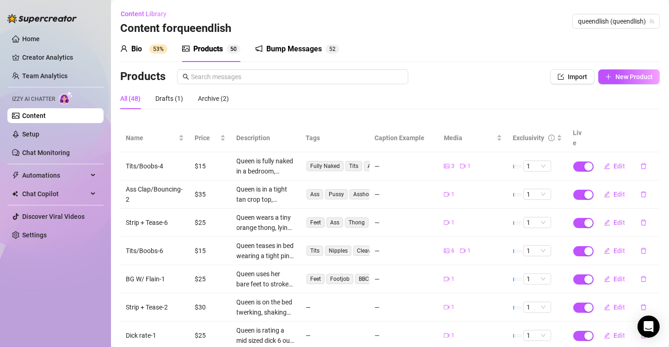
click at [46, 113] on link "Content" at bounding box center [34, 115] width 24 height 7
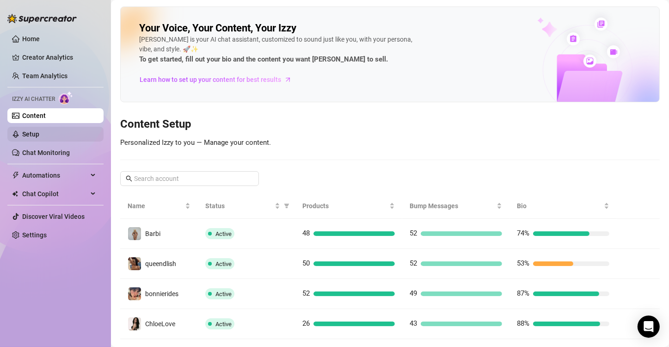
click at [39, 130] on link "Setup" at bounding box center [30, 133] width 17 height 7
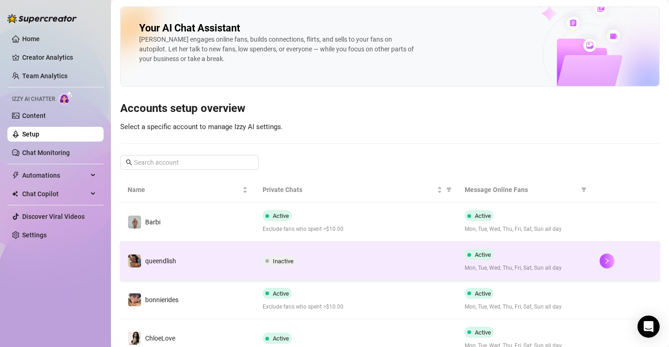
click at [385, 256] on div "Inactive" at bounding box center [356, 260] width 188 height 11
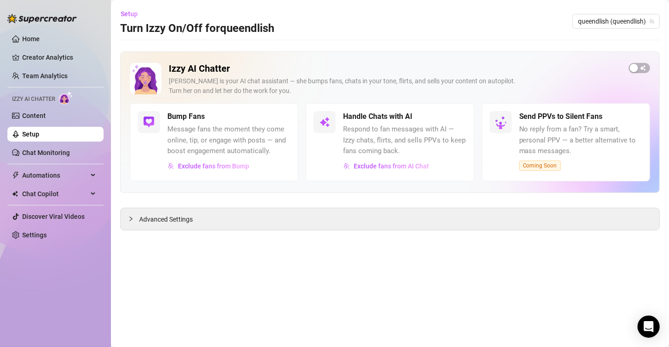
click at [152, 234] on main "Setup Turn Izzy On/Off for queendlish queendlish (queendlish) Izzy AI Chatter I…" at bounding box center [390, 173] width 558 height 347
click at [175, 220] on span "Advanced Settings" at bounding box center [166, 219] width 54 height 10
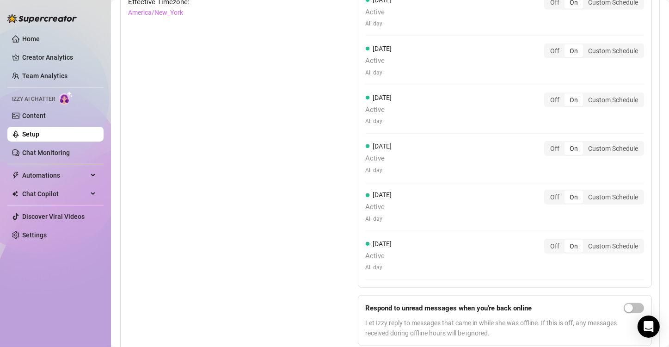
scroll to position [778, 0]
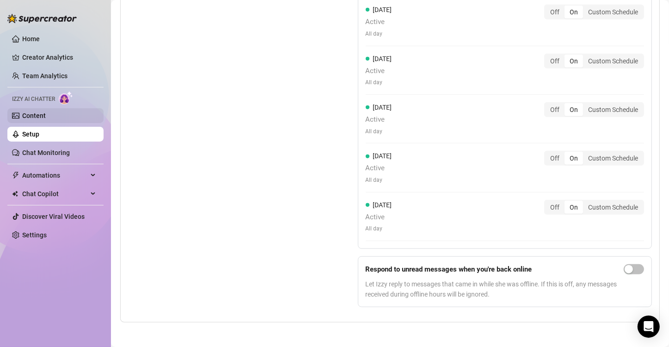
click at [45, 118] on link "Content" at bounding box center [34, 115] width 24 height 7
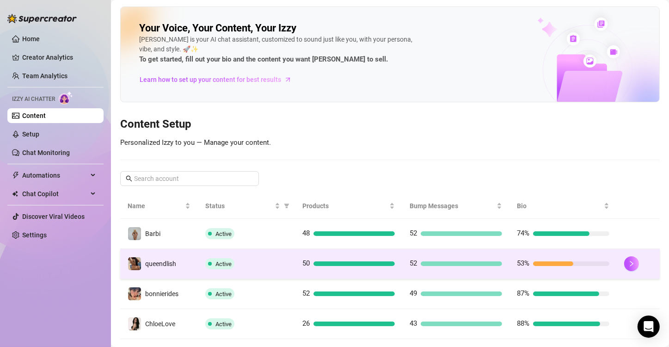
click at [559, 260] on div "53%" at bounding box center [563, 263] width 92 height 11
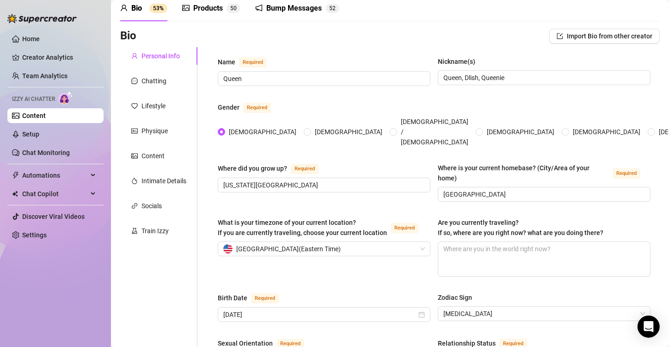
scroll to position [46, 0]
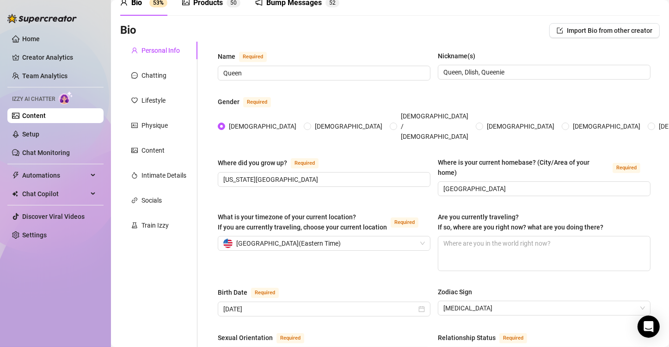
click at [24, 114] on link "Content" at bounding box center [34, 115] width 24 height 7
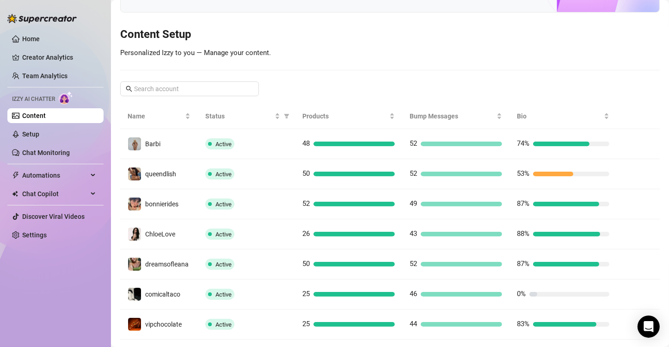
scroll to position [139, 0]
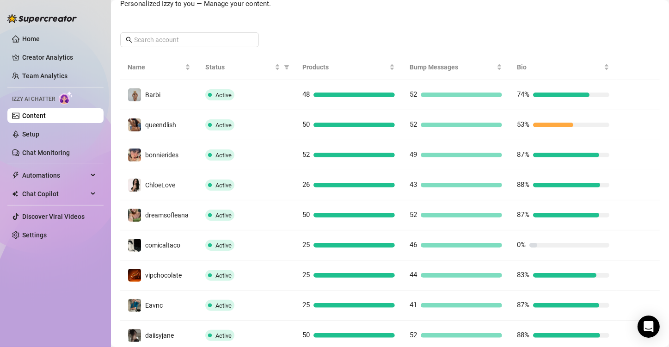
click at [67, 268] on div "Home Creator Analytics Team Analytics Izzy AI Chatter Content Setup Chat Monito…" at bounding box center [55, 169] width 96 height 338
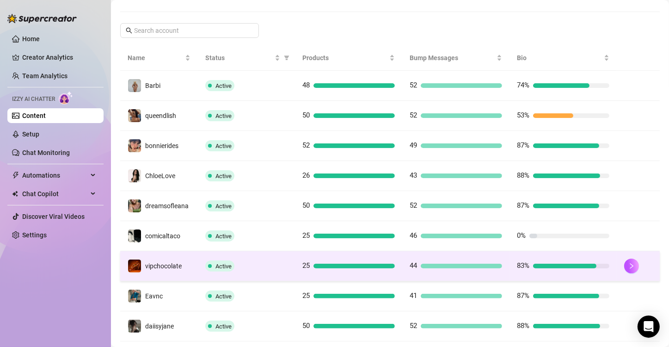
scroll to position [137, 0]
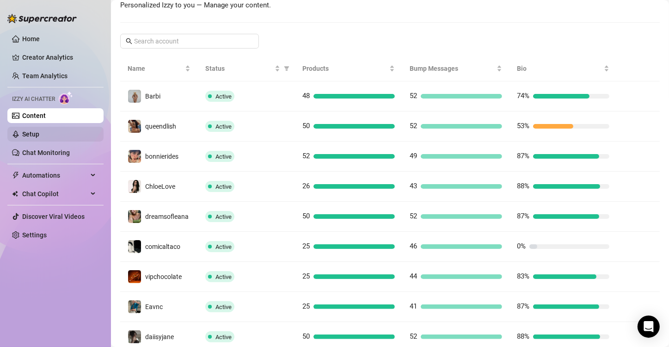
click at [39, 133] on link "Setup" at bounding box center [30, 133] width 17 height 7
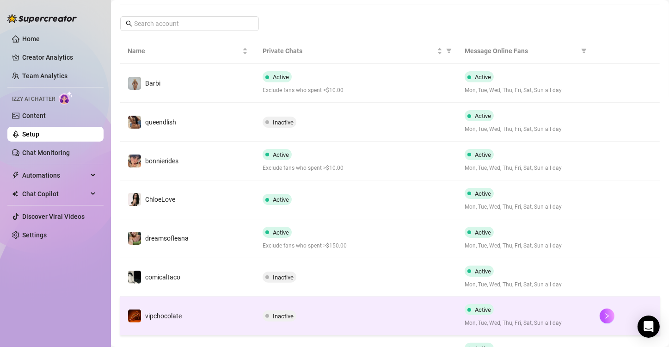
scroll to position [92, 0]
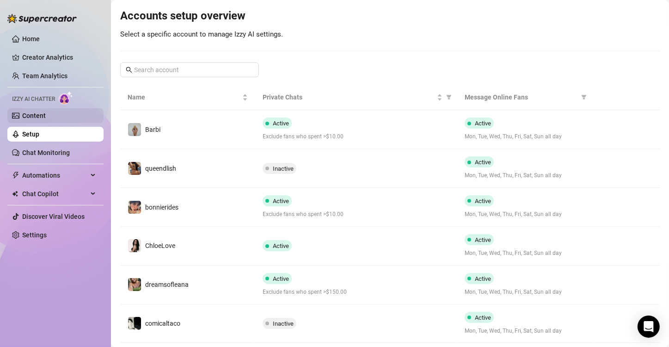
click at [46, 116] on link "Content" at bounding box center [34, 115] width 24 height 7
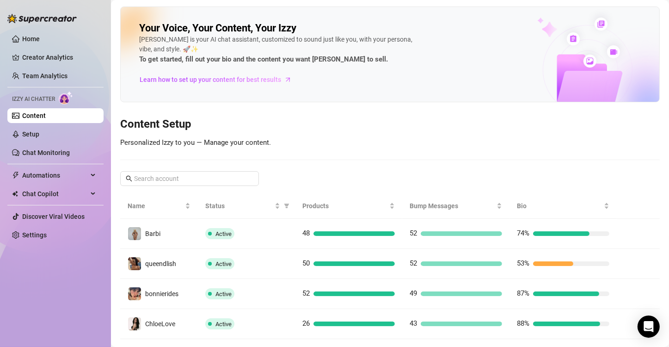
click at [562, 263] on div at bounding box center [553, 263] width 40 height 5
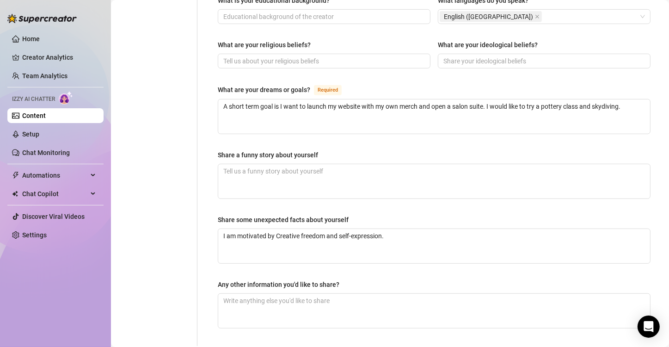
scroll to position [554, 0]
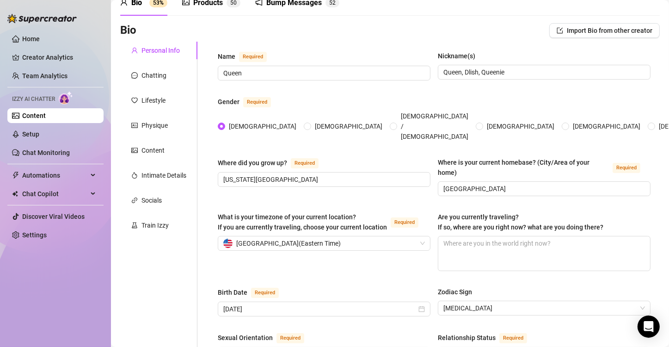
scroll to position [0, 0]
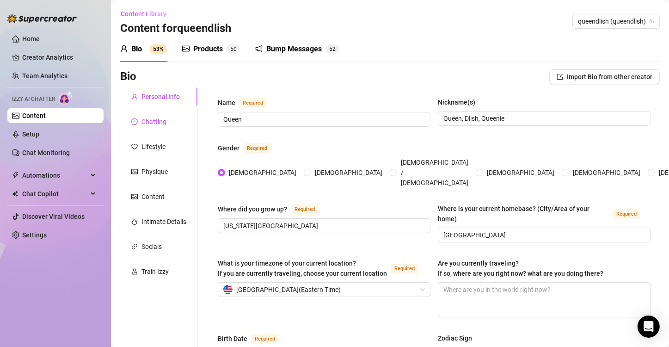
click at [151, 119] on div "Chatting" at bounding box center [153, 121] width 25 height 10
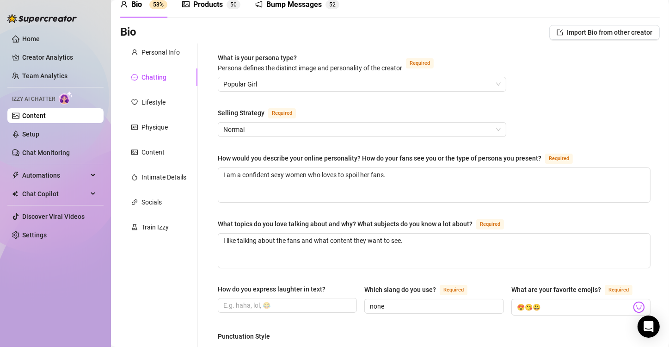
scroll to position [37, 0]
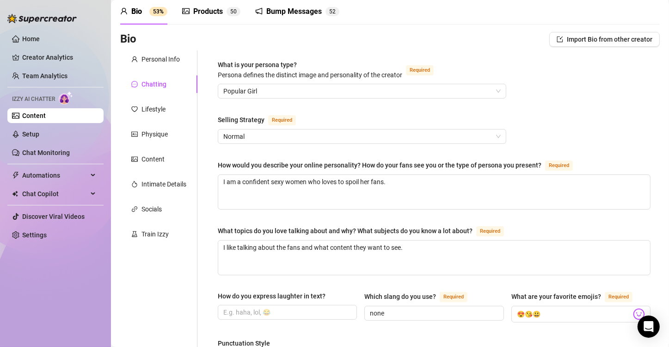
click at [67, 278] on div "Home Creator Analytics Team Analytics Izzy AI Chatter Content Setup Chat Monito…" at bounding box center [55, 169] width 96 height 338
click at [28, 133] on link "Setup" at bounding box center [30, 133] width 17 height 7
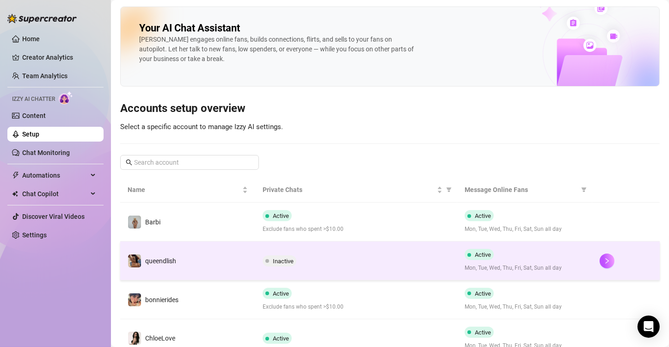
click at [369, 259] on div "Inactive" at bounding box center [356, 260] width 188 height 11
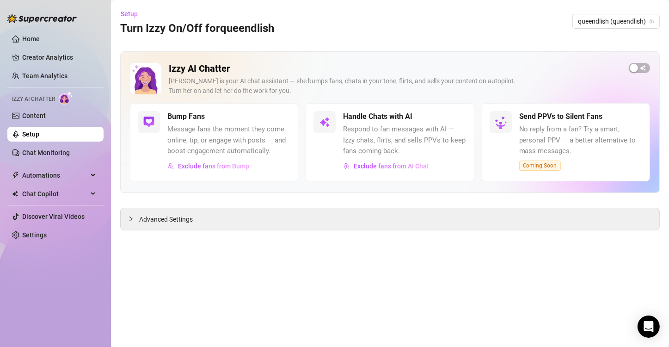
click at [166, 257] on main "Setup Turn Izzy On/Off for queendlish queendlish (queendlish) Izzy AI Chatter I…" at bounding box center [390, 173] width 558 height 347
click at [34, 113] on link "Content" at bounding box center [34, 115] width 24 height 7
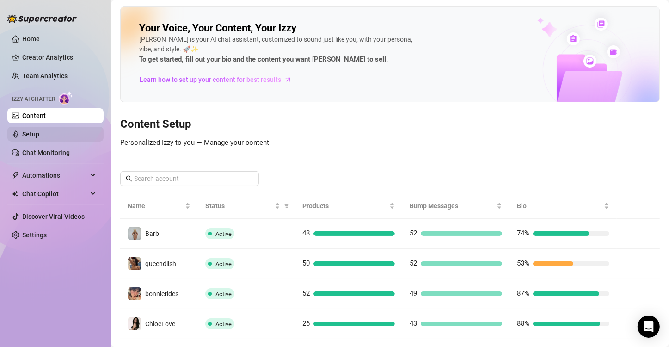
click at [39, 134] on link "Setup" at bounding box center [30, 133] width 17 height 7
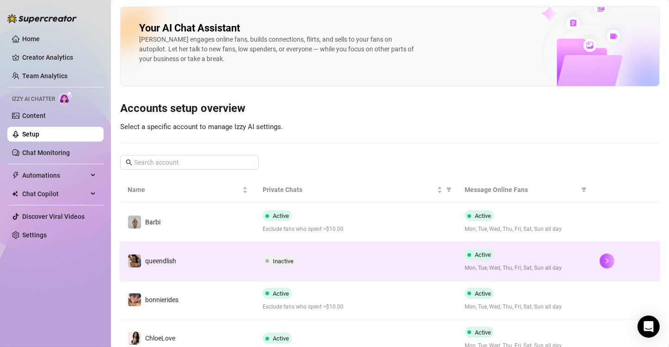
scroll to position [46, 0]
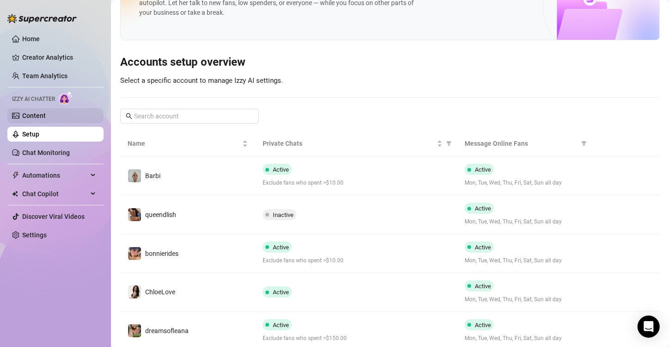
click at [36, 116] on link "Content" at bounding box center [34, 115] width 24 height 7
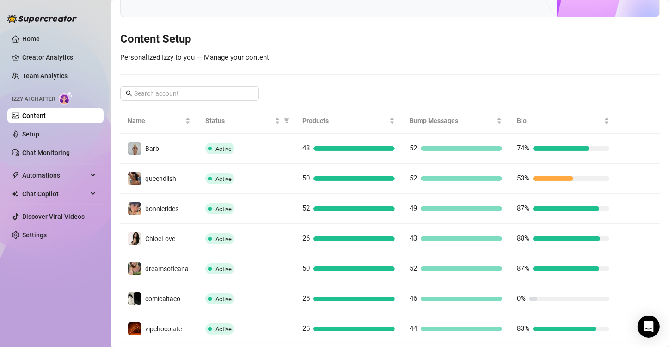
scroll to position [92, 0]
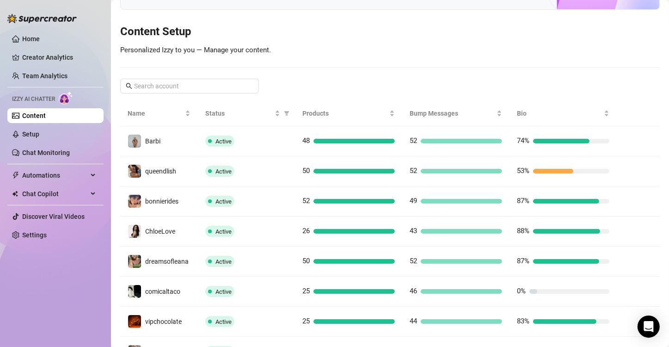
click at [70, 260] on div "Home Creator Analytics Team Analytics Izzy AI Chatter Content Setup Chat Monito…" at bounding box center [55, 169] width 96 height 338
click at [29, 135] on link "Setup" at bounding box center [30, 133] width 17 height 7
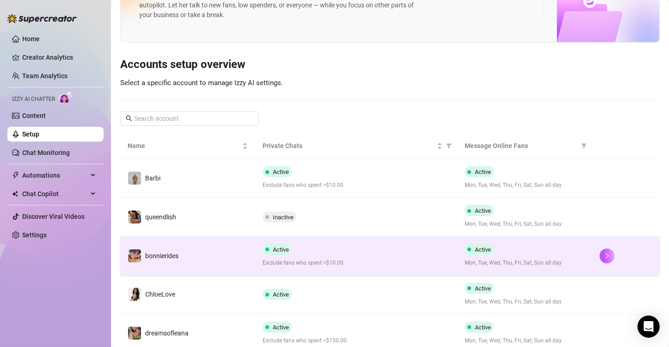
scroll to position [46, 0]
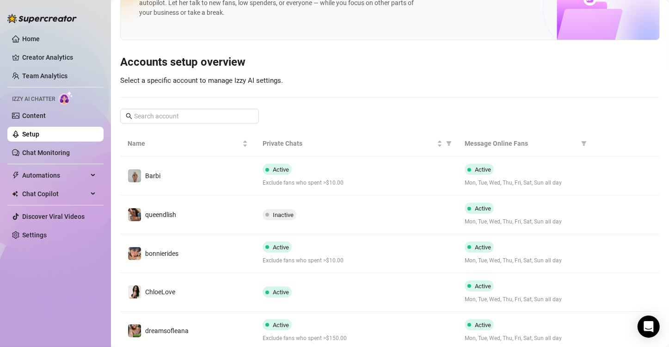
click at [646, 94] on div "Your AI Chat Assistant Izzy engages online fans, builds connections, flirts, an…" at bounding box center [389, 264] width 539 height 609
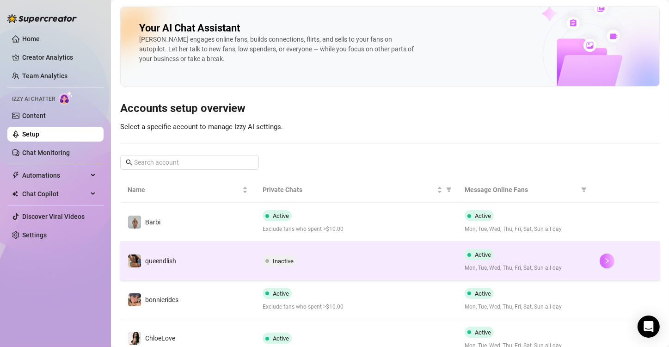
click at [599, 264] on button "button" at bounding box center [606, 260] width 15 height 15
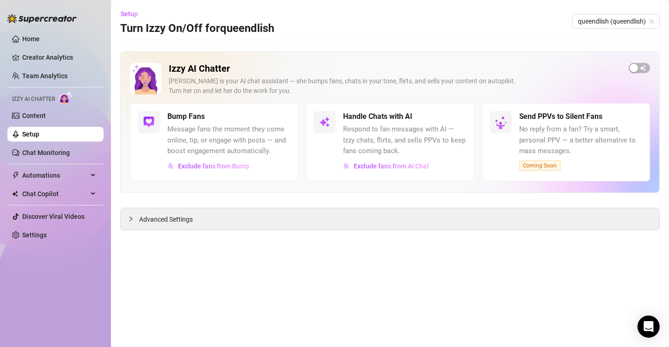
click at [636, 67] on div "button" at bounding box center [633, 68] width 8 height 8
click at [26, 131] on link "Setup" at bounding box center [30, 133] width 17 height 7
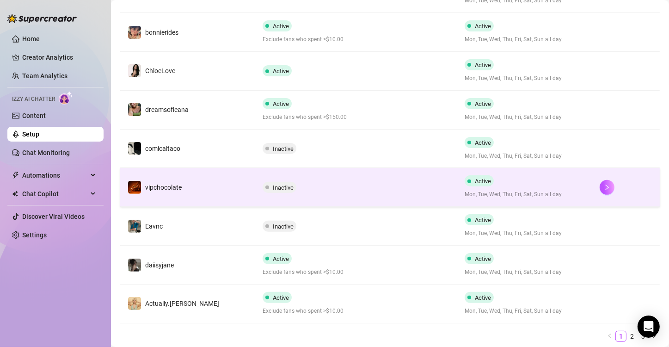
scroll to position [295, 0]
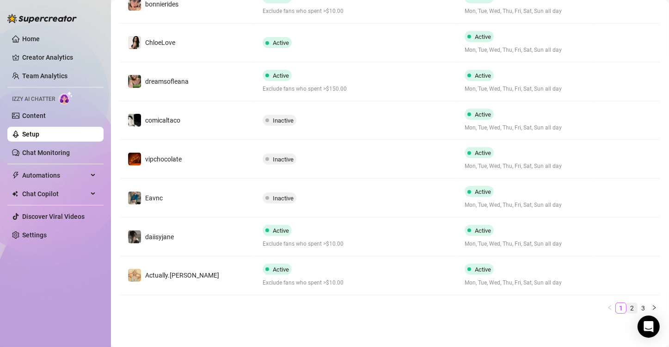
click at [626, 307] on link "2" at bounding box center [631, 308] width 10 height 10
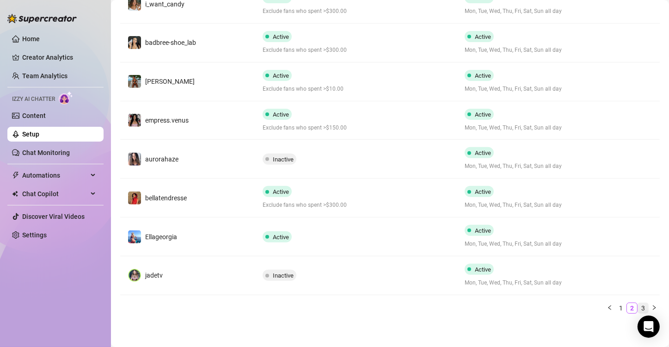
click at [638, 305] on link "3" at bounding box center [643, 308] width 10 height 10
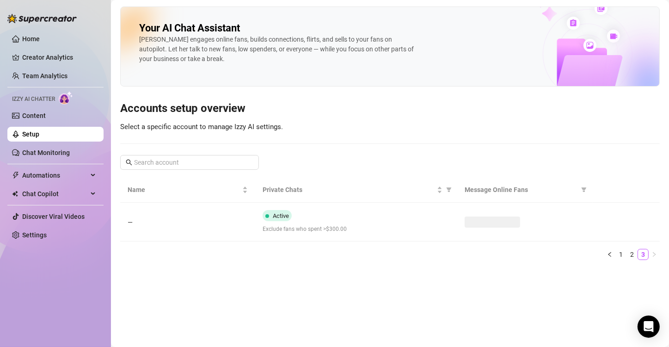
scroll to position [0, 0]
click at [628, 253] on link "2" at bounding box center [631, 254] width 10 height 10
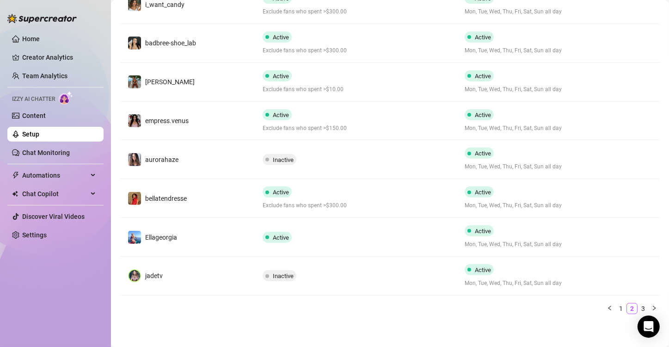
scroll to position [295, 0]
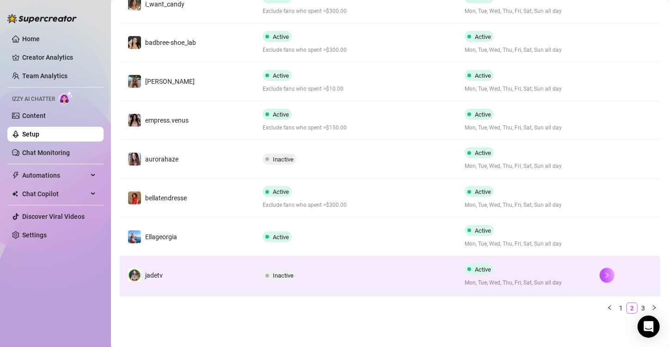
click at [364, 272] on div "Inactive" at bounding box center [356, 274] width 188 height 11
